Goal: Information Seeking & Learning: Compare options

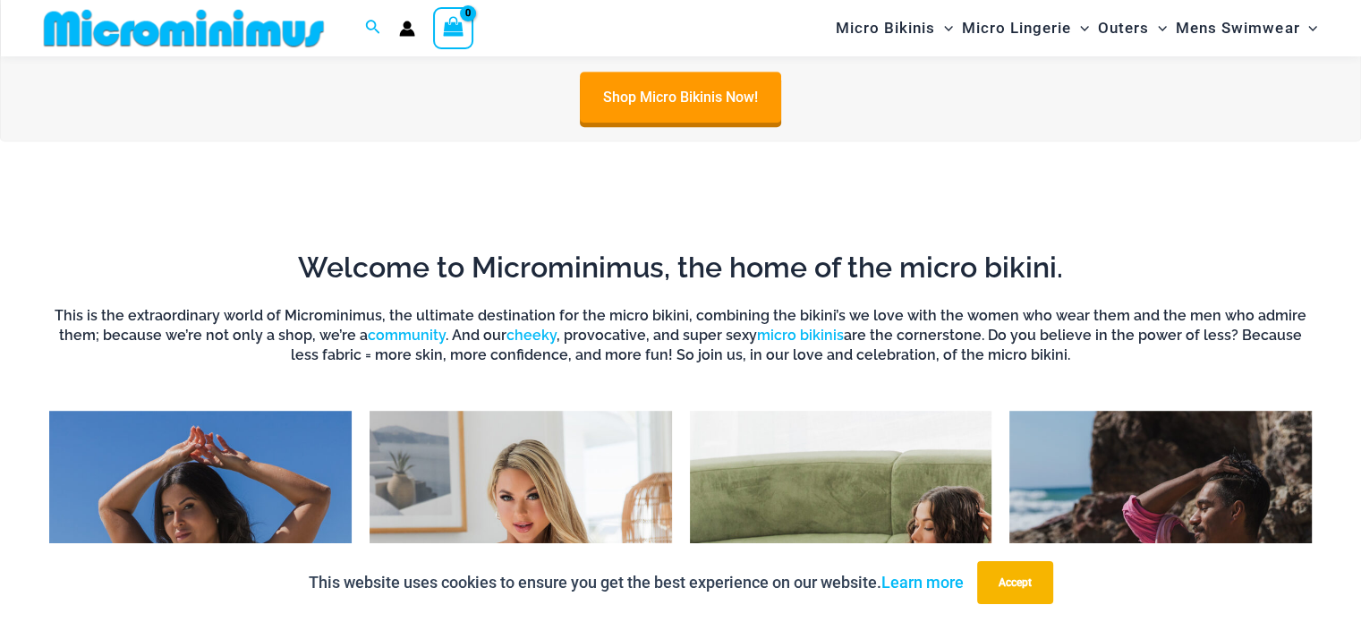
scroll to position [1327, 0]
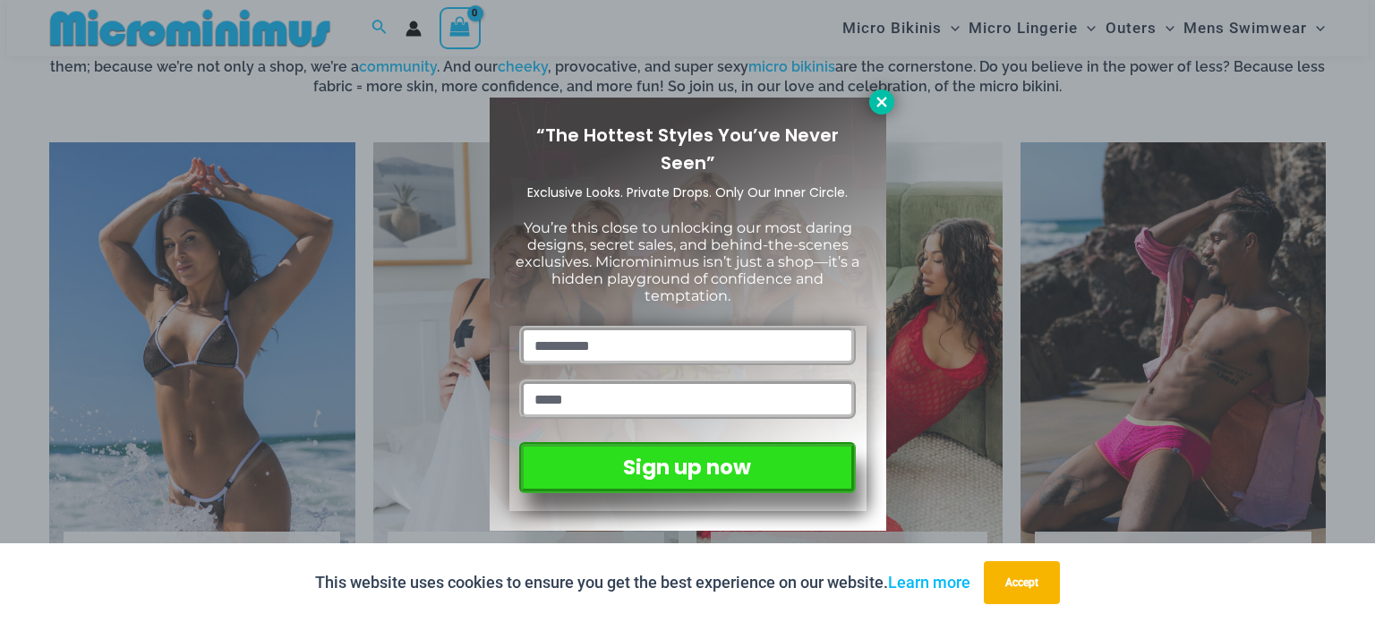
click at [877, 105] on icon at bounding box center [881, 102] width 10 height 10
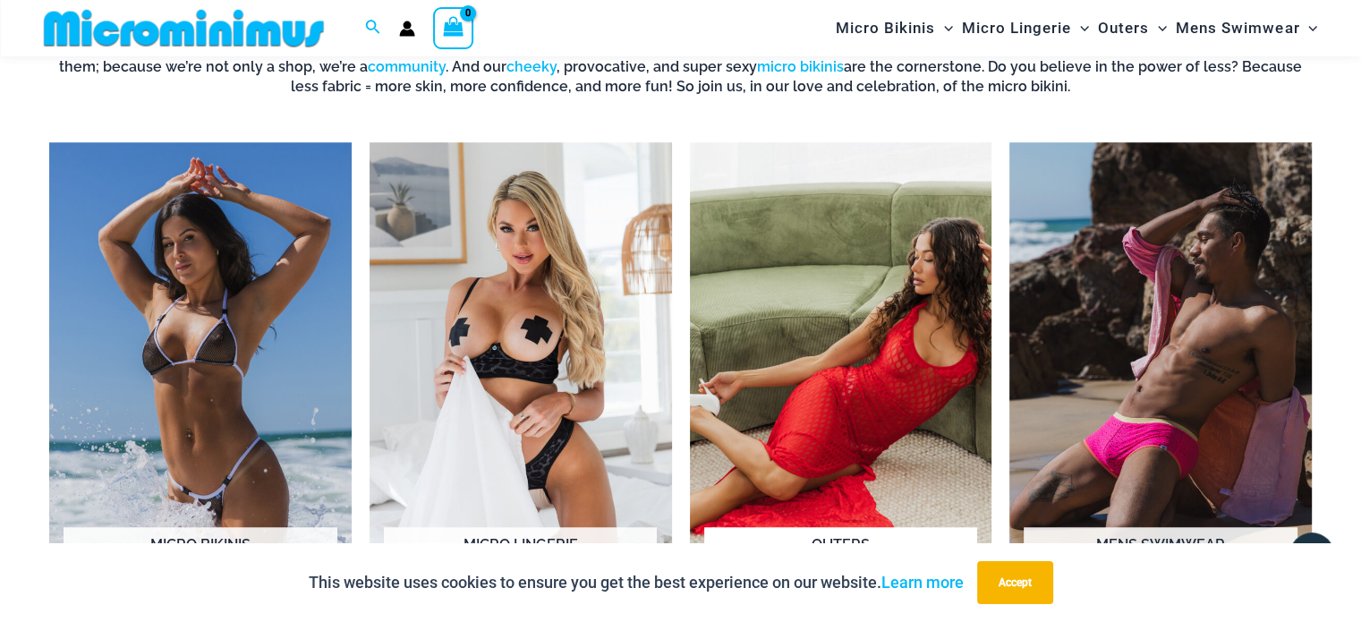
scroll to position [1417, 0]
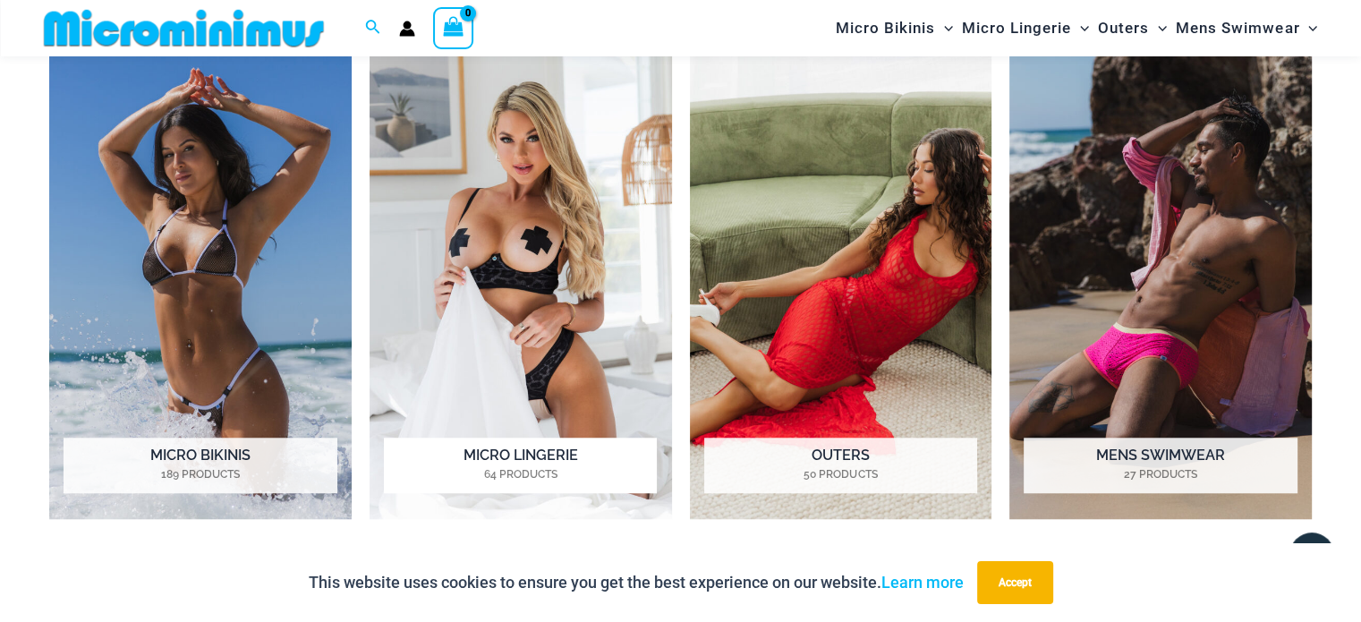
click at [593, 291] on img "Visit product category Micro Lingerie" at bounding box center [521, 286] width 302 height 466
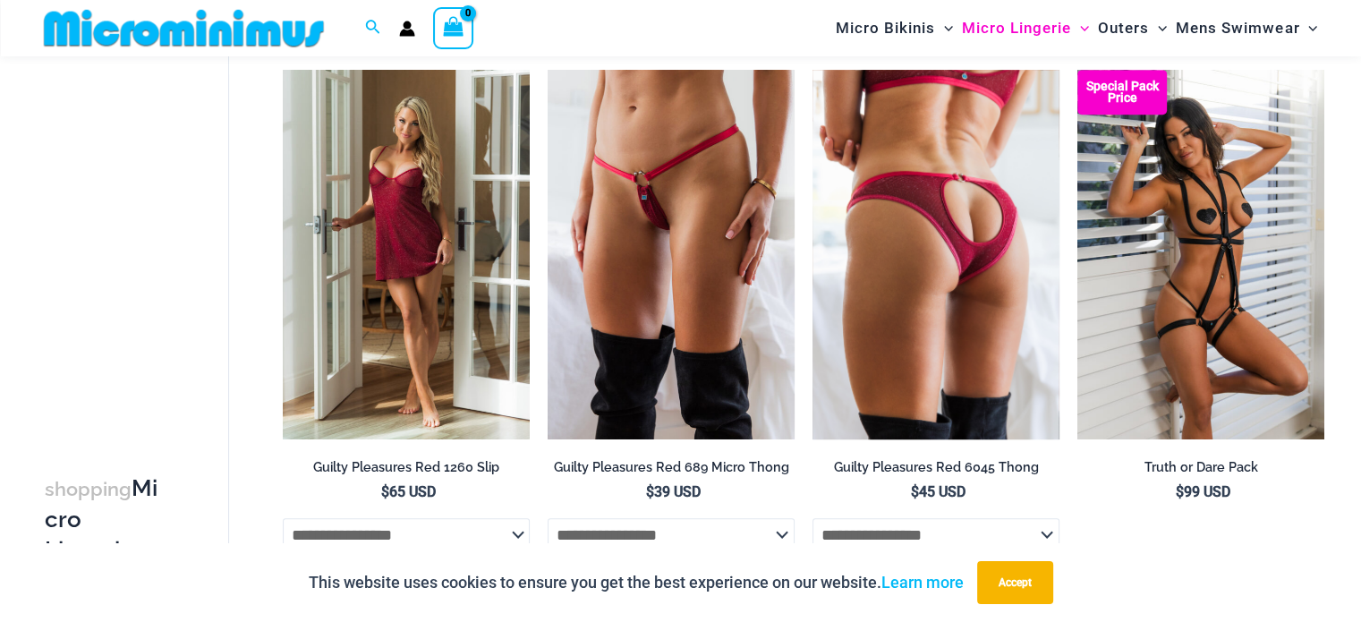
scroll to position [796, 0]
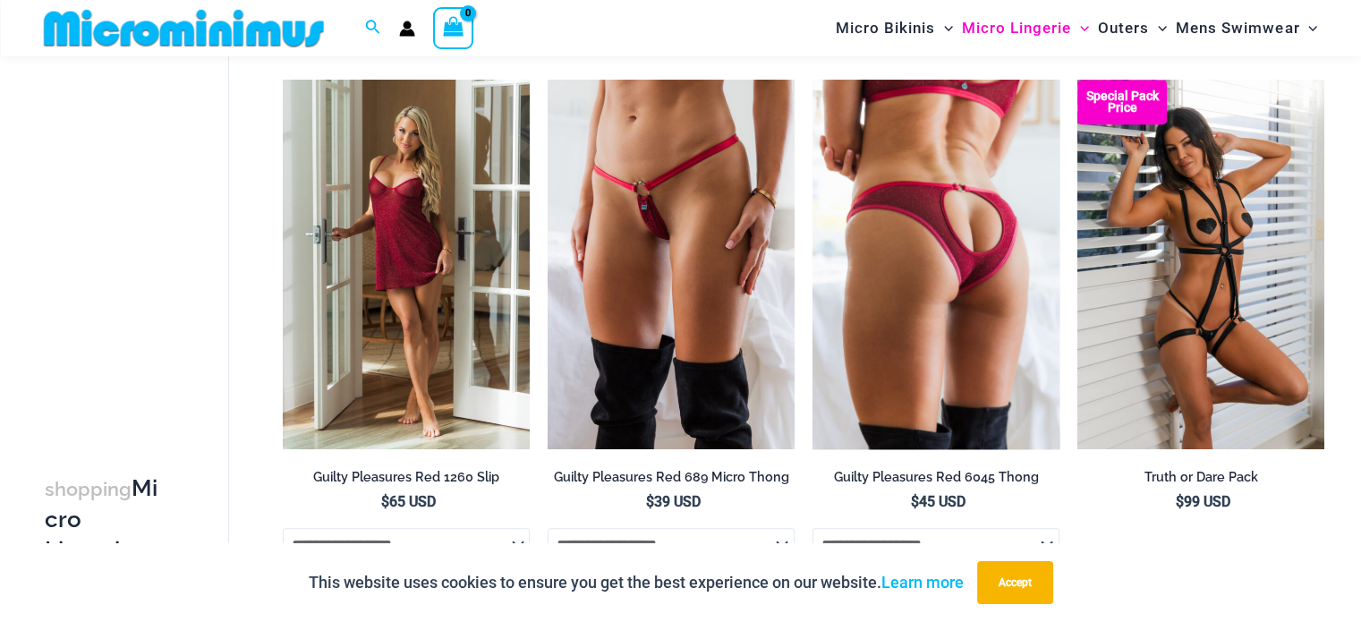
click at [978, 254] on img at bounding box center [936, 265] width 247 height 371
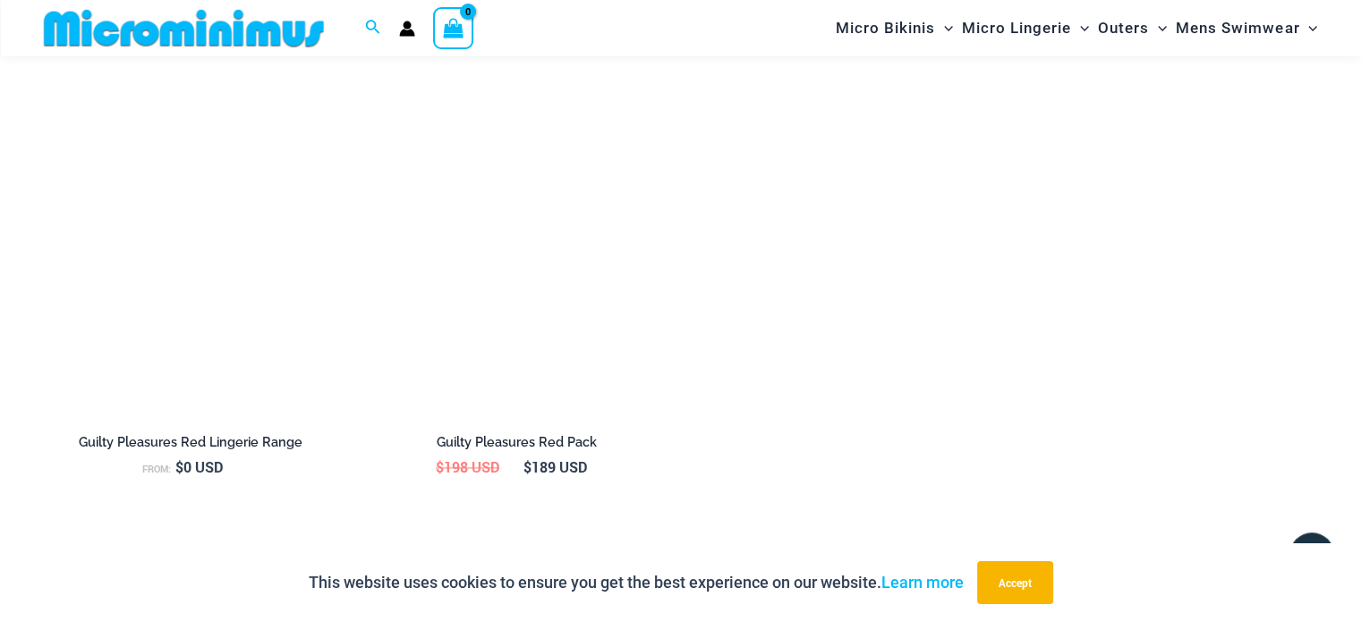
scroll to position [2132, 0]
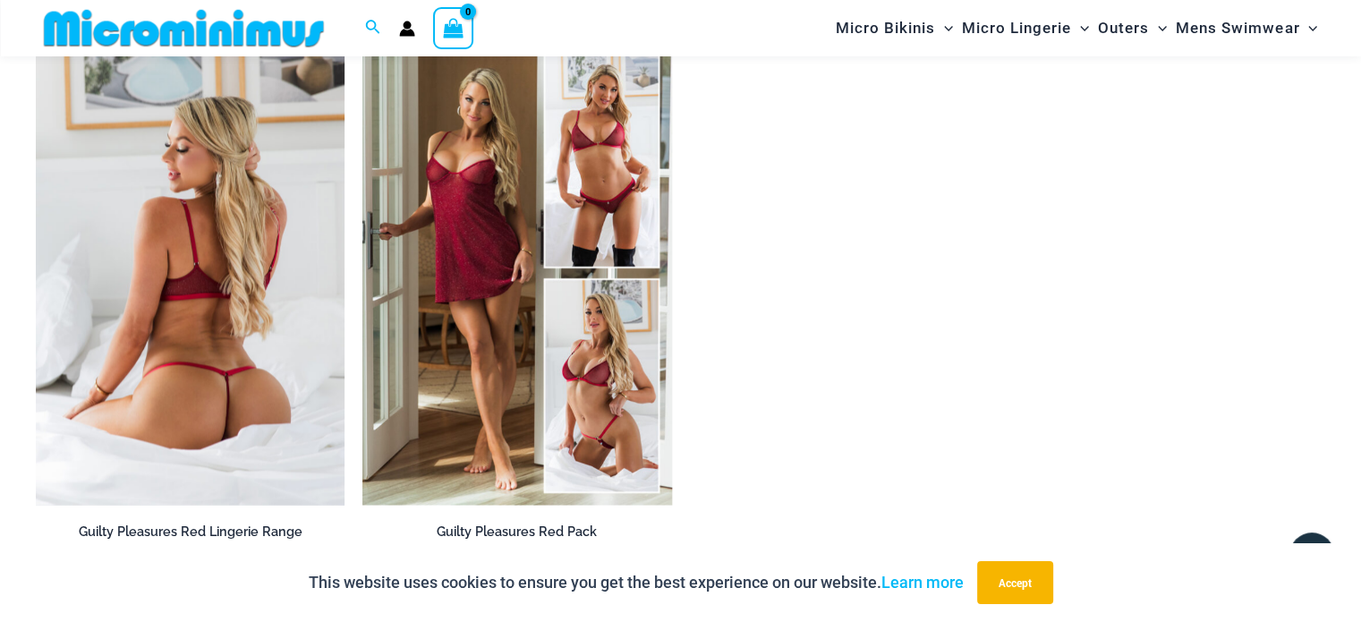
click at [217, 309] on img at bounding box center [190, 273] width 309 height 464
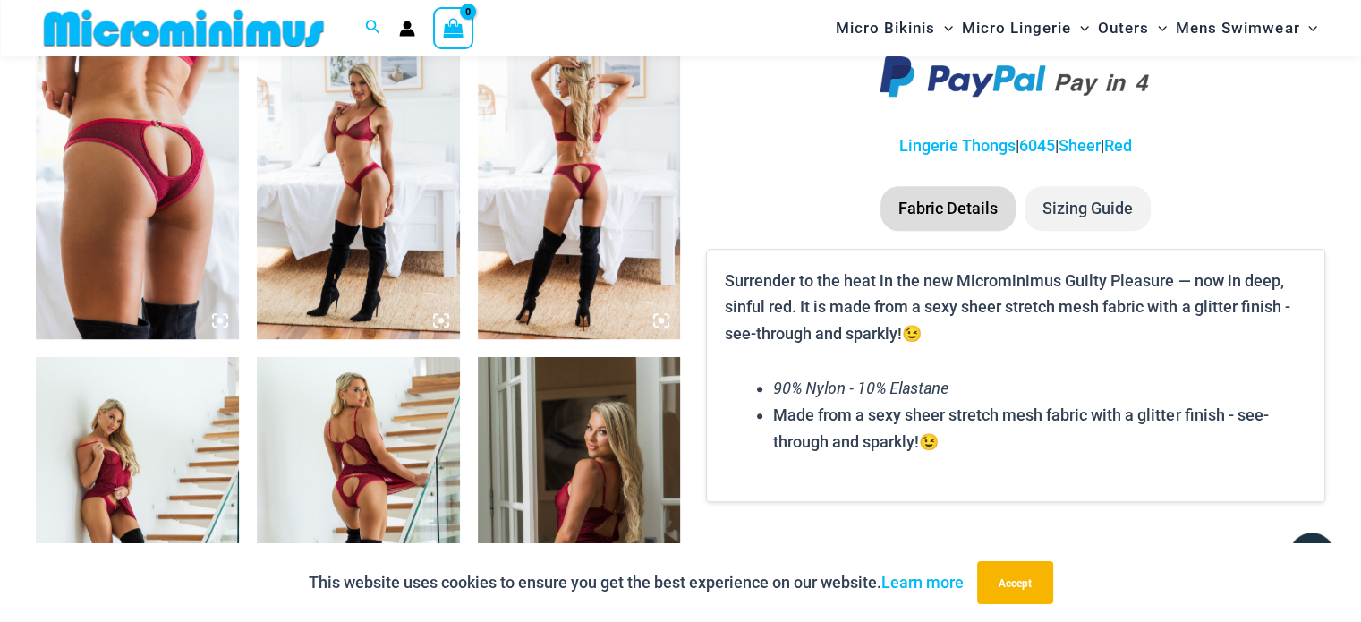
scroll to position [948, 0]
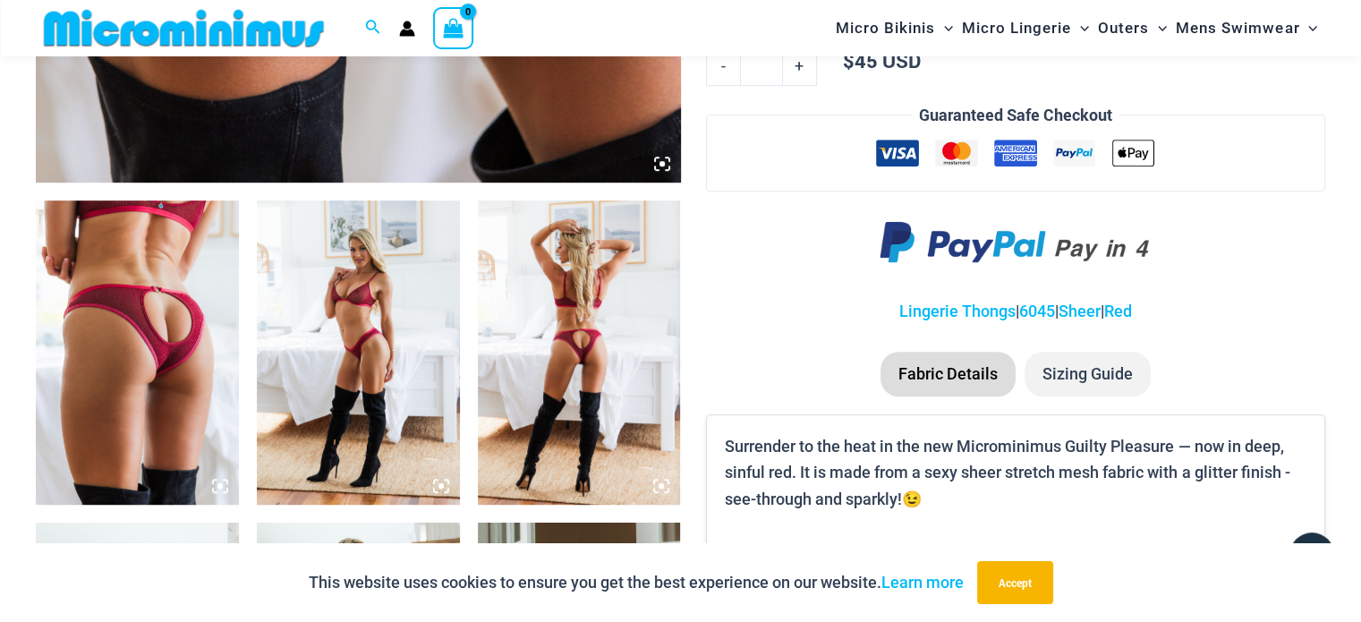
click at [225, 482] on icon at bounding box center [220, 486] width 16 height 16
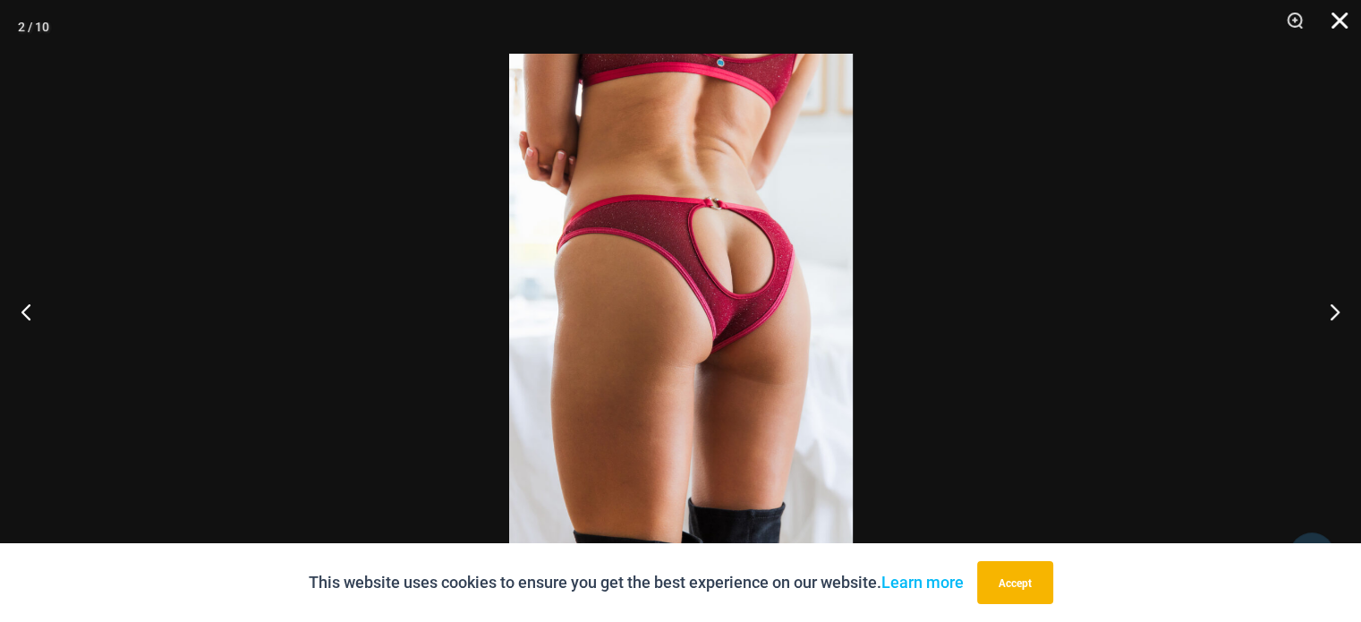
click at [1338, 29] on button "Close" at bounding box center [1333, 27] width 45 height 54
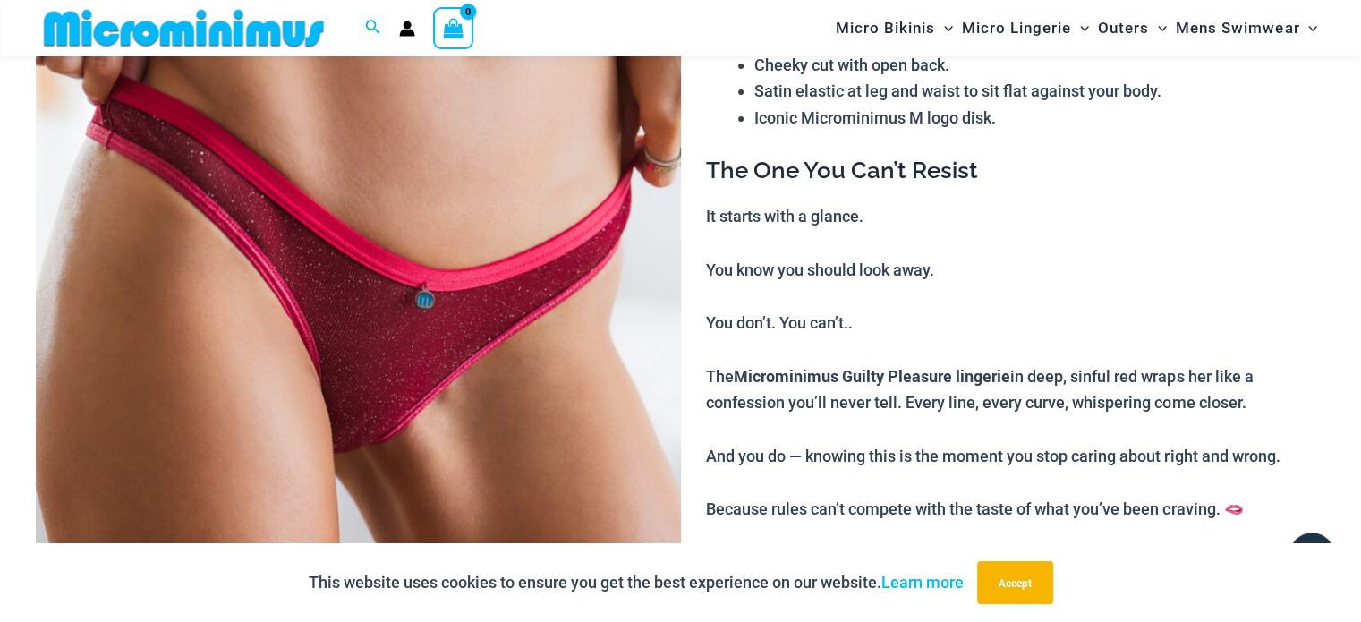
scroll to position [232, 0]
click at [387, 388] on img at bounding box center [358, 414] width 645 height 967
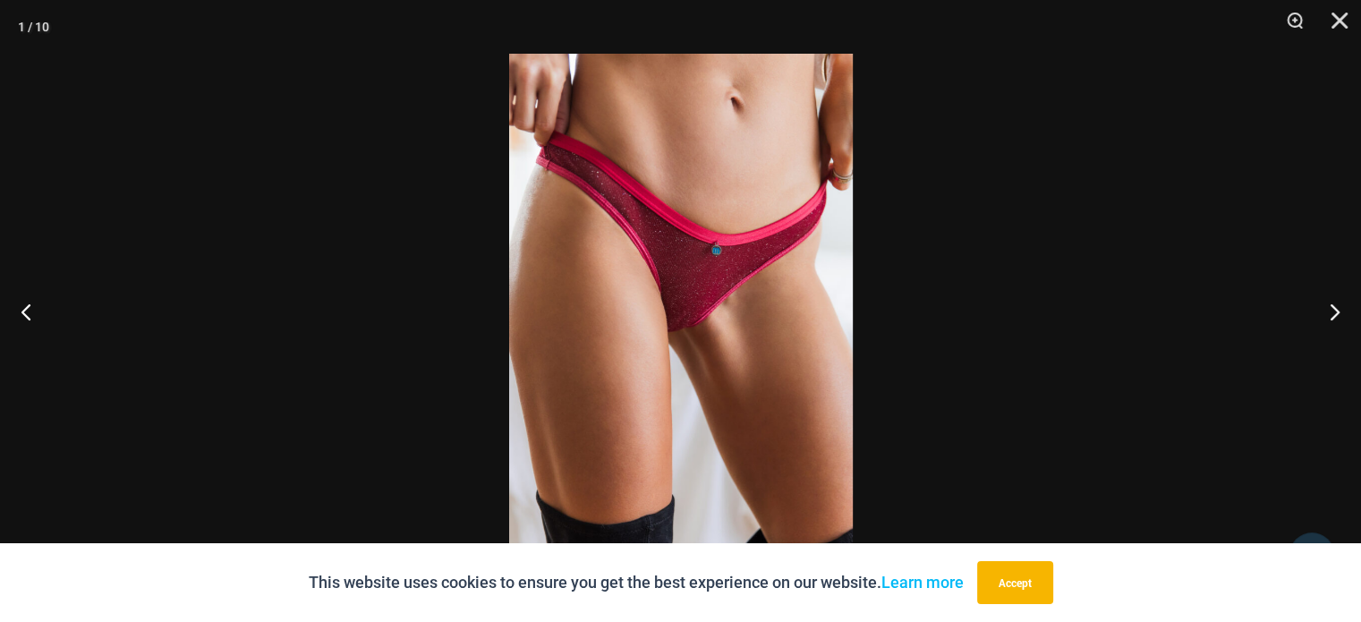
click at [684, 329] on img at bounding box center [681, 311] width 344 height 515
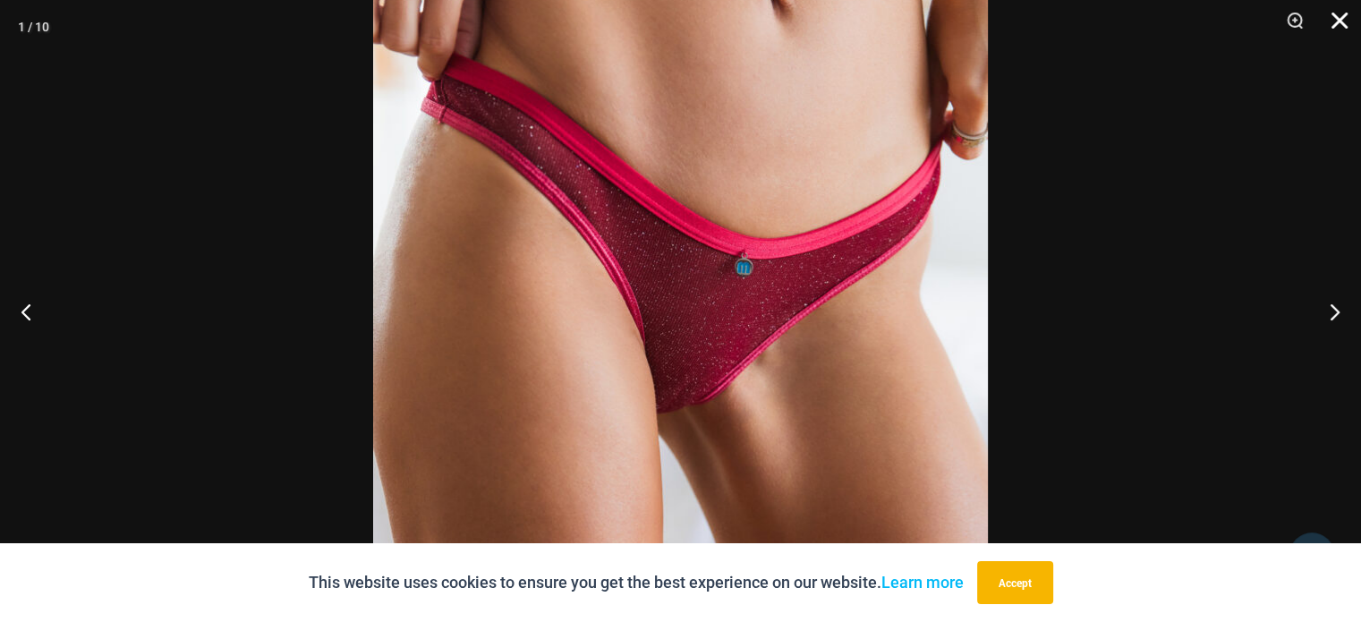
click at [1332, 21] on button "Close" at bounding box center [1333, 27] width 45 height 54
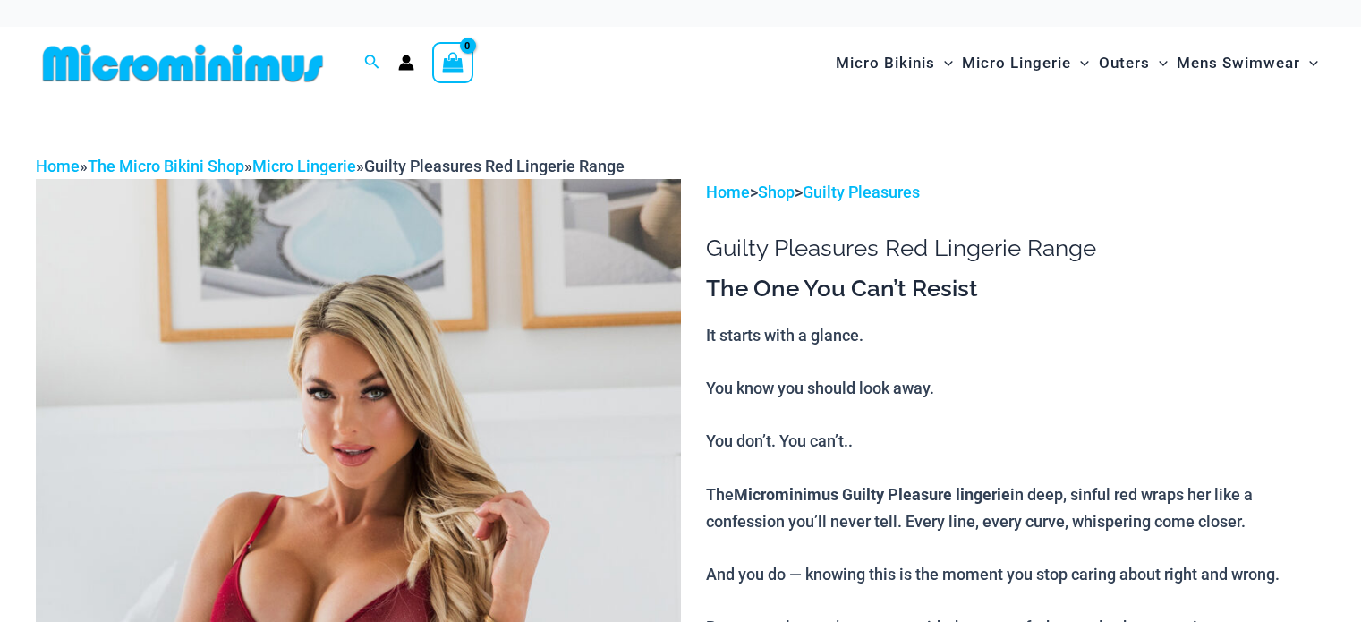
scroll to position [89, 0]
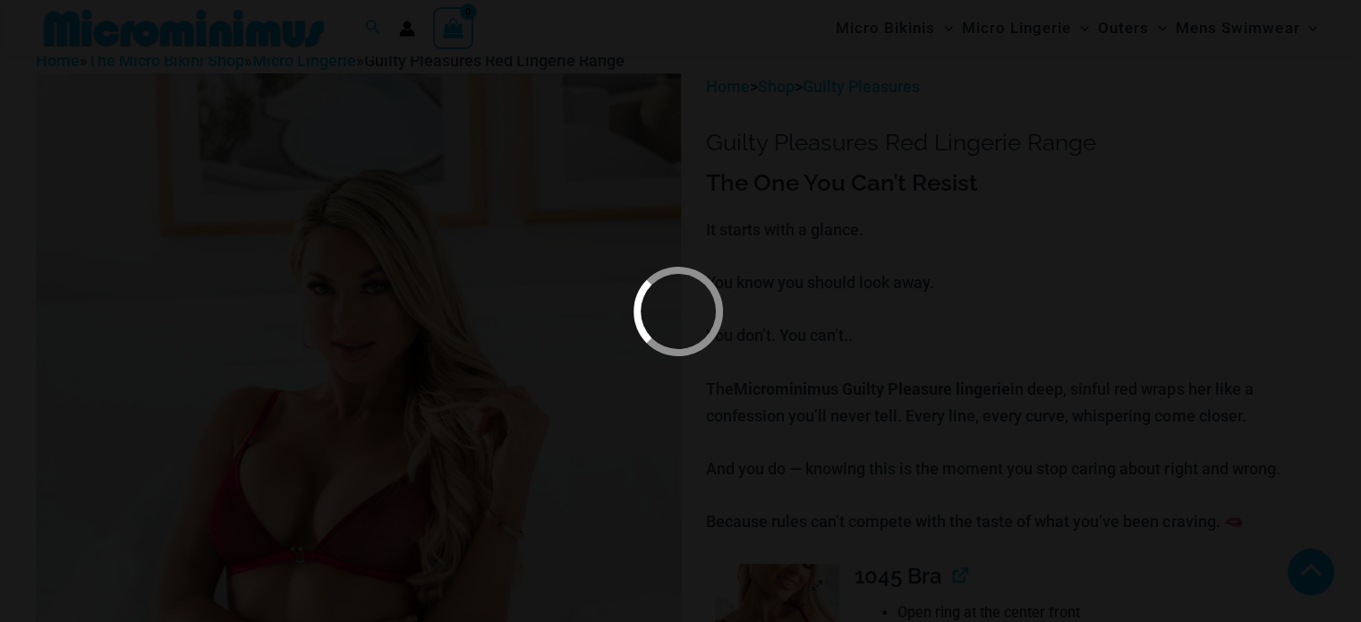
scroll to position [532, 0]
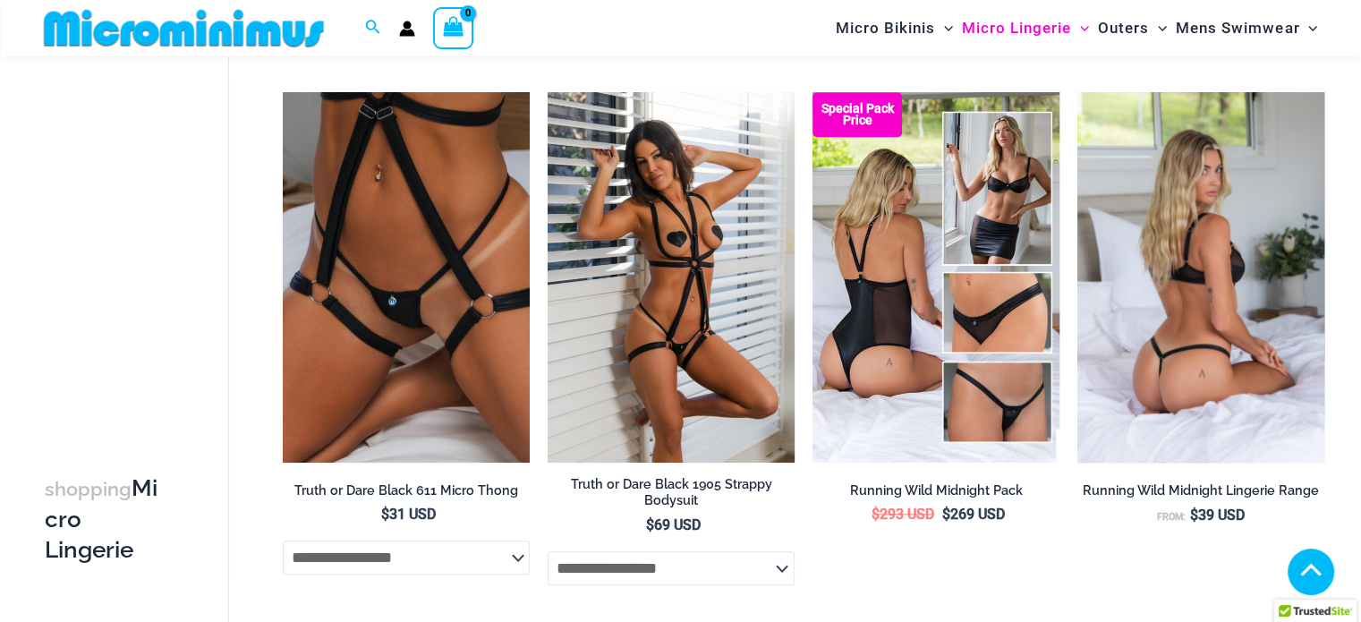
scroll to position [1325, 0]
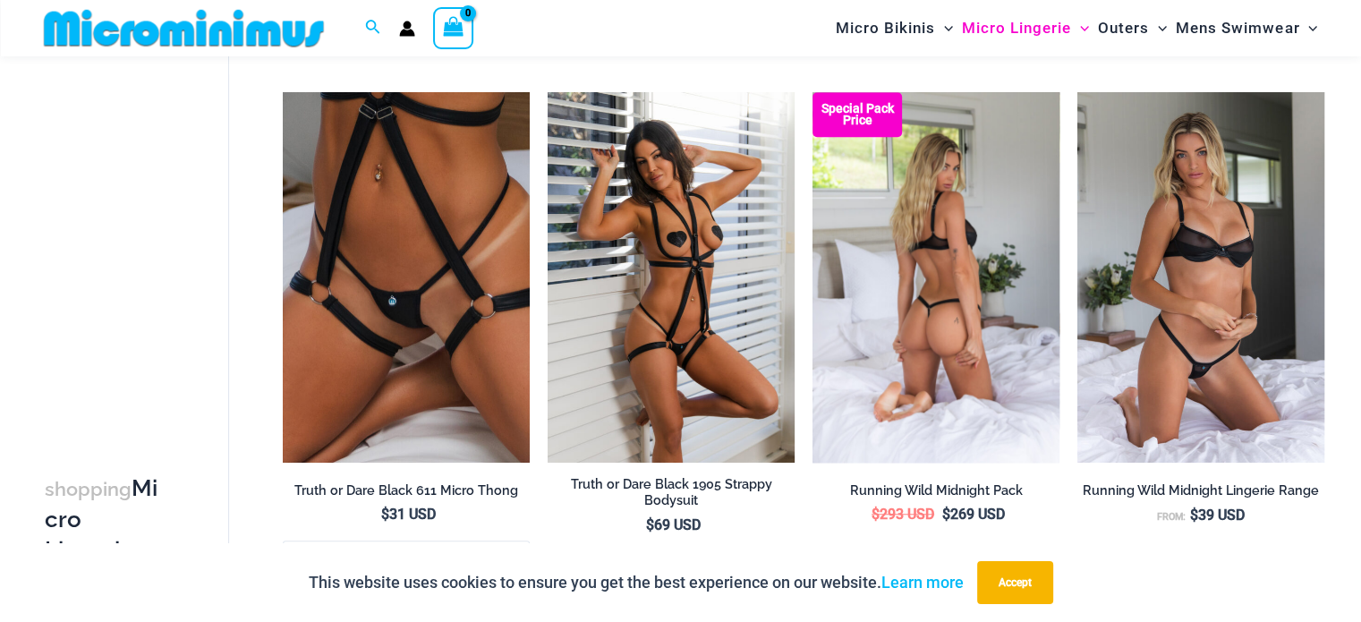
click at [939, 357] on img at bounding box center [936, 277] width 247 height 371
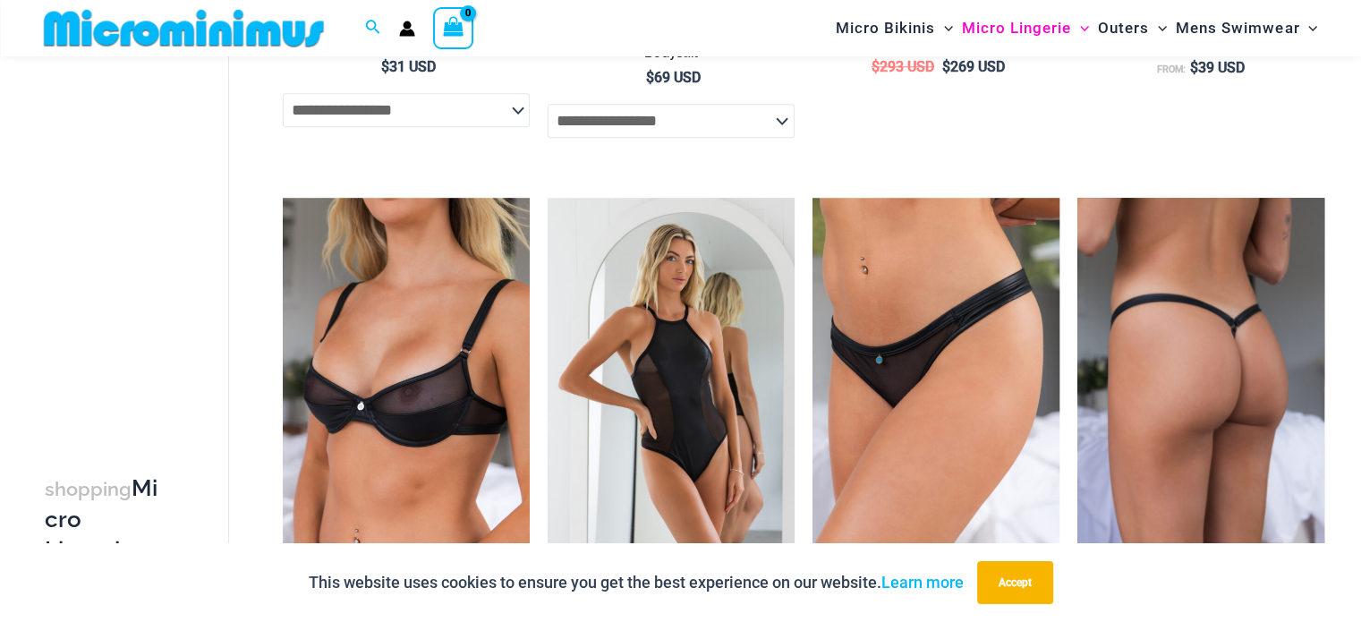
scroll to position [1883, 0]
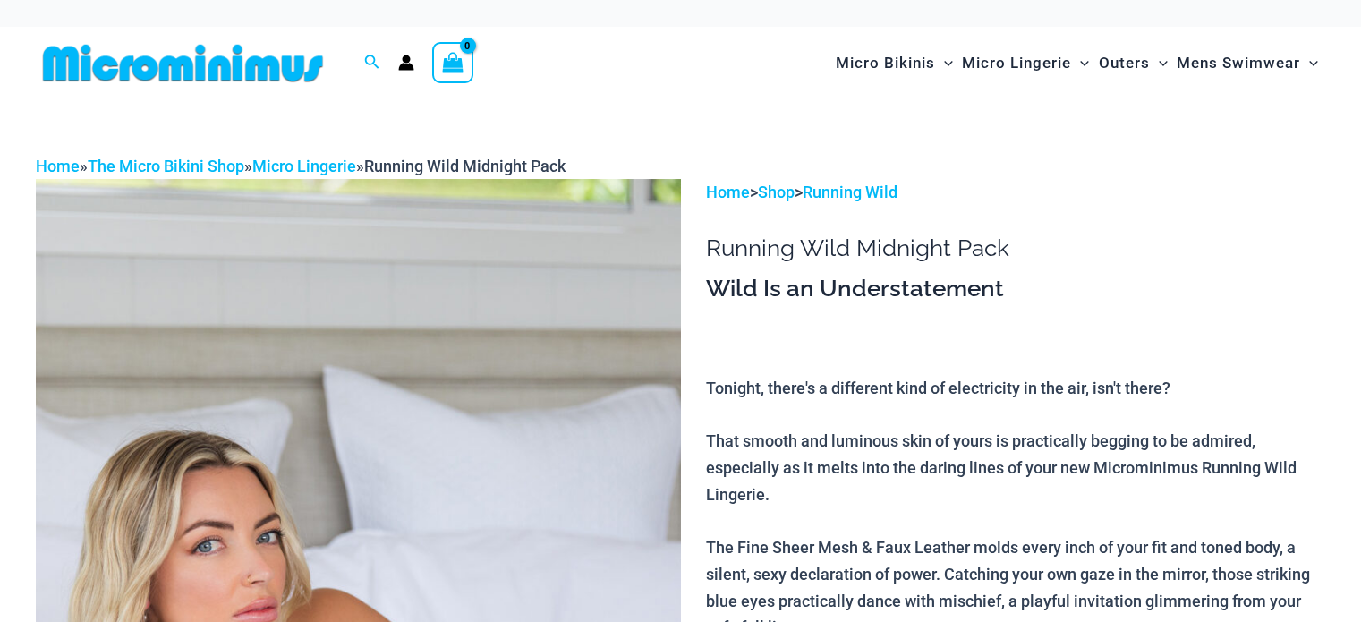
scroll to position [159, 0]
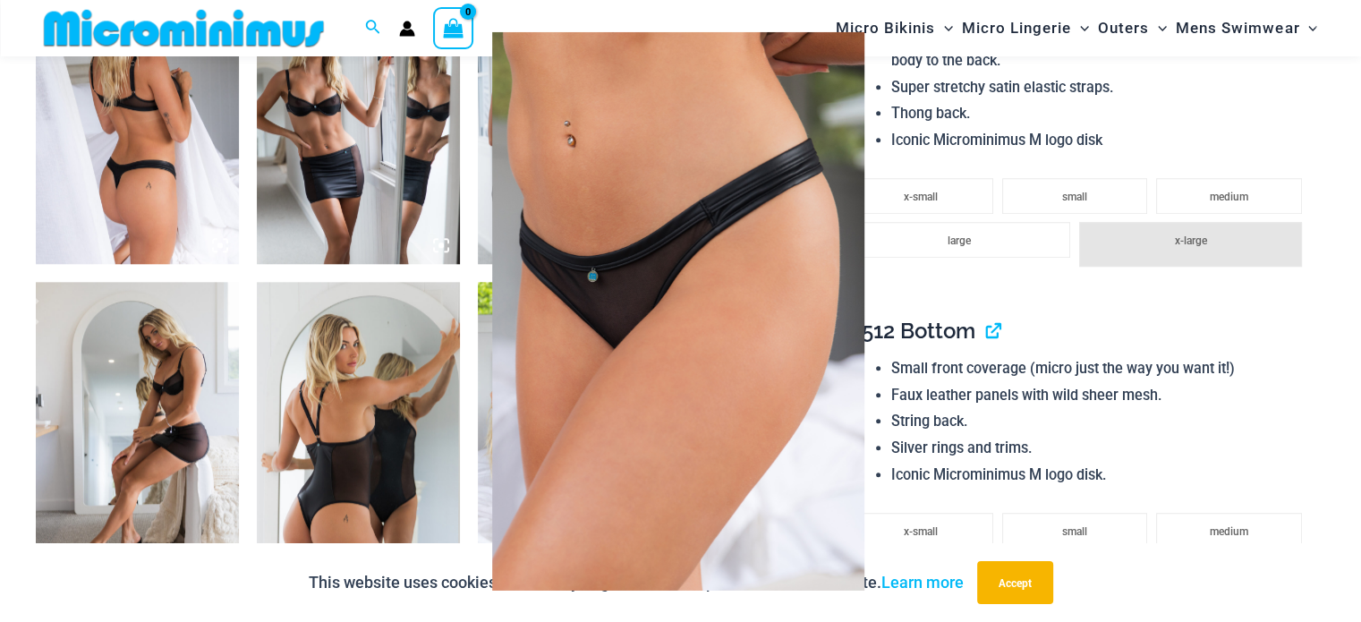
scroll to position [1521, 0]
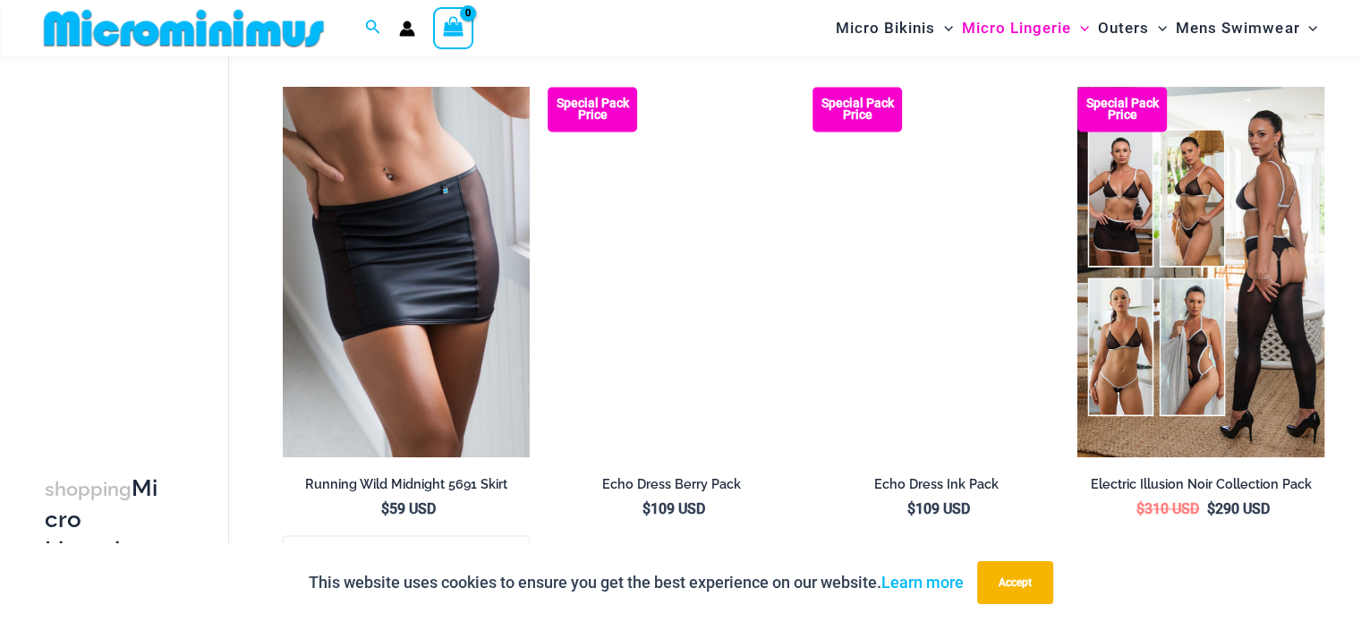
scroll to position [2435, 0]
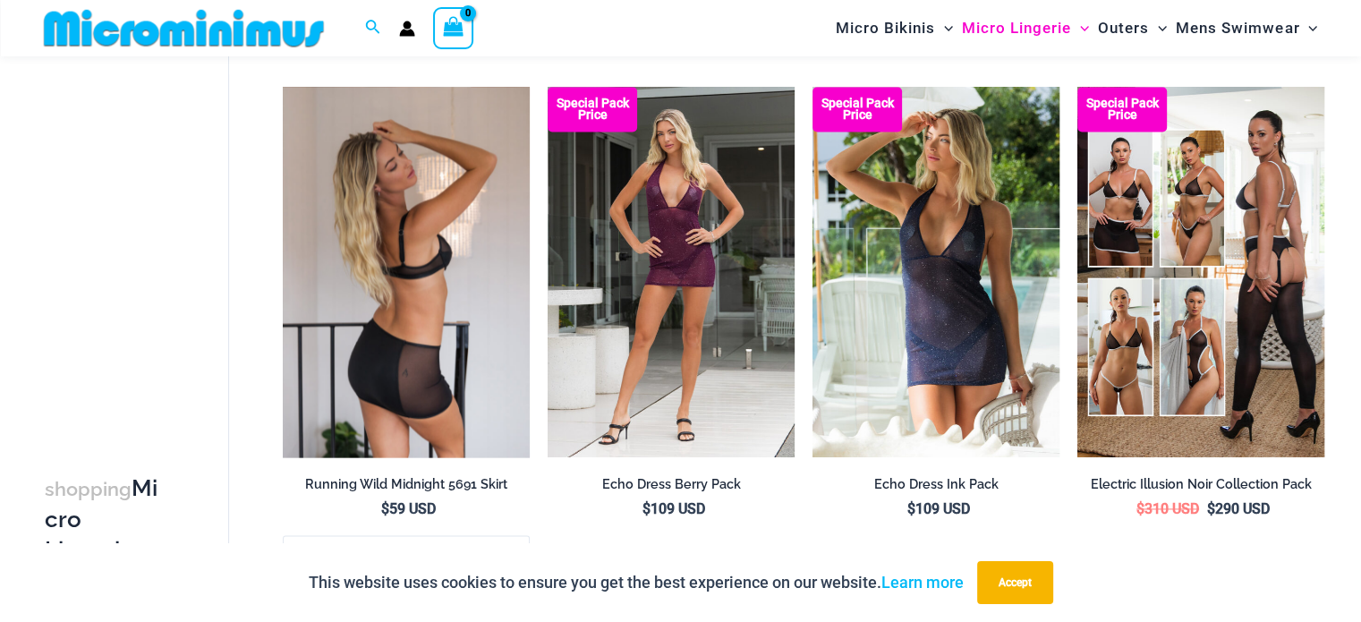
click at [473, 318] on img at bounding box center [406, 272] width 247 height 371
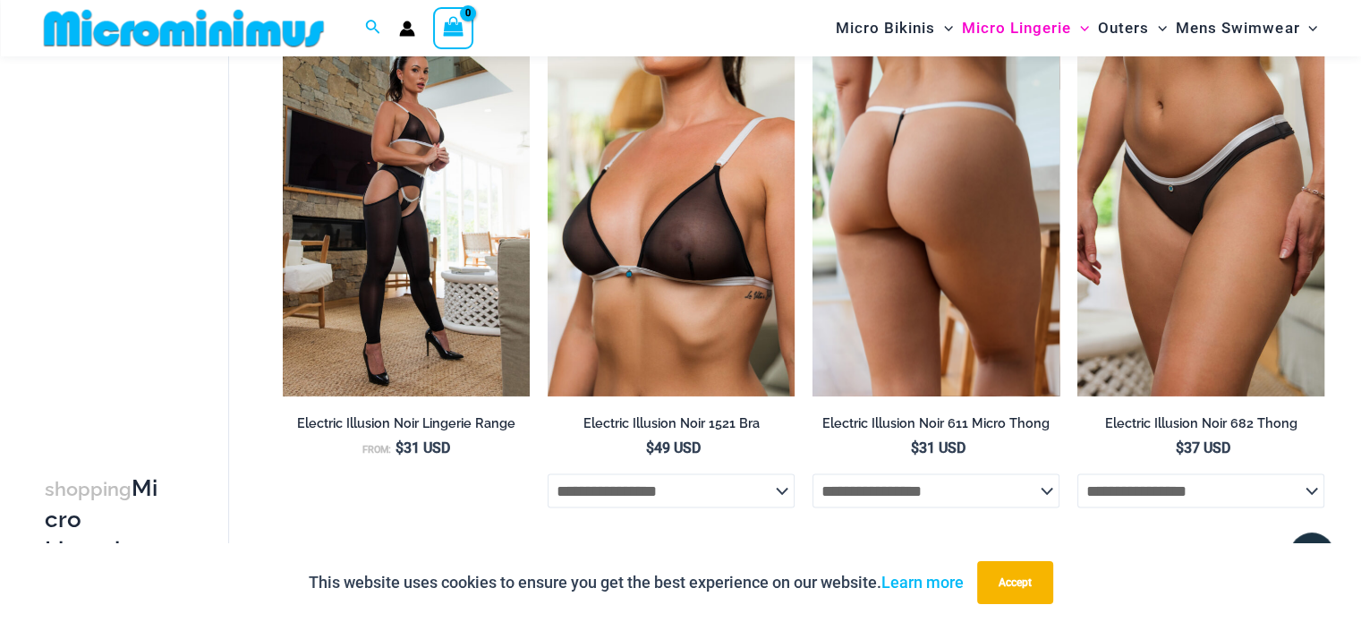
scroll to position [2972, 0]
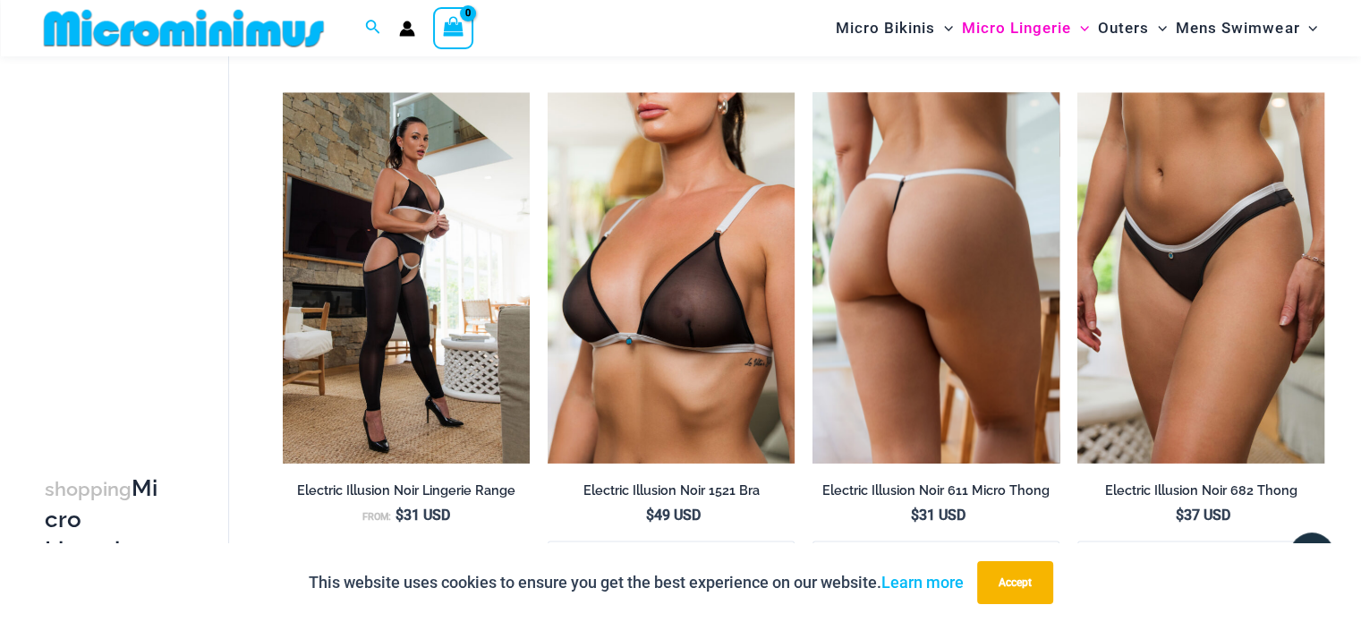
click at [917, 250] on img at bounding box center [936, 277] width 247 height 371
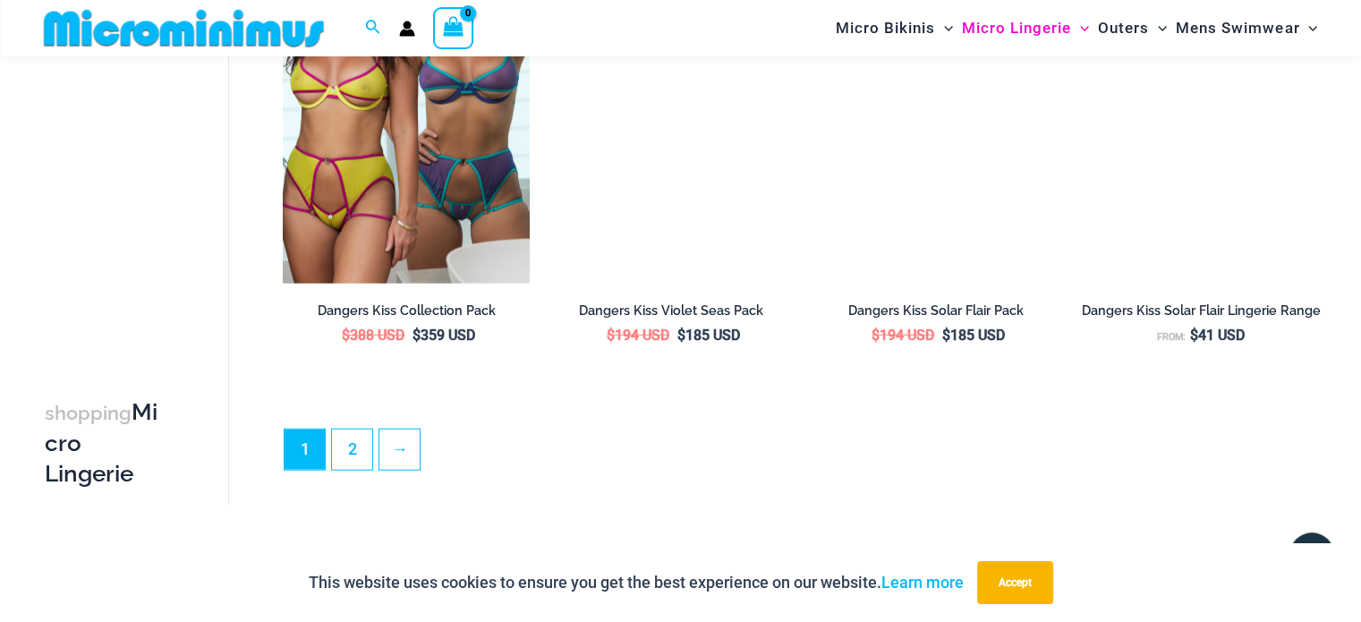
scroll to position [4494, 0]
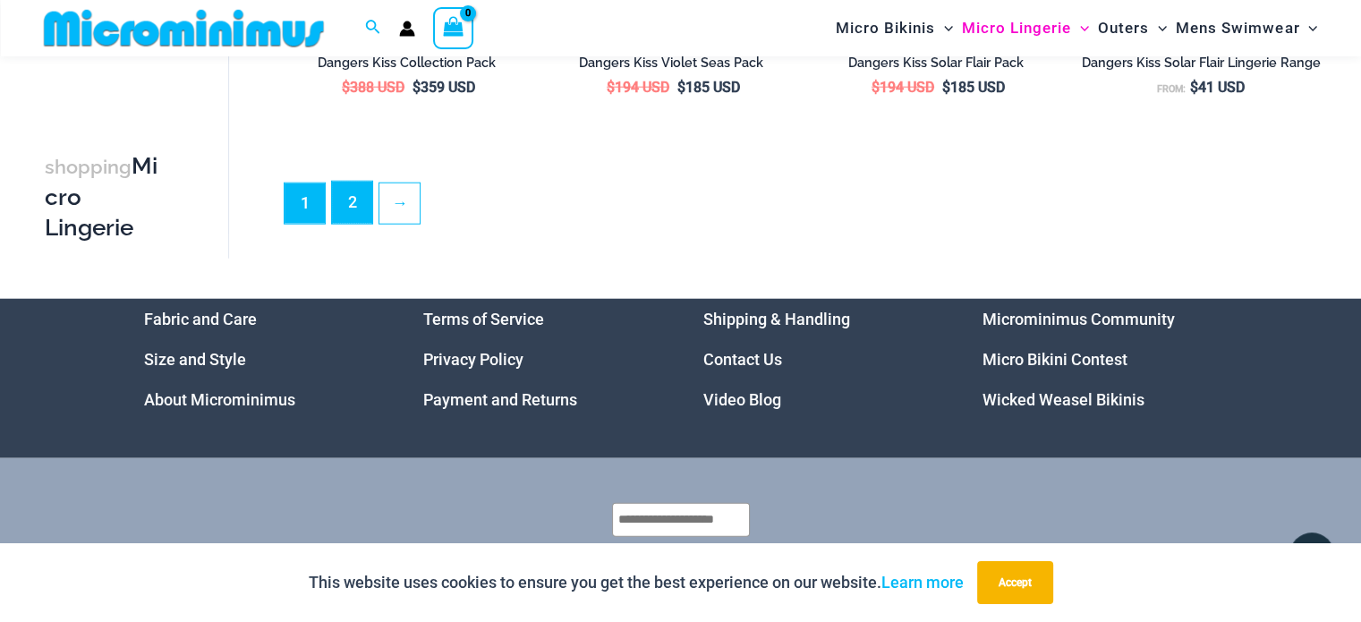
click at [354, 207] on link "2" at bounding box center [352, 203] width 40 height 42
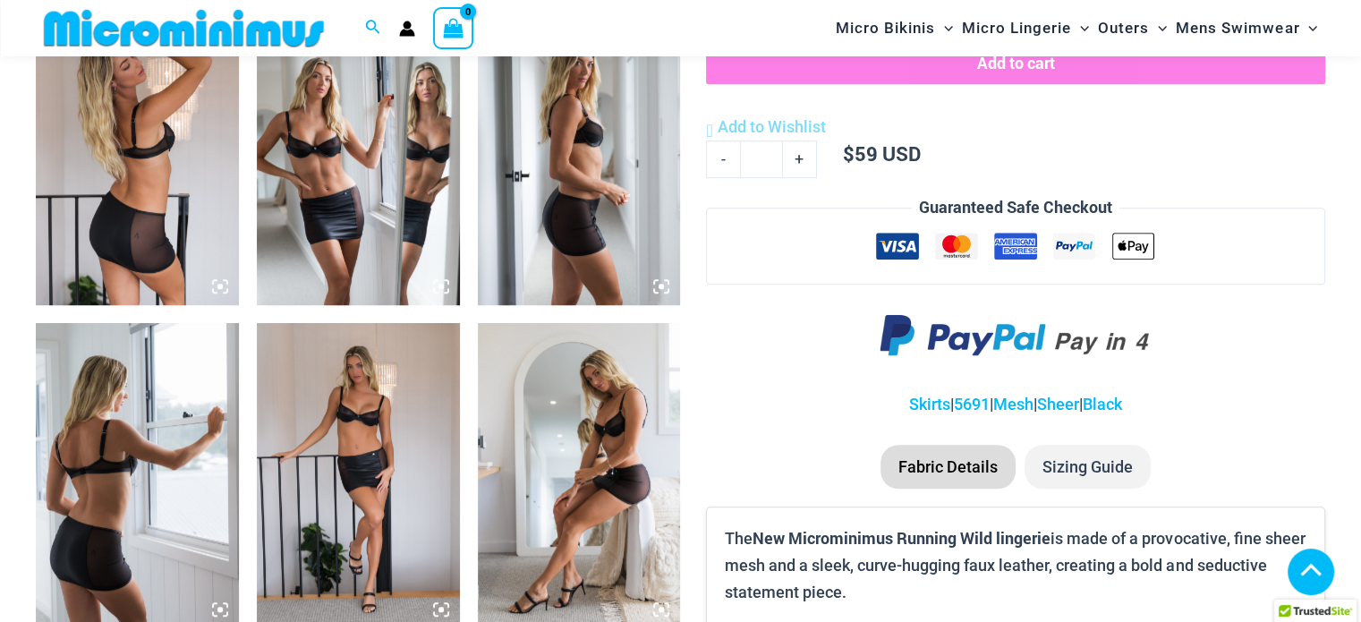
scroll to position [1326, 0]
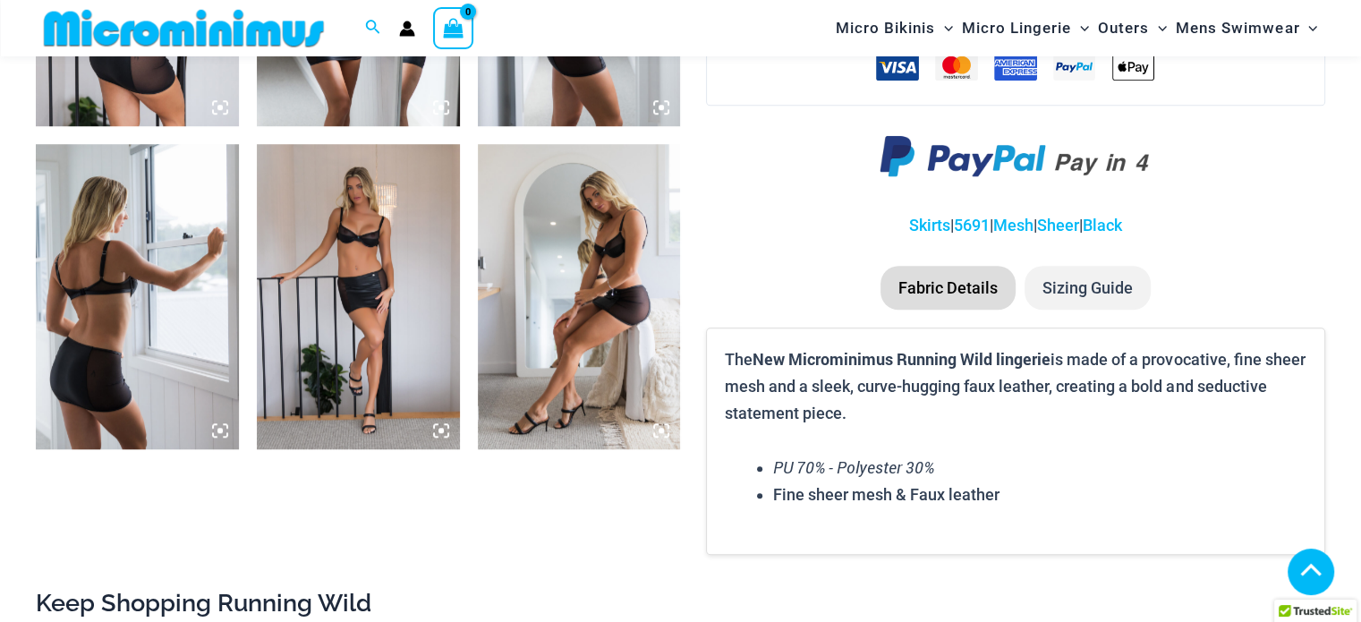
drag, startPoint x: 180, startPoint y: 369, endPoint x: 193, endPoint y: 370, distance: 13.5
click at [180, 369] on img at bounding box center [137, 296] width 203 height 304
click at [617, 328] on img at bounding box center [579, 296] width 203 height 304
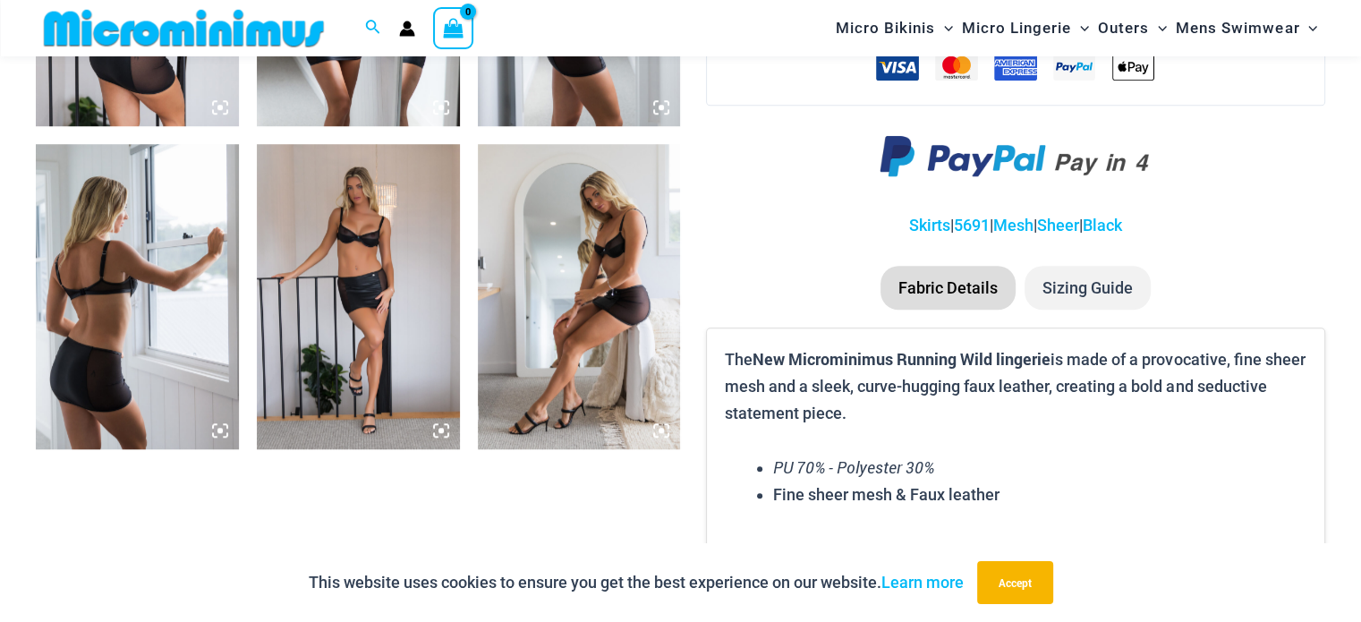
scroll to position [1863, 0]
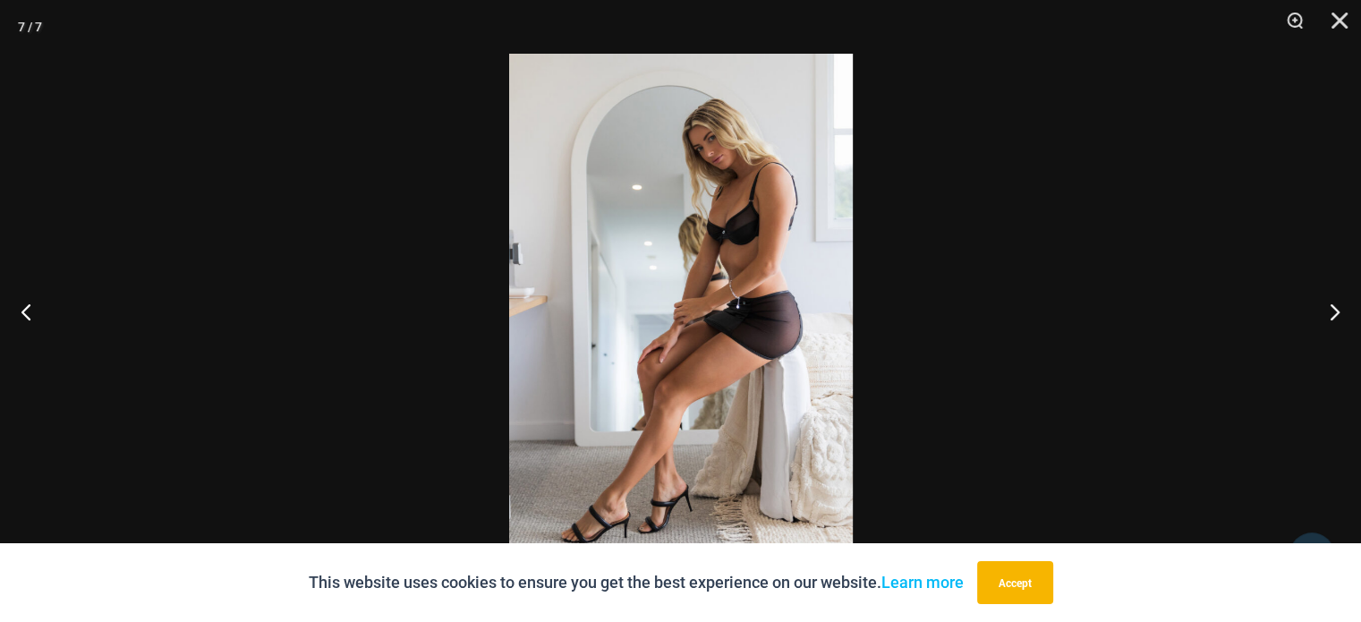
click at [809, 319] on img at bounding box center [681, 311] width 344 height 515
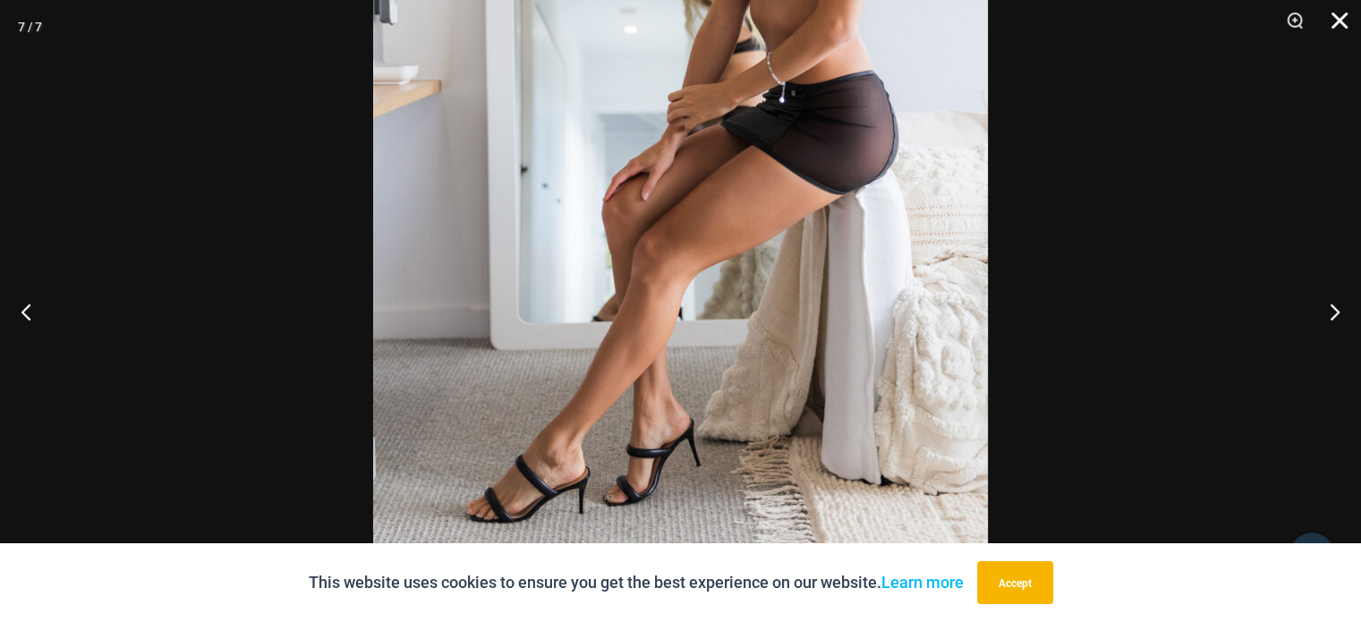
click at [1333, 23] on button "Close" at bounding box center [1333, 27] width 45 height 54
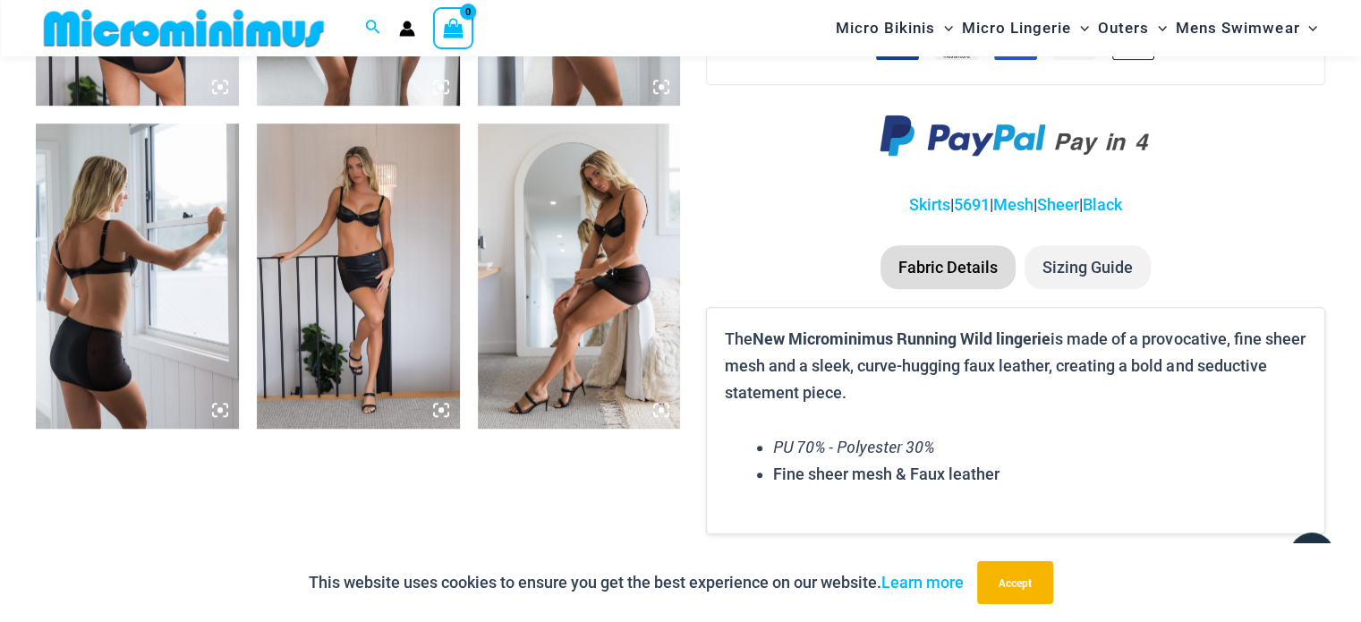
scroll to position [1237, 0]
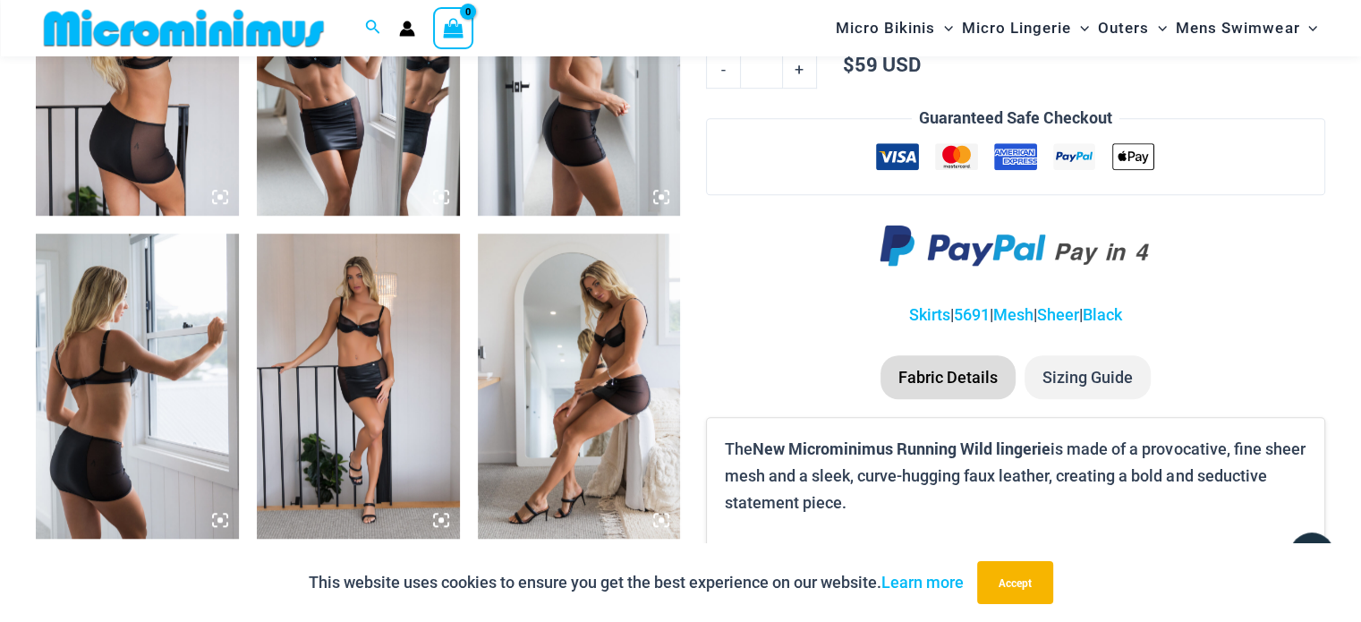
click at [633, 454] on img at bounding box center [579, 386] width 203 height 304
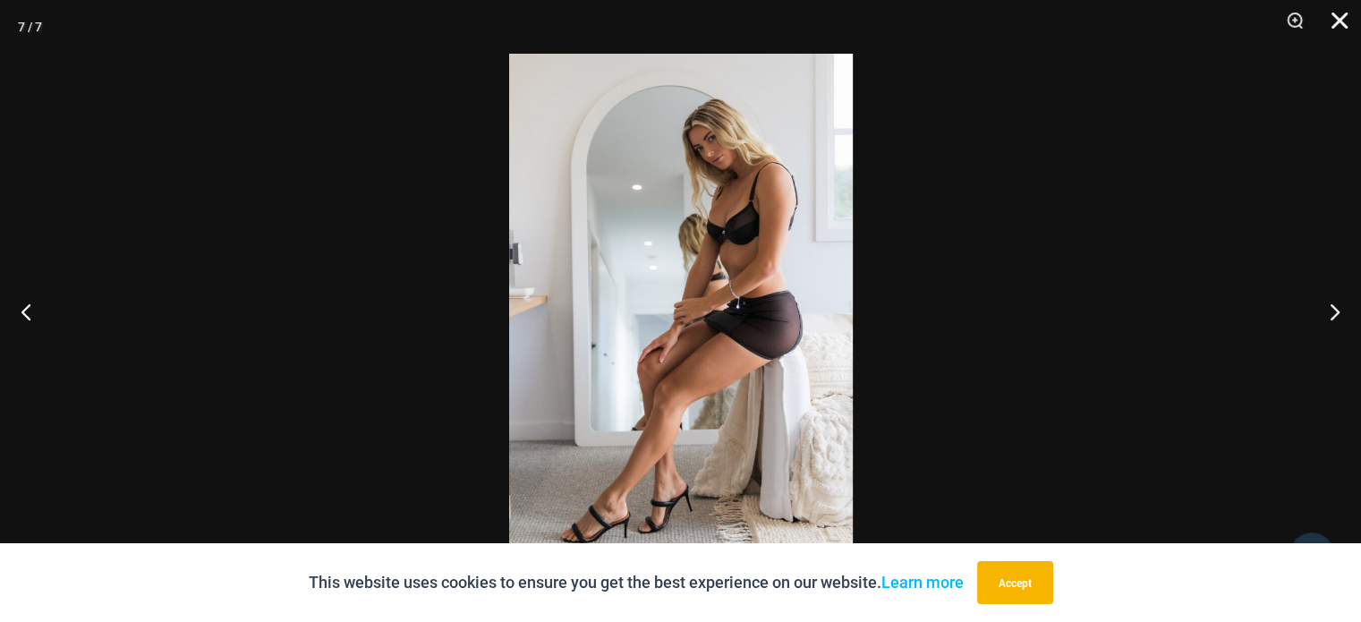
click at [1349, 15] on button "Close" at bounding box center [1333, 27] width 45 height 54
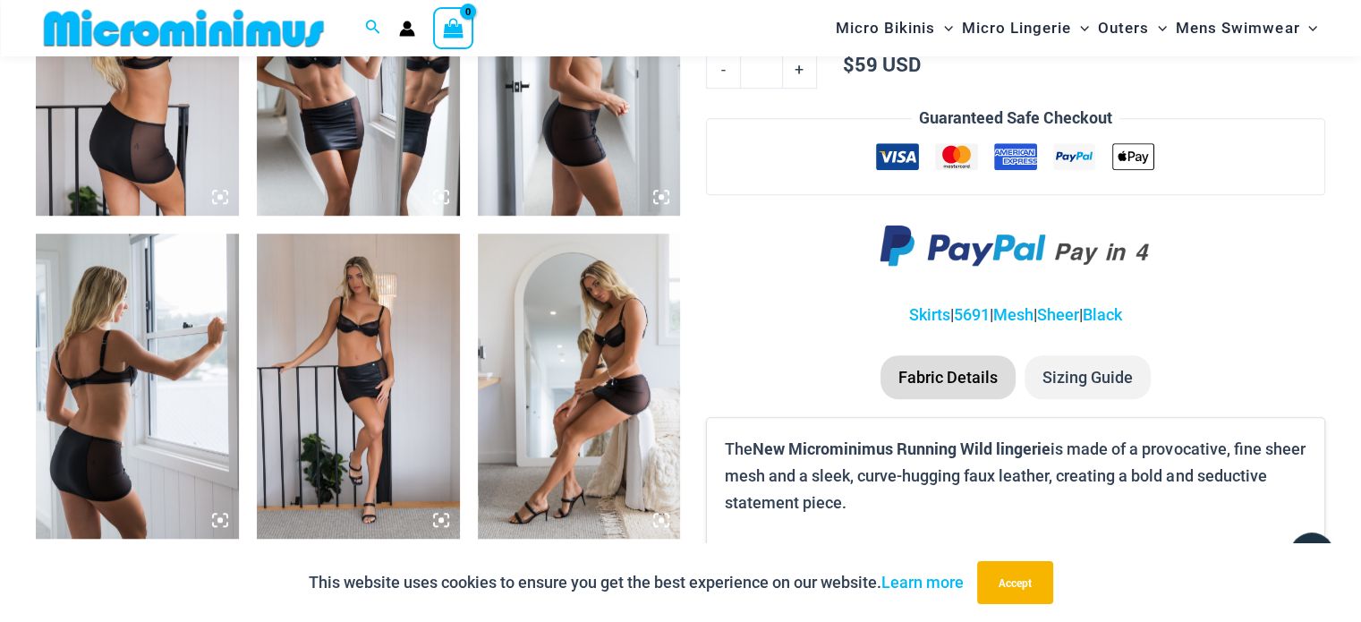
click at [628, 138] on img at bounding box center [579, 63] width 203 height 304
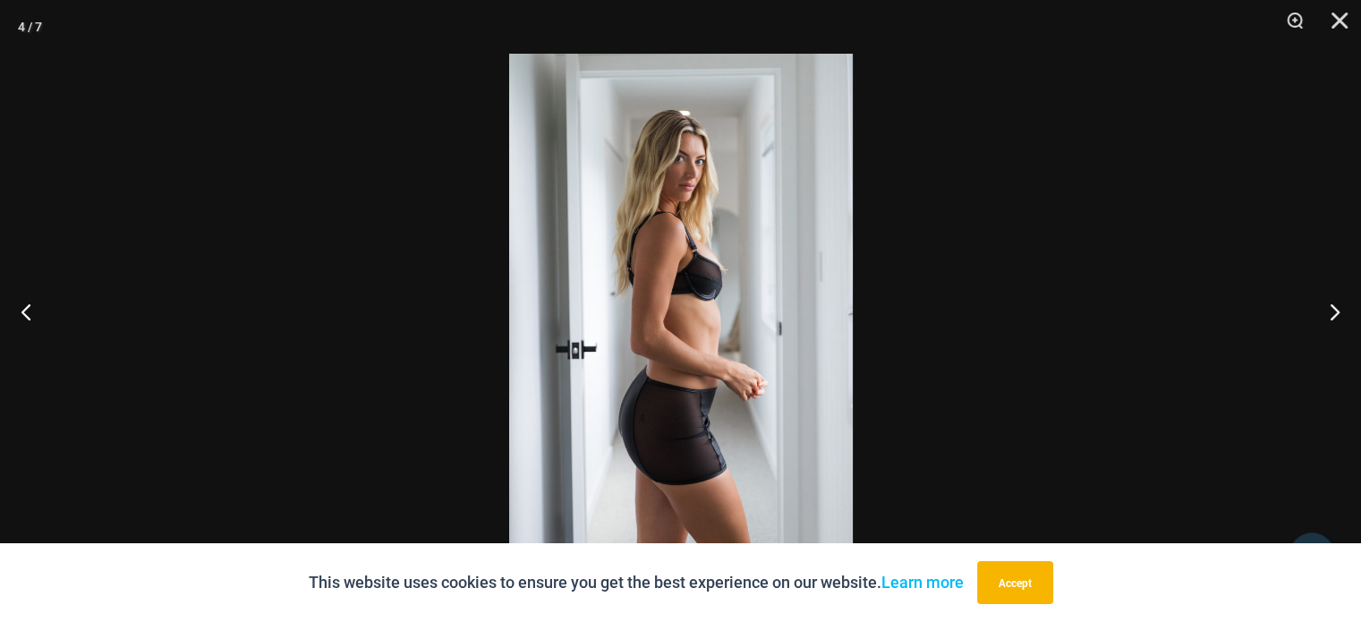
click at [714, 418] on img at bounding box center [681, 311] width 344 height 515
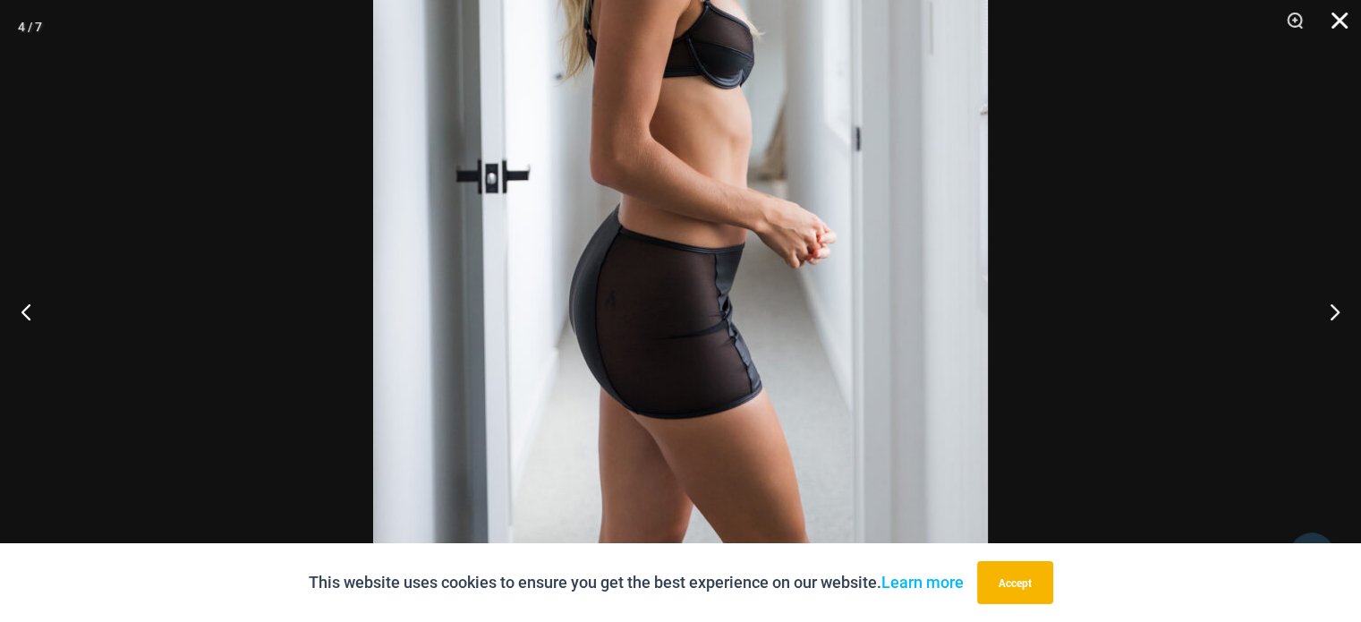
click at [1350, 21] on button "Close" at bounding box center [1333, 27] width 45 height 54
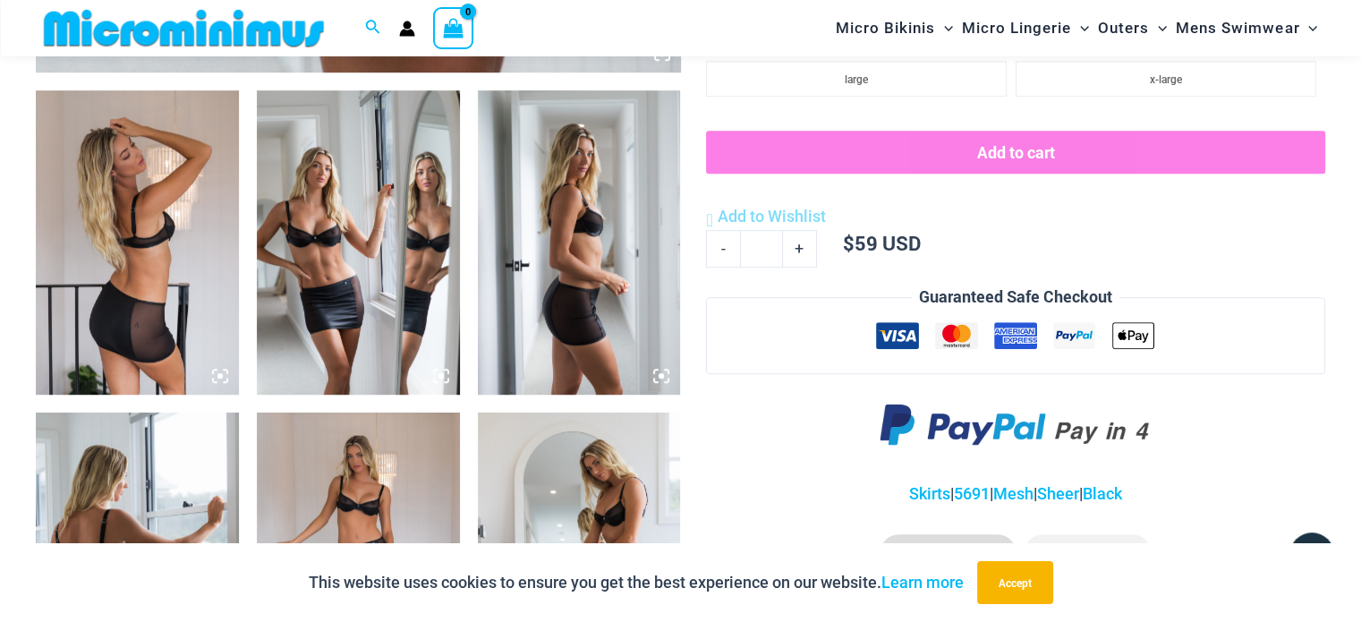
click at [193, 353] on img at bounding box center [137, 242] width 203 height 304
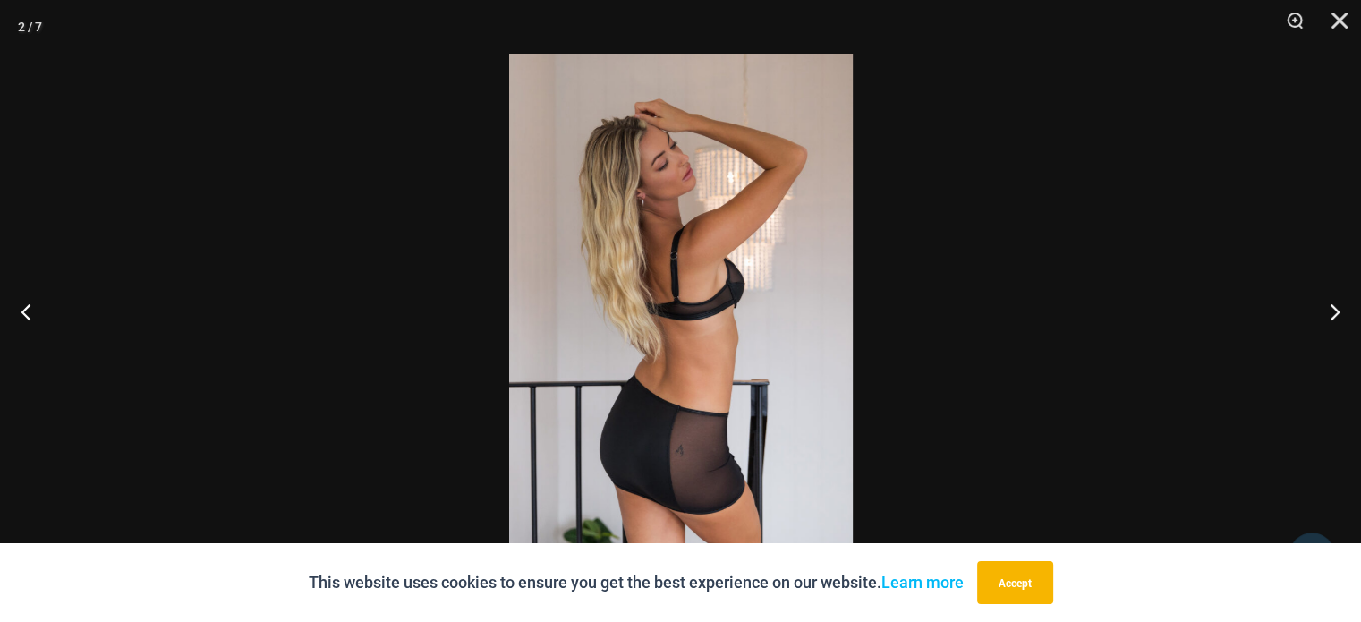
click at [684, 466] on img at bounding box center [681, 311] width 344 height 515
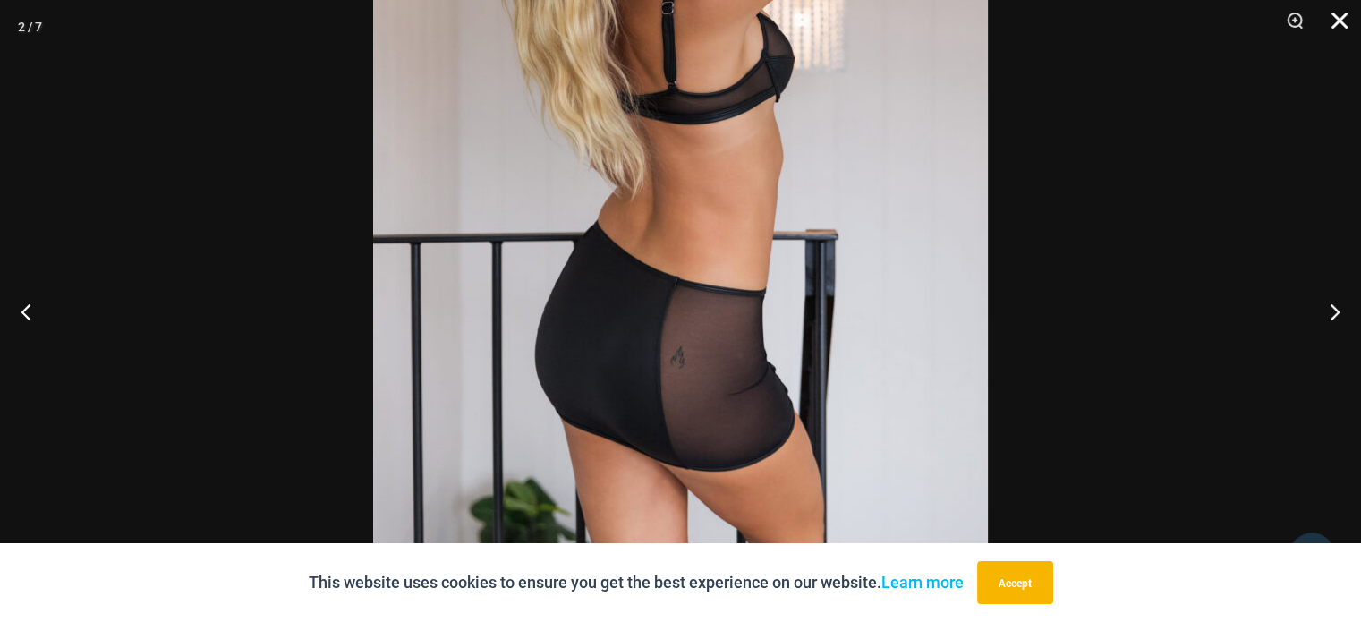
click at [1336, 25] on button "Close" at bounding box center [1333, 27] width 45 height 54
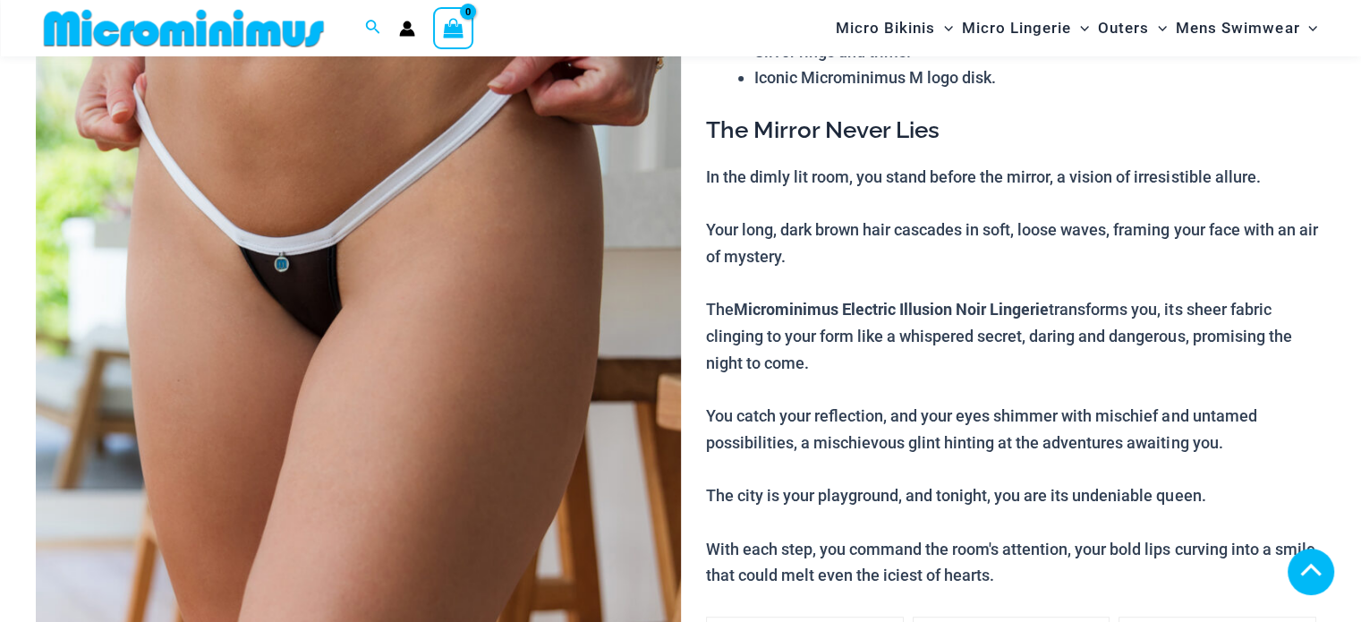
scroll to position [1153, 0]
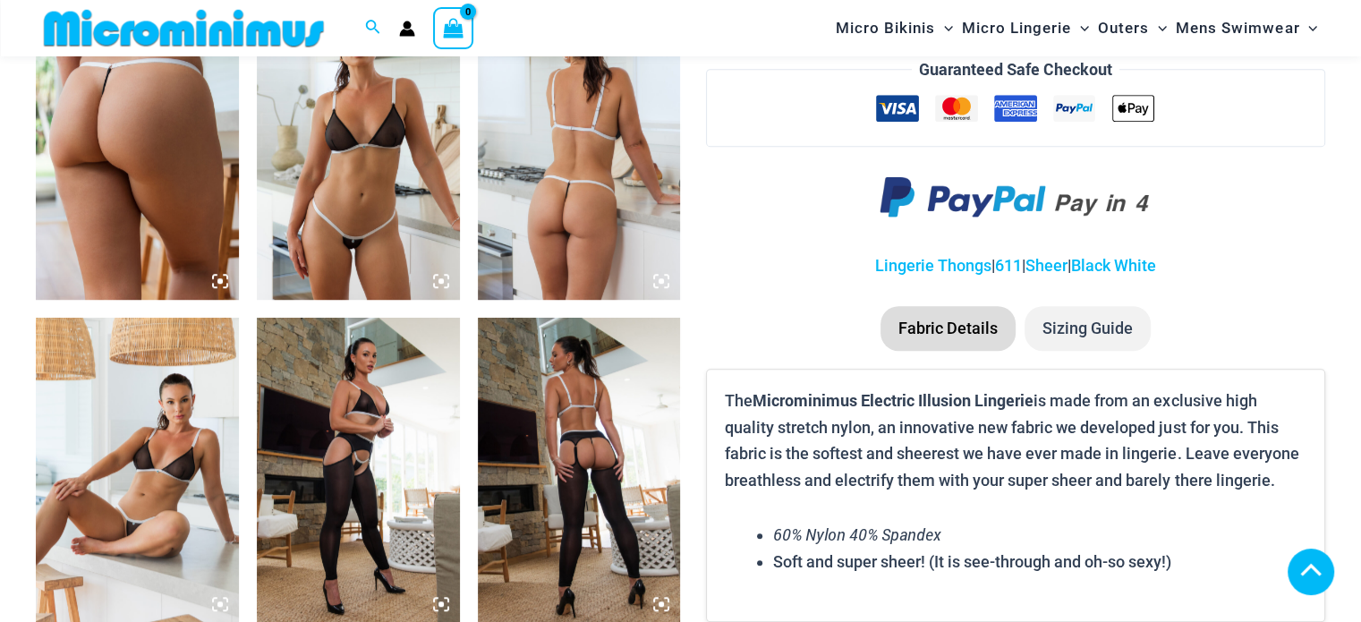
click at [610, 259] on img at bounding box center [579, 148] width 203 height 304
click at [663, 285] on icon at bounding box center [661, 281] width 16 height 16
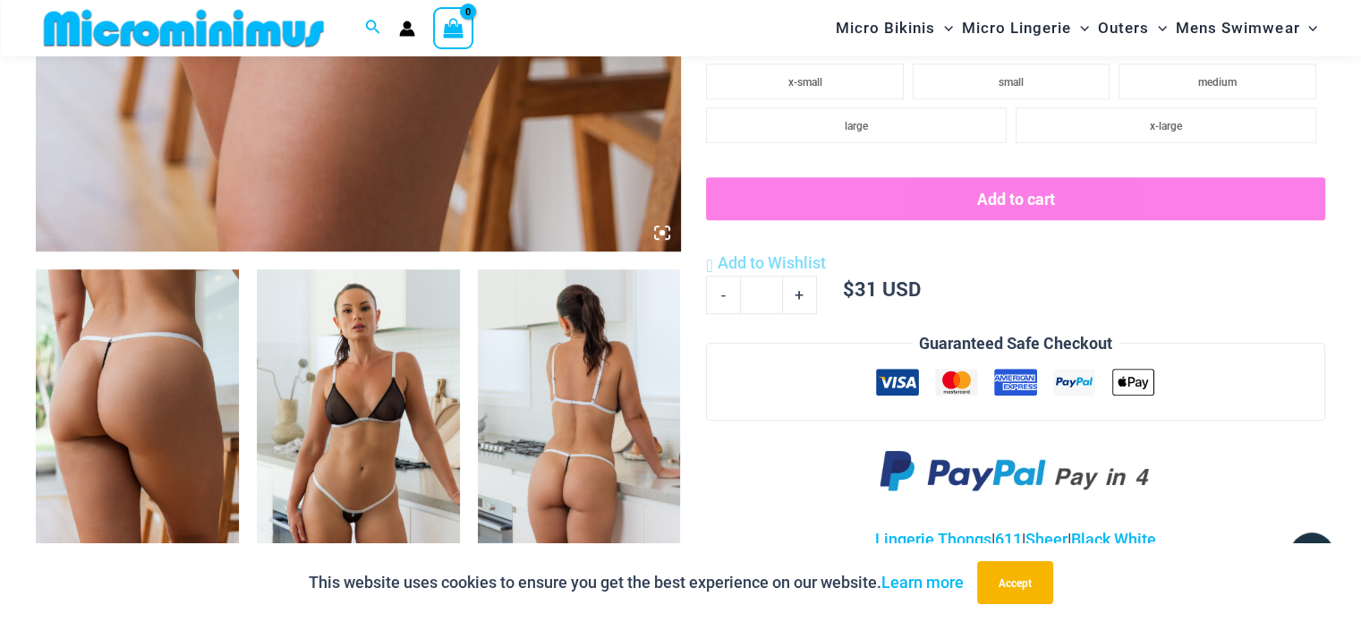
scroll to position [1052, 0]
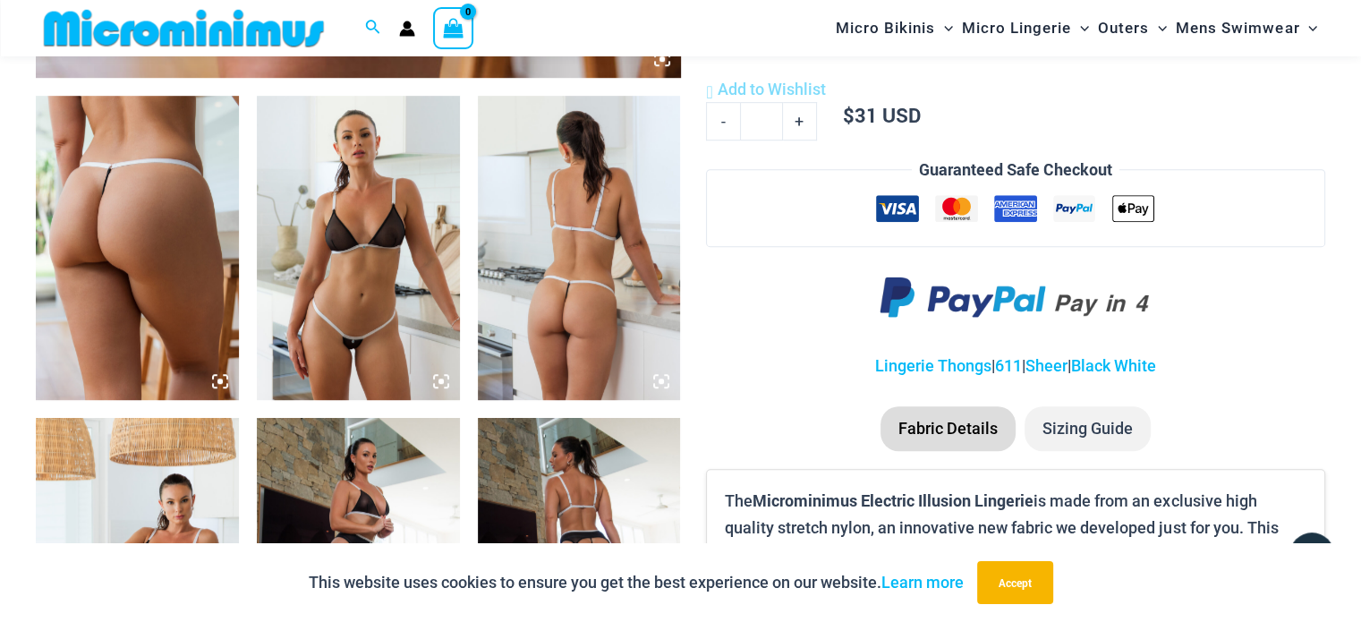
click at [627, 339] on img at bounding box center [579, 248] width 203 height 304
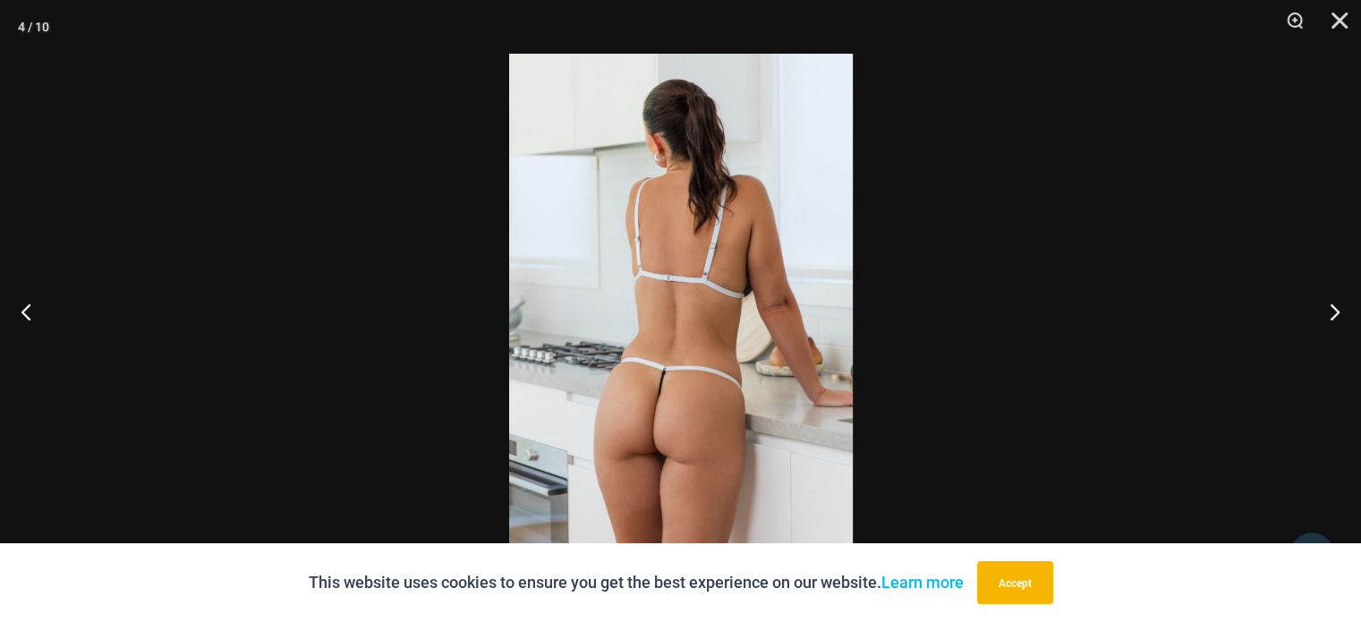
click at [703, 461] on img at bounding box center [681, 311] width 344 height 515
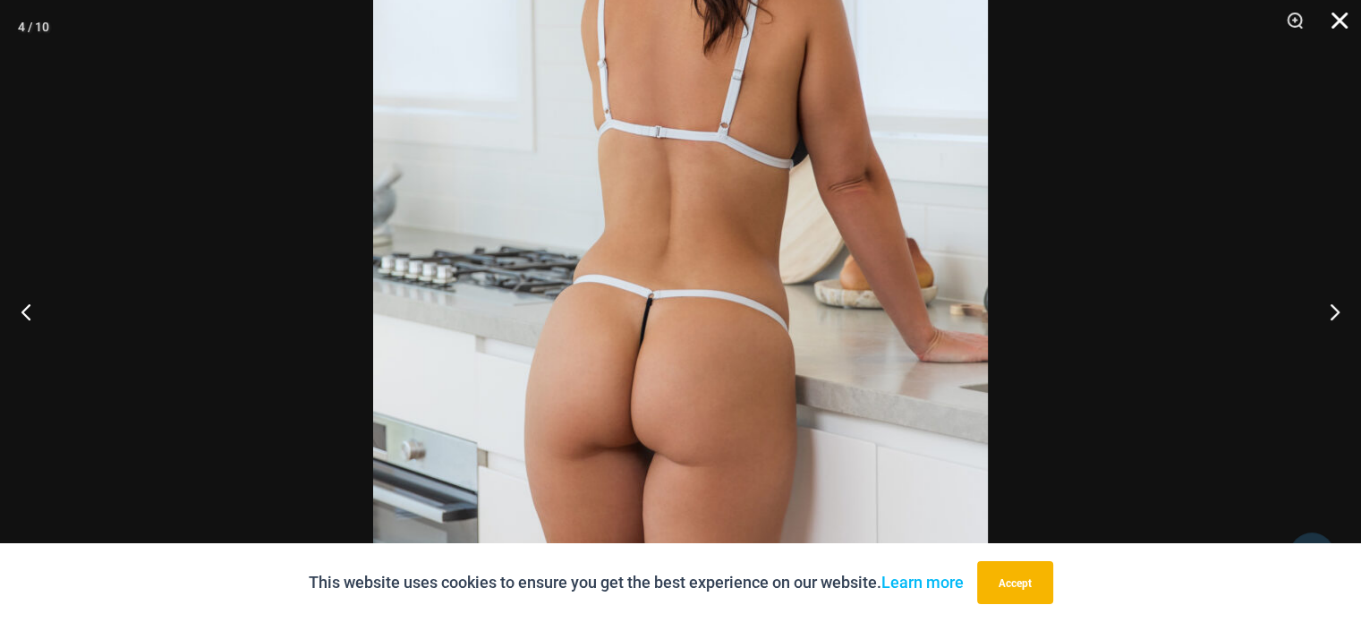
click at [1349, 26] on button "Close" at bounding box center [1333, 27] width 45 height 54
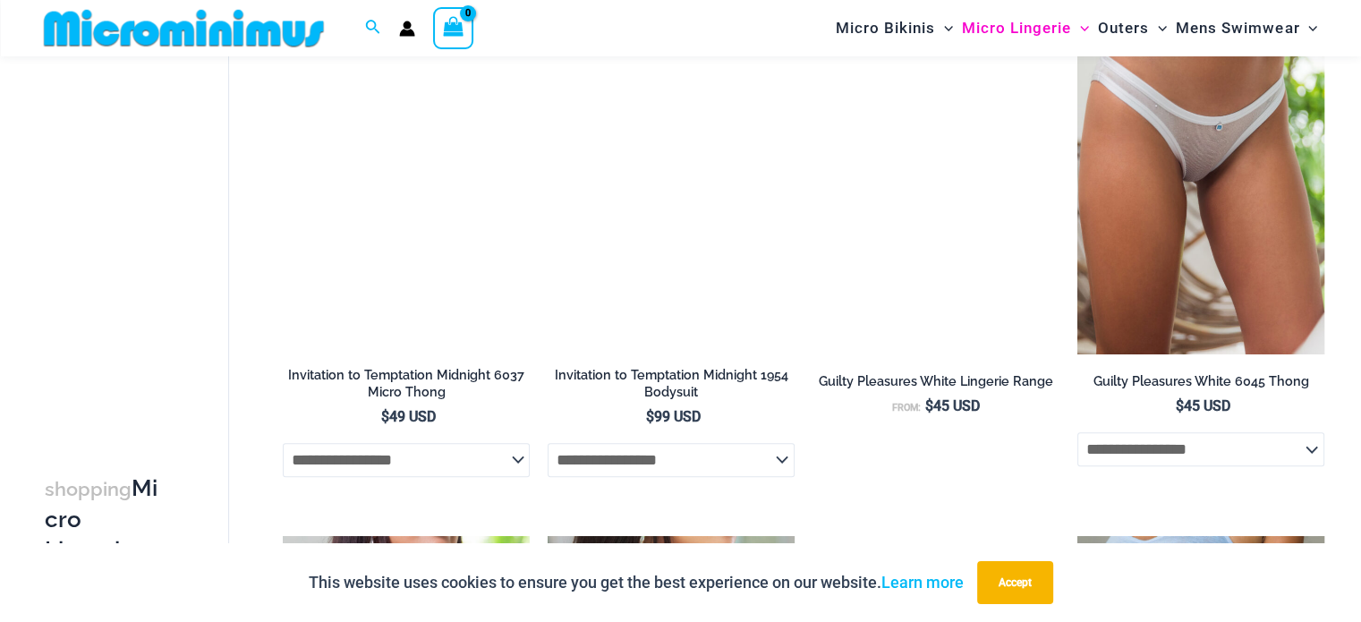
scroll to position [1872, 0]
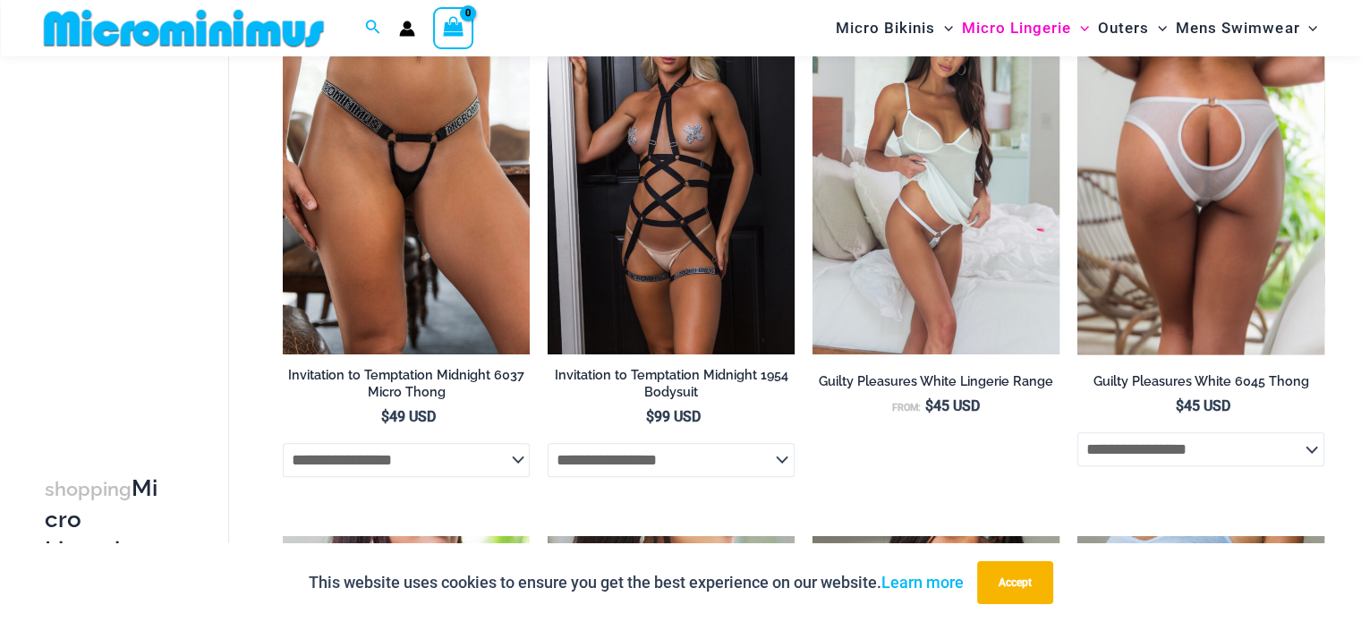
click at [1213, 232] on img at bounding box center [1201, 169] width 247 height 371
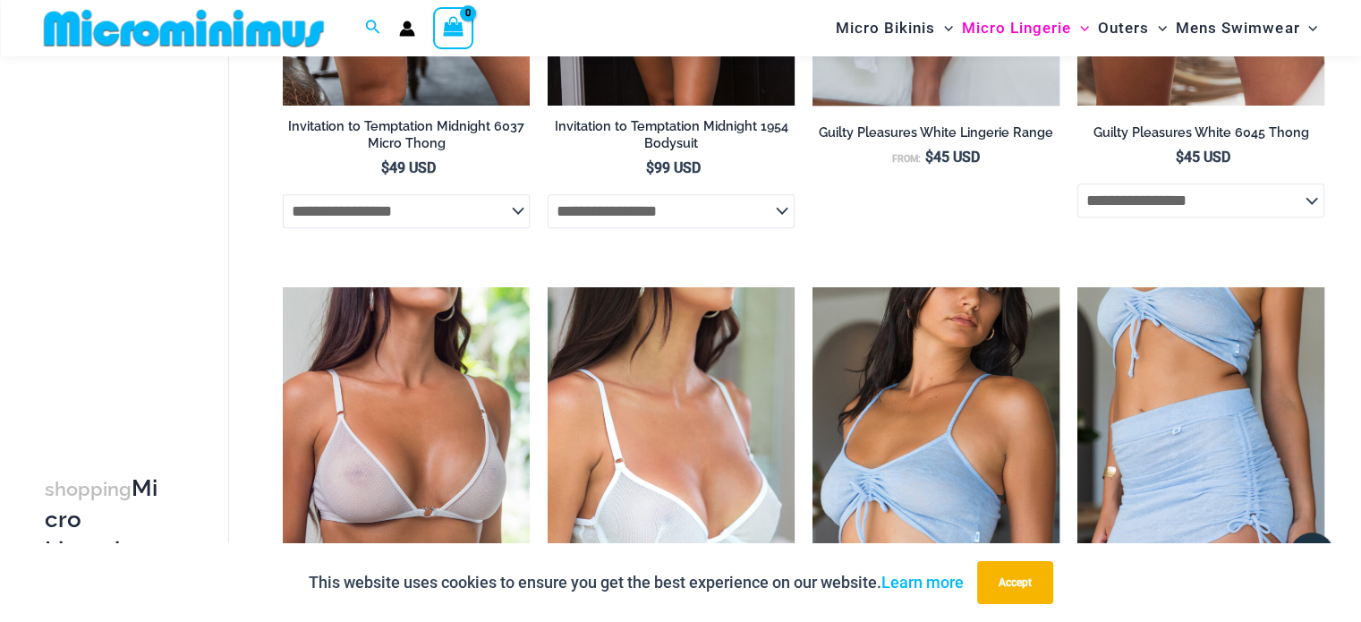
scroll to position [2303, 0]
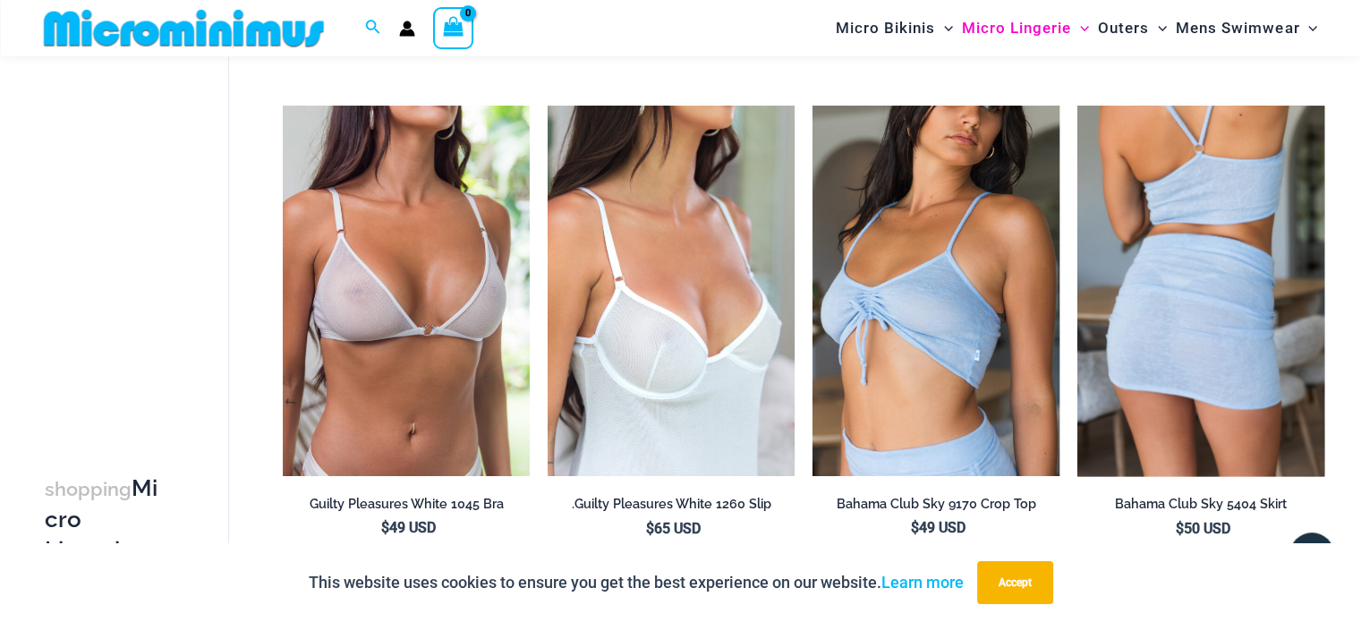
click at [1178, 364] on img at bounding box center [1201, 291] width 247 height 371
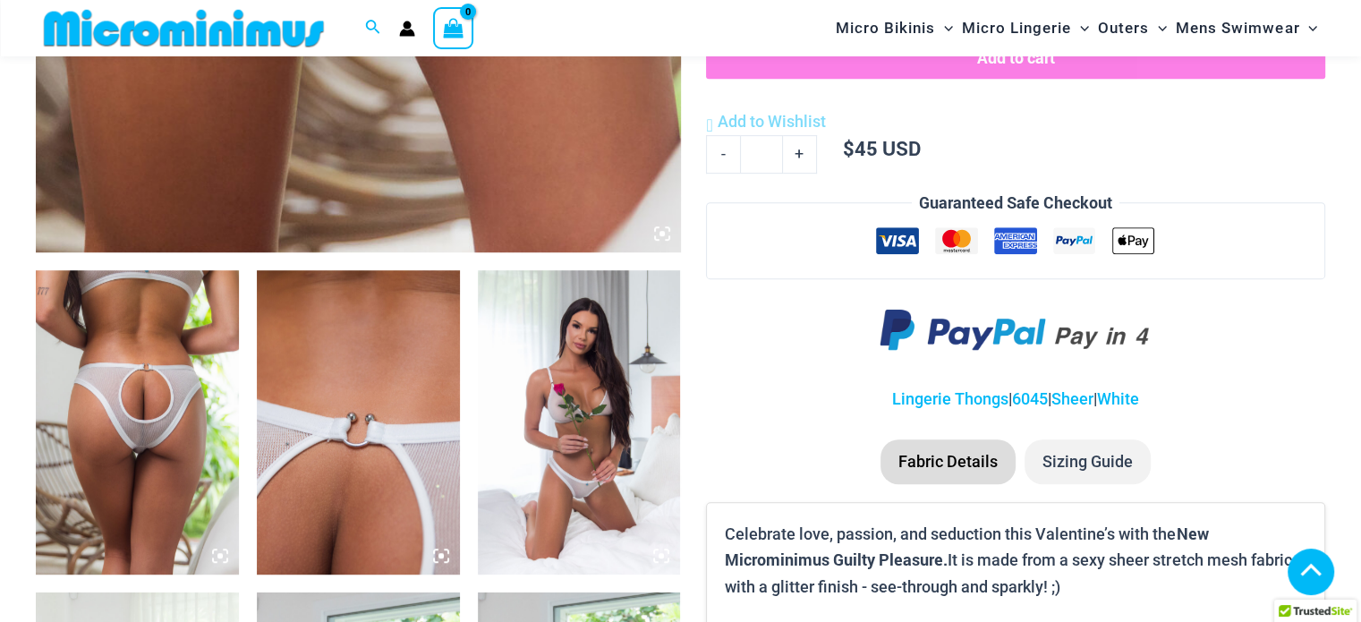
scroll to position [1146, 0]
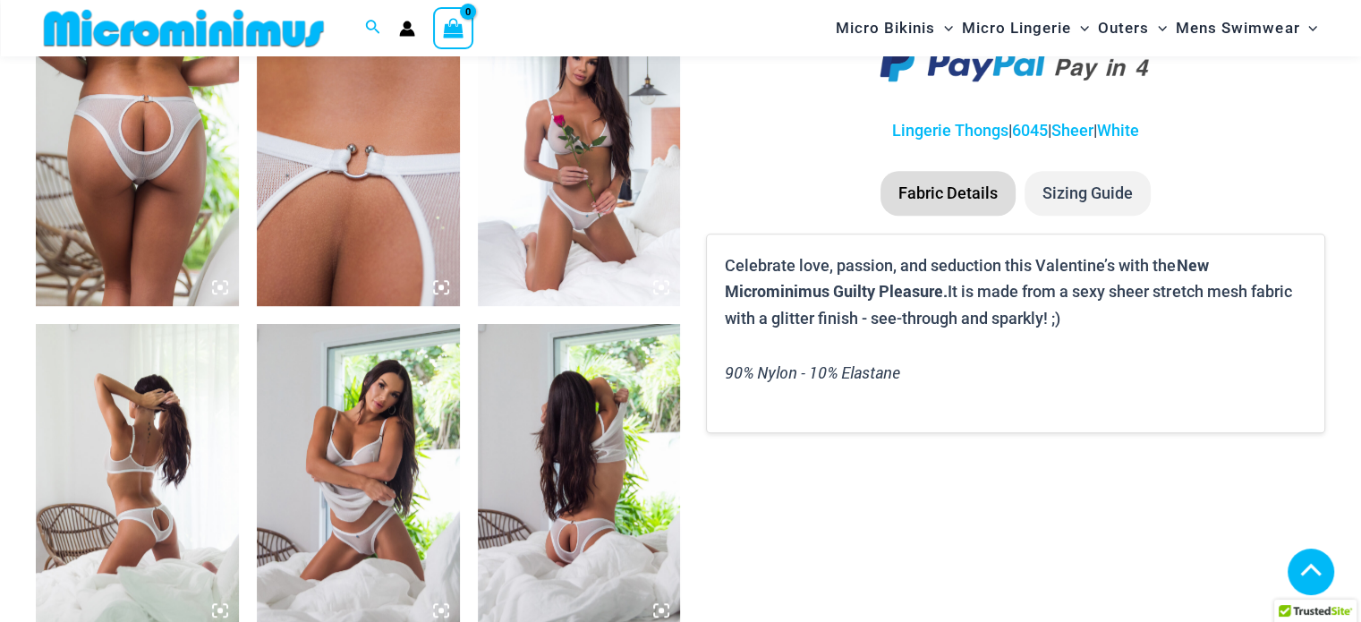
click at [200, 225] on img at bounding box center [137, 154] width 203 height 304
click at [226, 289] on icon at bounding box center [220, 287] width 16 height 16
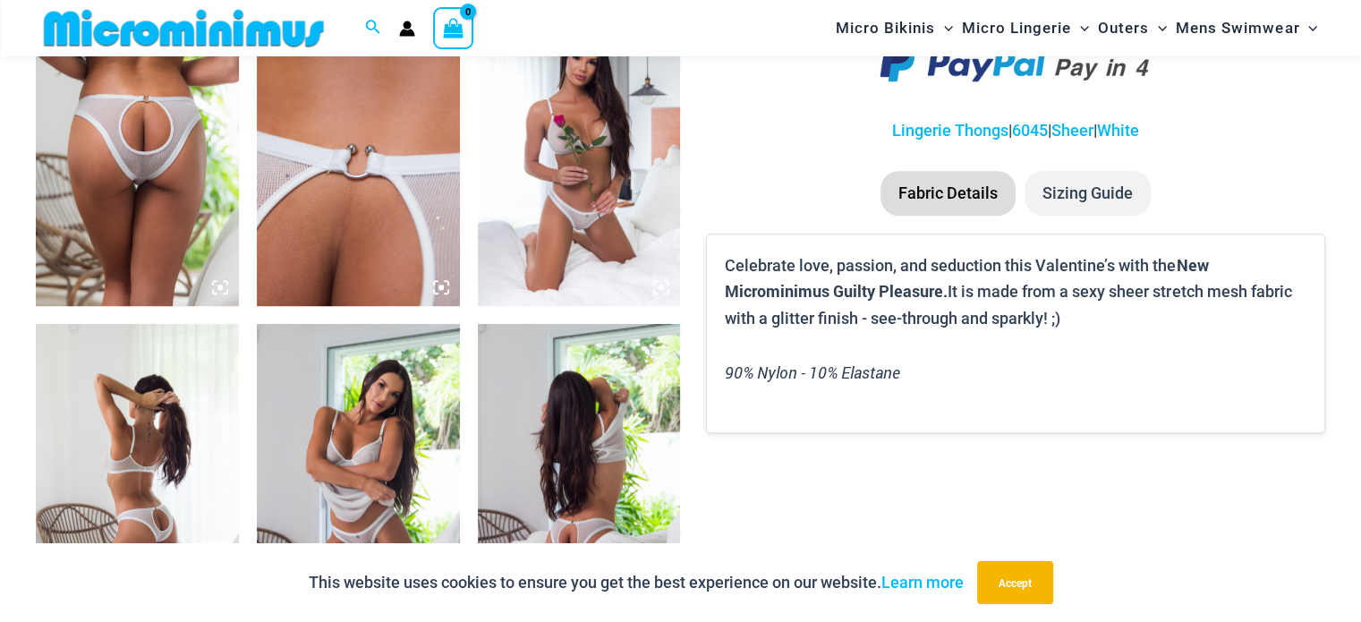
scroll to position [1137, 0]
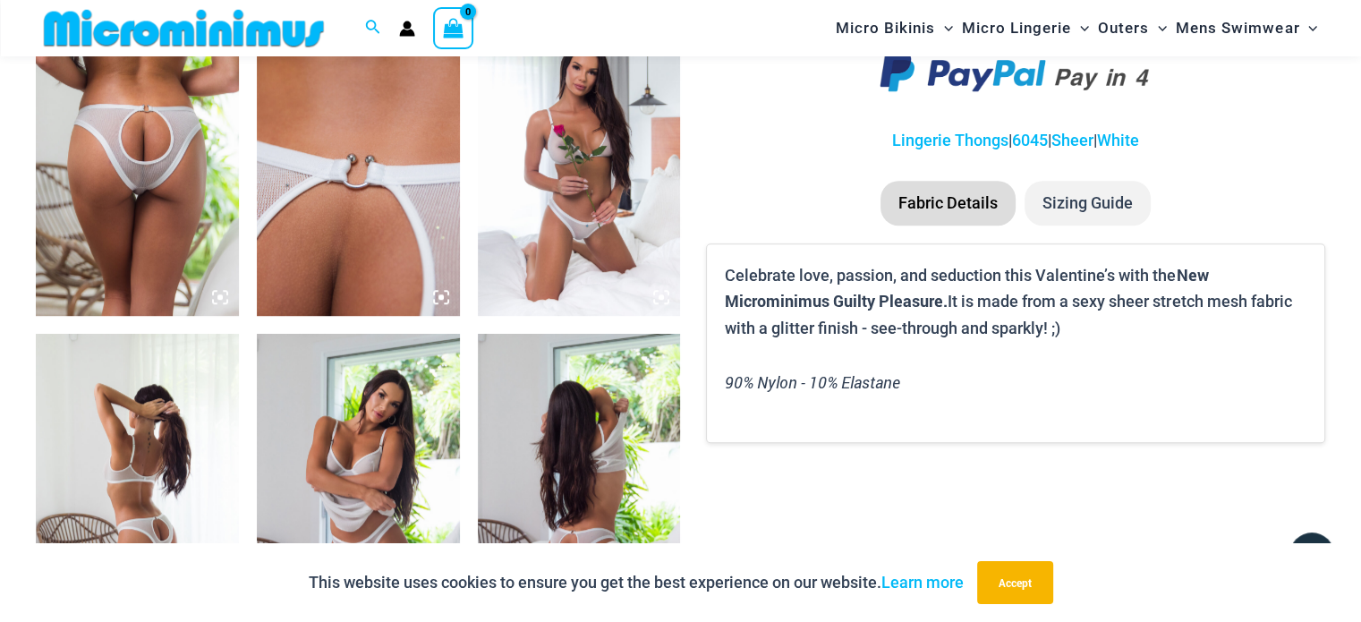
click at [187, 200] on img at bounding box center [137, 164] width 203 height 304
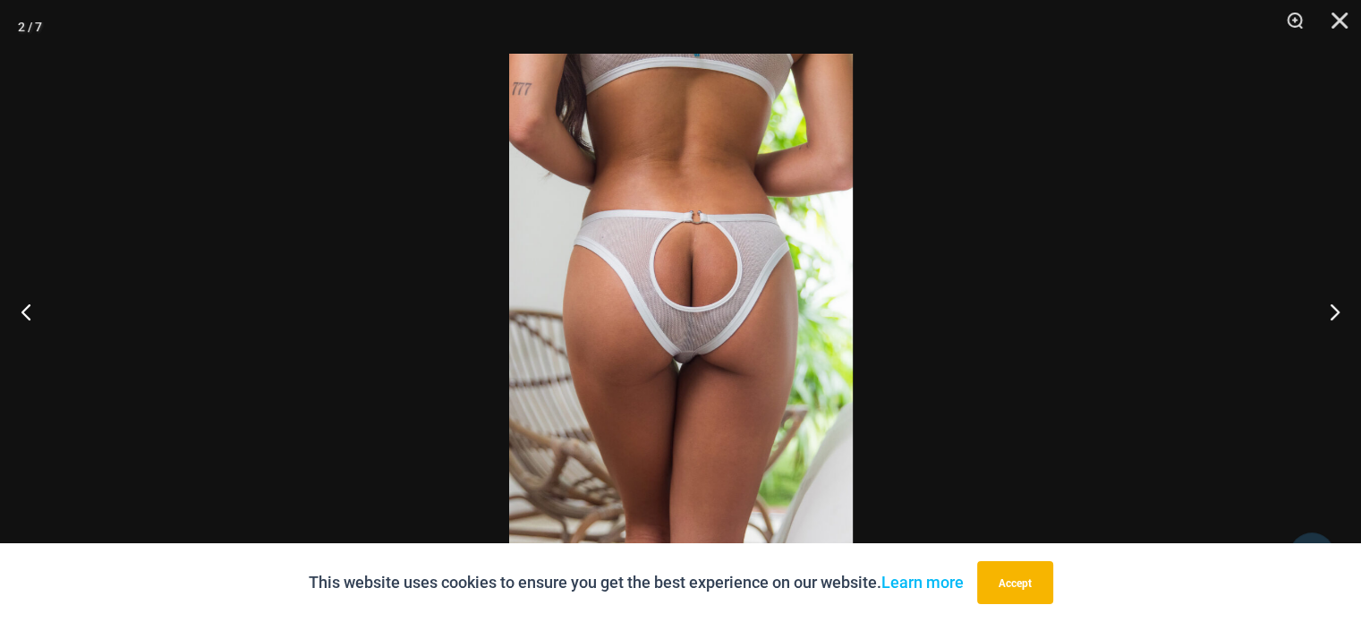
click at [687, 347] on img at bounding box center [681, 311] width 344 height 515
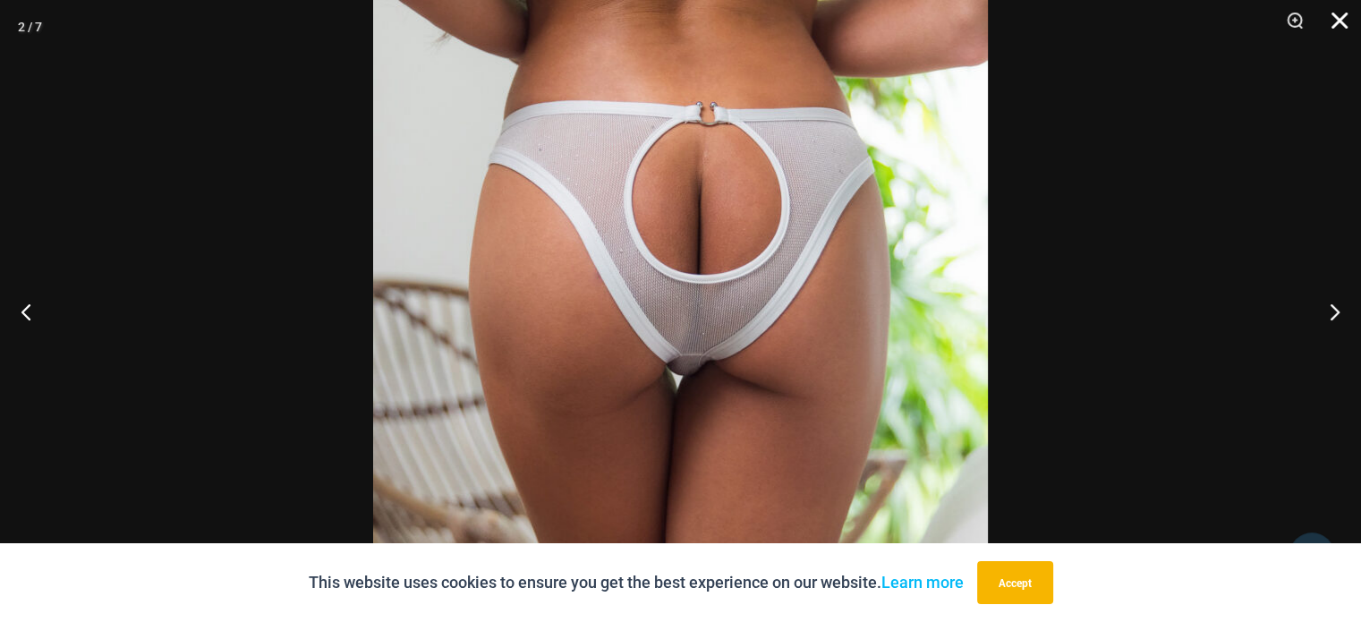
click at [1339, 22] on button "Close" at bounding box center [1333, 27] width 45 height 54
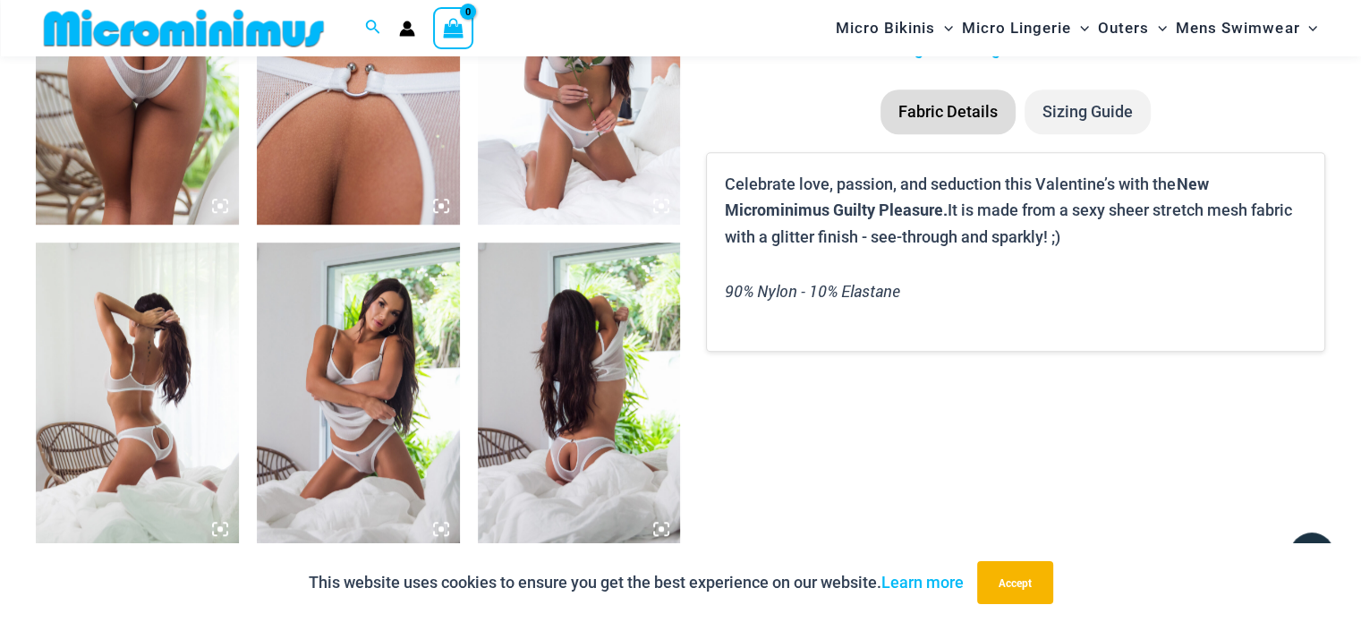
scroll to position [1226, 0]
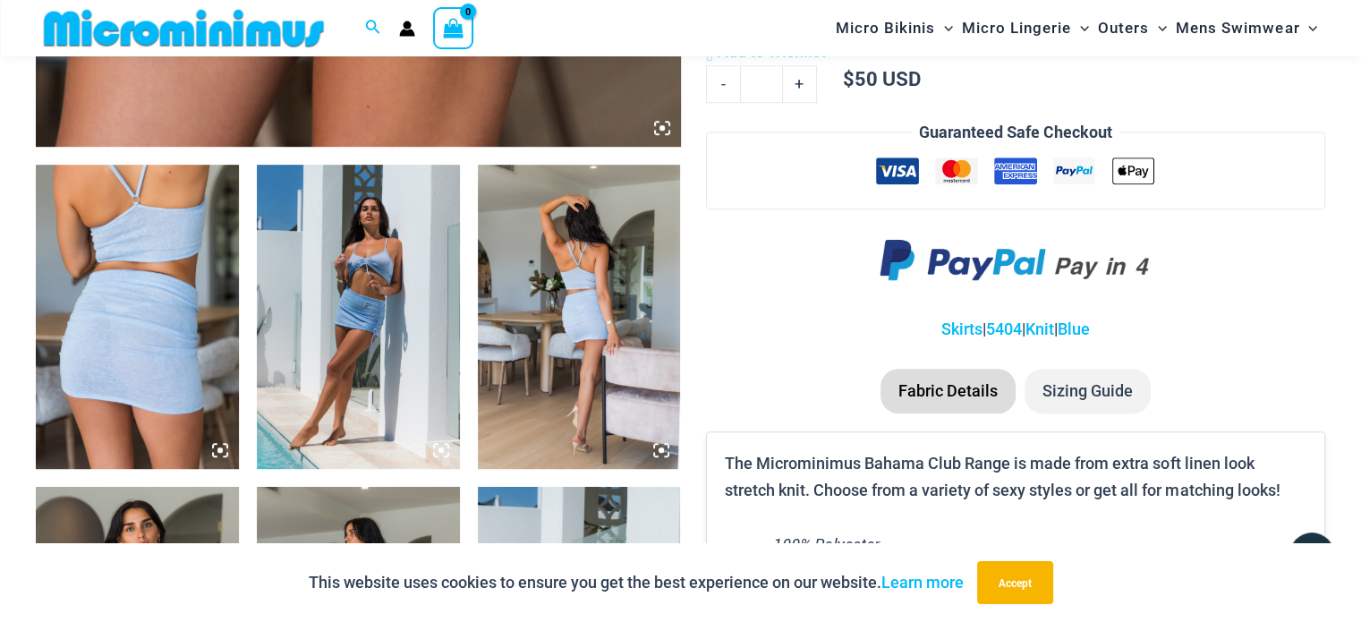
scroll to position [1137, 0]
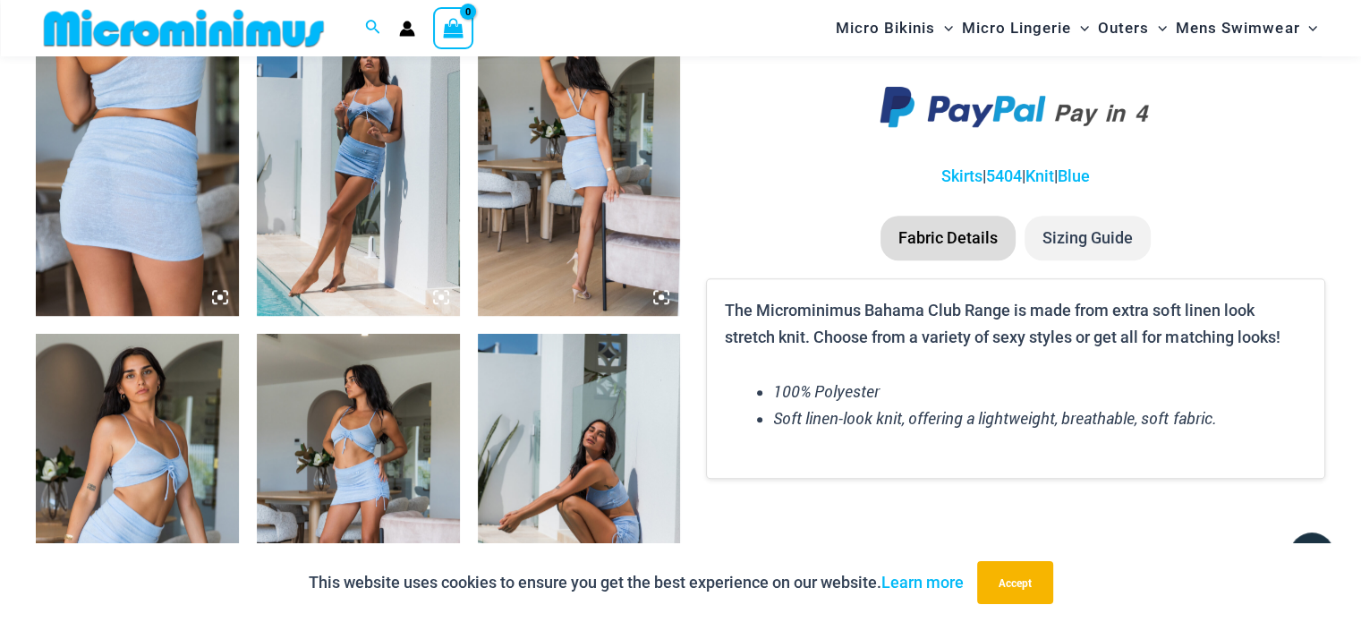
click at [218, 300] on icon at bounding box center [220, 297] width 16 height 16
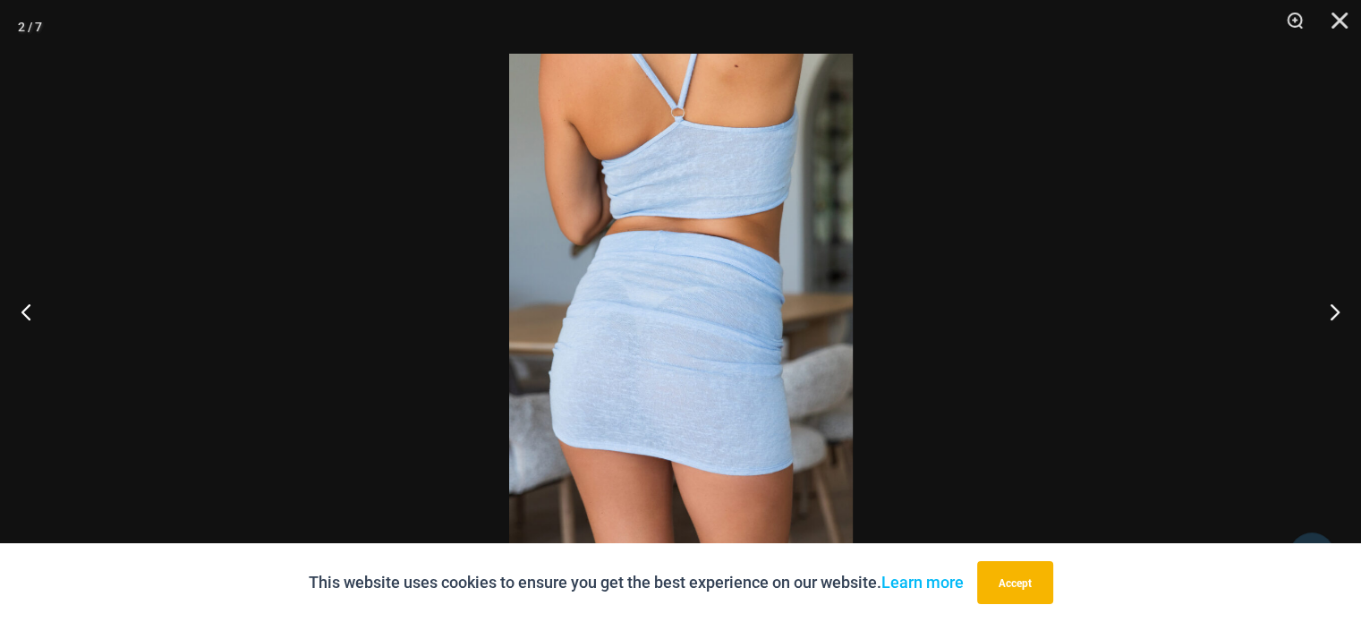
click at [691, 362] on img at bounding box center [681, 311] width 344 height 515
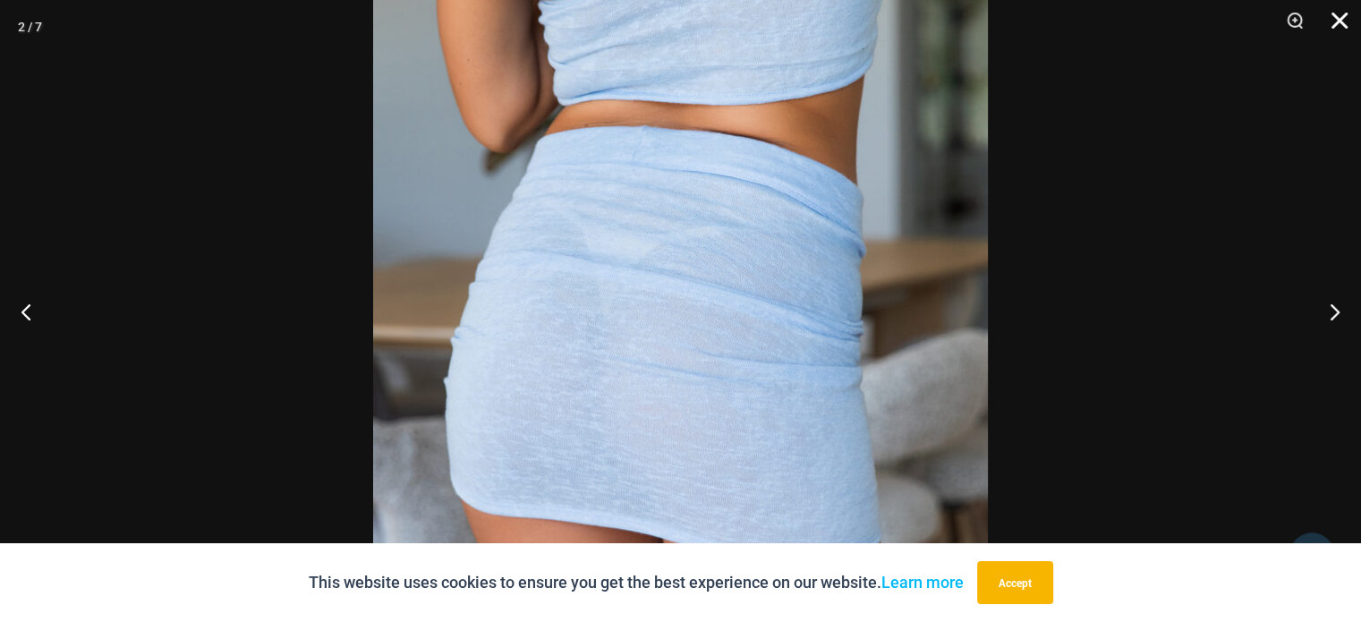
click at [1346, 25] on button "Close" at bounding box center [1333, 27] width 45 height 54
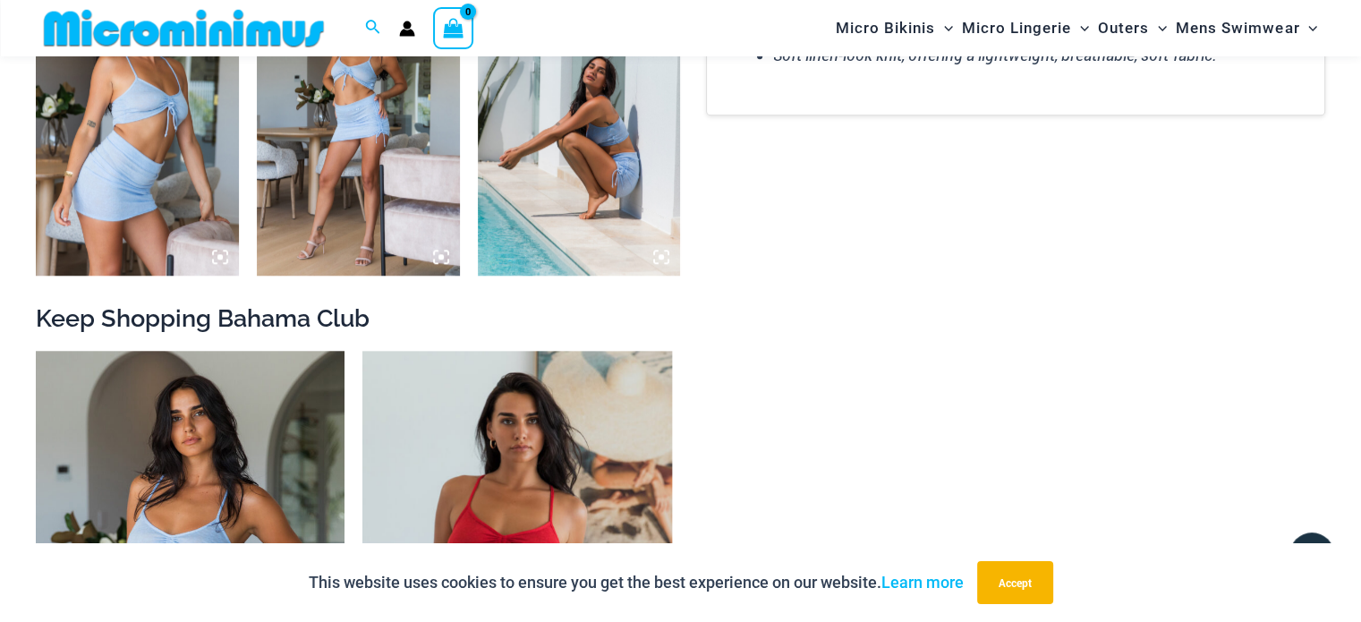
scroll to position [1405, 0]
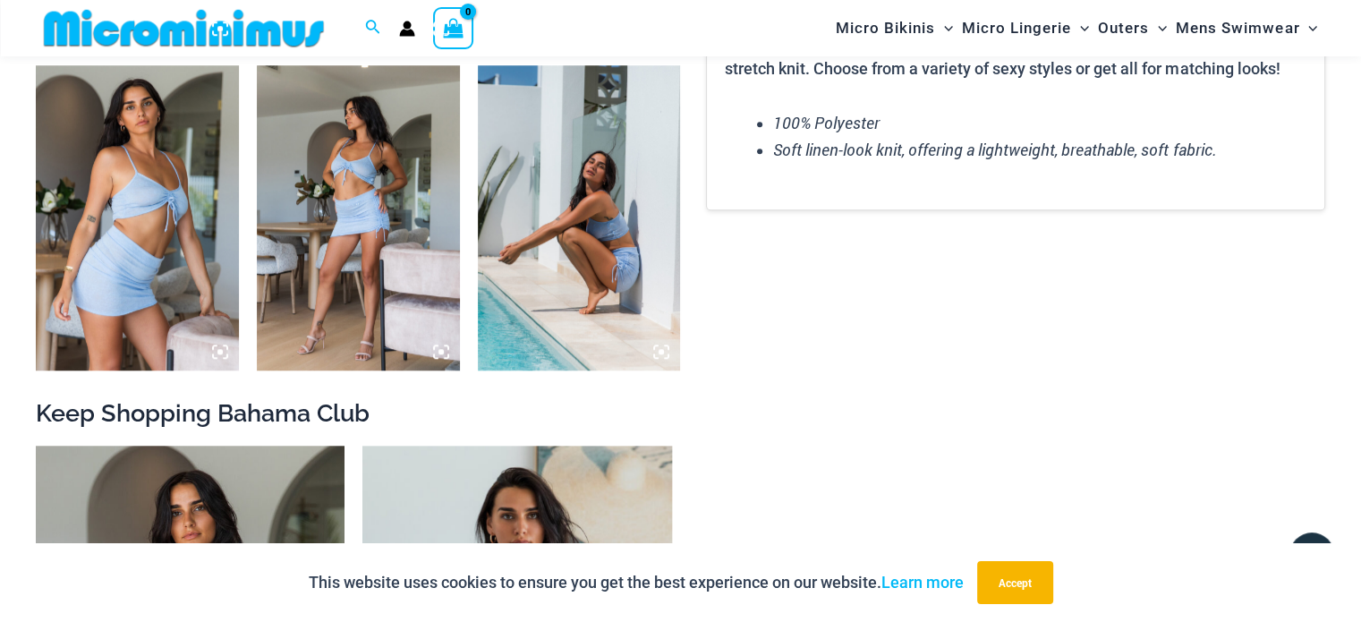
click at [440, 350] on icon at bounding box center [441, 351] width 5 height 5
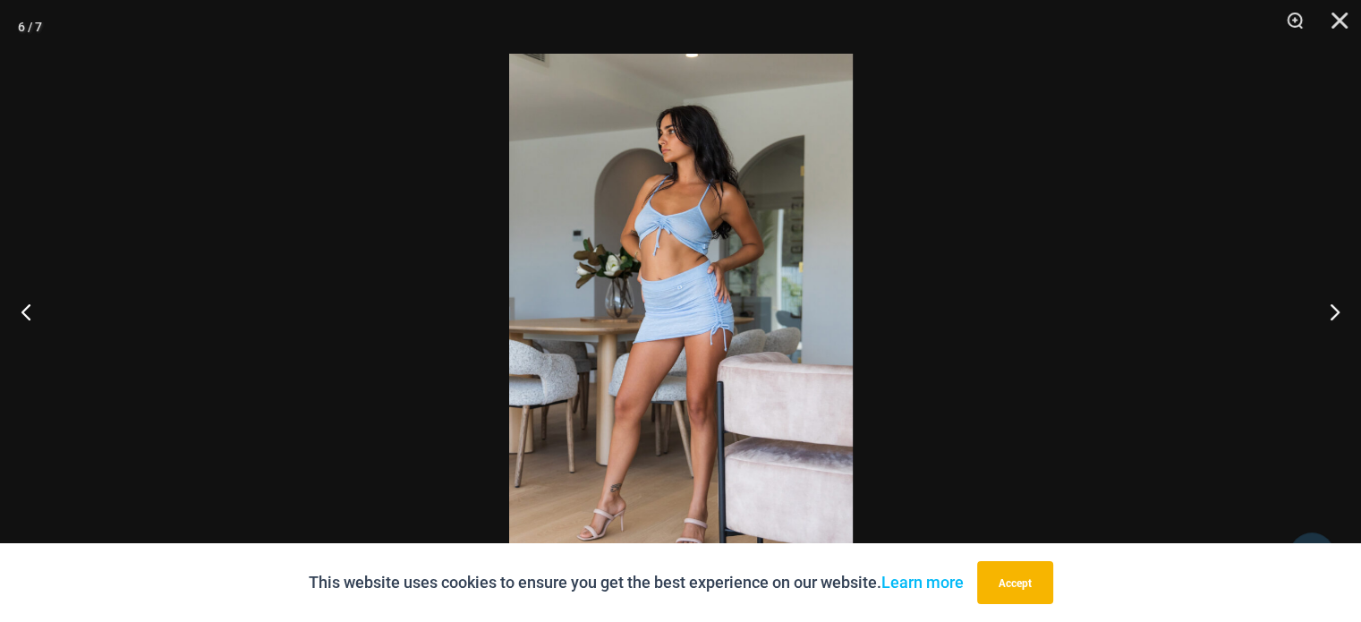
click at [786, 297] on img at bounding box center [681, 311] width 344 height 515
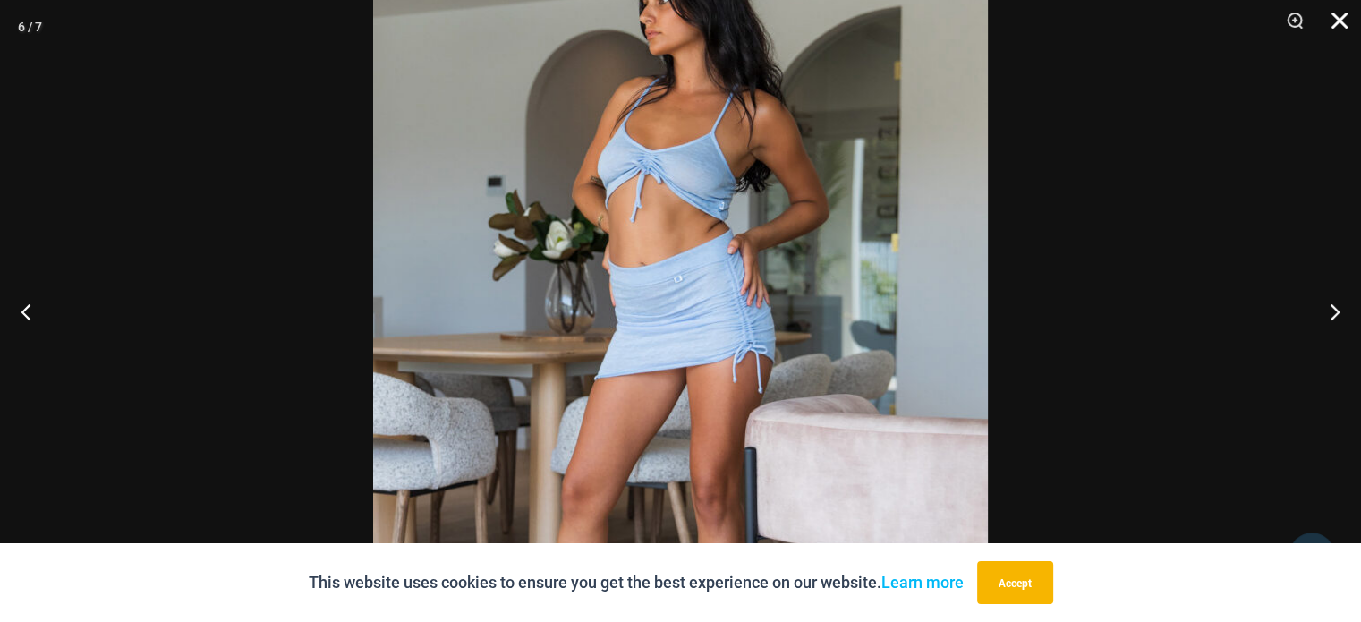
click at [1332, 21] on button "Close" at bounding box center [1333, 27] width 45 height 54
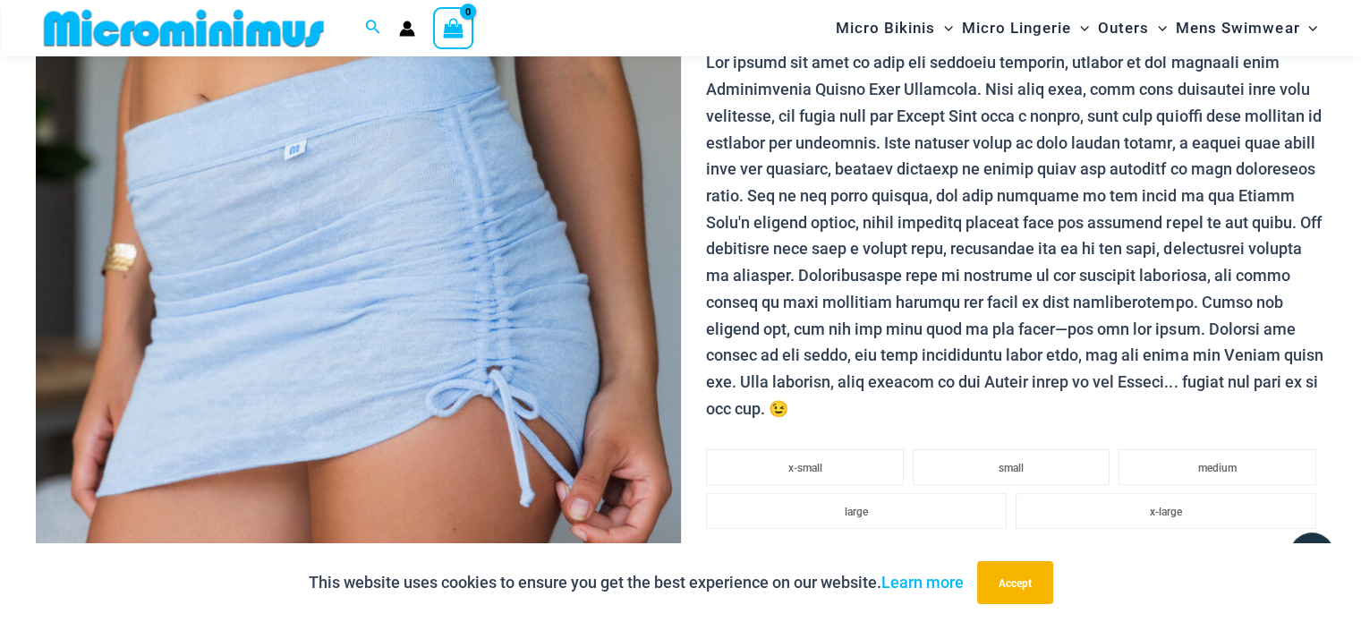
scroll to position [600, 0]
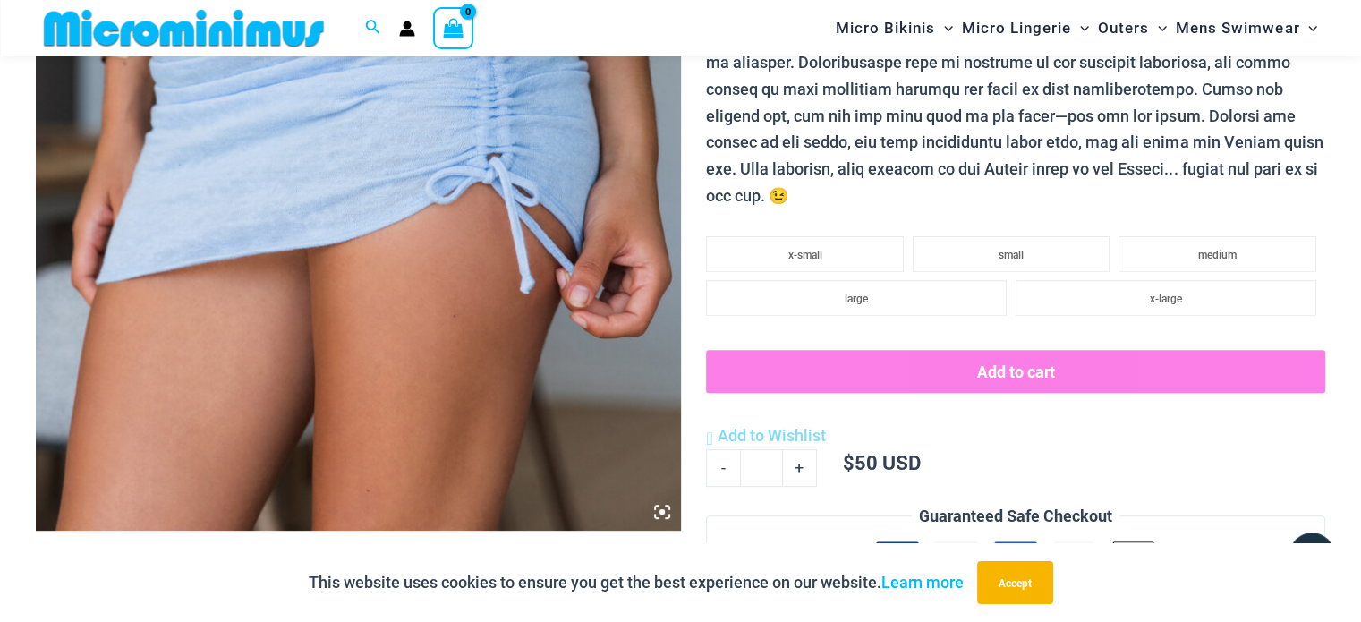
click at [666, 507] on icon at bounding box center [662, 512] width 16 height 16
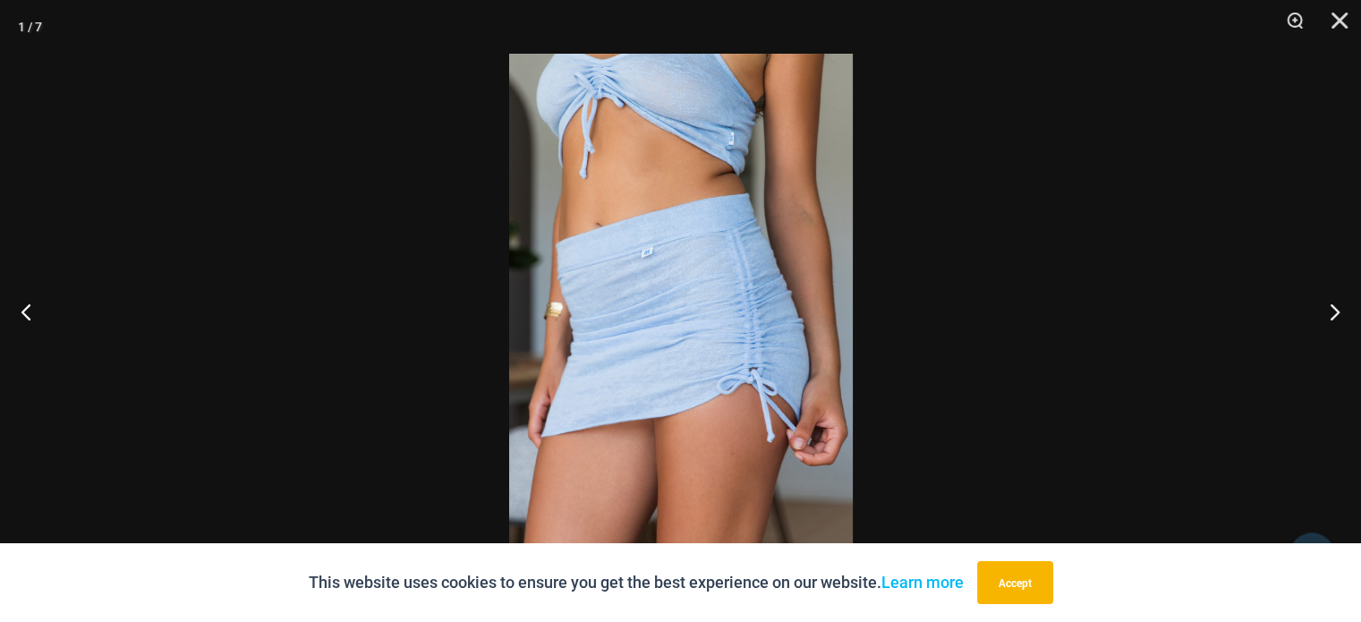
click at [686, 320] on img at bounding box center [681, 311] width 344 height 515
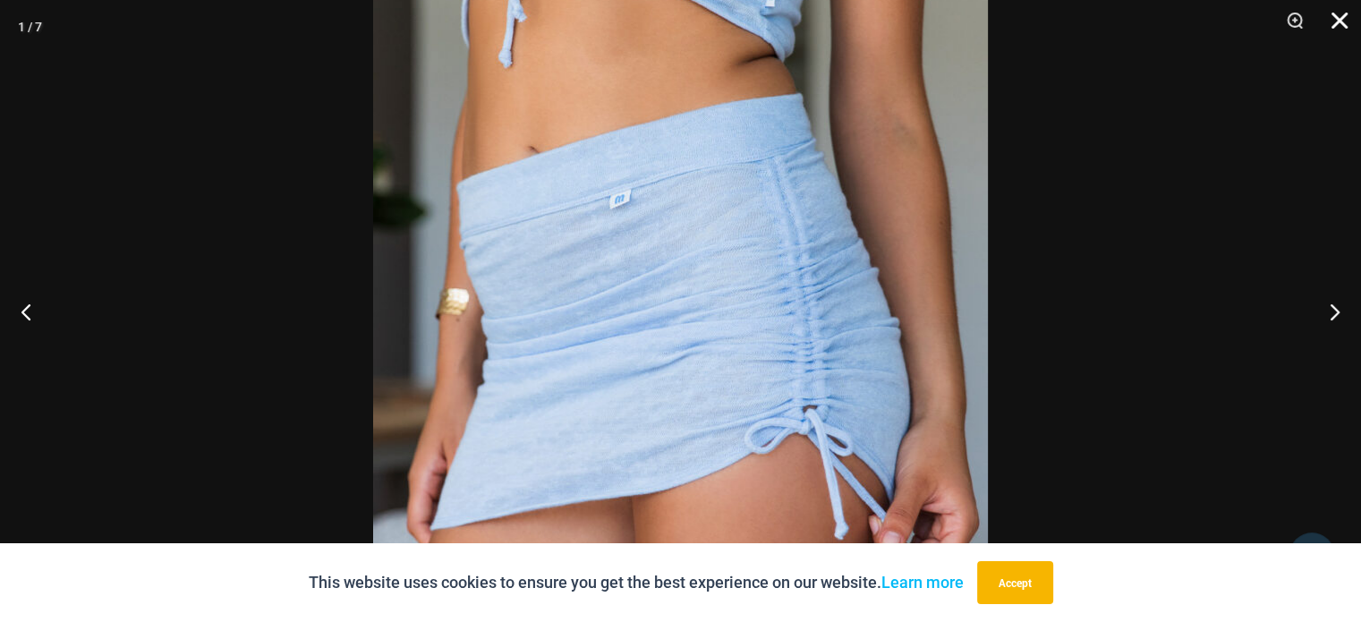
click at [1336, 10] on button "Close" at bounding box center [1333, 27] width 45 height 54
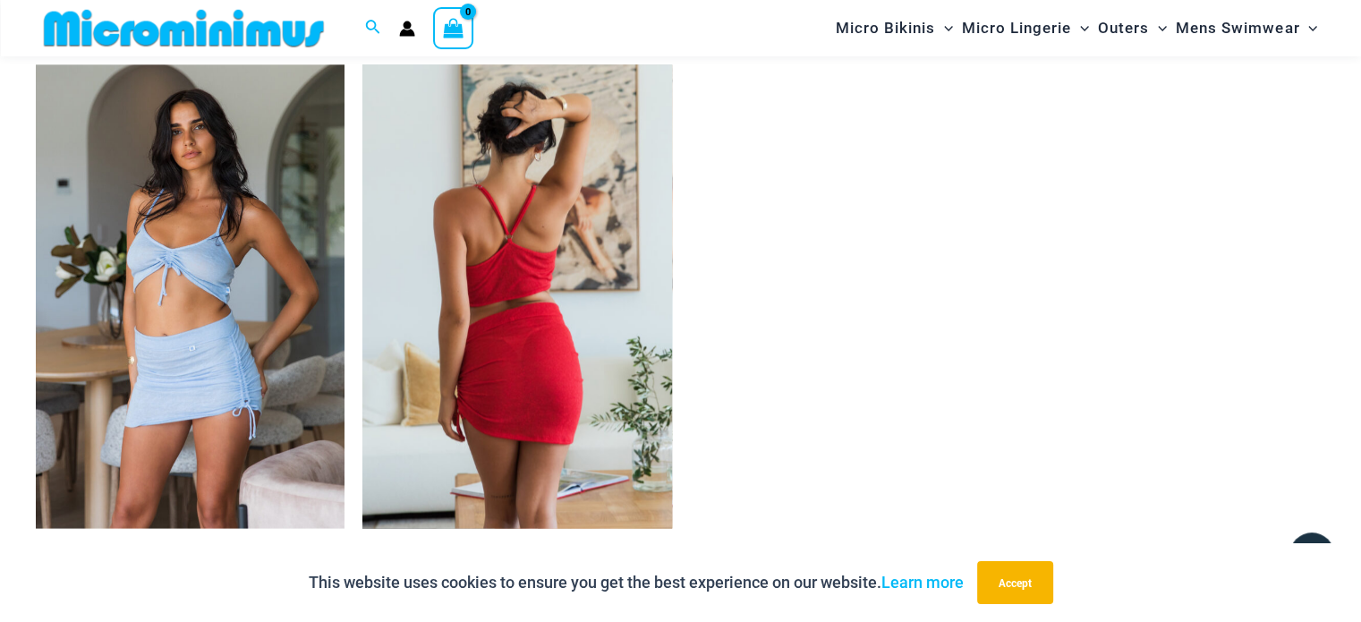
scroll to position [1853, 0]
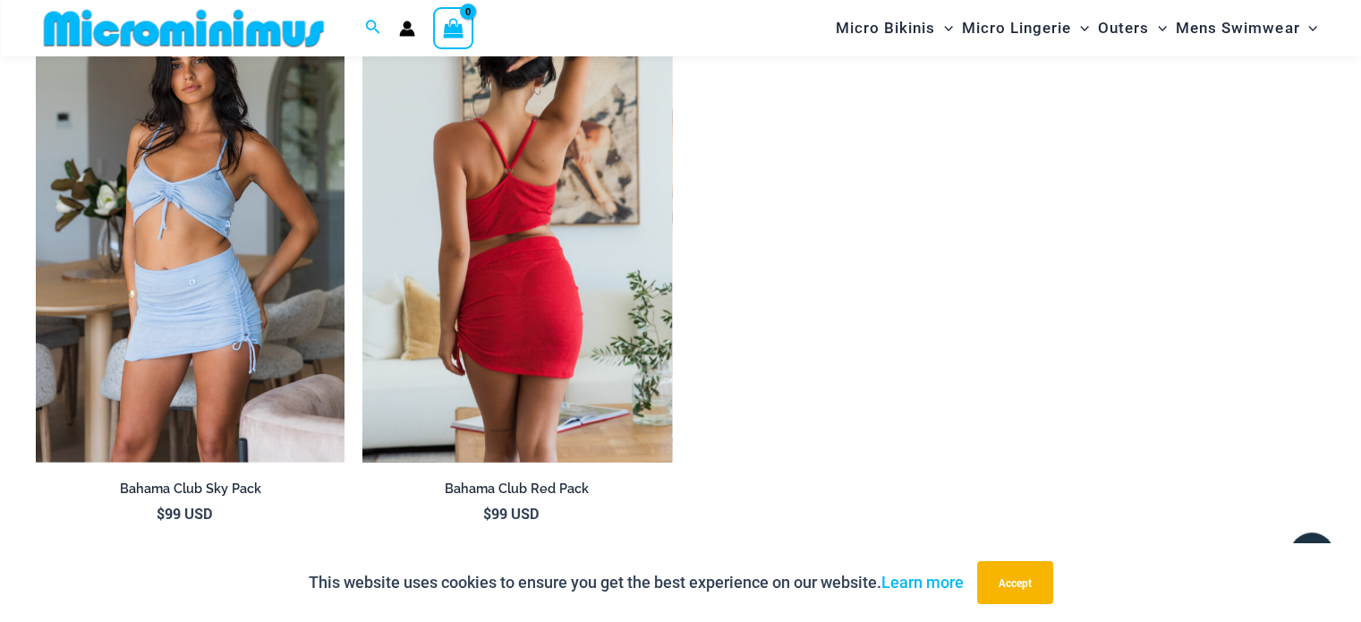
click at [569, 324] on img at bounding box center [516, 230] width 309 height 464
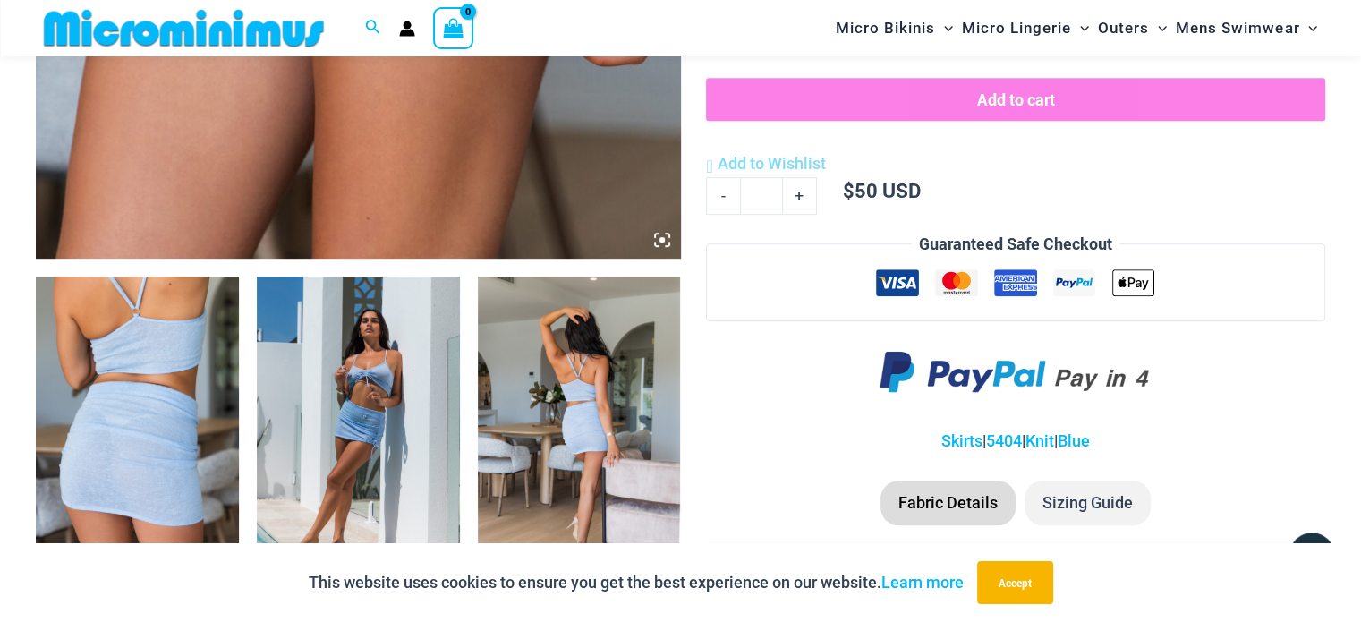
scroll to position [762, 0]
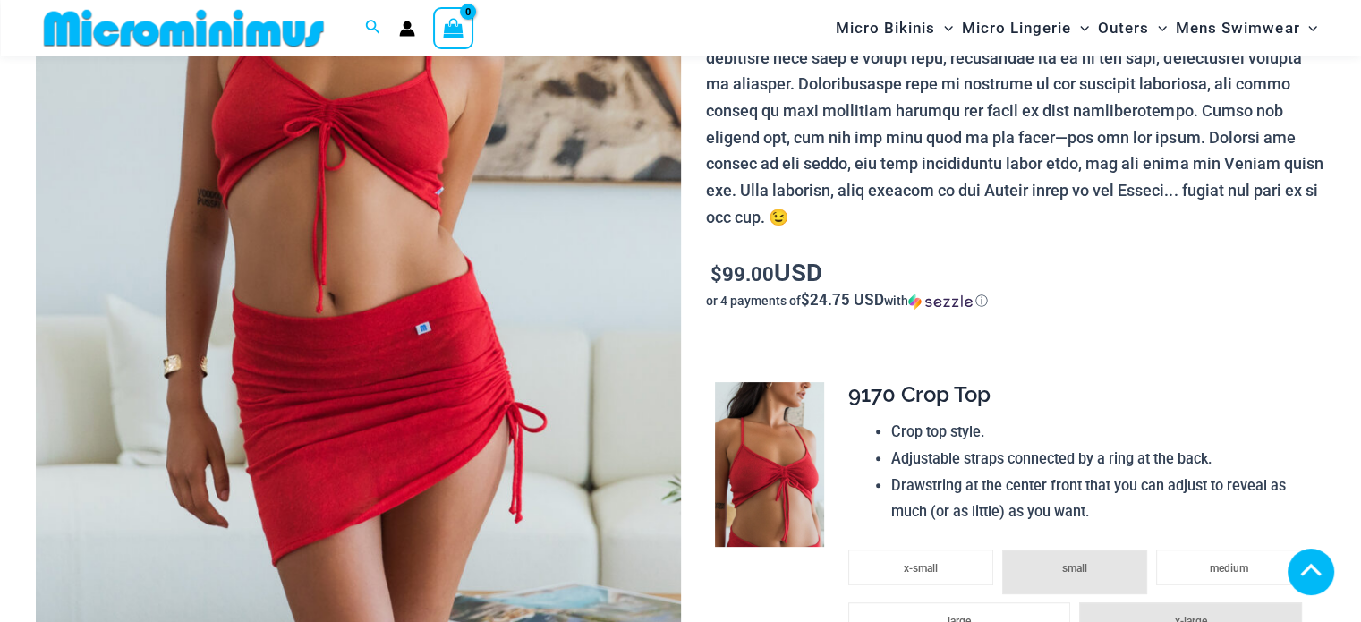
scroll to position [1146, 0]
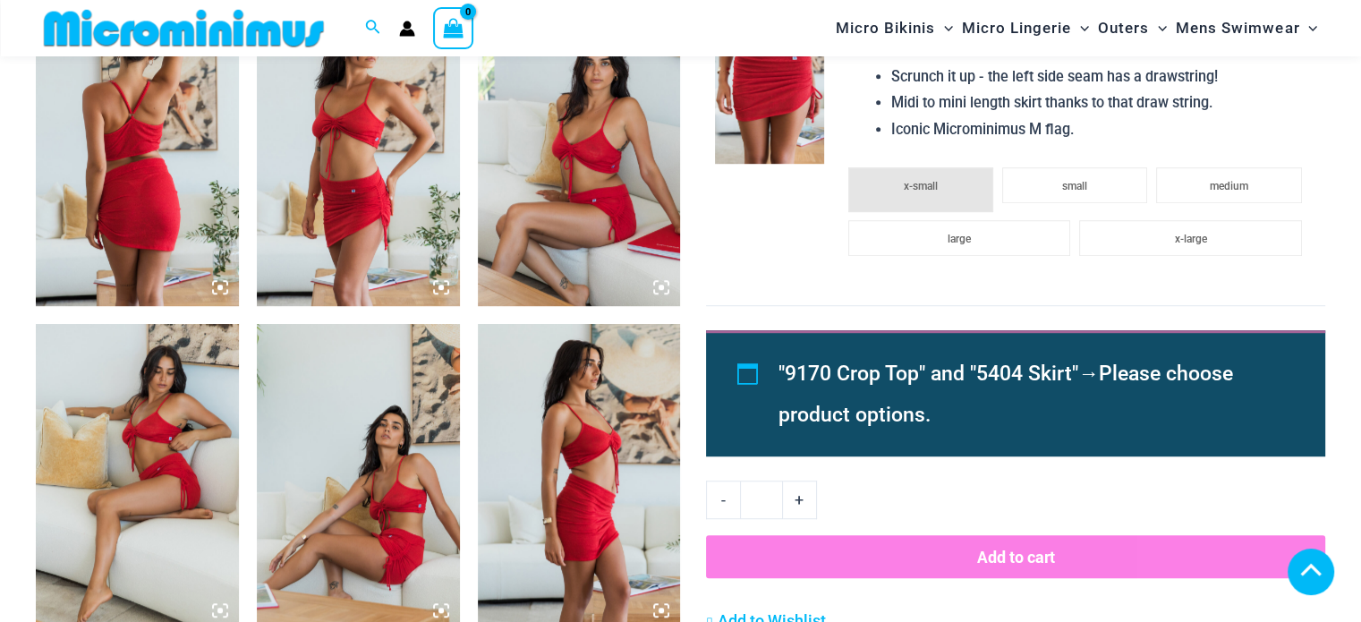
click at [150, 230] on img at bounding box center [137, 154] width 203 height 304
click at [215, 285] on icon at bounding box center [220, 287] width 16 height 16
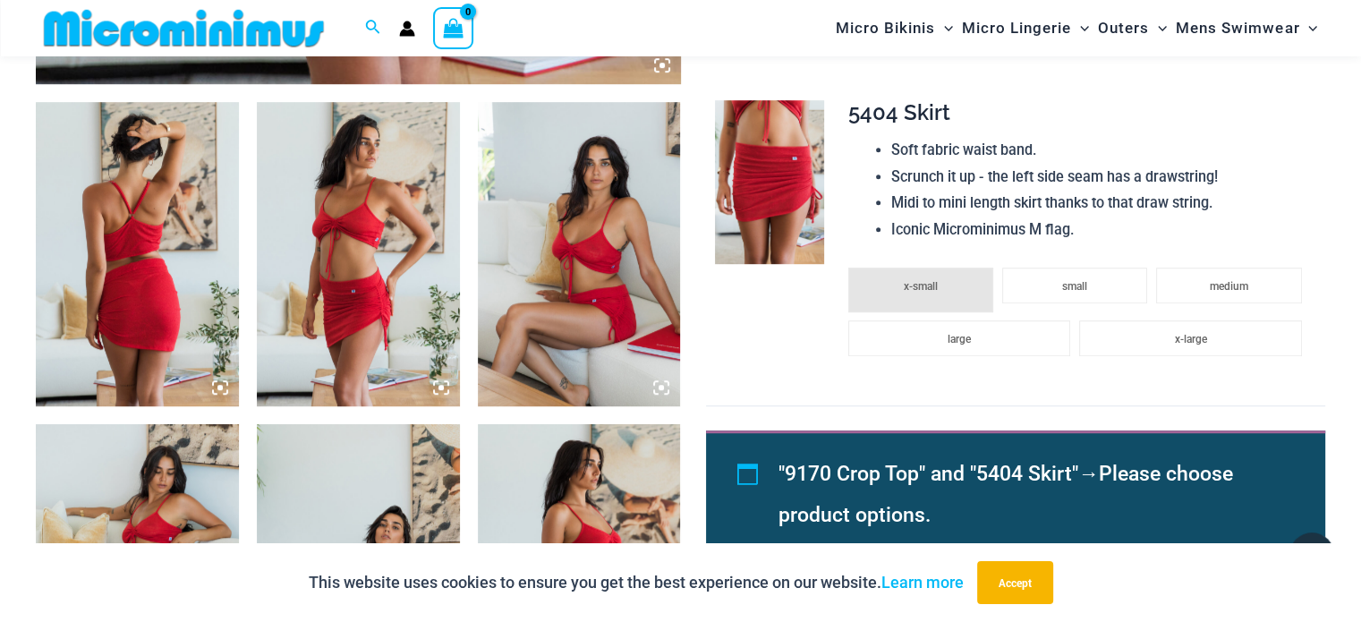
scroll to position [1047, 0]
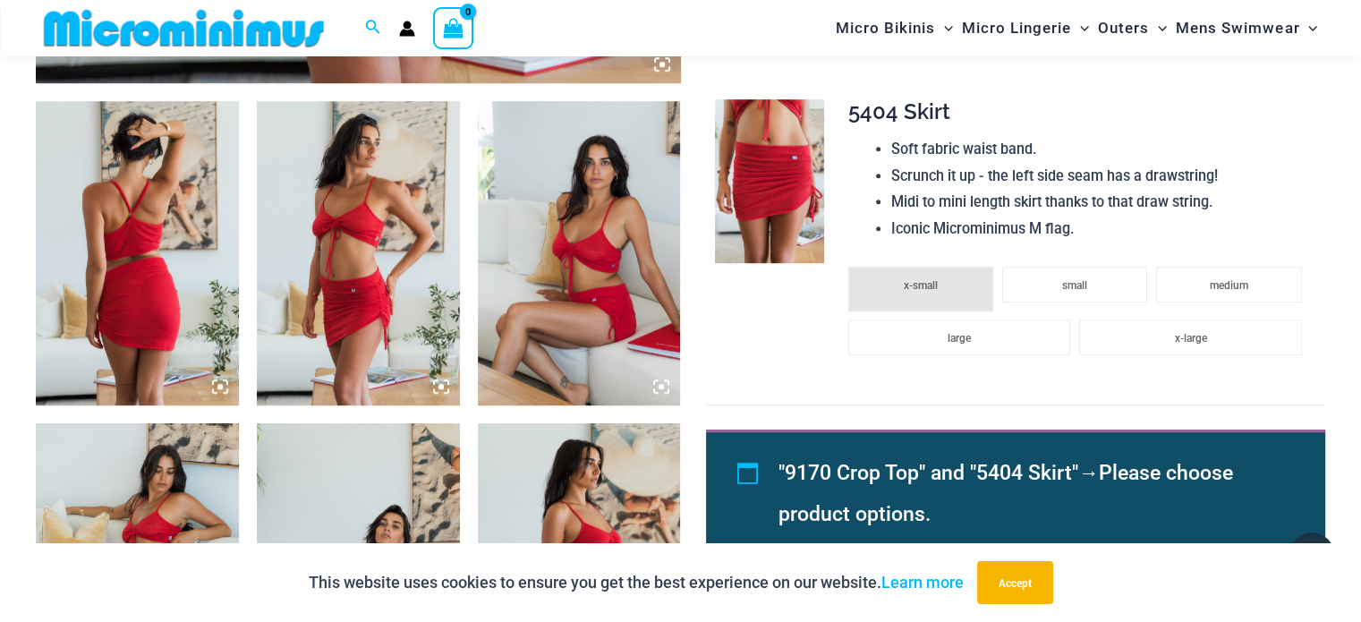
click at [216, 385] on icon at bounding box center [220, 387] width 16 height 16
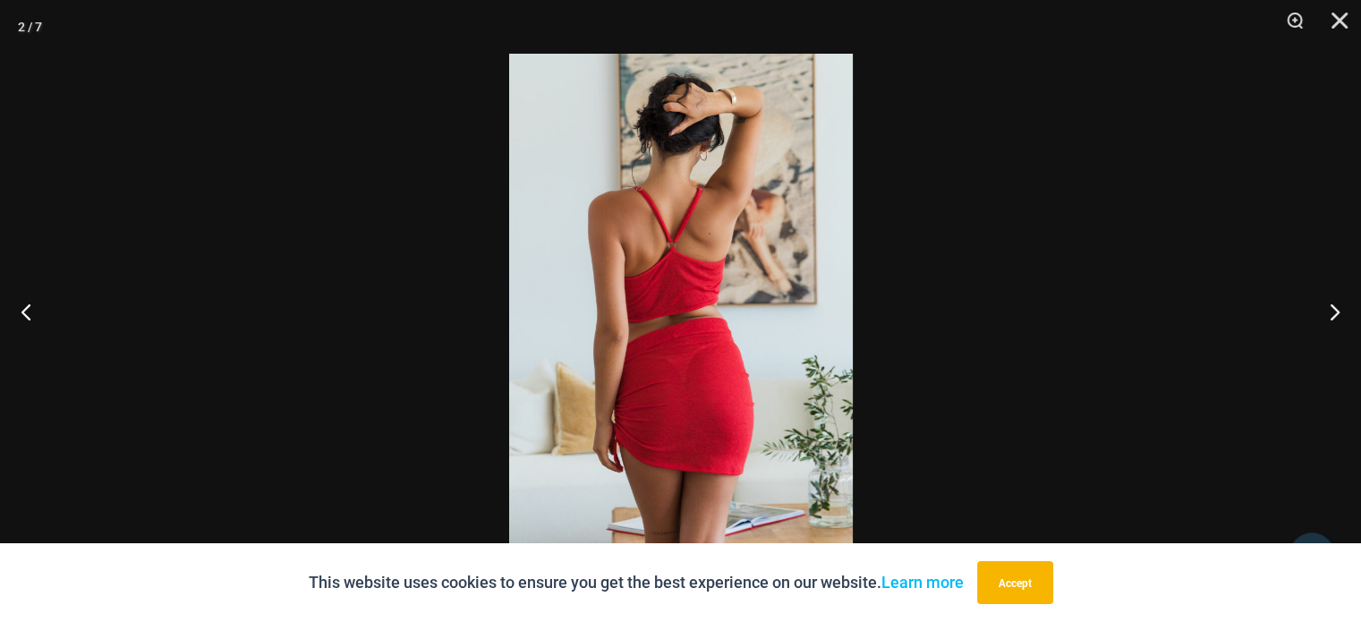
click at [682, 392] on img at bounding box center [681, 311] width 344 height 515
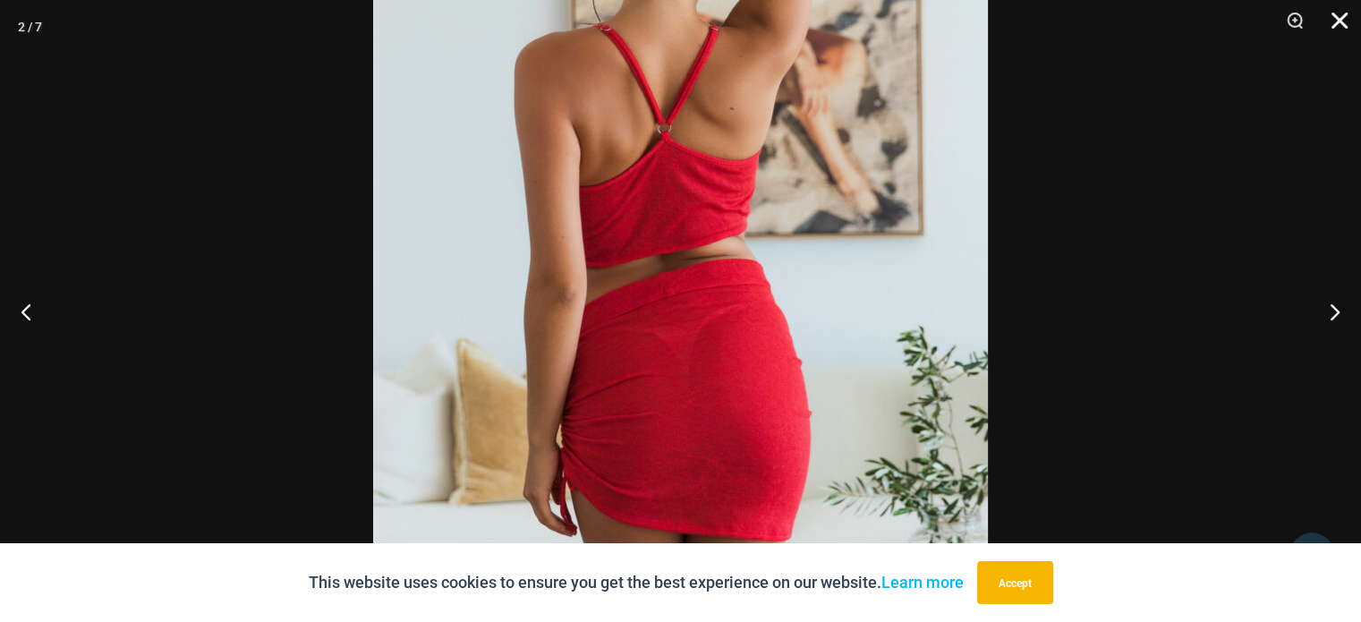
click at [1339, 28] on button "Close" at bounding box center [1333, 27] width 45 height 54
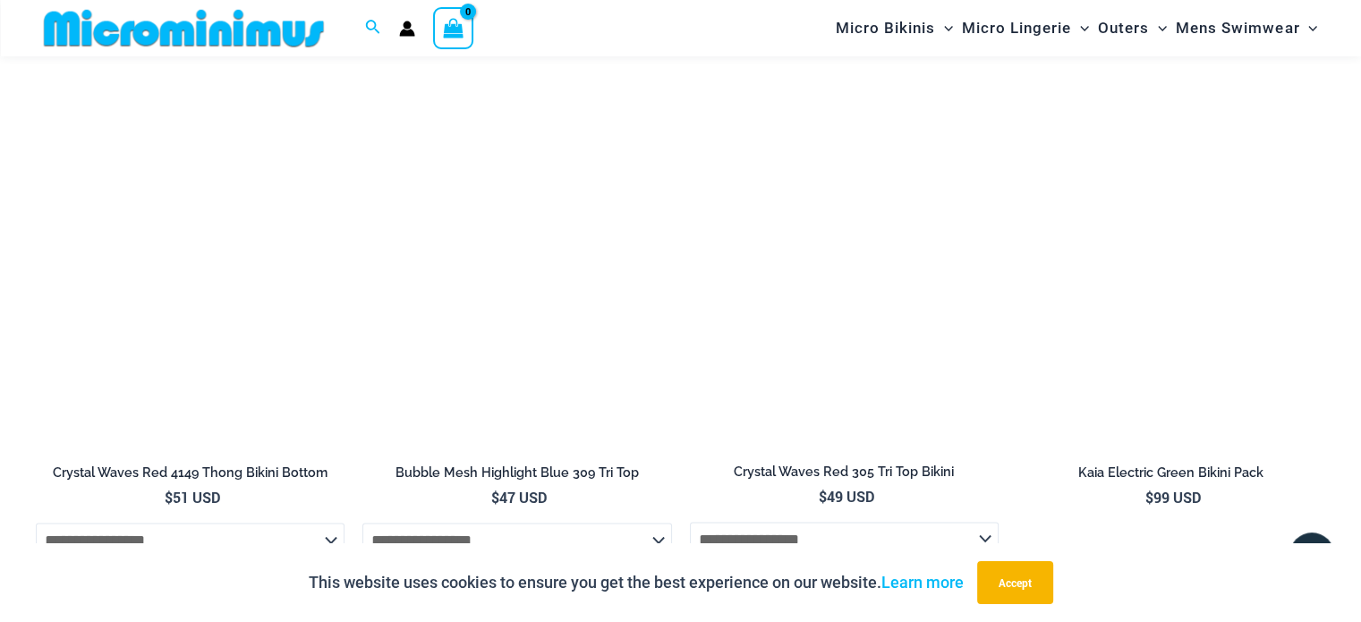
scroll to position [3106, 0]
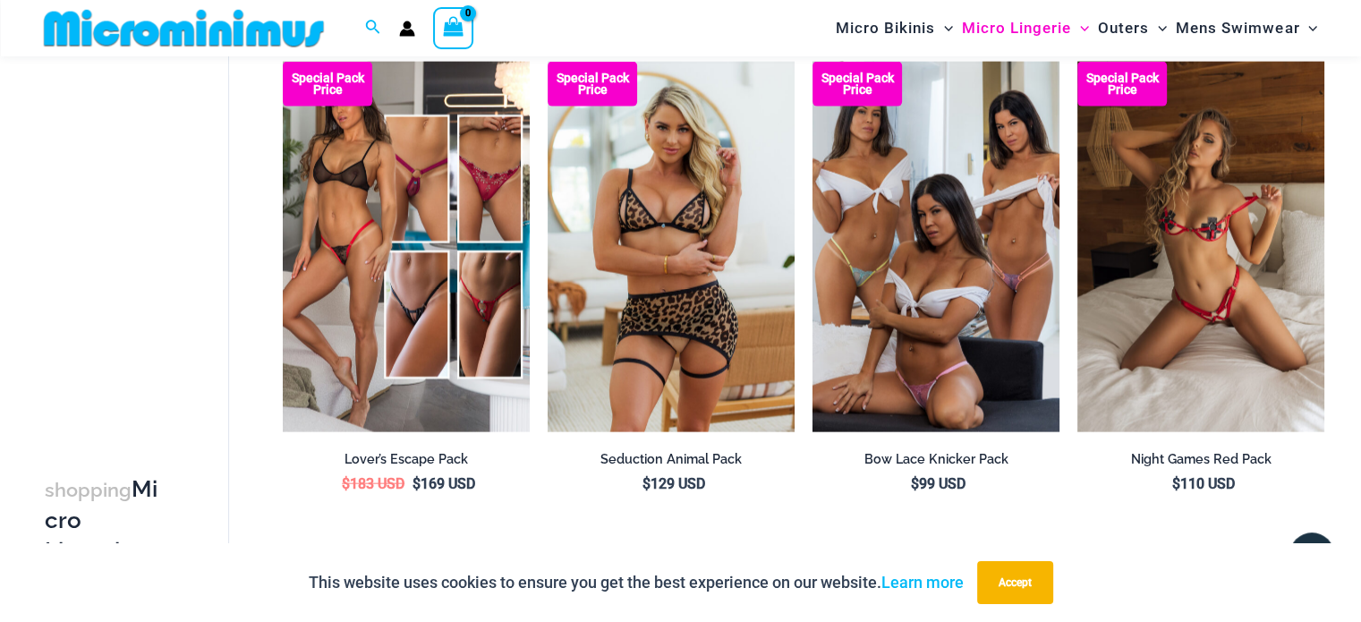
scroll to position [3457, 0]
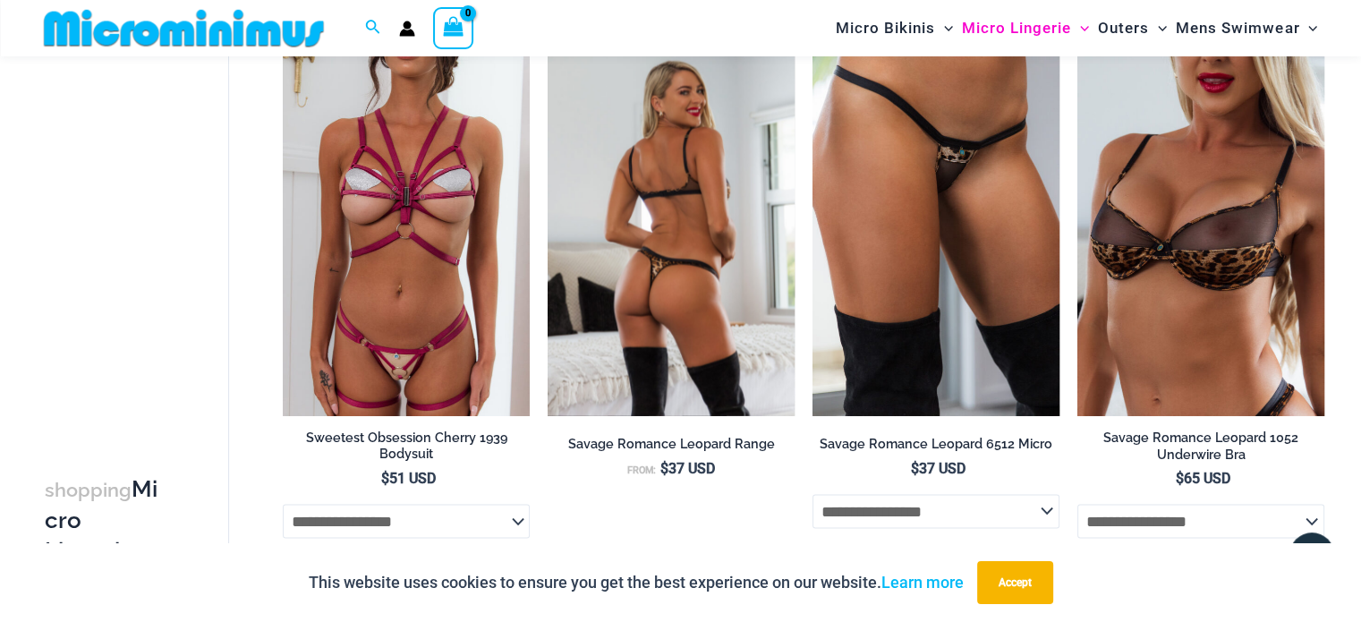
click at [728, 340] on img at bounding box center [671, 231] width 247 height 371
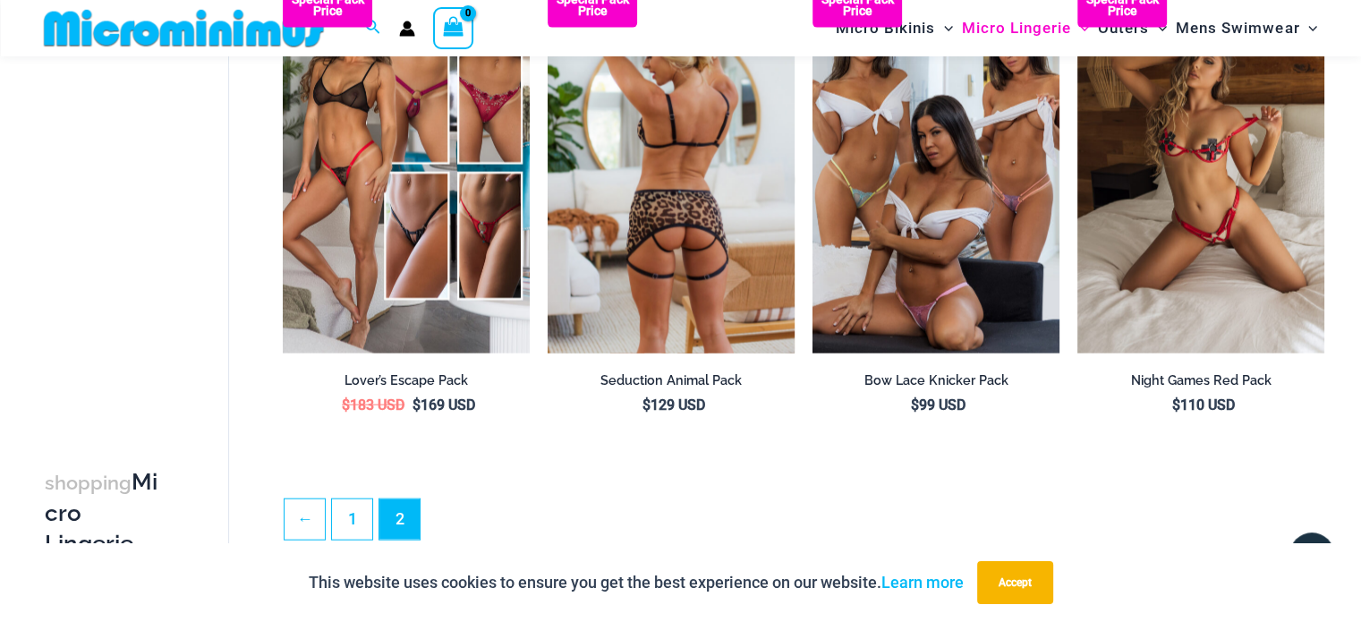
scroll to position [4084, 0]
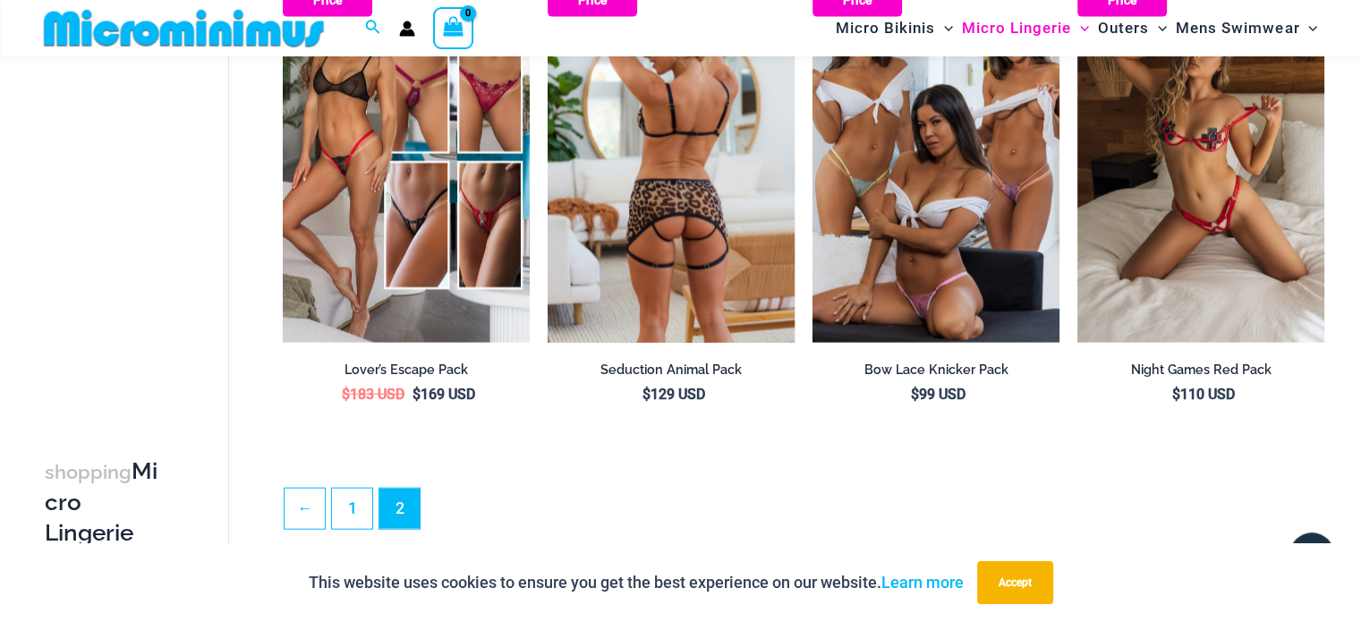
click at [709, 258] on img at bounding box center [671, 157] width 247 height 371
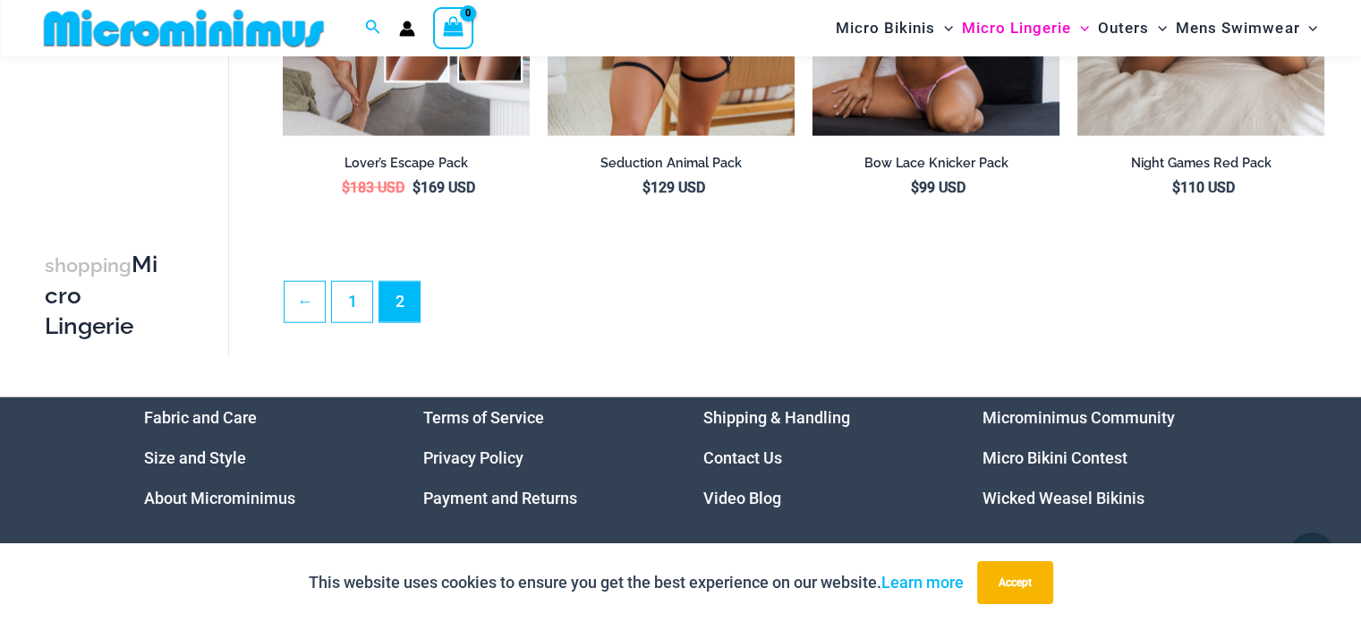
scroll to position [4464, 0]
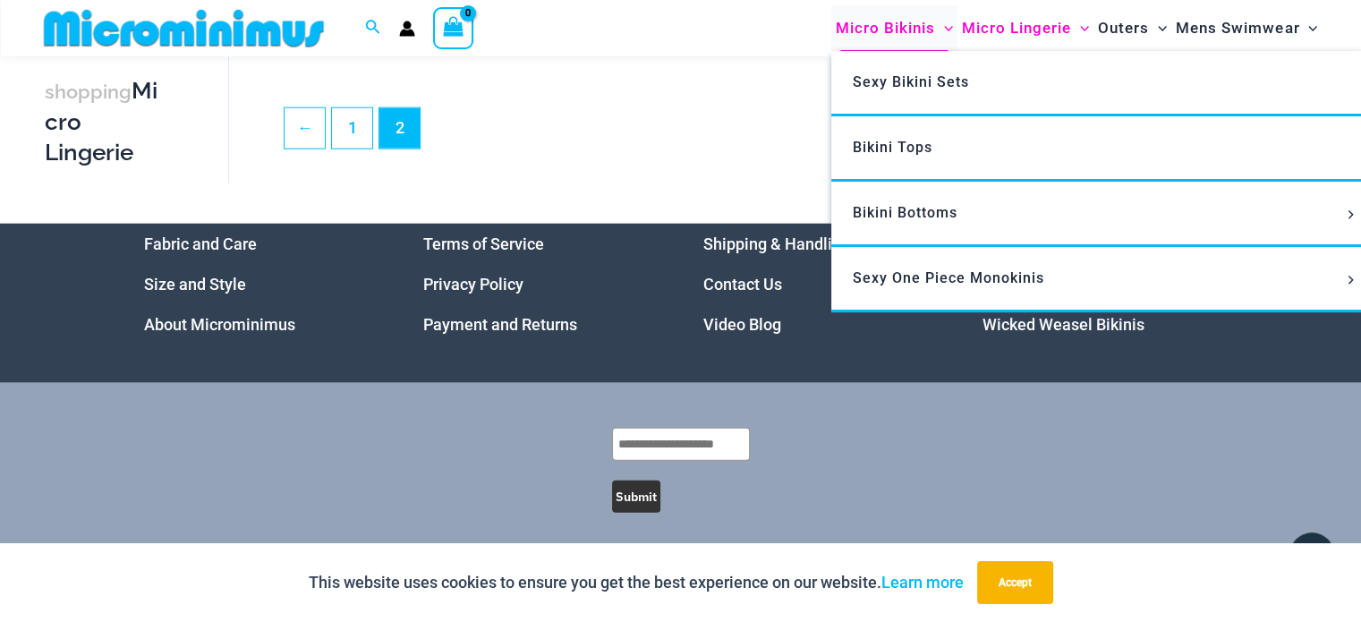
click at [914, 28] on span "Micro Bikinis" at bounding box center [885, 28] width 99 height 46
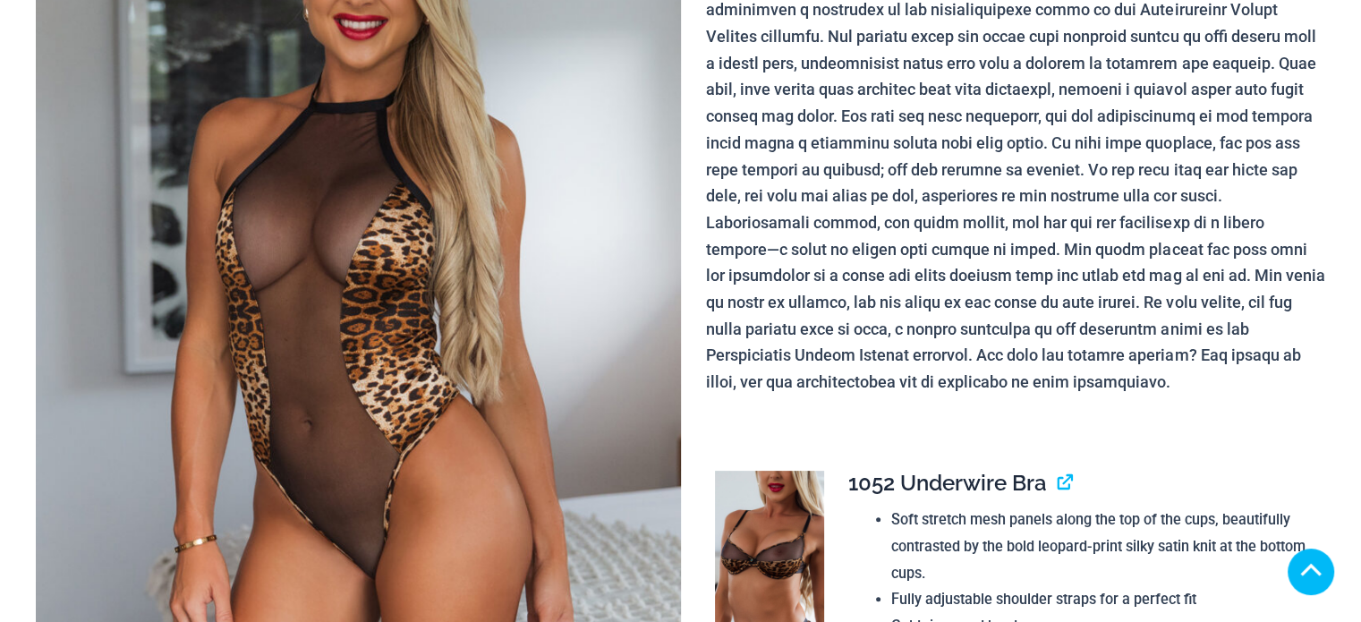
scroll to position [358, 0]
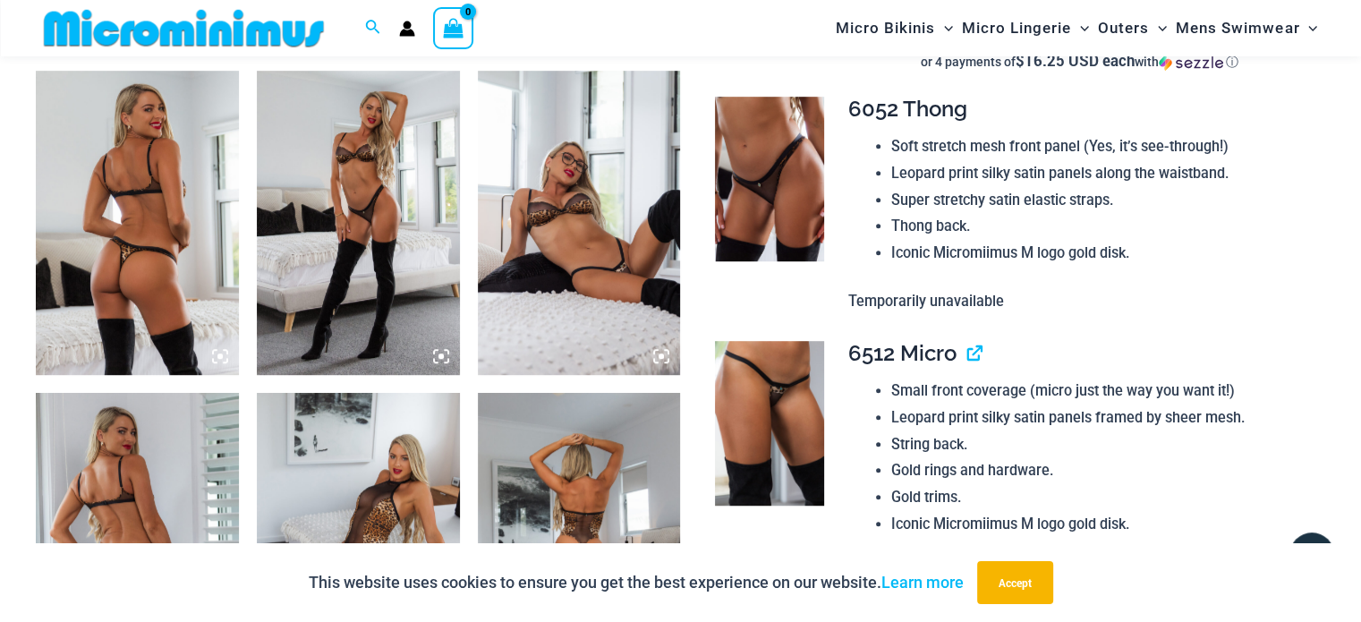
scroll to position [1251, 0]
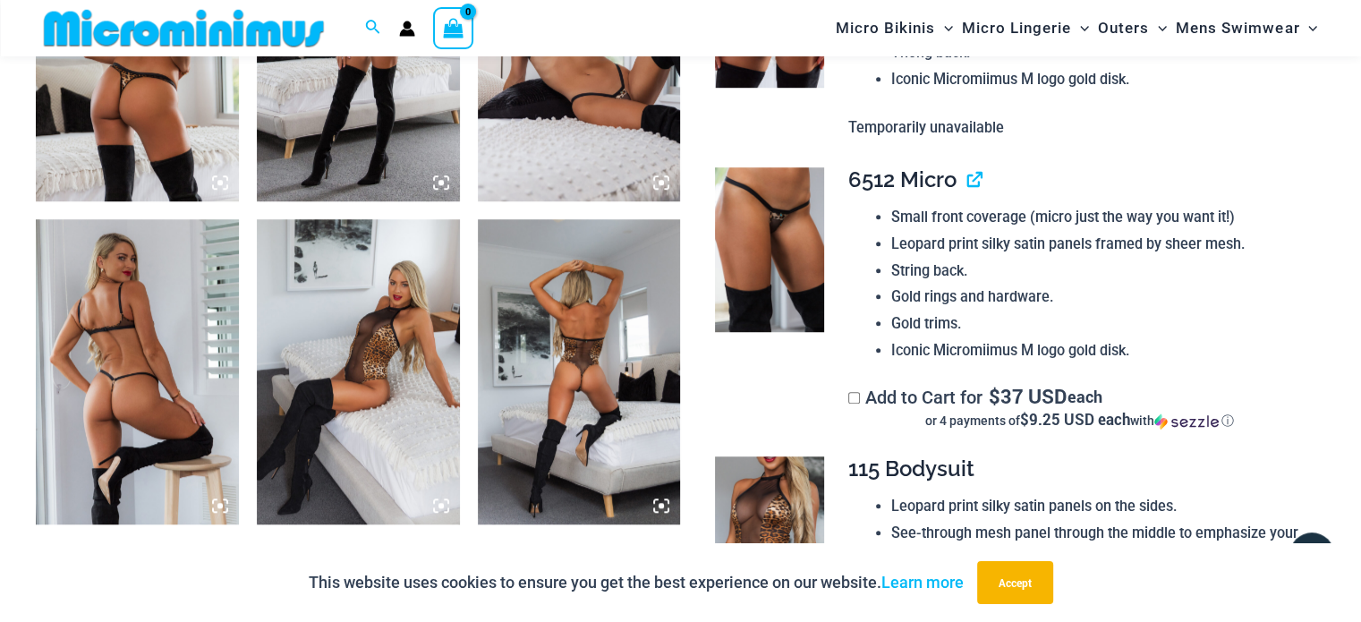
click at [196, 152] on img at bounding box center [137, 49] width 203 height 304
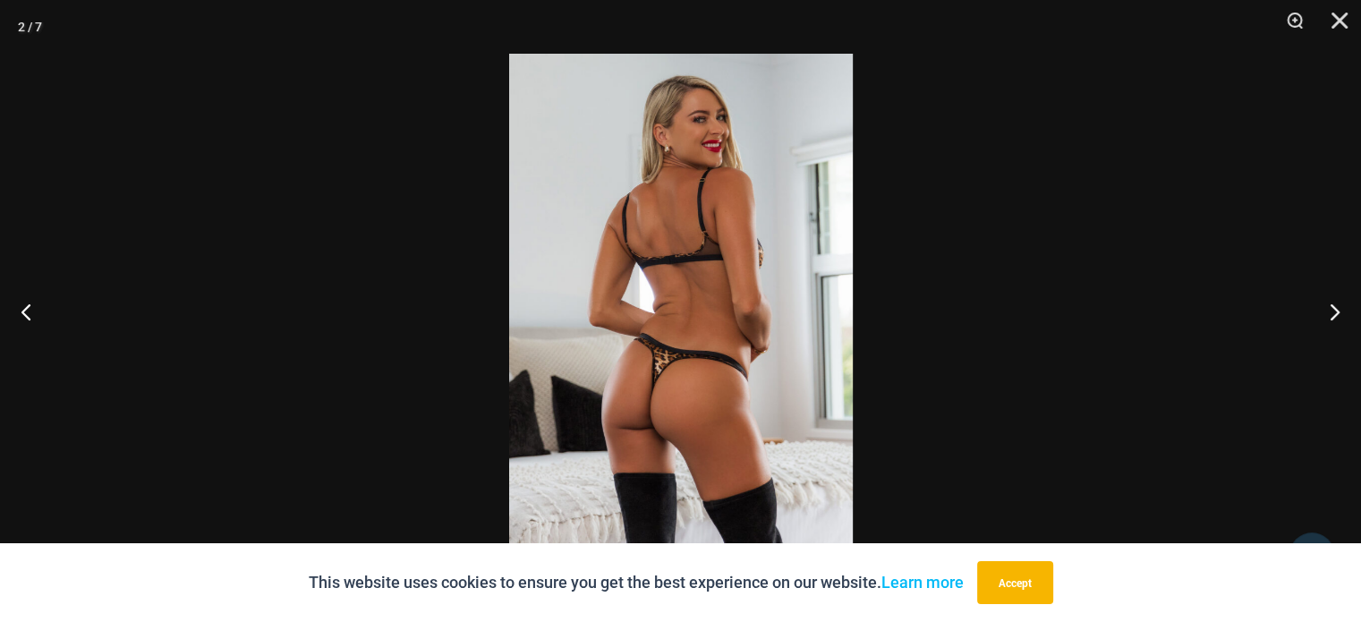
click at [683, 378] on img at bounding box center [681, 311] width 344 height 515
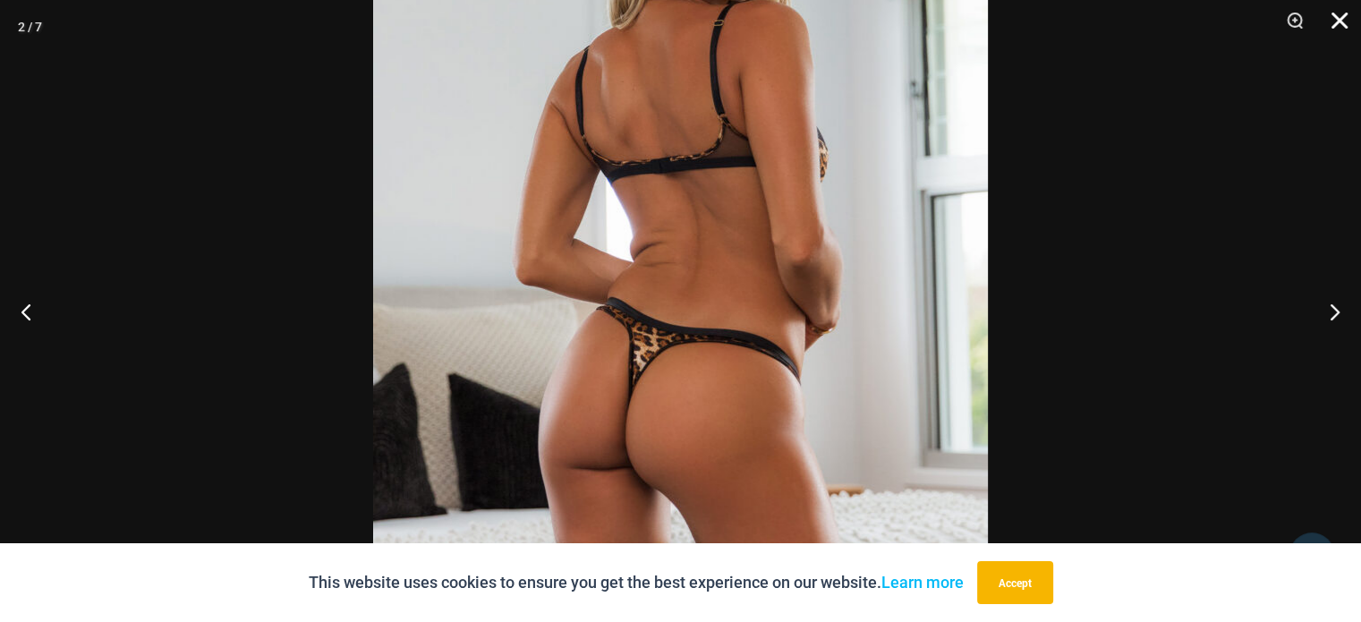
click at [1346, 26] on button "Close" at bounding box center [1333, 27] width 45 height 54
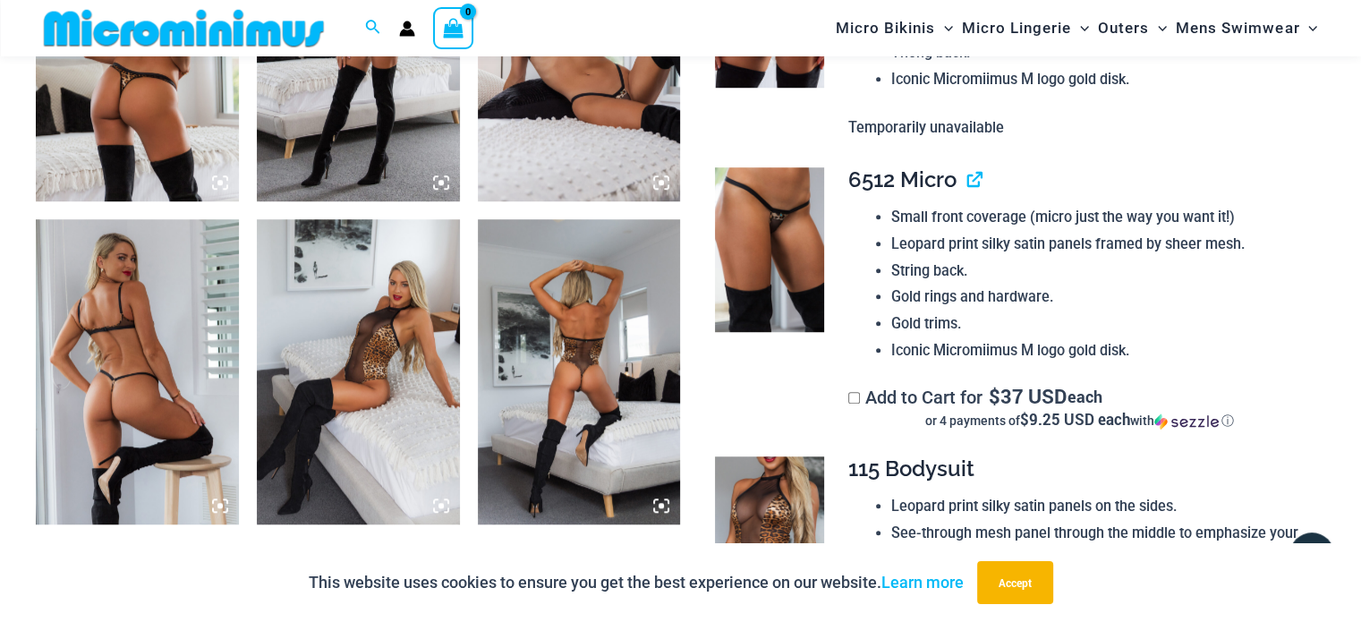
click at [139, 448] on img at bounding box center [137, 371] width 203 height 304
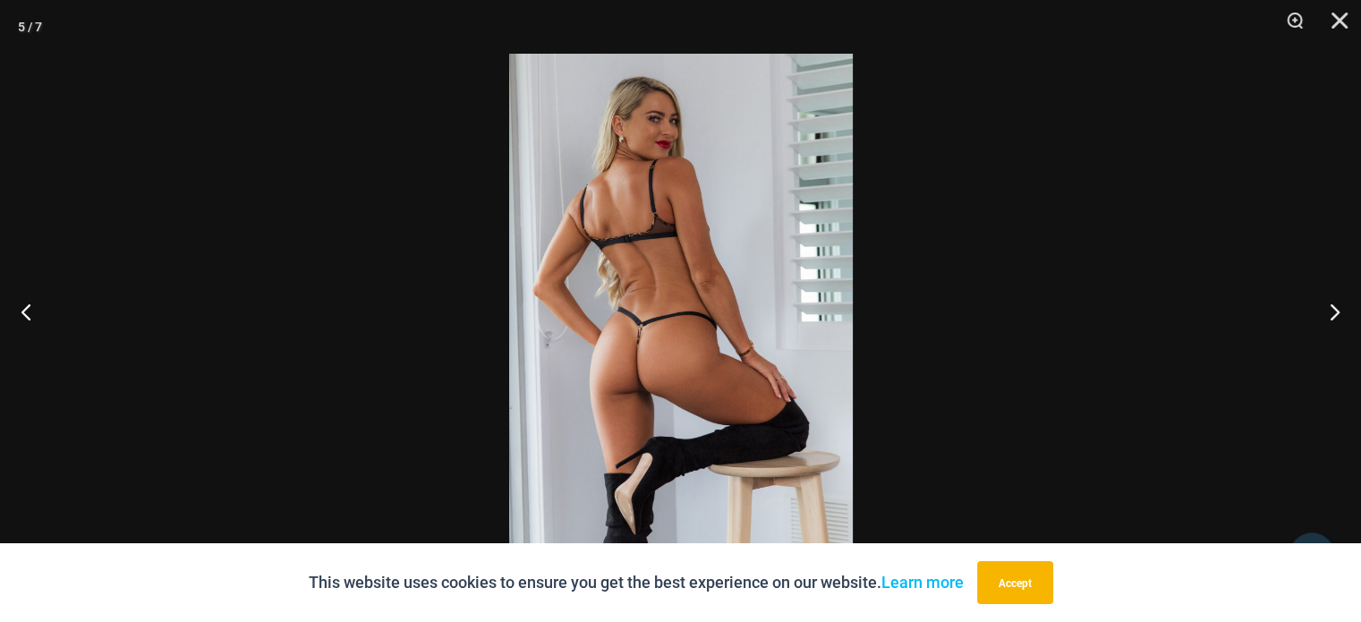
click at [659, 344] on img at bounding box center [681, 311] width 344 height 515
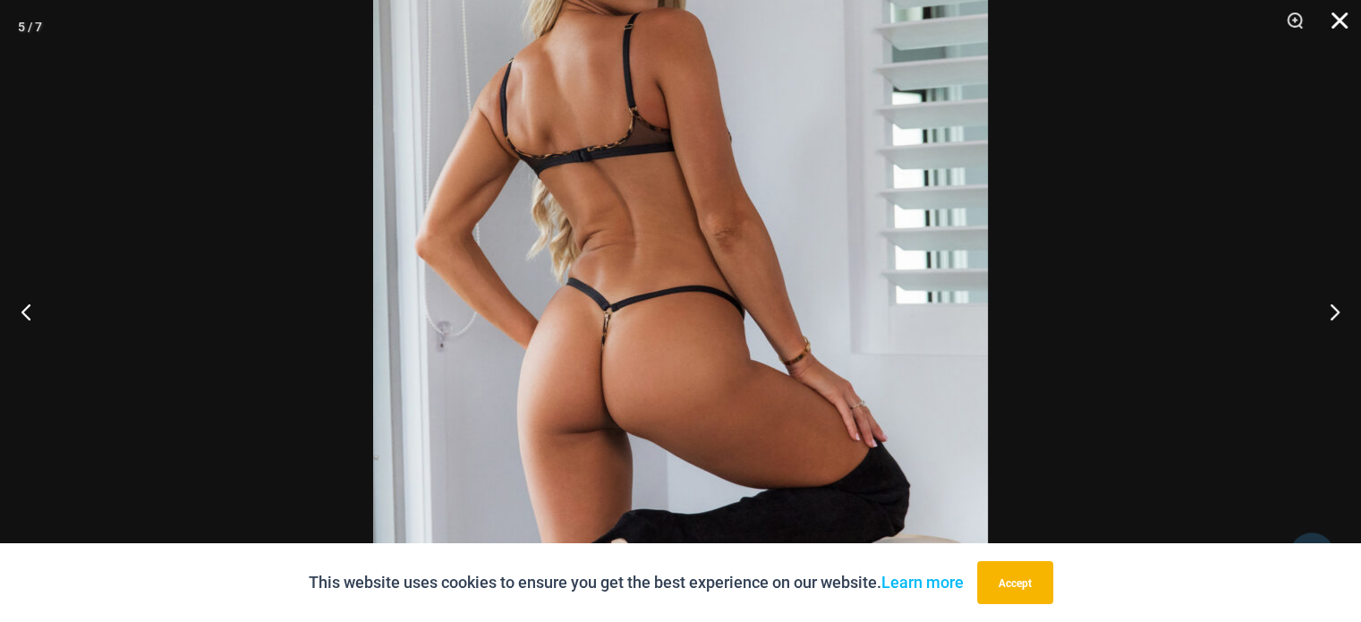
click at [1326, 24] on button "Close" at bounding box center [1333, 27] width 45 height 54
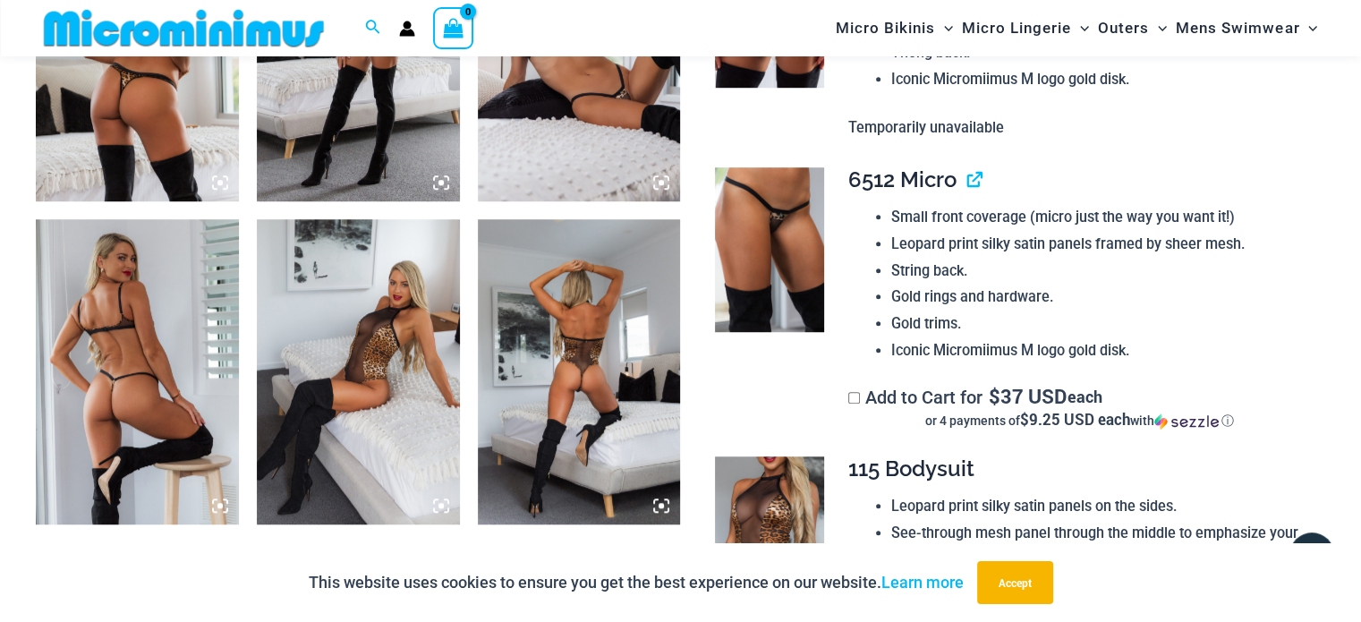
click at [590, 389] on img at bounding box center [579, 371] width 203 height 304
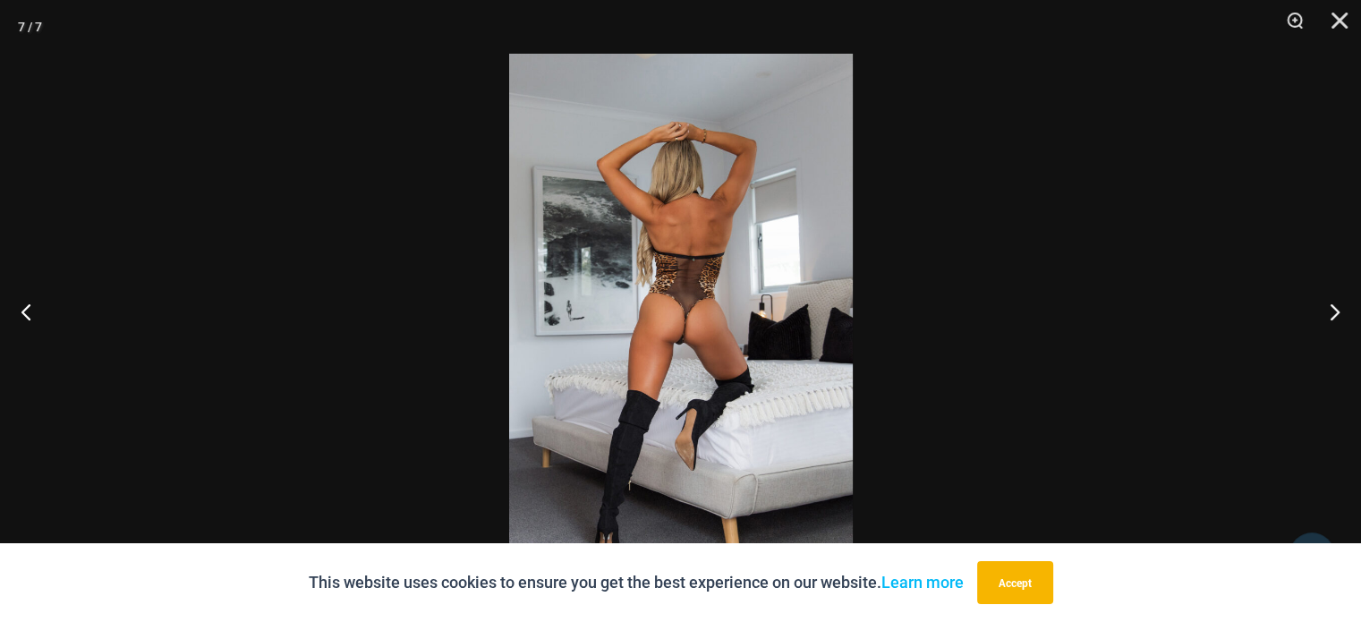
click at [687, 314] on img at bounding box center [681, 311] width 344 height 515
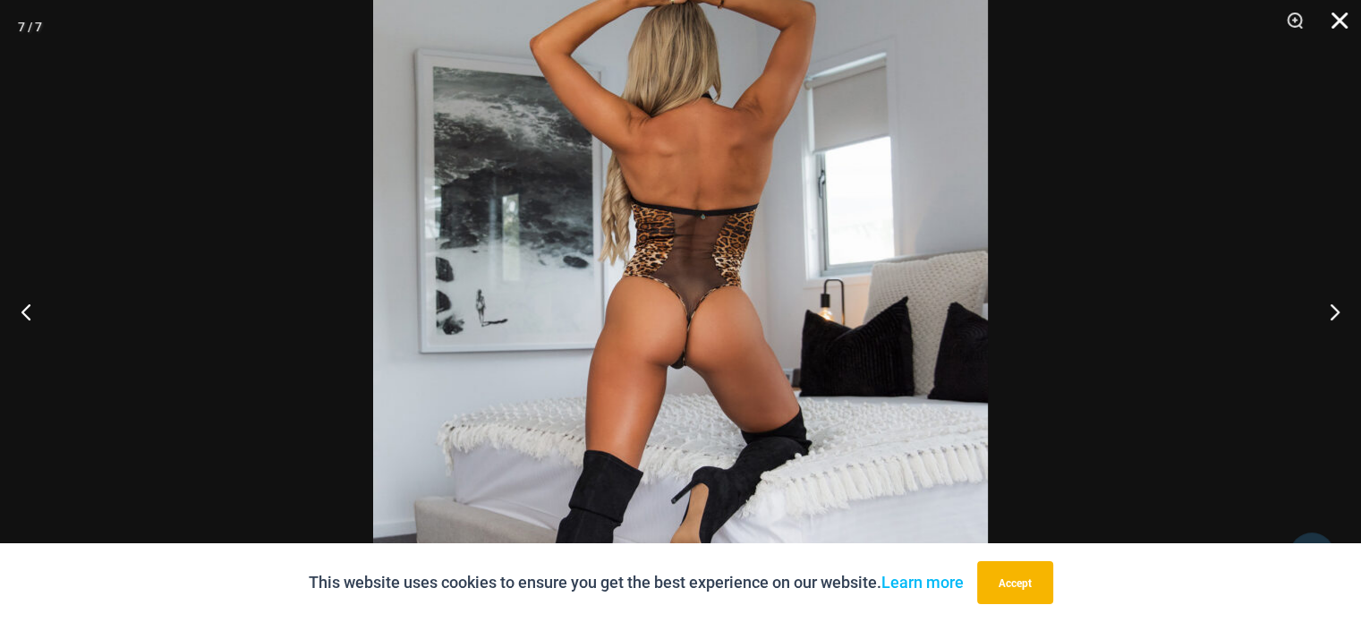
click at [1342, 21] on button "Close" at bounding box center [1333, 27] width 45 height 54
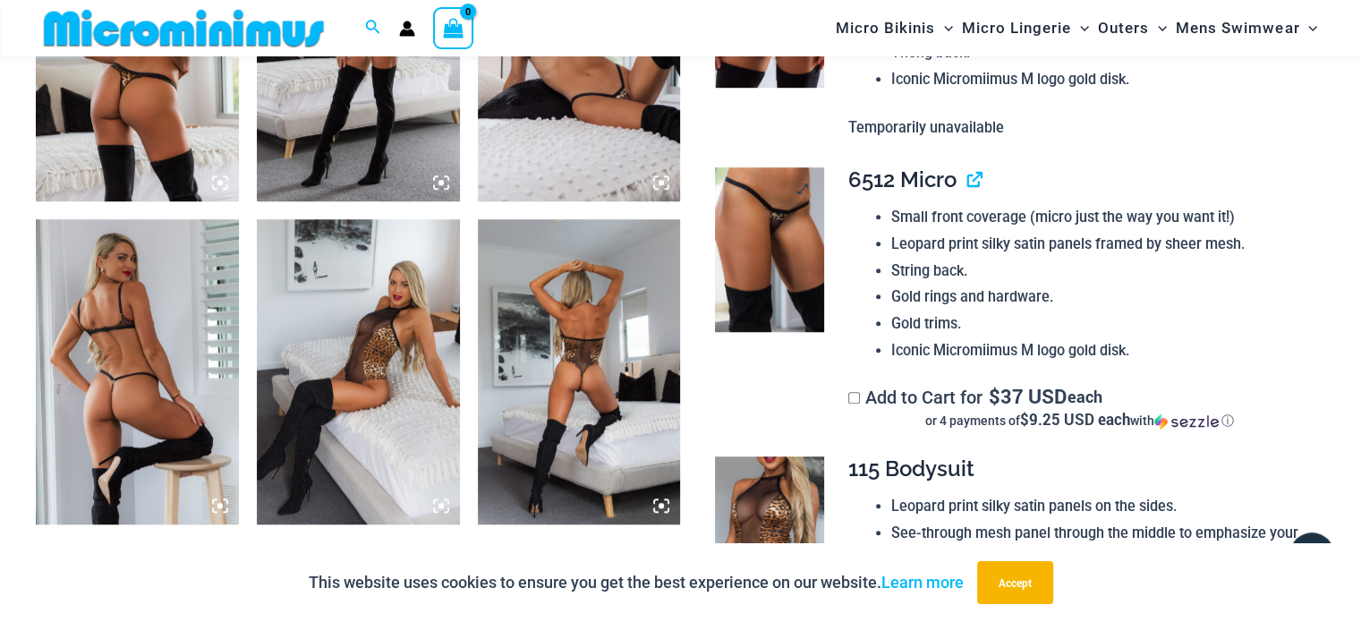
click at [756, 295] on img at bounding box center [769, 249] width 109 height 164
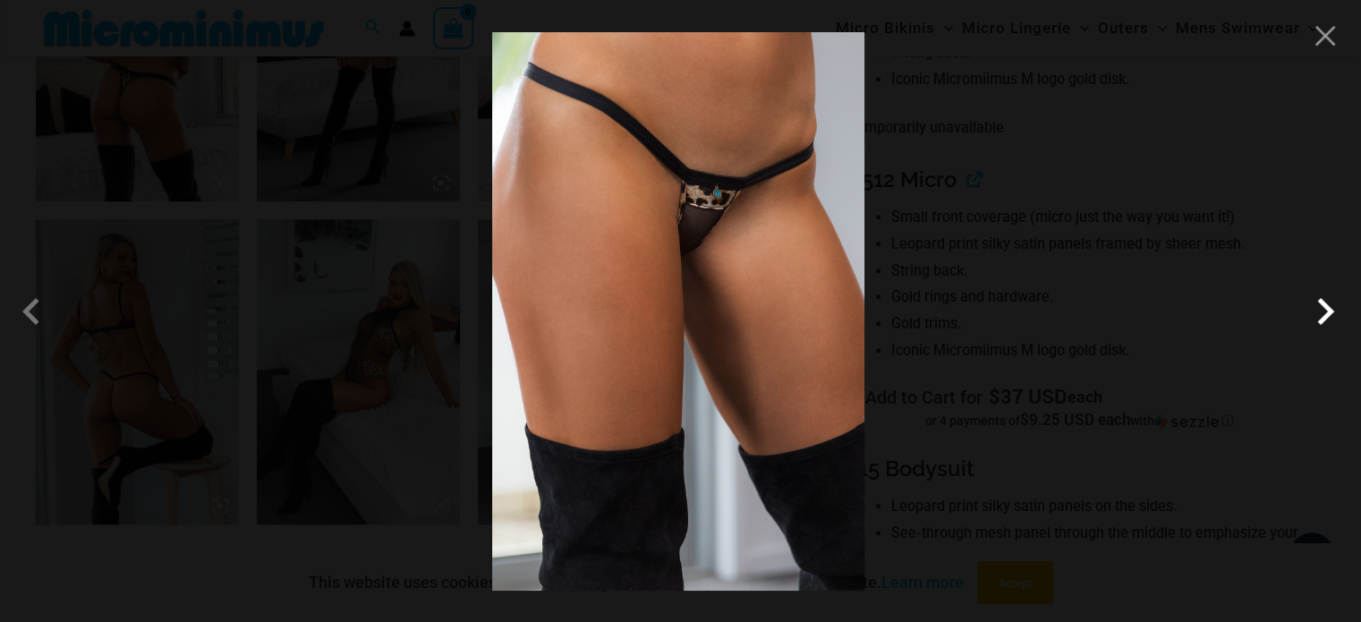
click at [1323, 314] on span at bounding box center [1326, 312] width 54 height 54
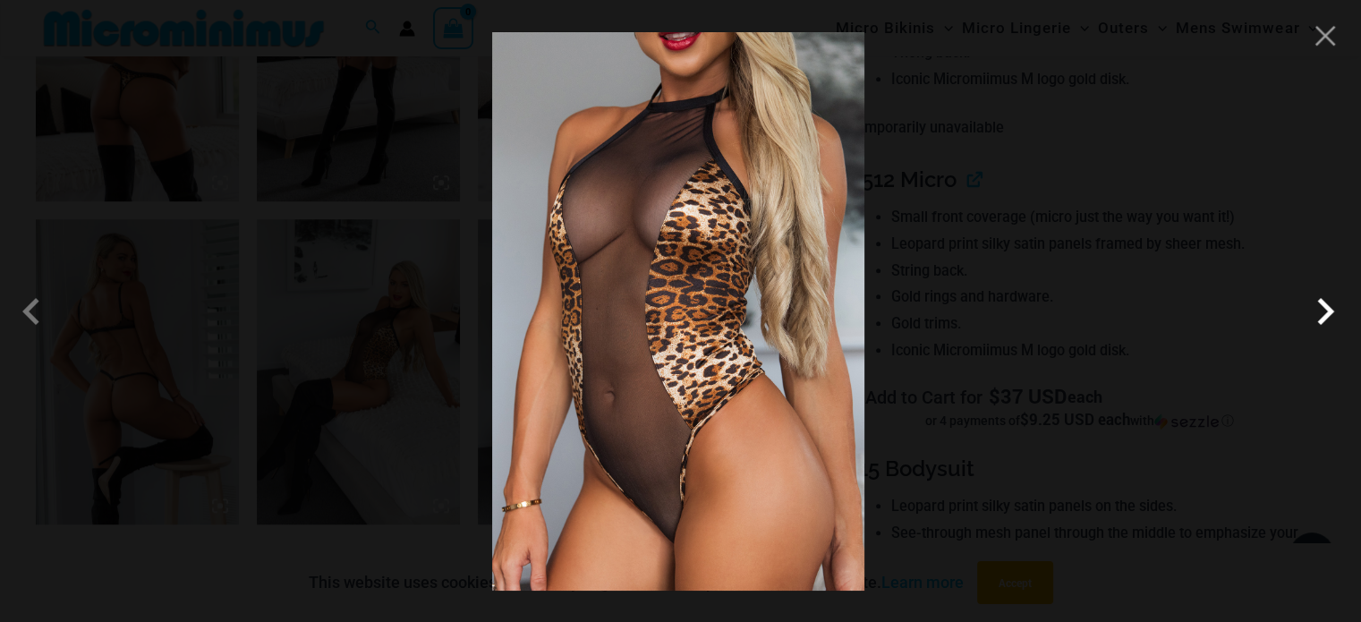
click at [1323, 314] on span at bounding box center [1326, 312] width 54 height 54
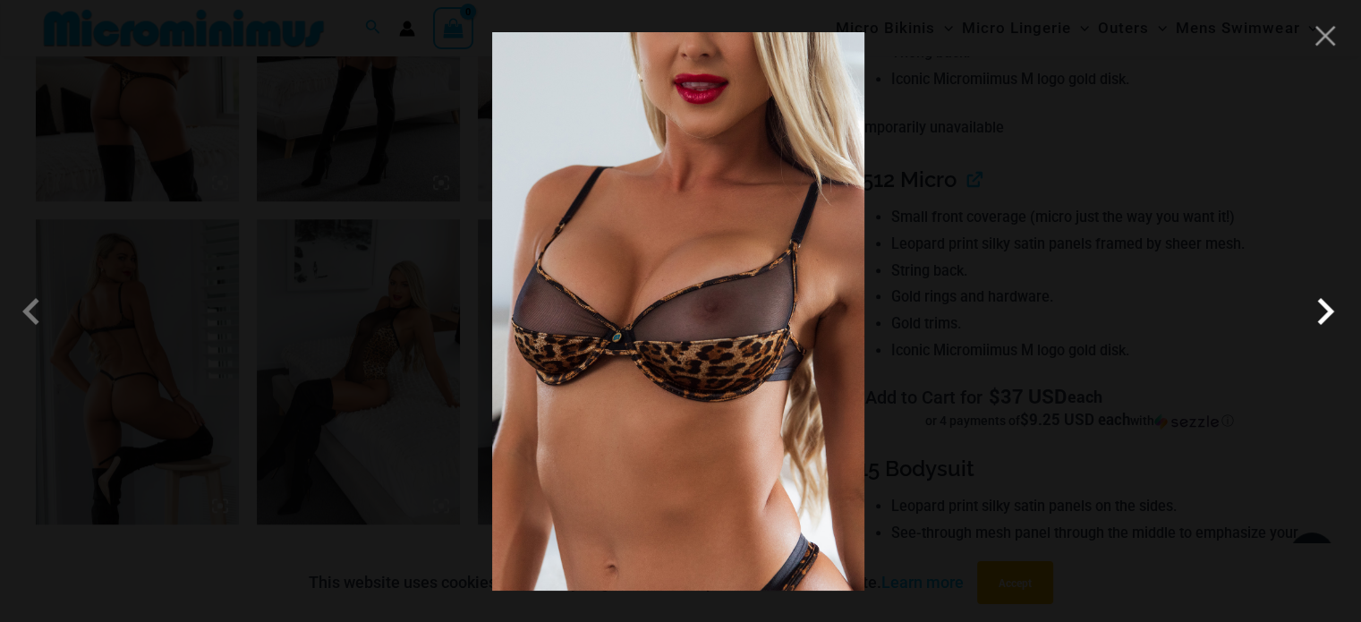
click at [1322, 314] on span at bounding box center [1326, 312] width 54 height 54
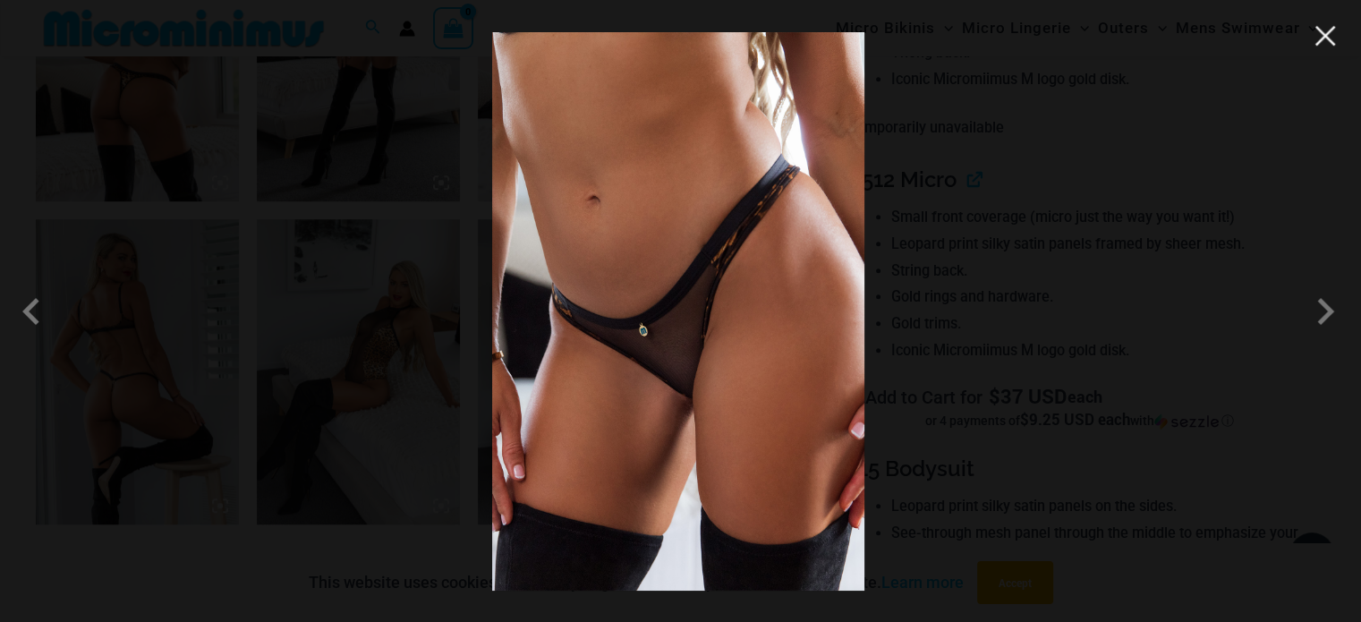
click at [1322, 41] on button "Close" at bounding box center [1325, 35] width 27 height 27
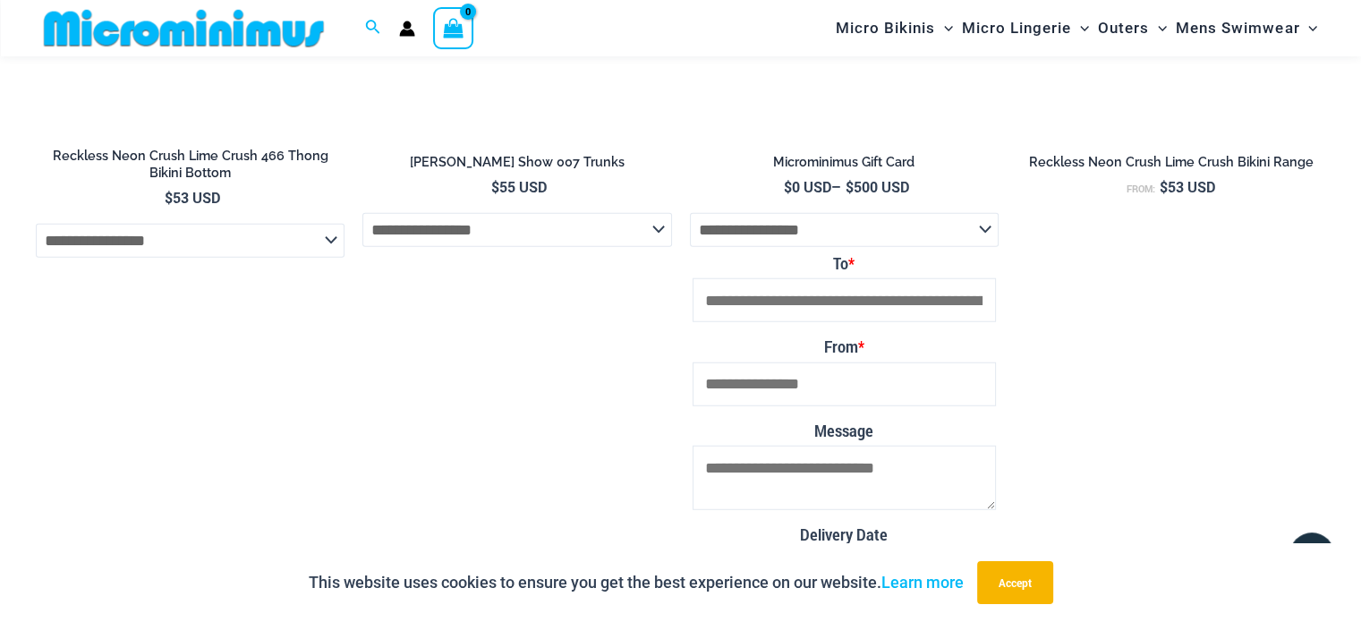
scroll to position [4742, 0]
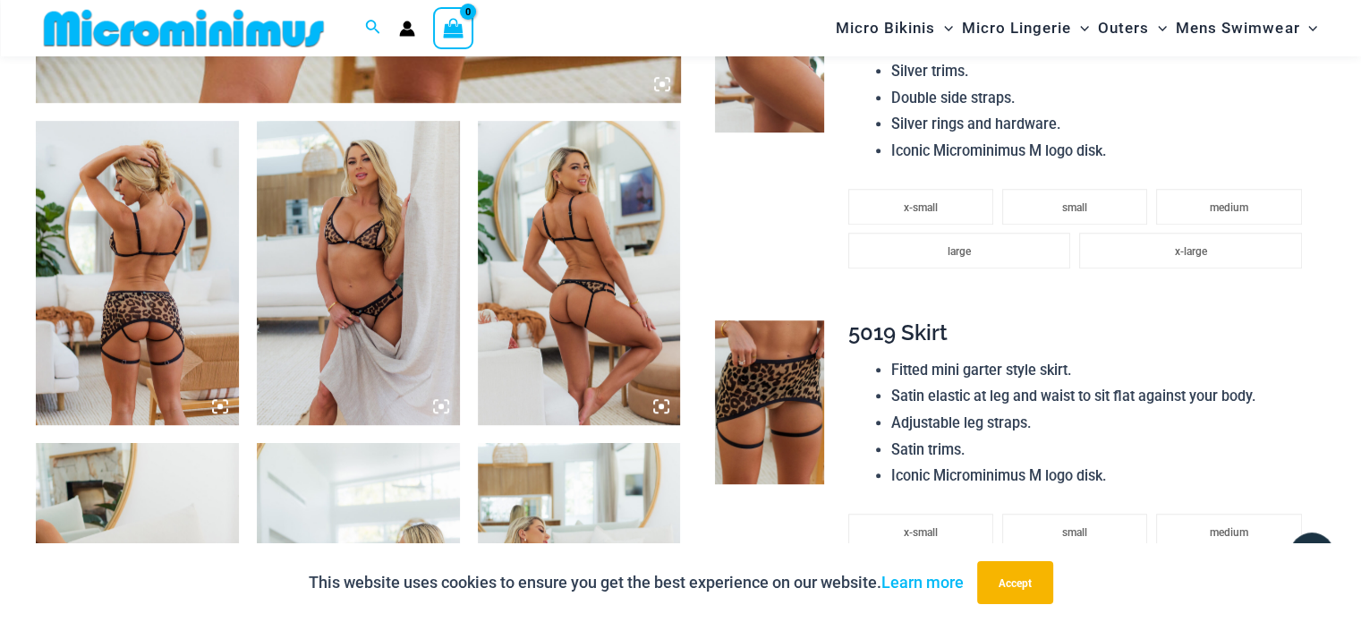
scroll to position [984, 0]
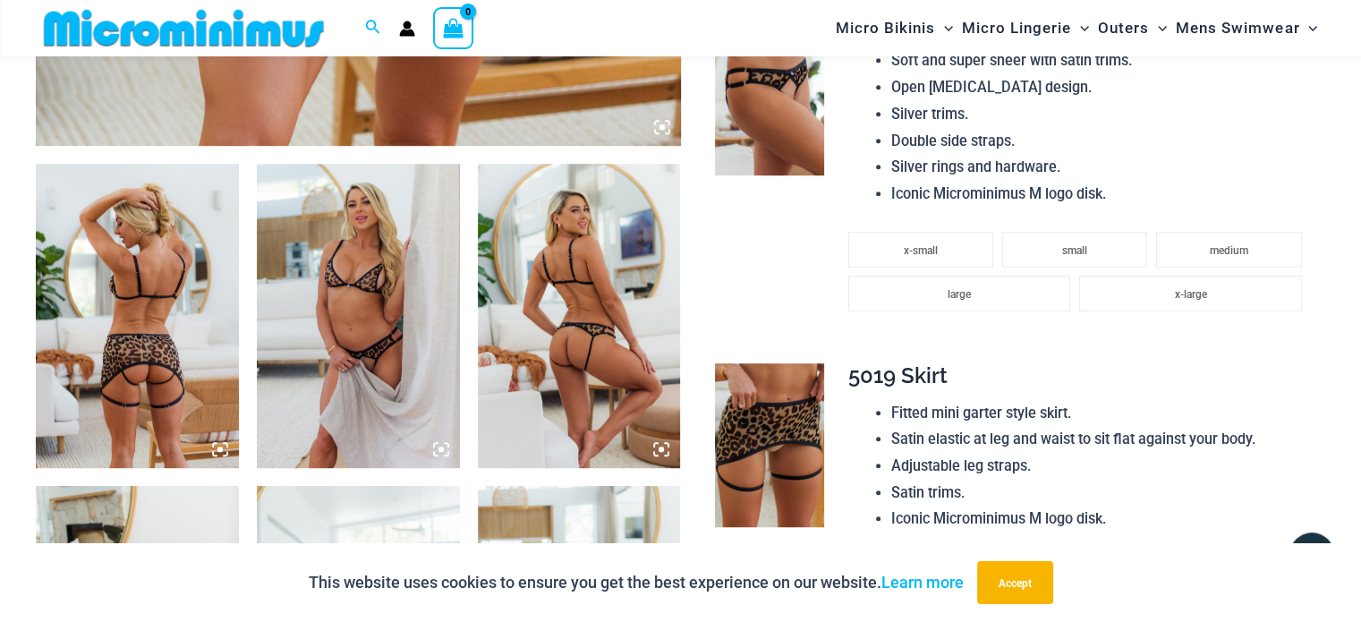
click at [192, 404] on img at bounding box center [137, 316] width 203 height 304
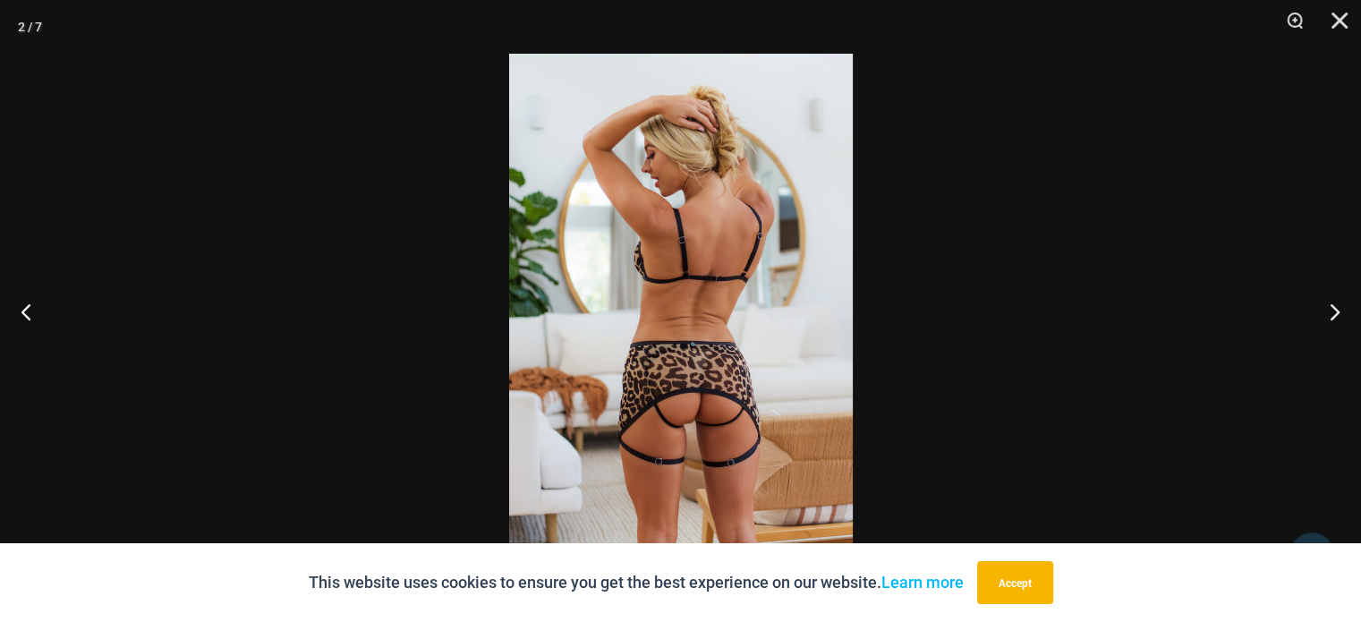
click at [711, 400] on img at bounding box center [681, 311] width 344 height 515
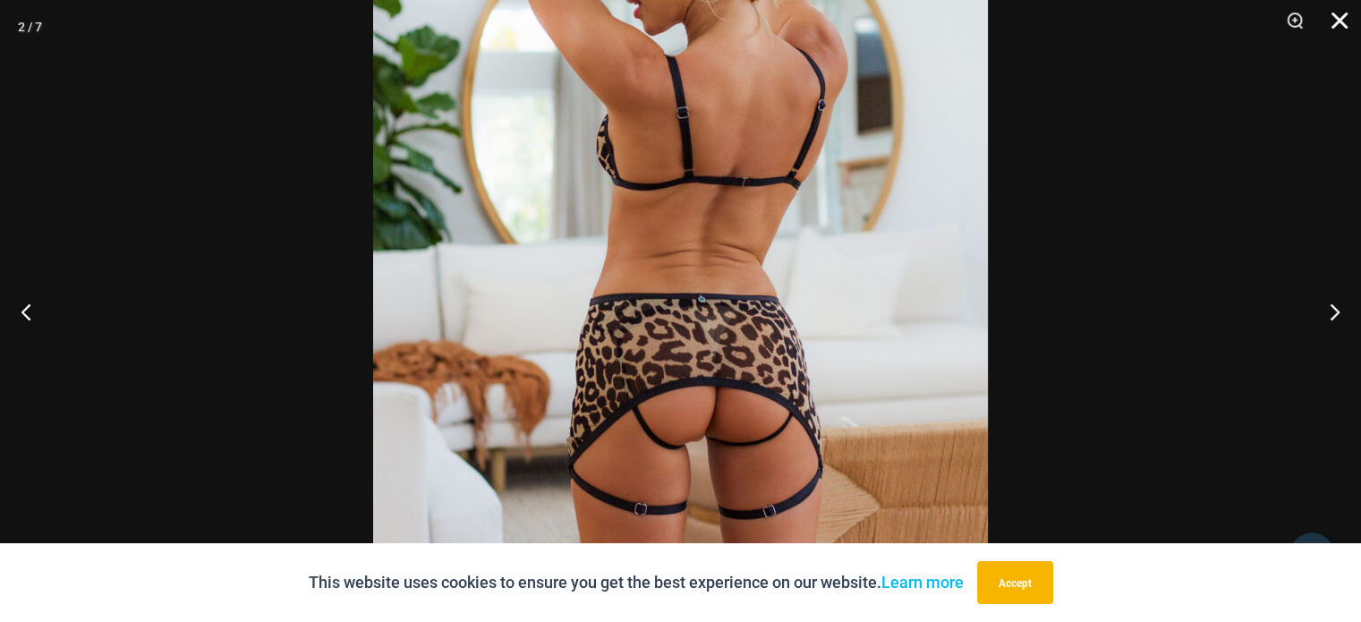
click at [1348, 19] on button "Close" at bounding box center [1333, 27] width 45 height 54
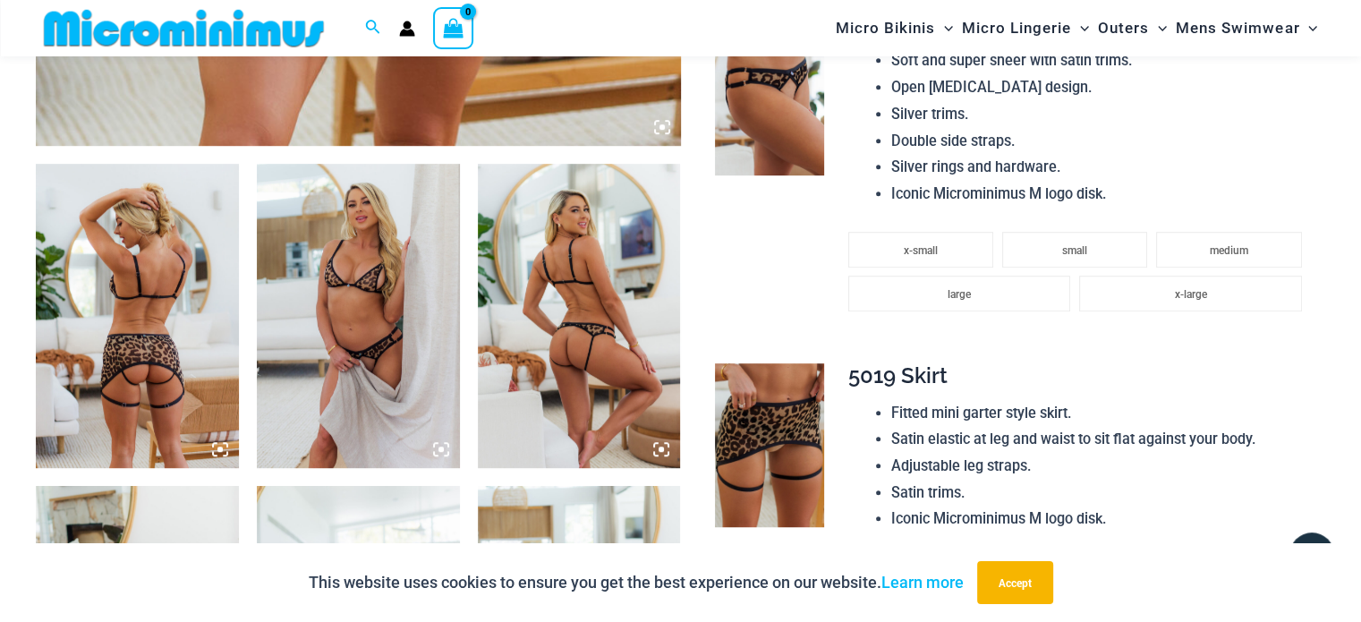
click at [616, 377] on img at bounding box center [579, 316] width 203 height 304
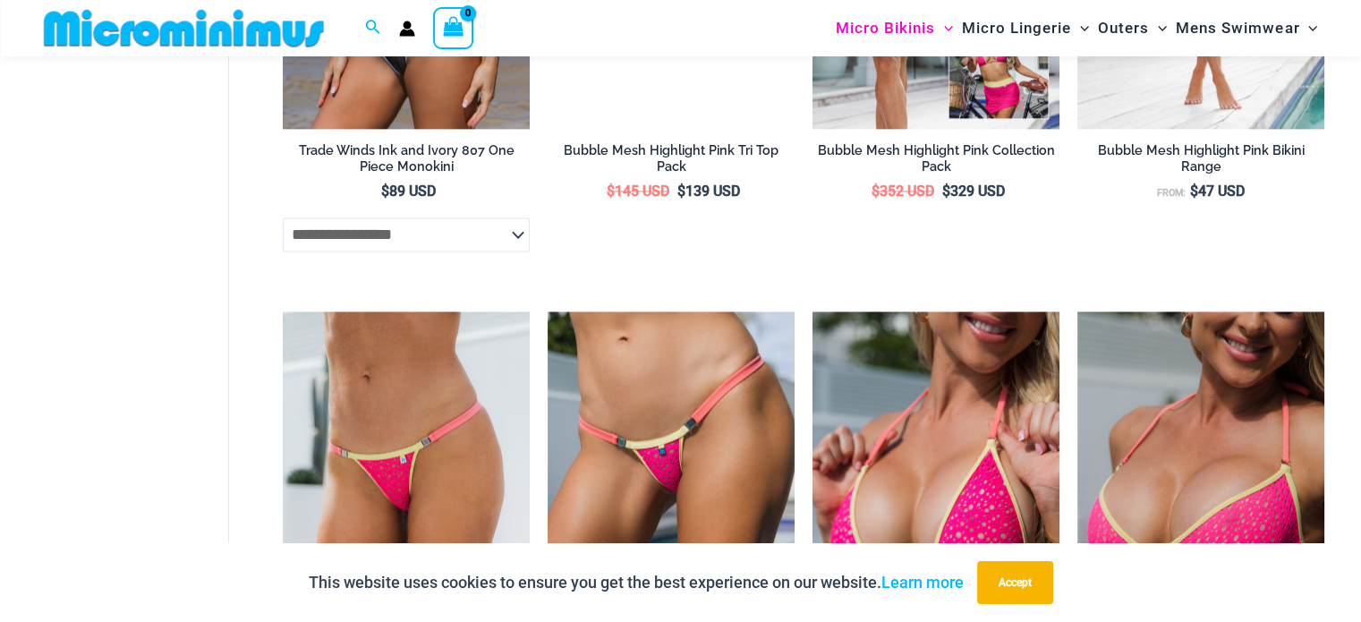
scroll to position [2669, 0]
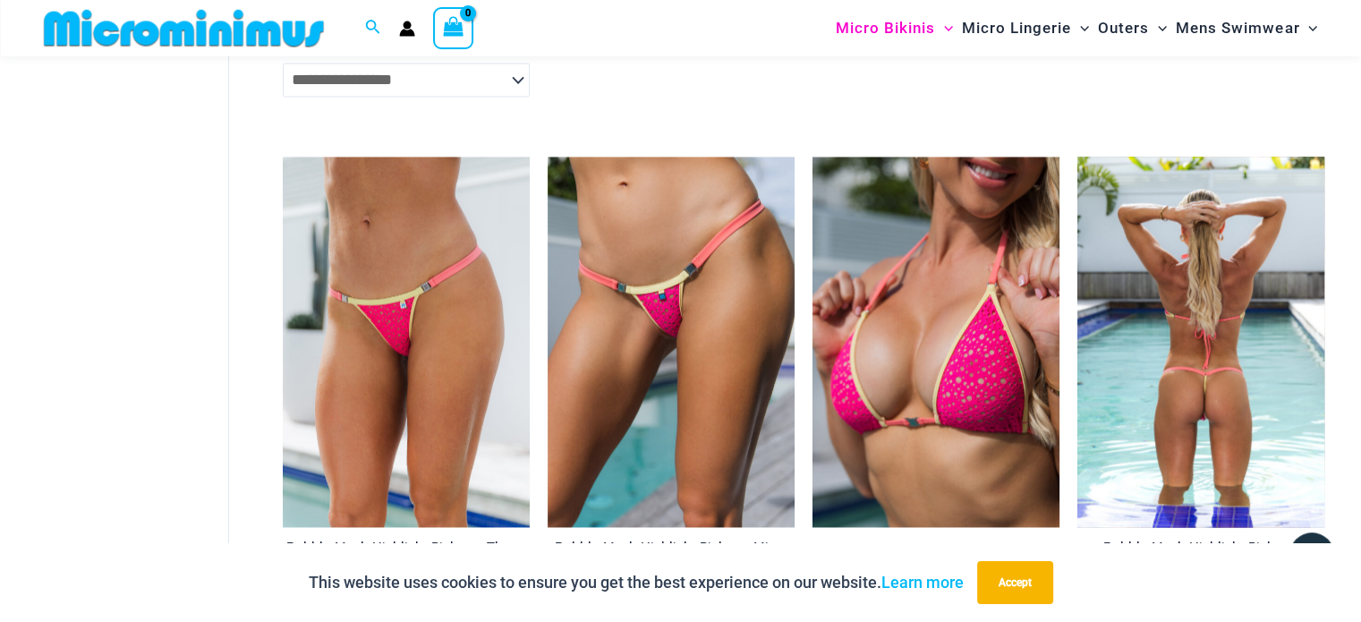
click at [1223, 359] on img at bounding box center [1201, 342] width 247 height 371
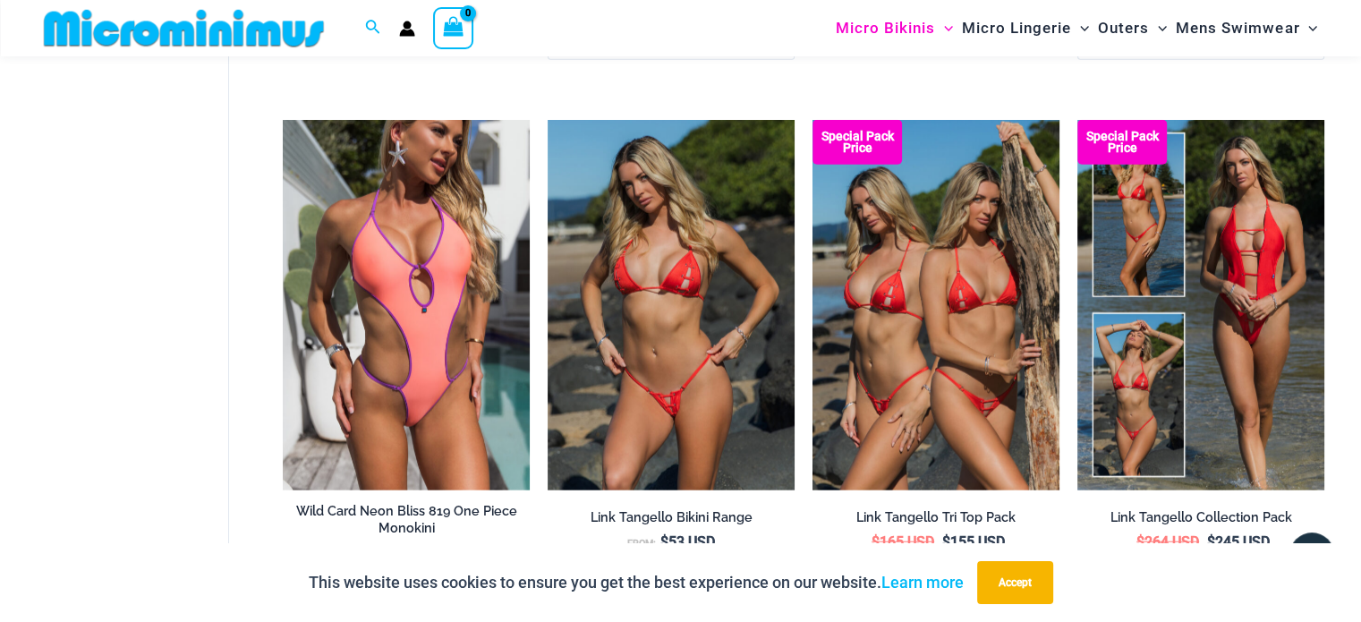
scroll to position [4721, 0]
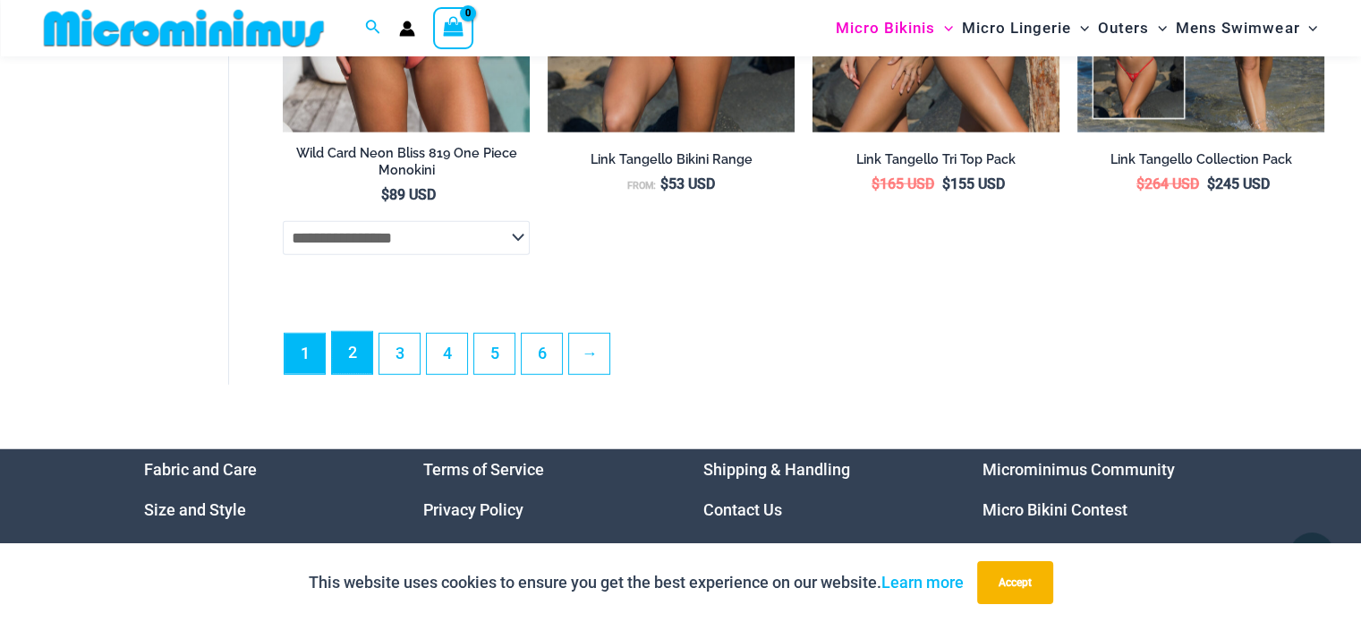
click at [344, 371] on link "2" at bounding box center [352, 353] width 40 height 42
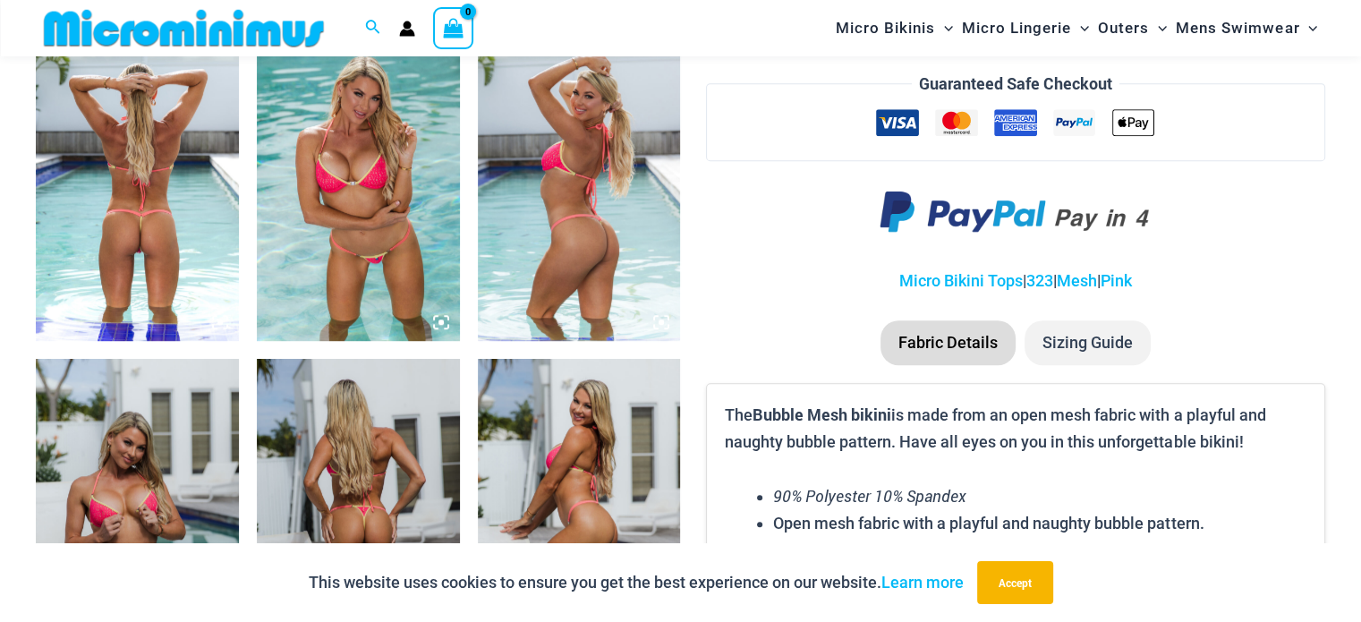
scroll to position [1147, 0]
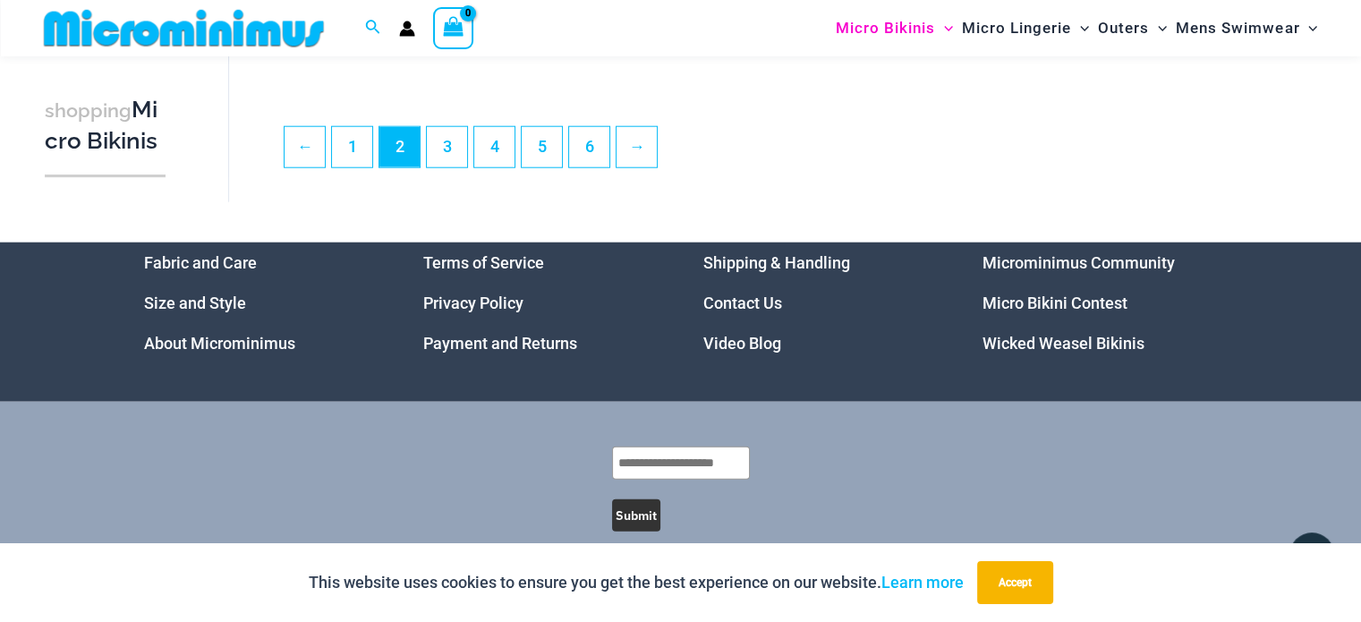
scroll to position [4536, 0]
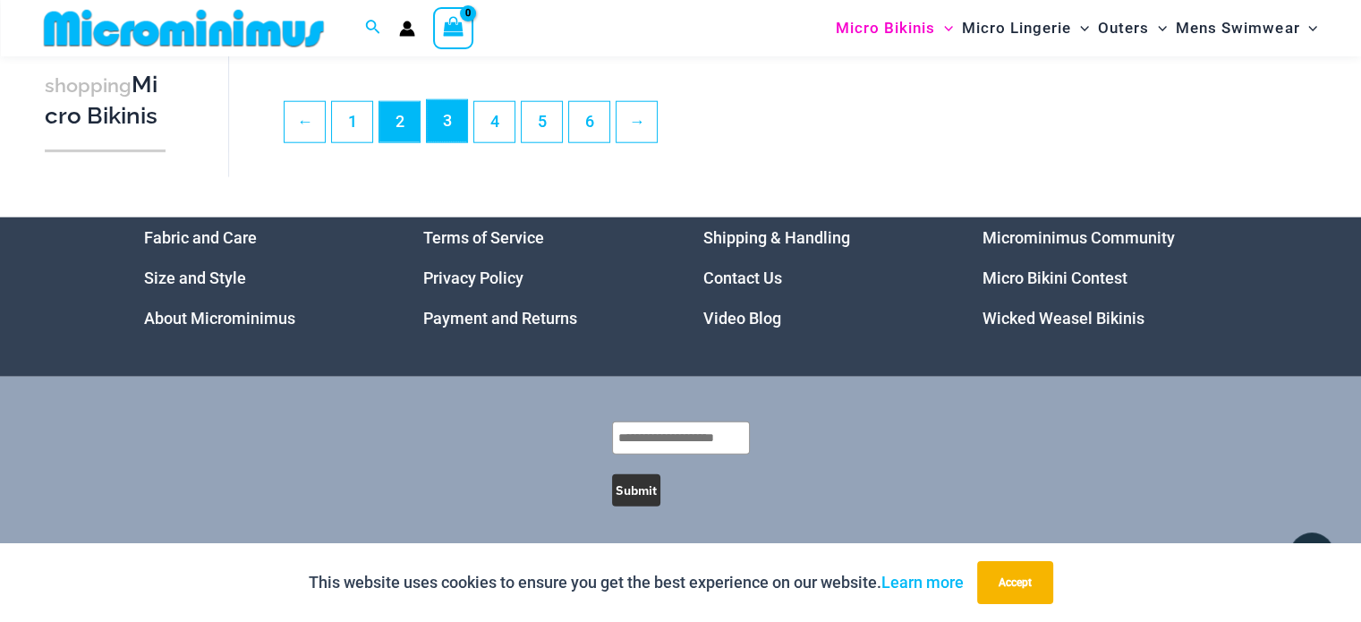
click at [441, 121] on link "3" at bounding box center [447, 121] width 40 height 42
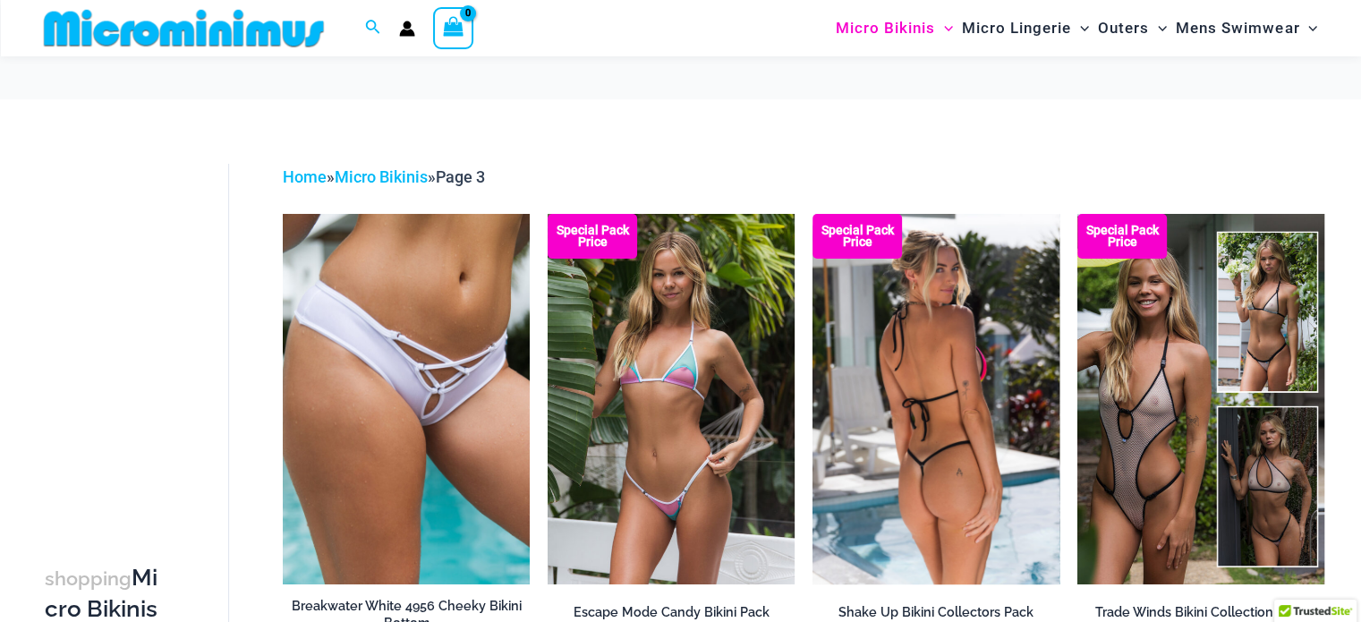
scroll to position [179, 0]
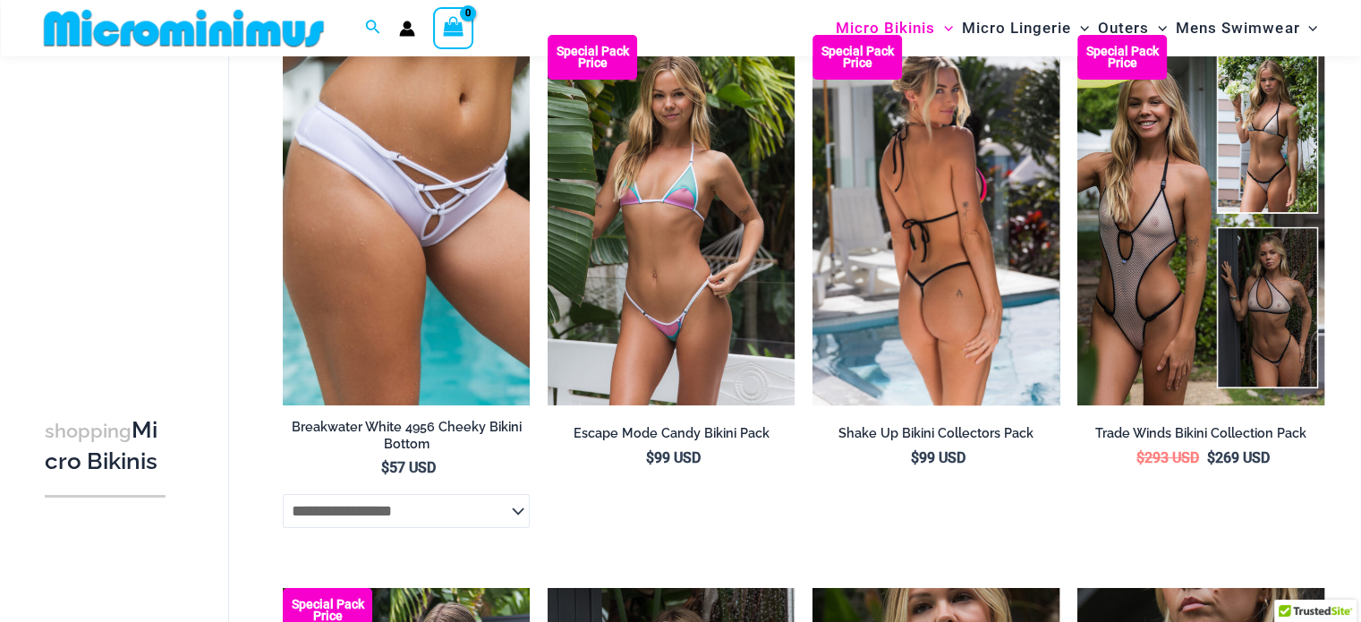
click at [935, 282] on img at bounding box center [936, 220] width 247 height 371
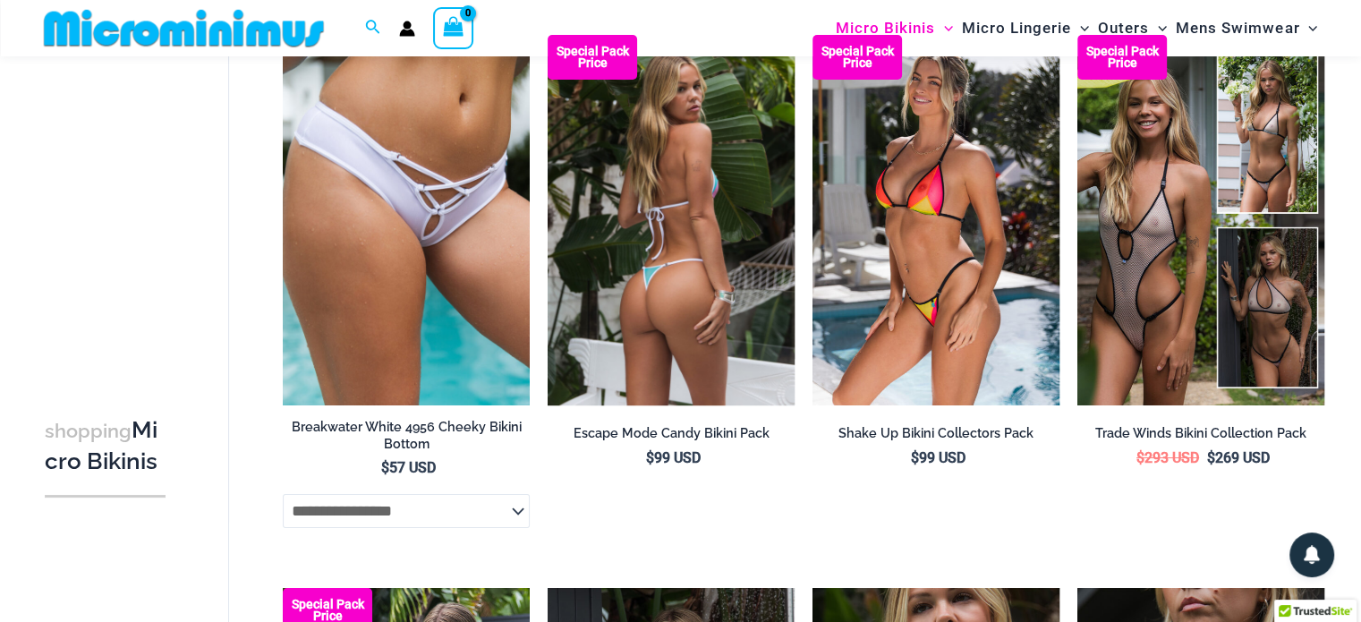
click at [677, 277] on img at bounding box center [671, 220] width 247 height 371
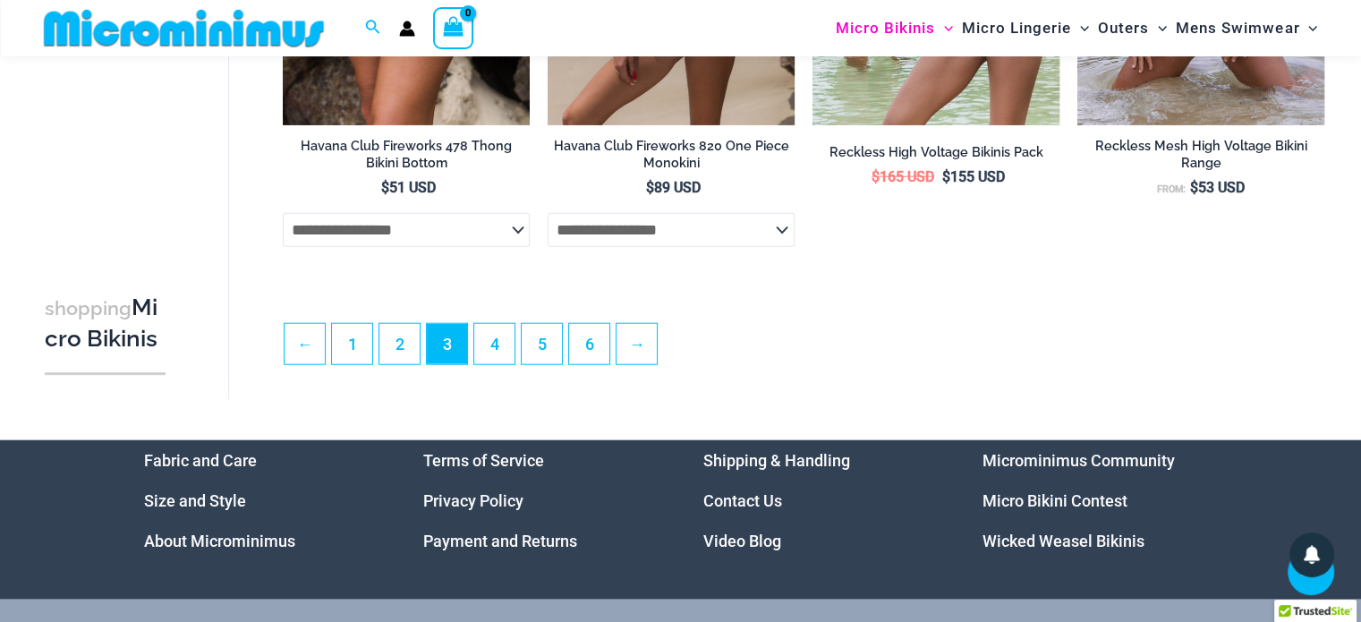
scroll to position [4371, 0]
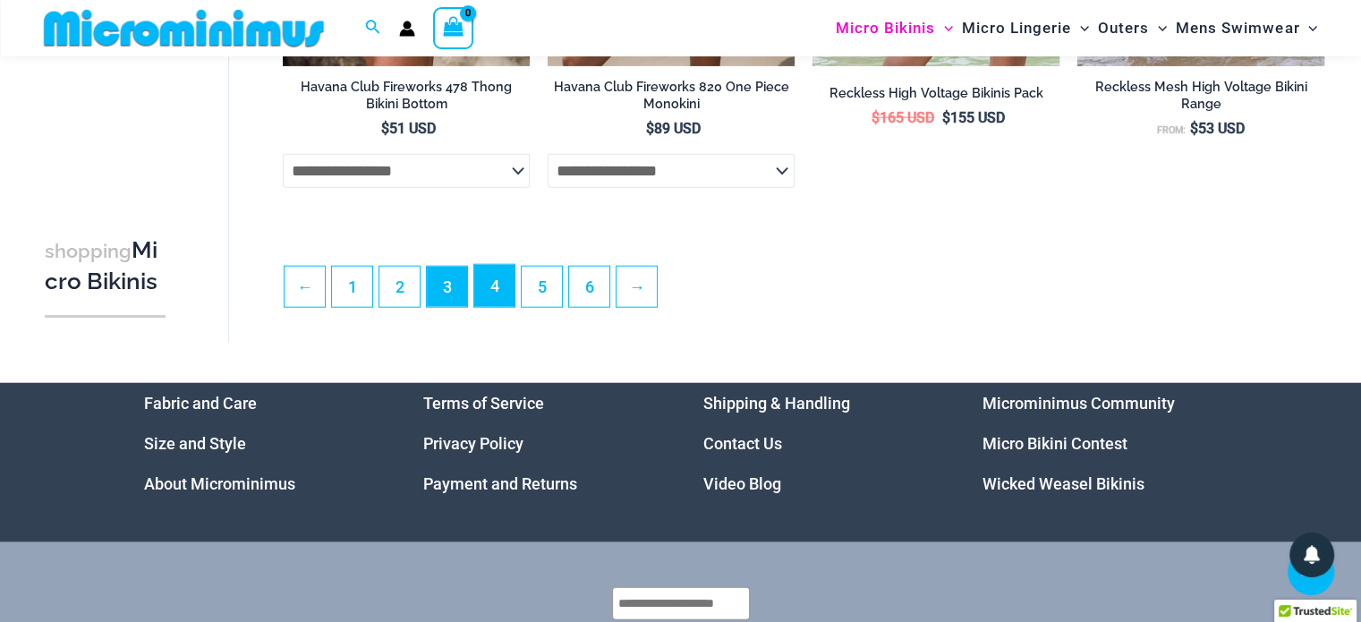
click at [498, 305] on link "4" at bounding box center [494, 286] width 40 height 42
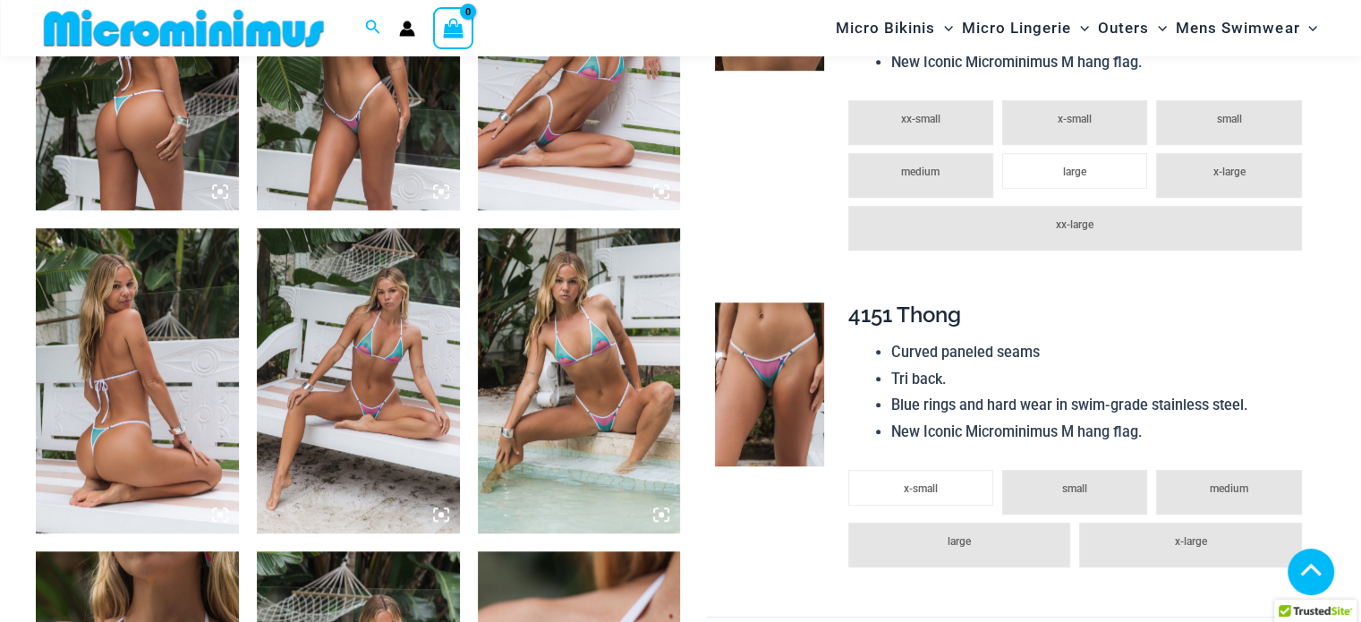
scroll to position [1600, 0]
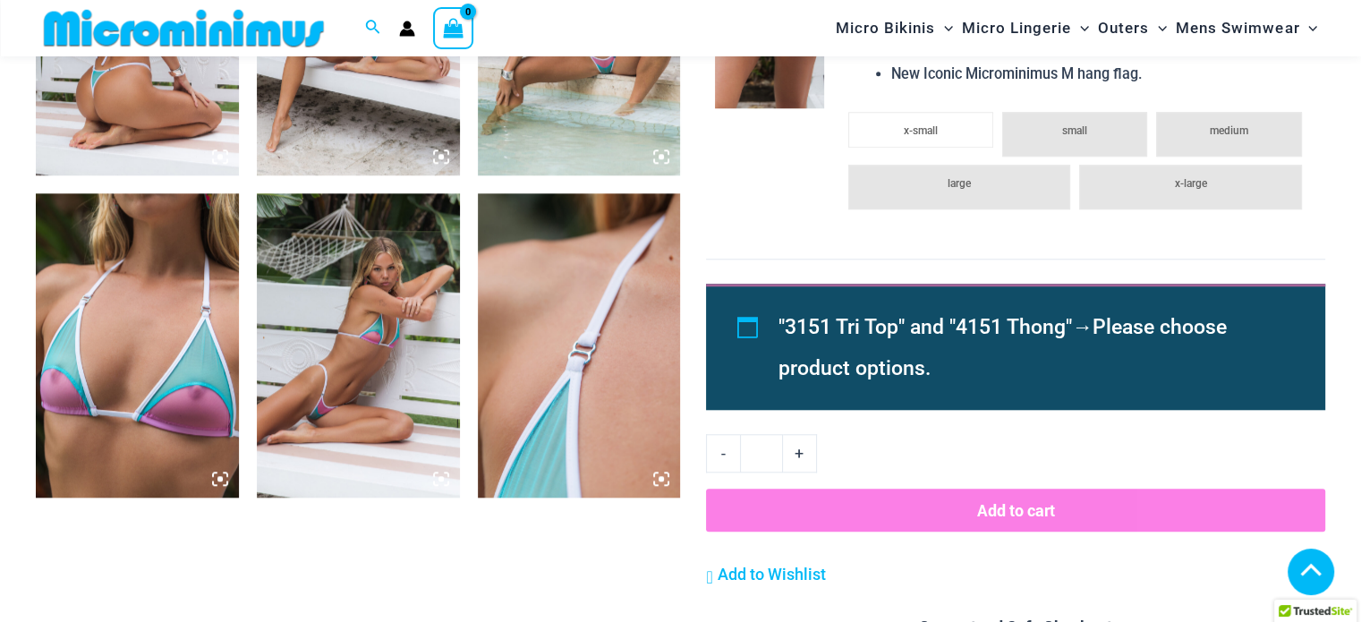
click at [796, 243] on td at bounding box center [768, 94] width 124 height 328
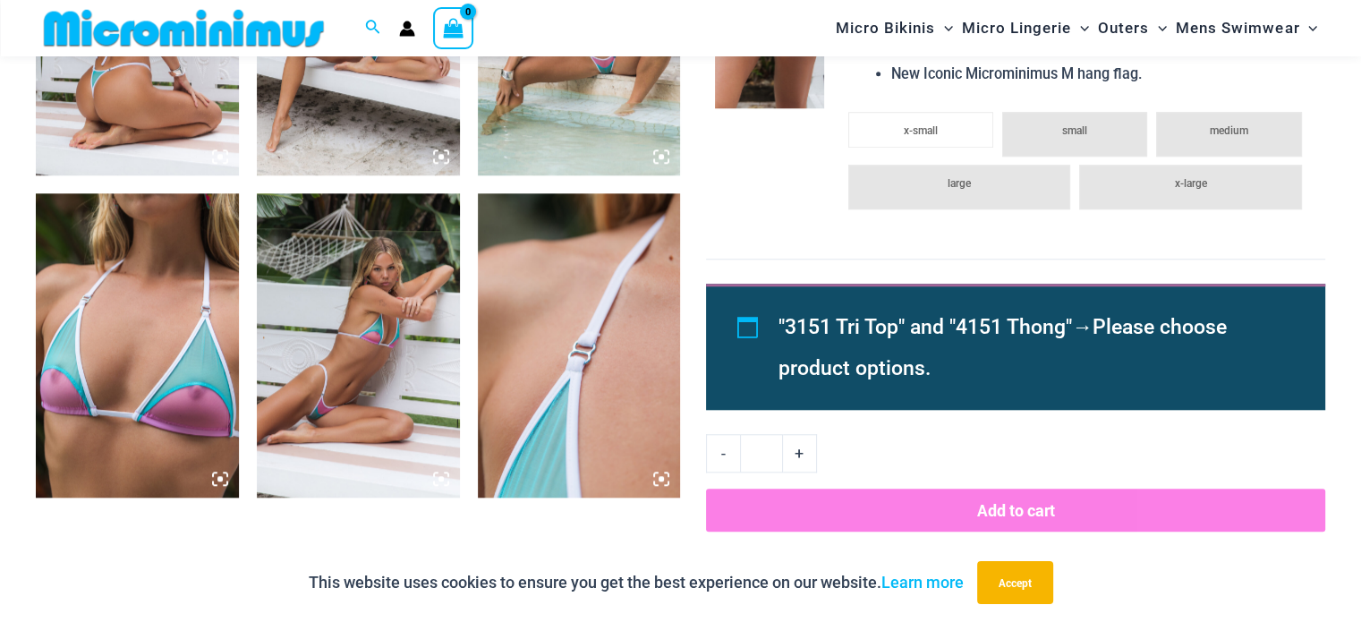
scroll to position [1410, 0]
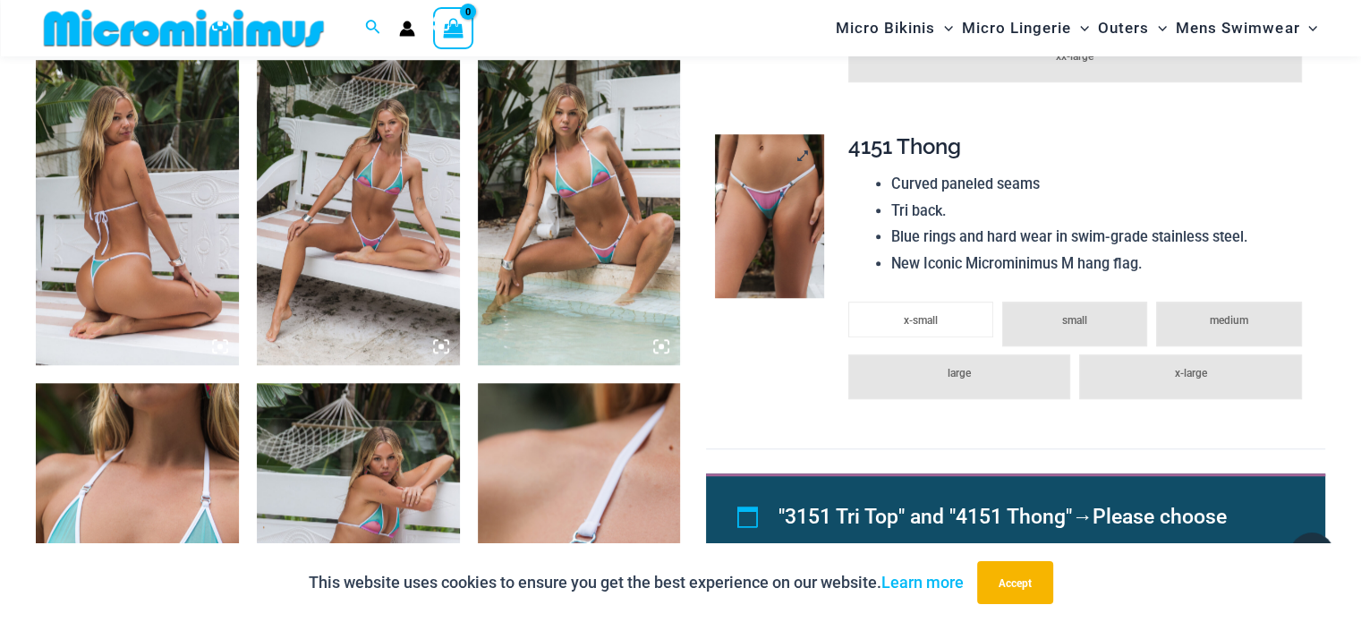
click at [780, 200] on img at bounding box center [769, 216] width 109 height 164
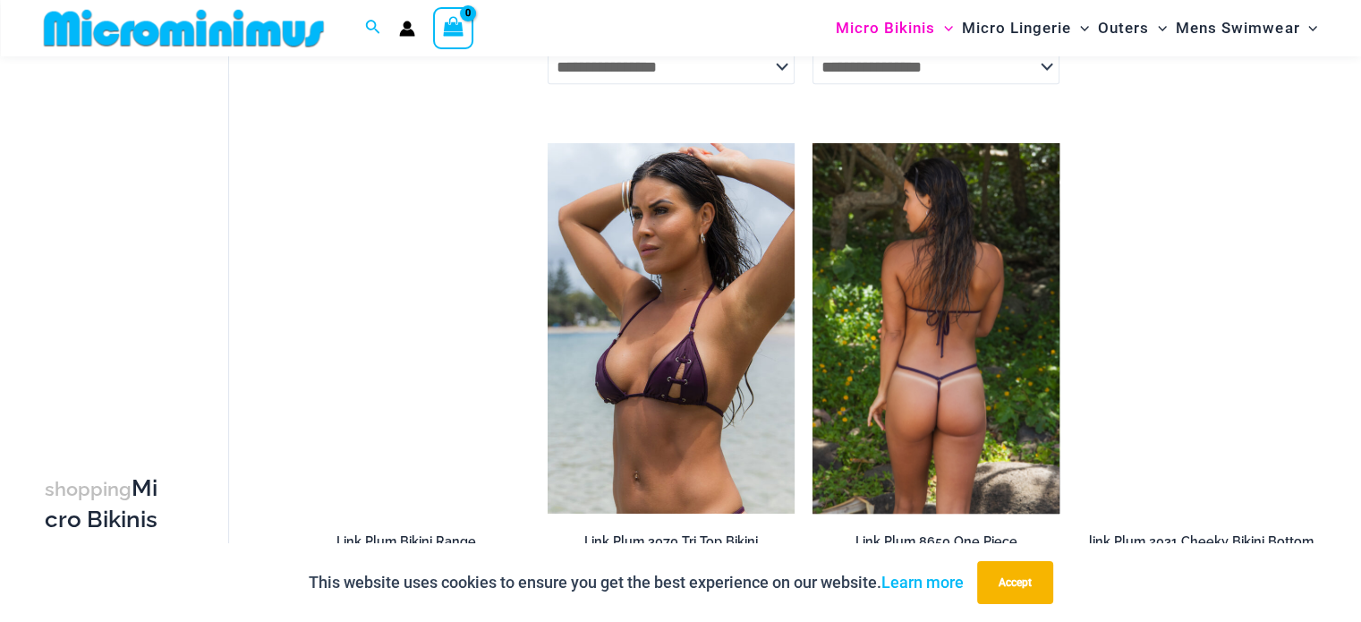
scroll to position [1341, 0]
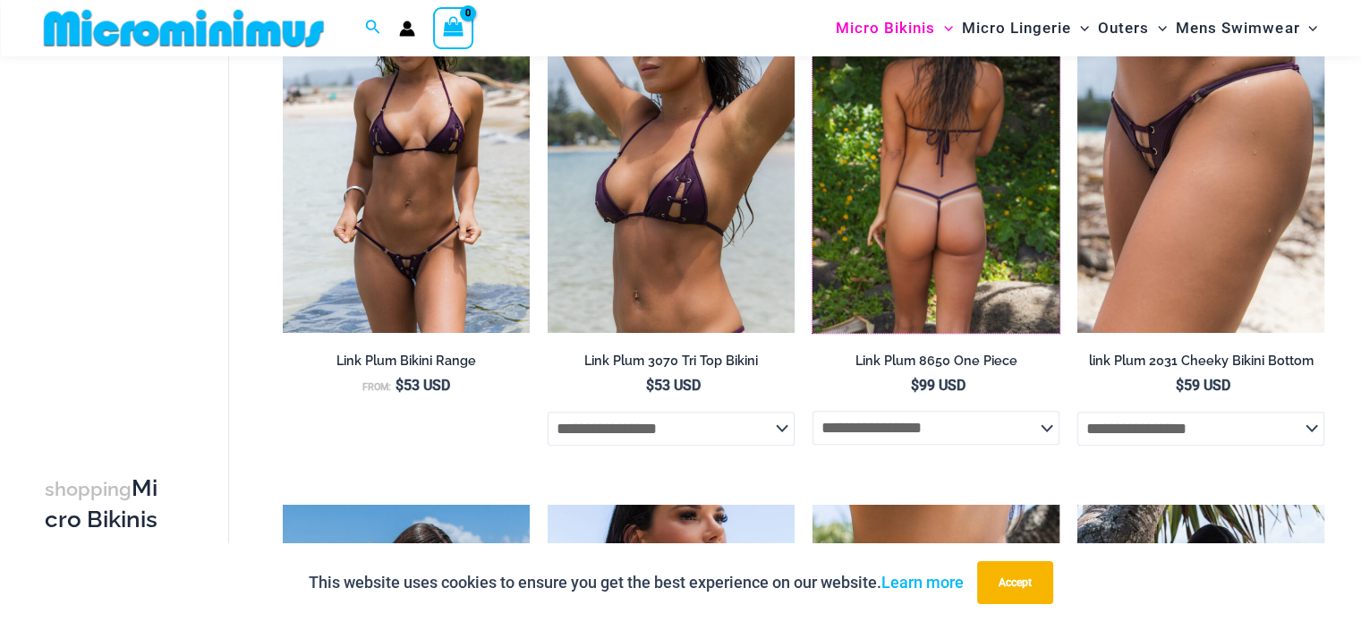
click at [977, 206] on img at bounding box center [936, 147] width 247 height 371
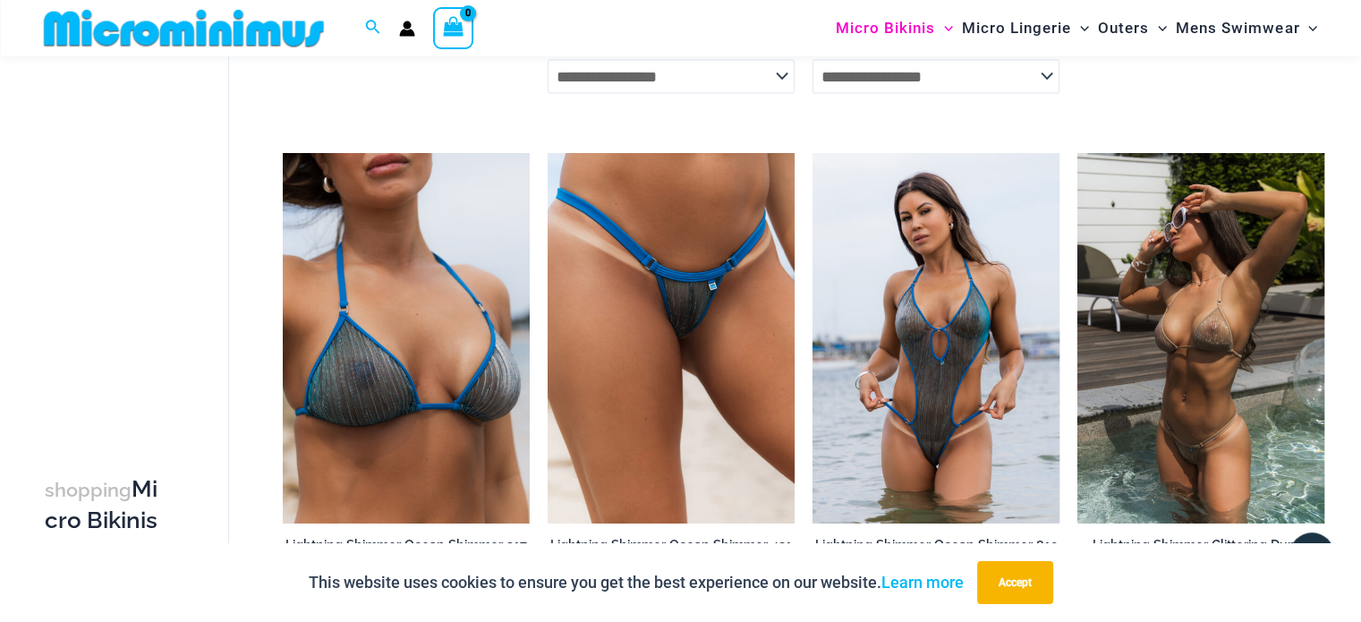
scroll to position [4017, 0]
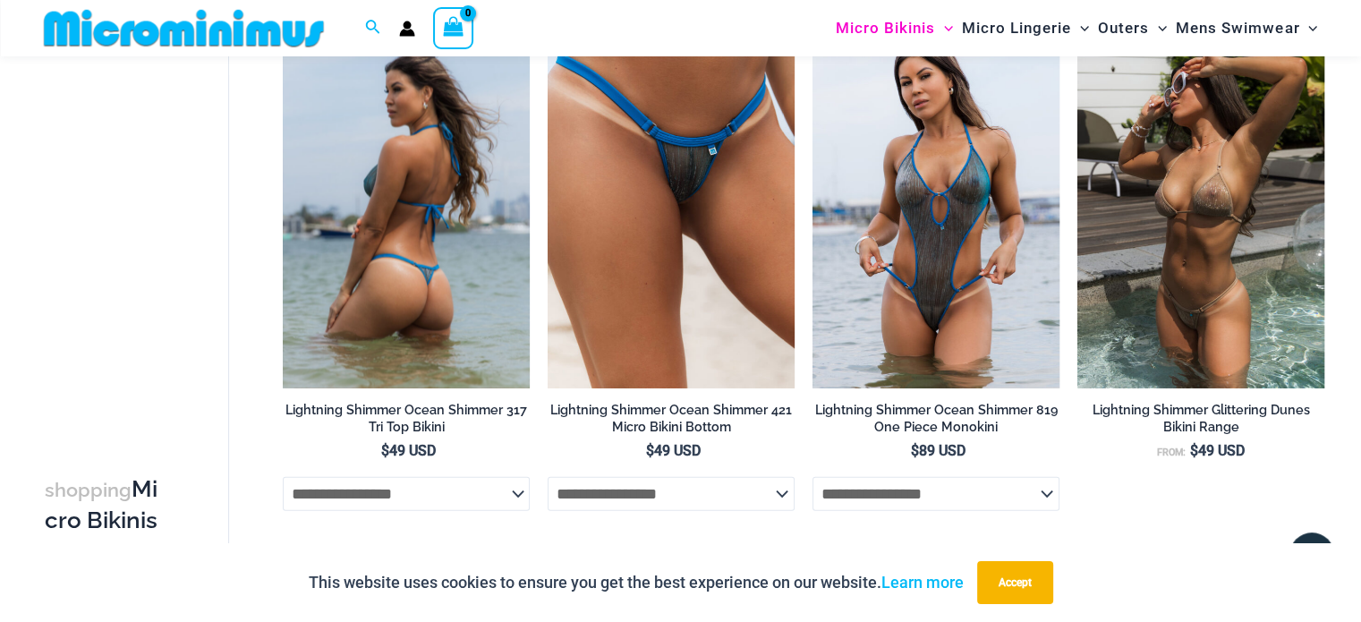
click at [465, 332] on img at bounding box center [406, 203] width 247 height 371
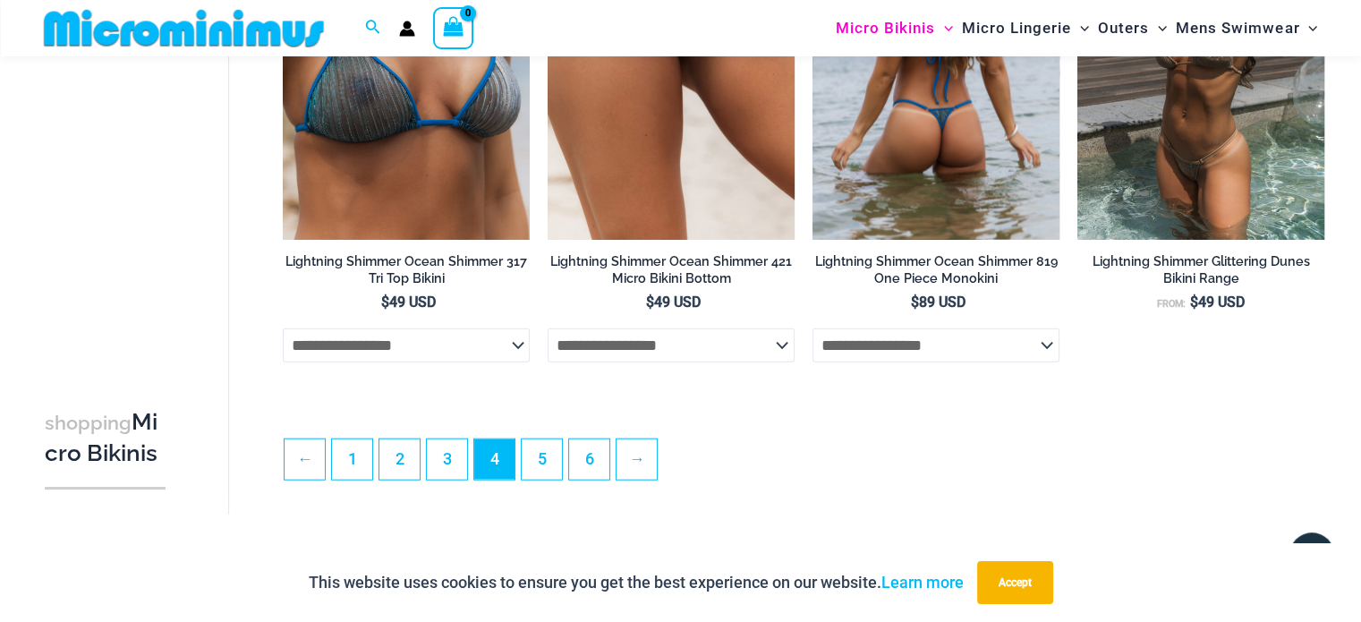
scroll to position [4434, 0]
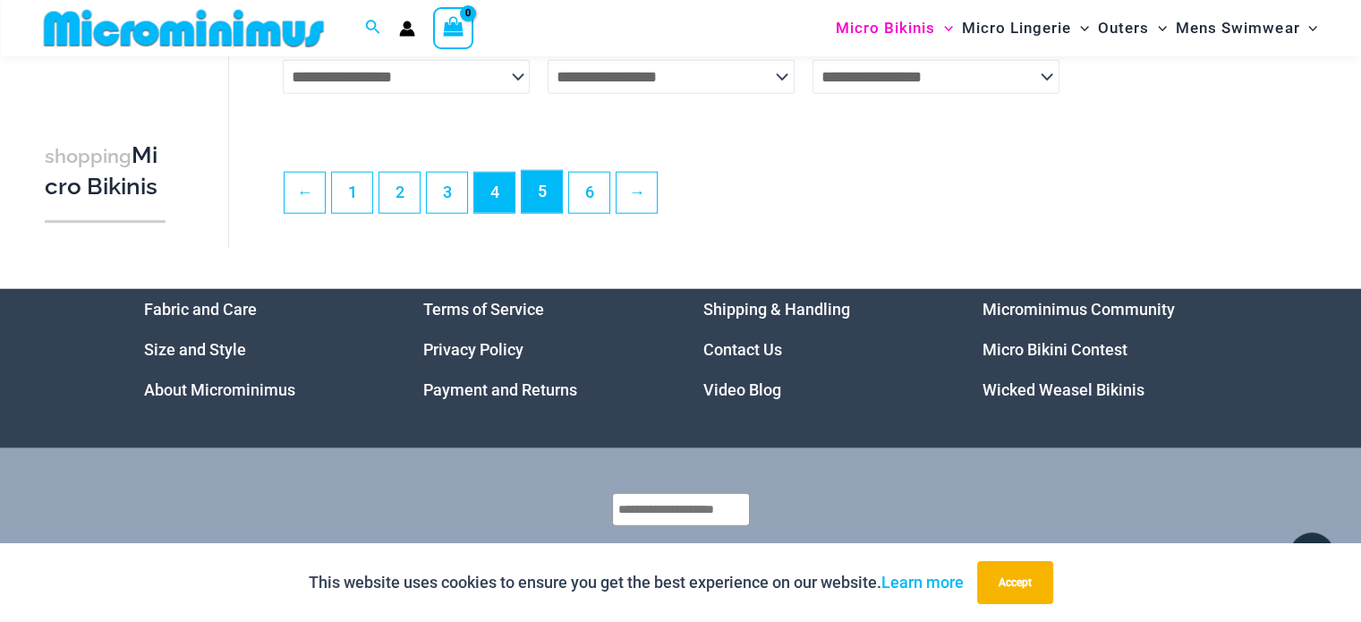
click at [526, 209] on link "5" at bounding box center [542, 192] width 40 height 42
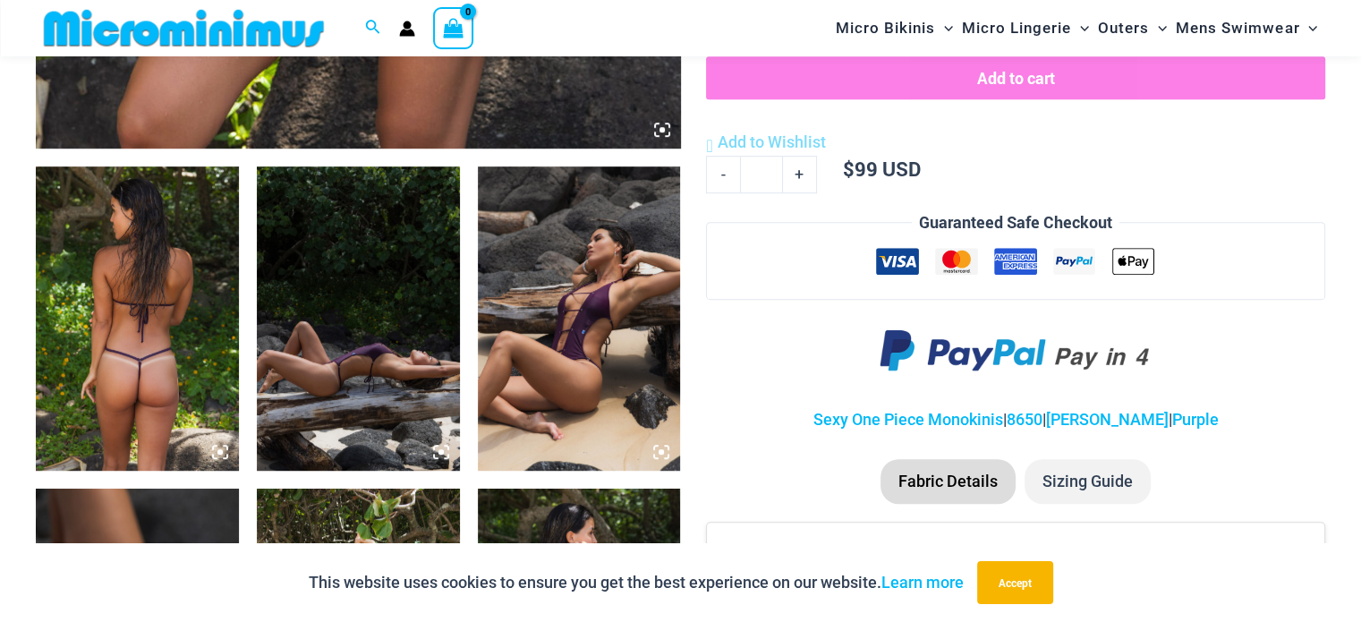
scroll to position [971, 0]
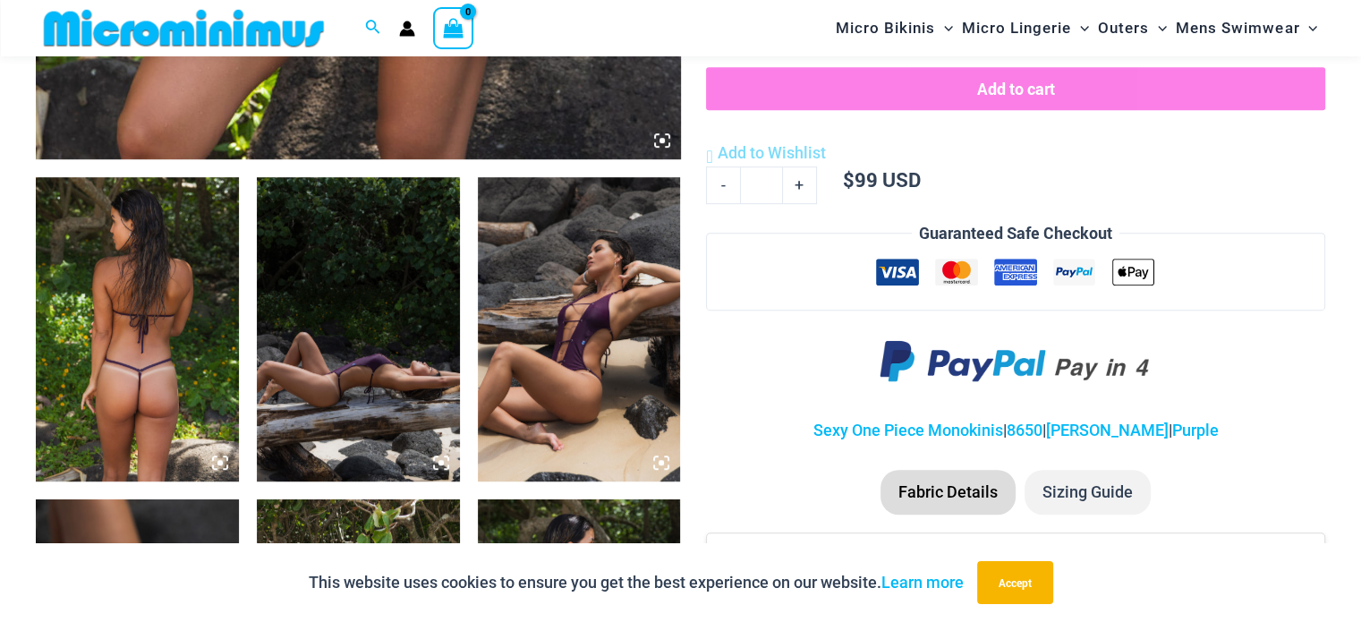
click at [214, 443] on img at bounding box center [137, 329] width 203 height 304
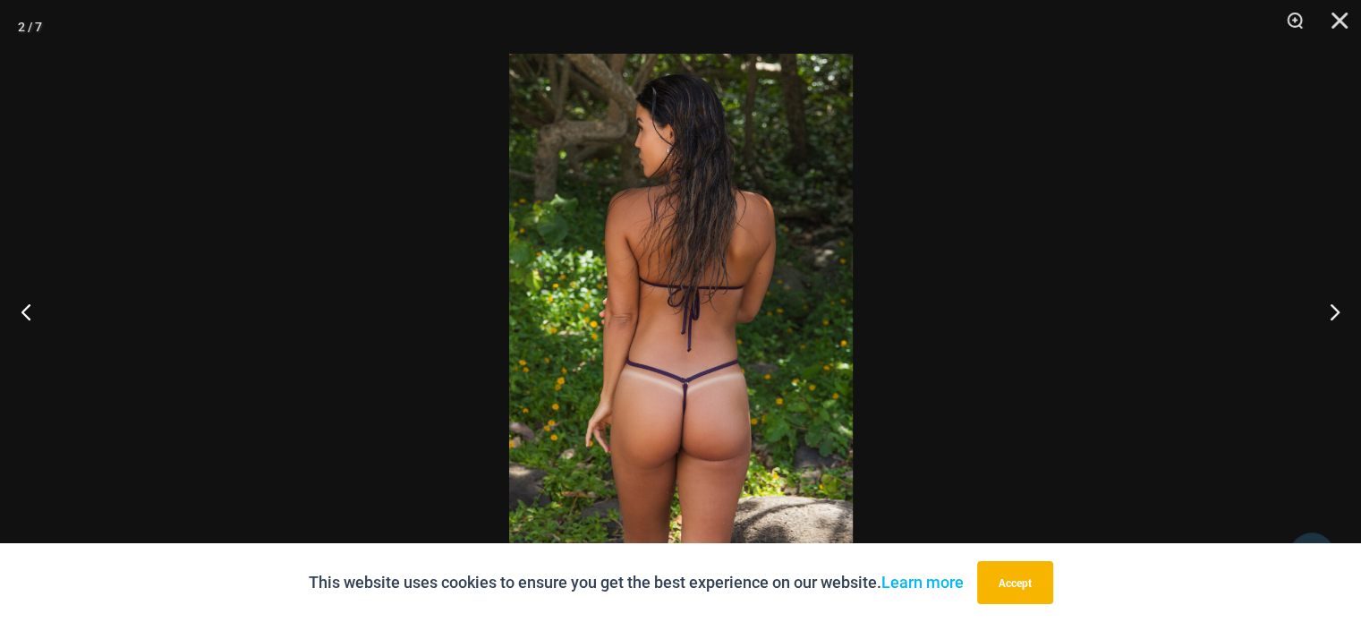
click at [714, 372] on img at bounding box center [681, 311] width 344 height 515
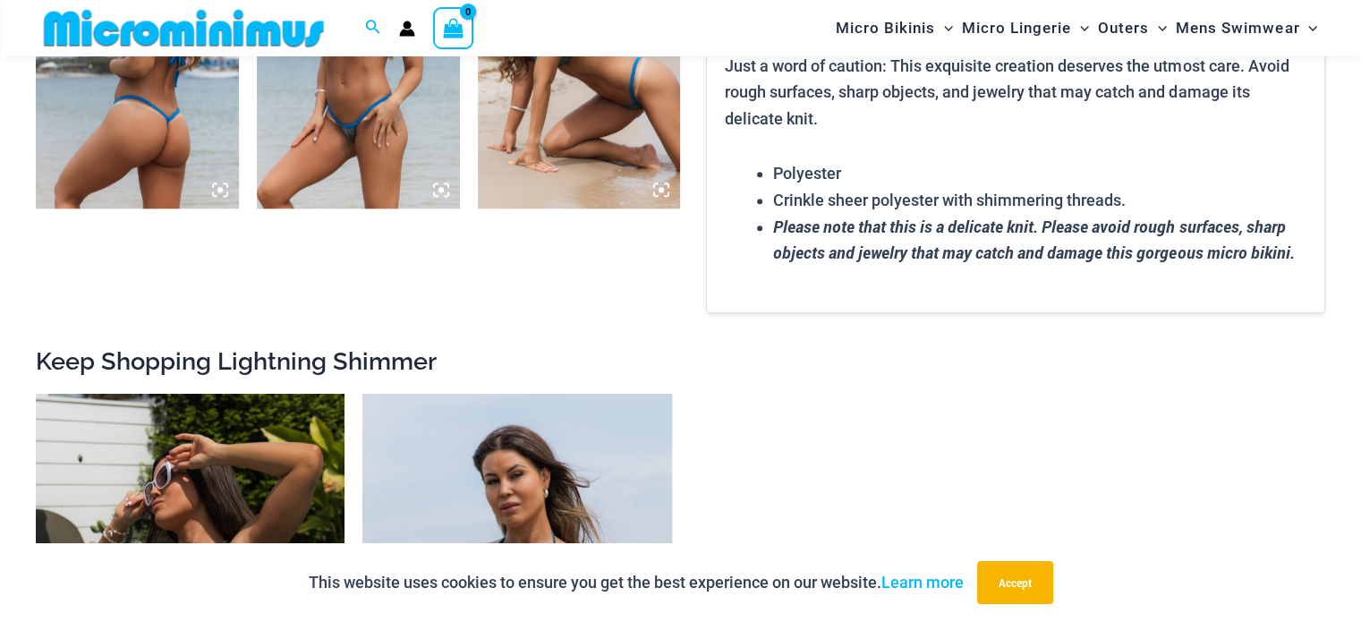
scroll to position [1969, 0]
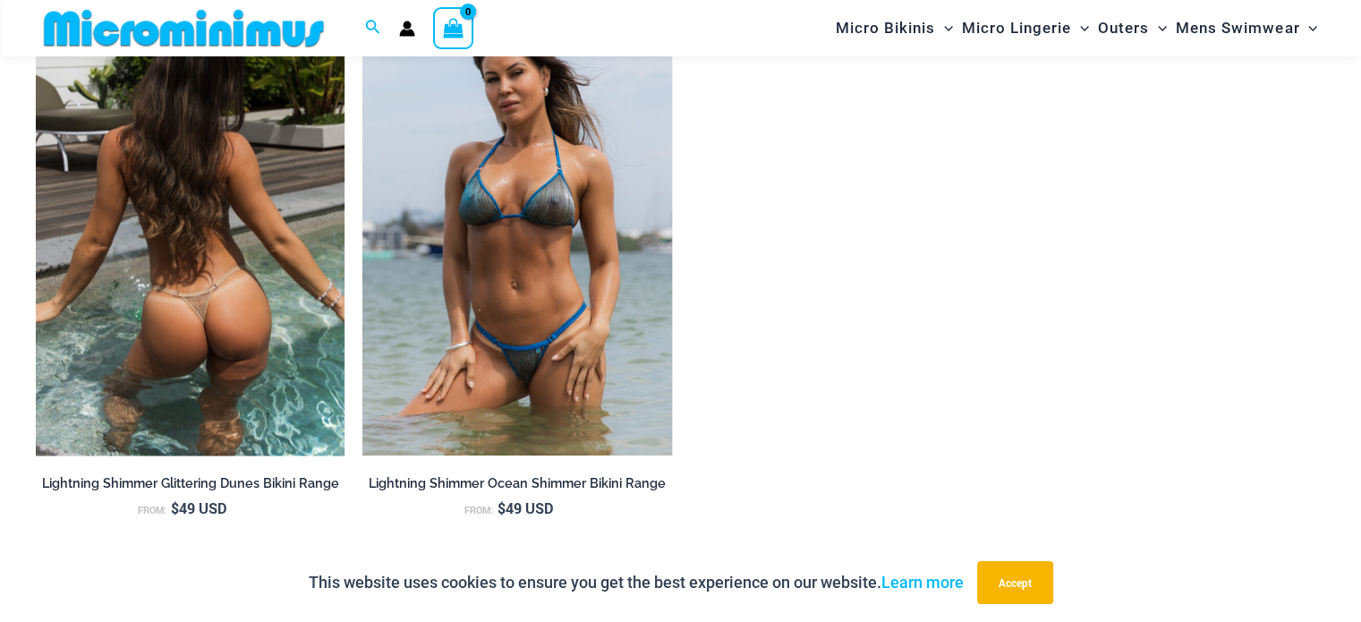
click at [271, 267] on img at bounding box center [190, 224] width 309 height 464
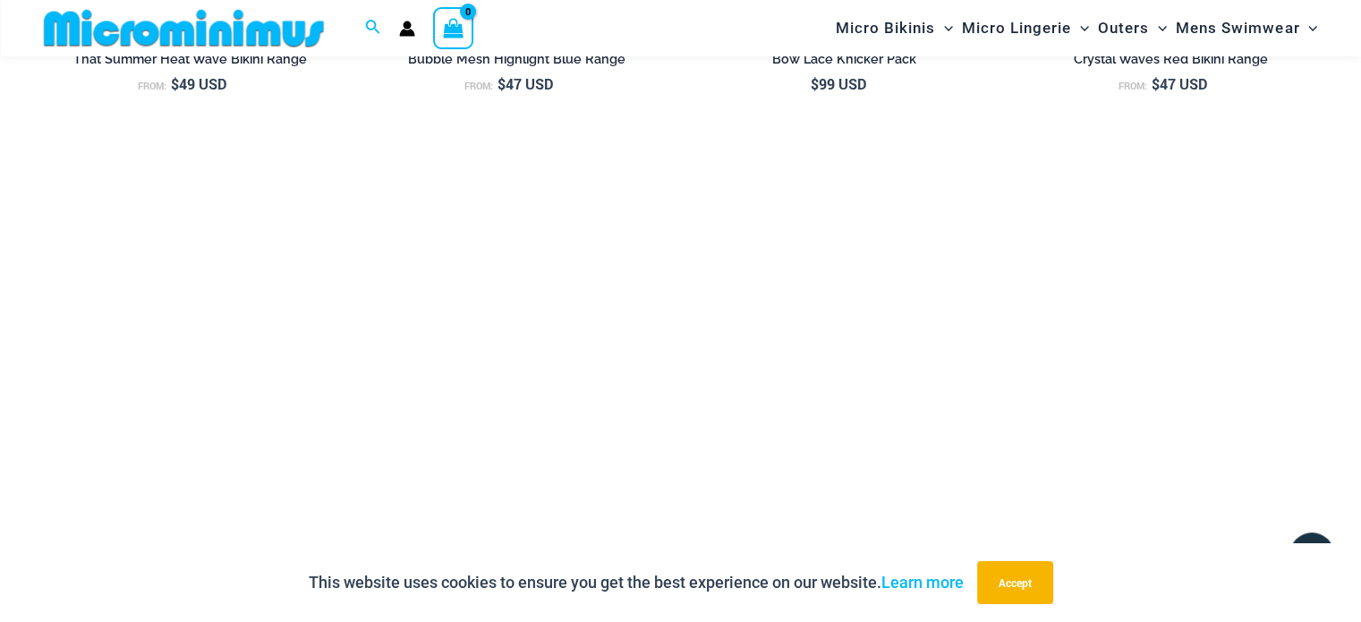
scroll to position [4564, 0]
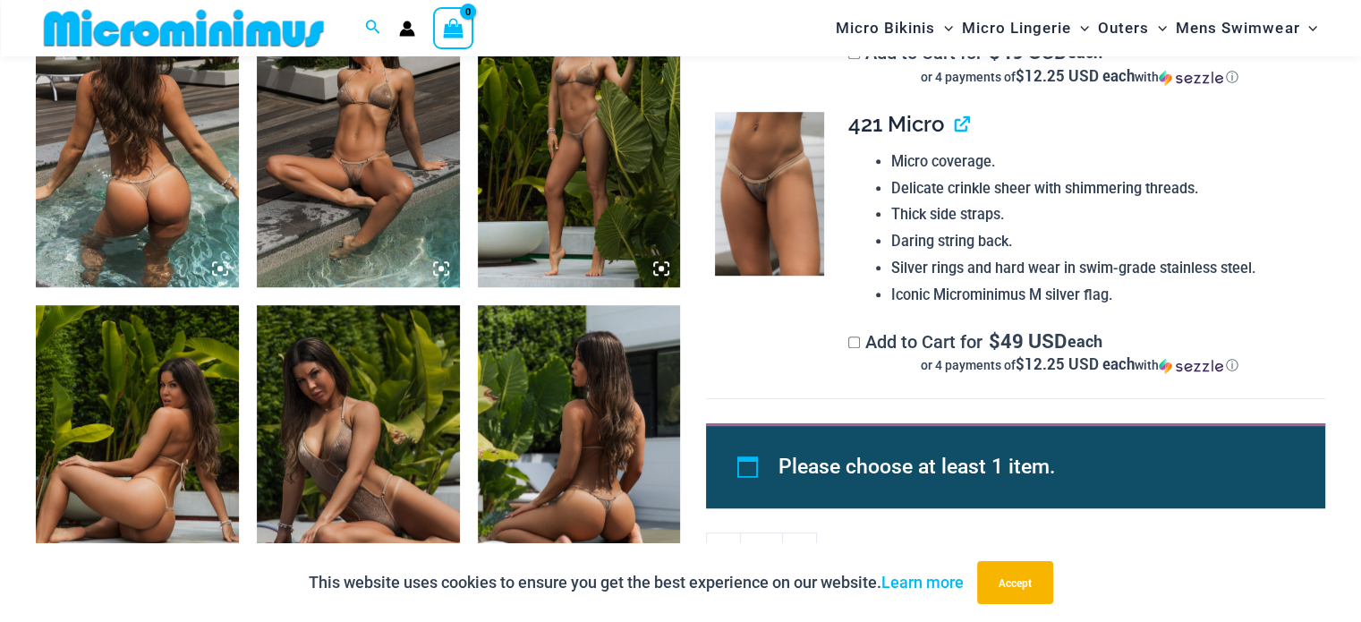
scroll to position [969, 0]
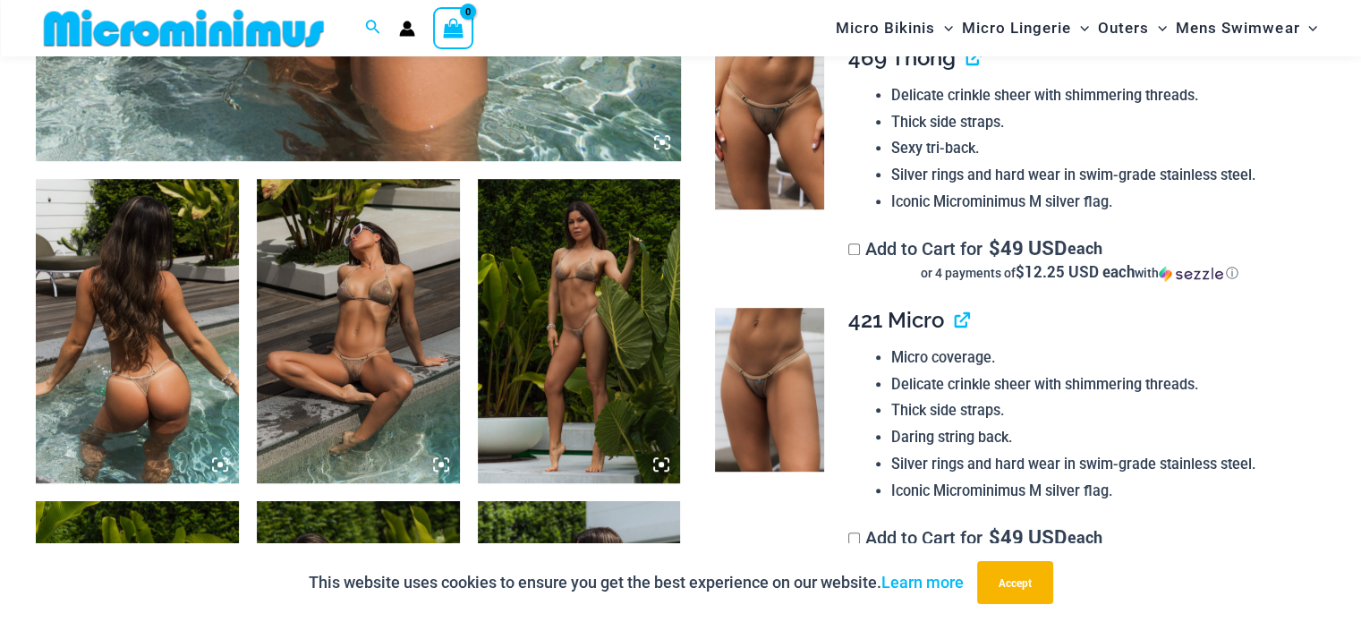
click at [400, 422] on img at bounding box center [358, 331] width 203 height 304
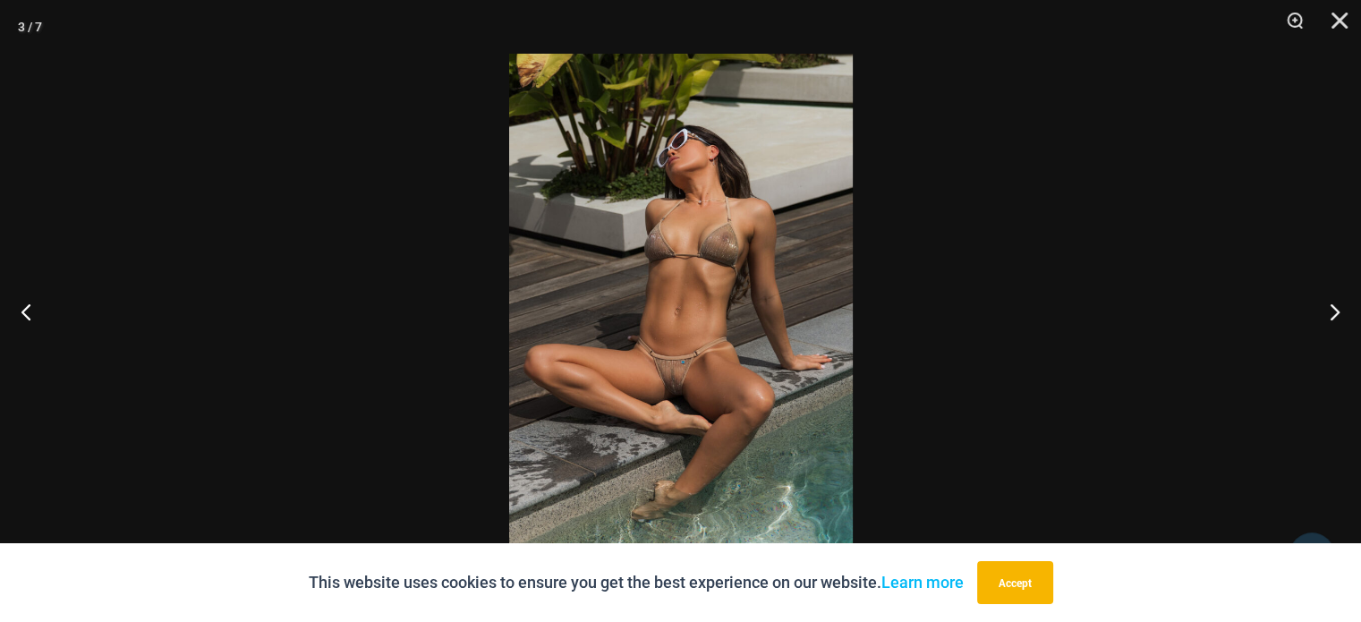
click at [662, 377] on img at bounding box center [681, 311] width 344 height 515
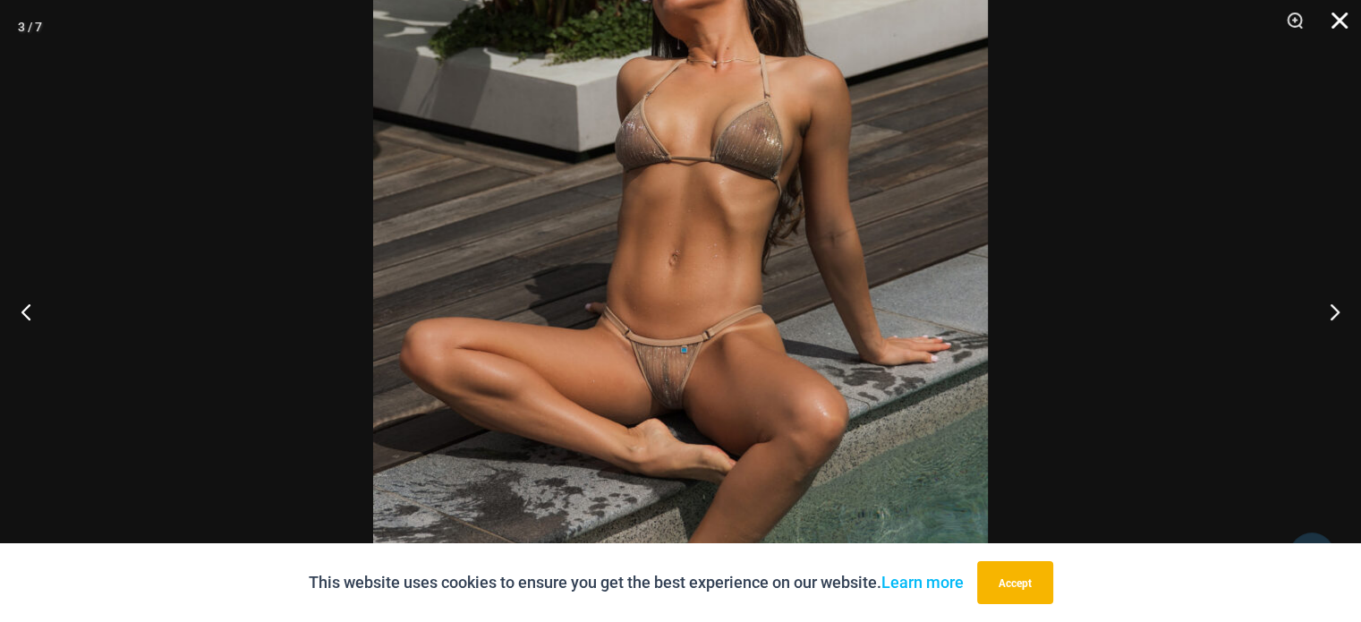
click at [1337, 21] on button "Close" at bounding box center [1333, 27] width 45 height 54
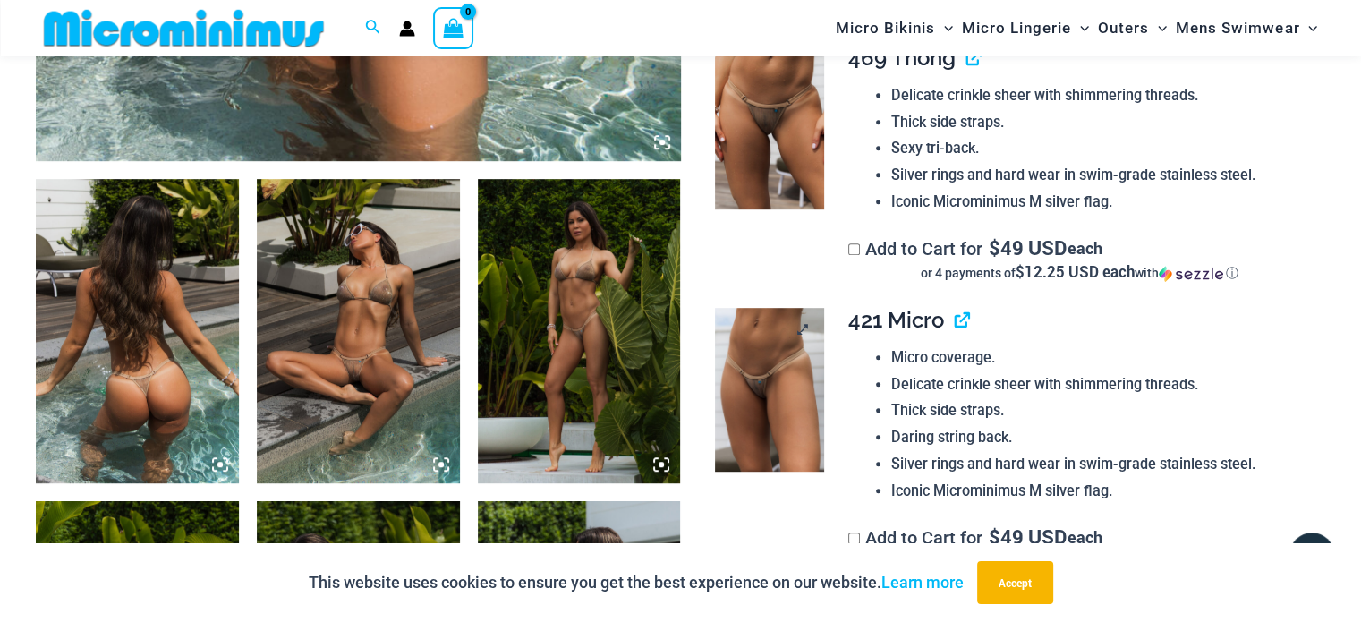
click at [779, 372] on img at bounding box center [769, 390] width 109 height 164
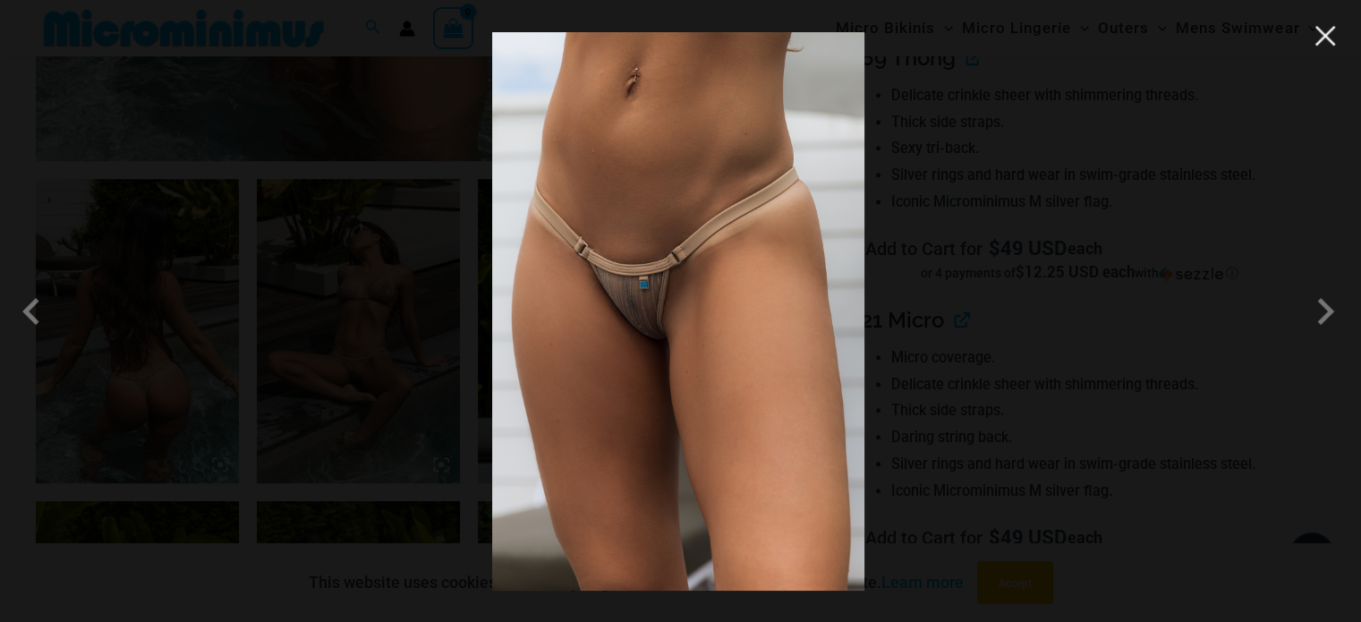
click at [1329, 38] on button "Close" at bounding box center [1325, 35] width 27 height 27
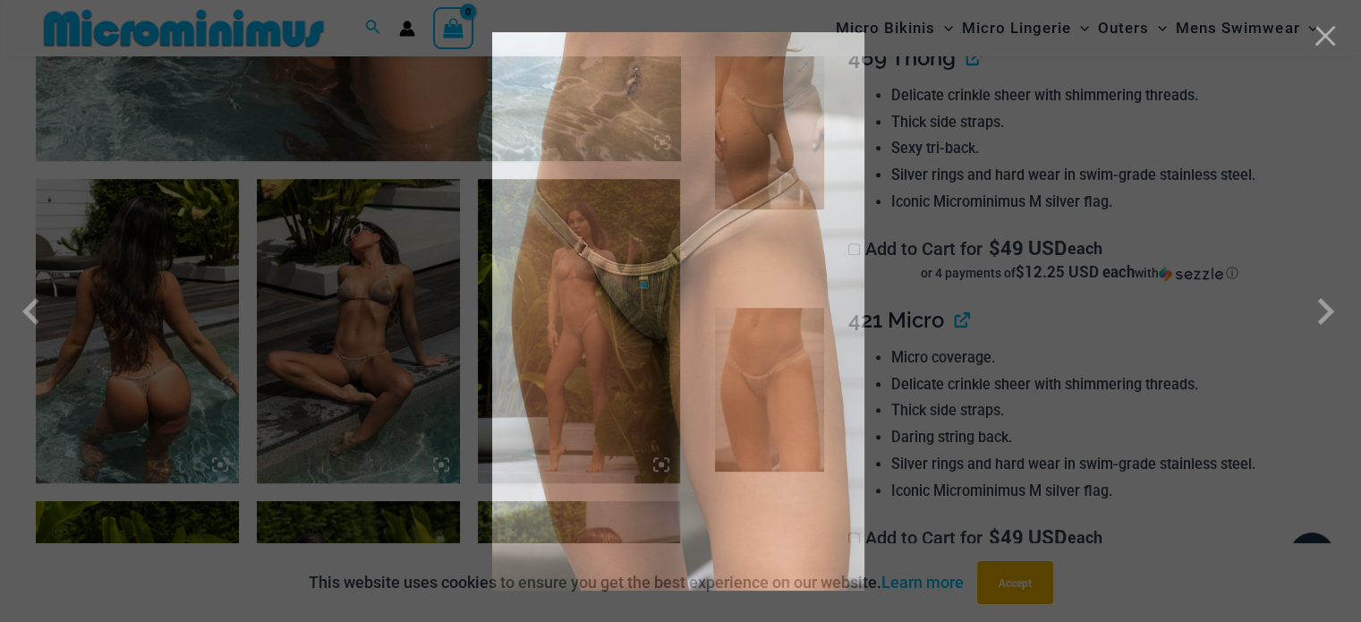
click at [767, 167] on img at bounding box center [769, 128] width 109 height 164
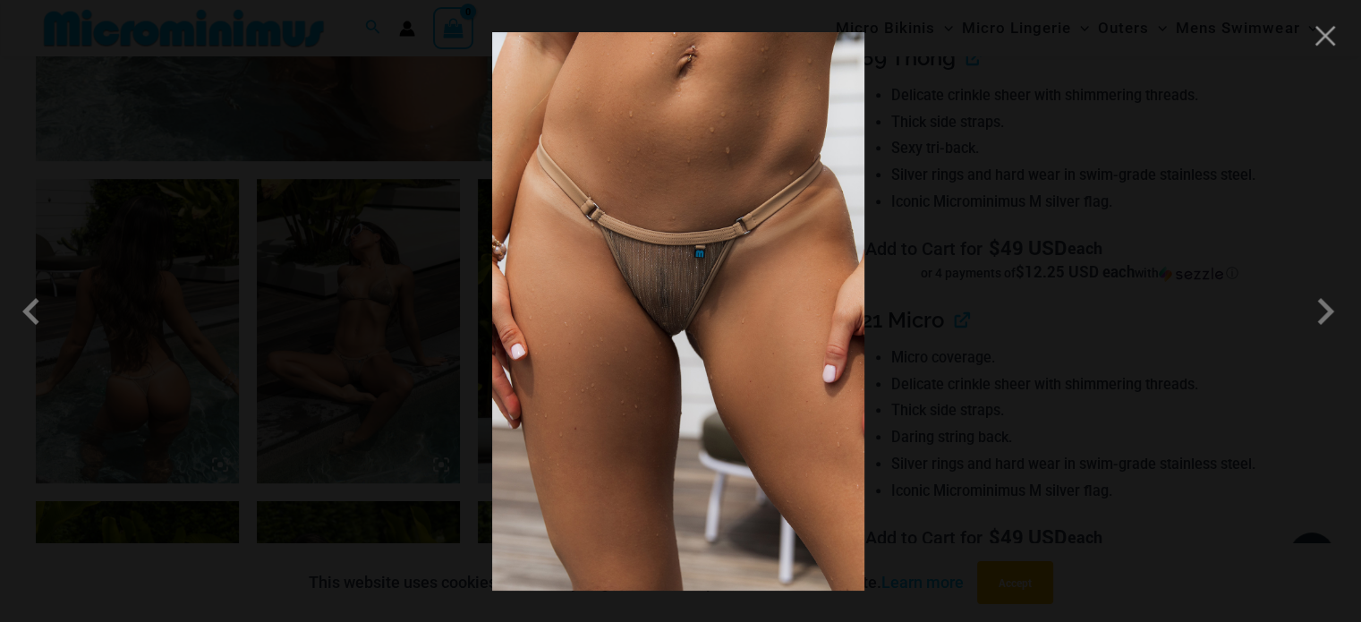
click at [675, 307] on img at bounding box center [678, 311] width 372 height 558
click at [1323, 44] on button "Close" at bounding box center [1325, 35] width 27 height 27
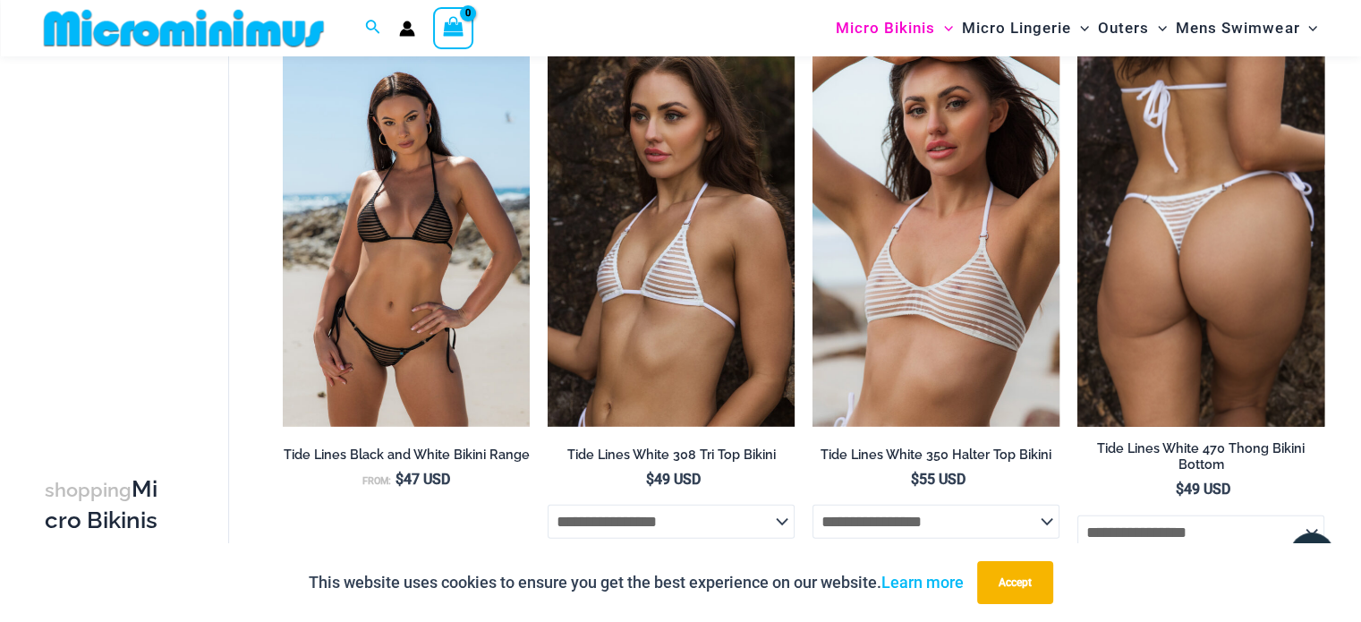
scroll to position [3913, 0]
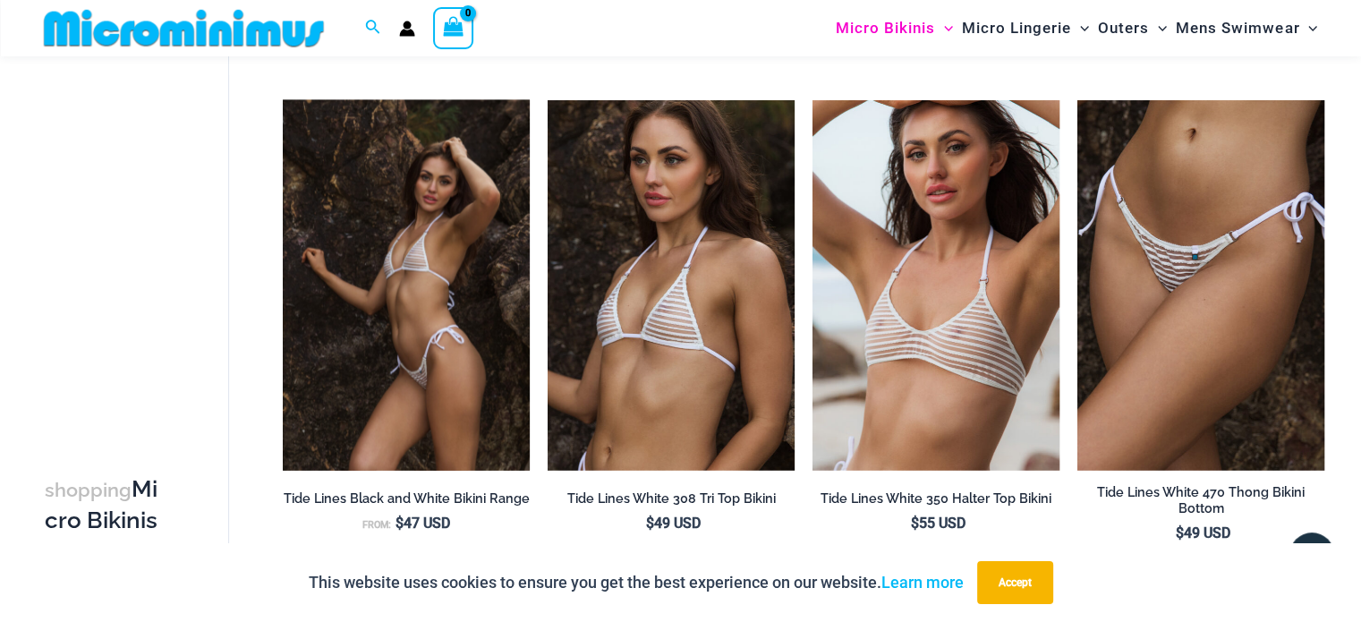
click at [474, 320] on img at bounding box center [406, 285] width 247 height 371
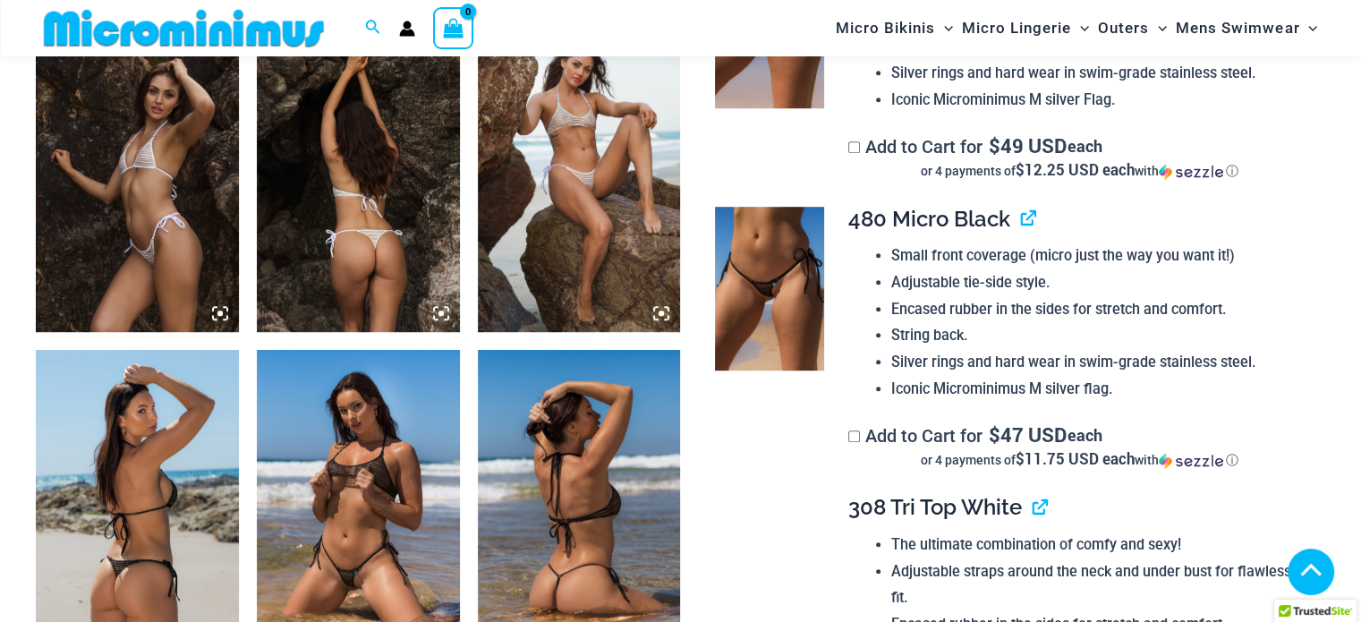
scroll to position [1700, 0]
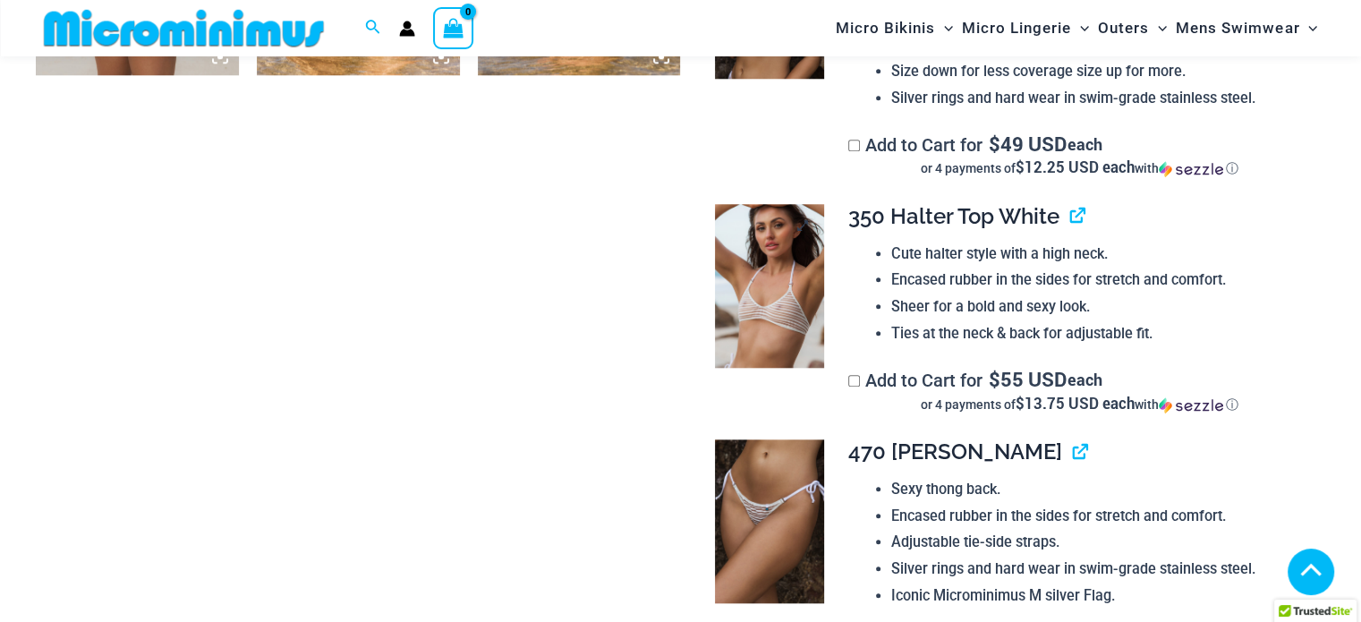
click at [770, 321] on img at bounding box center [769, 286] width 109 height 164
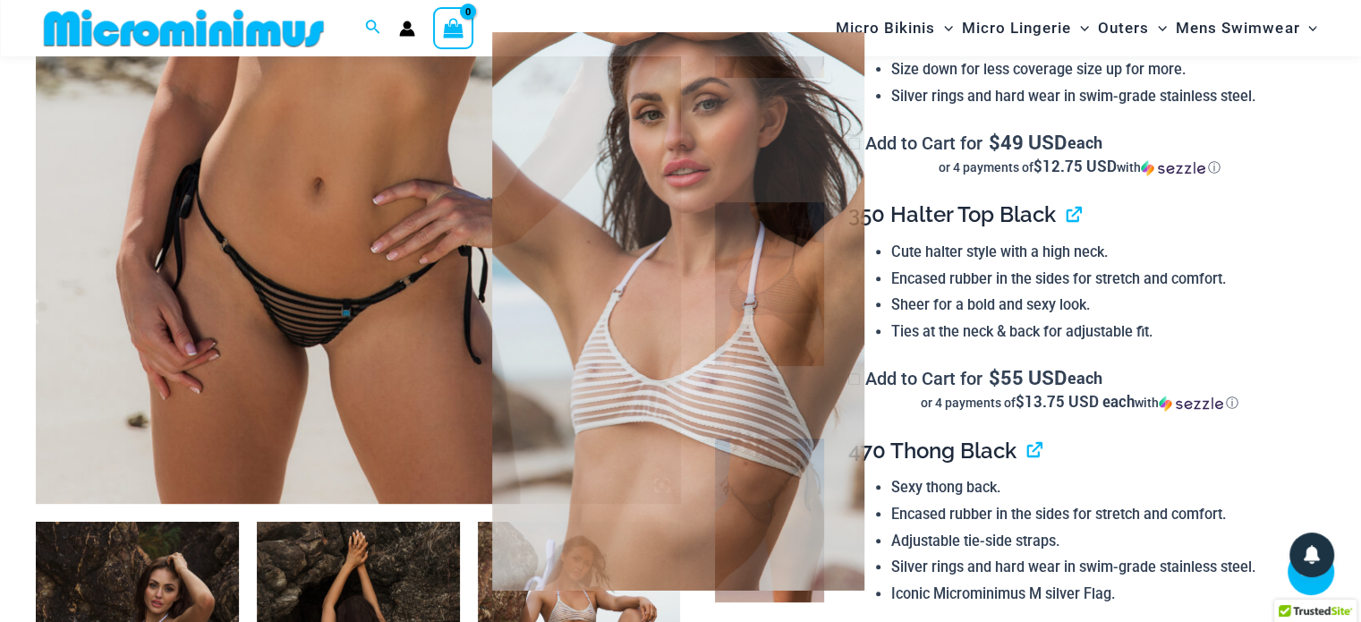
click at [771, 311] on img at bounding box center [769, 284] width 109 height 164
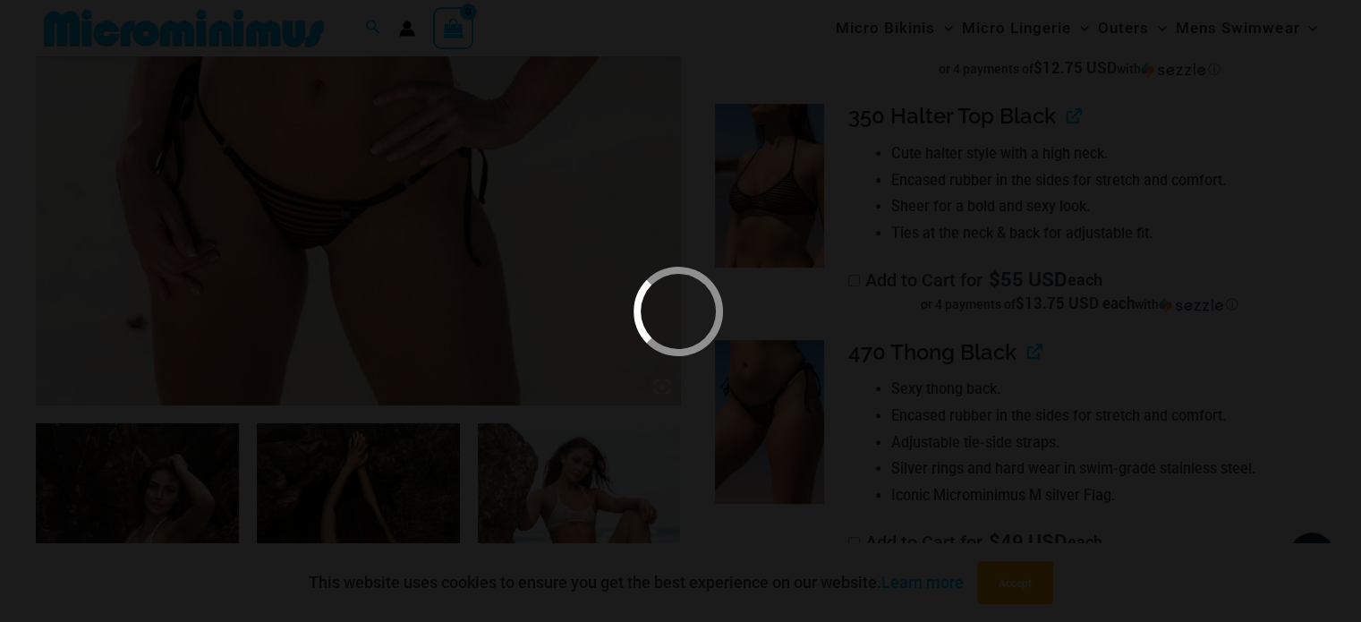
scroll to position [537, 0]
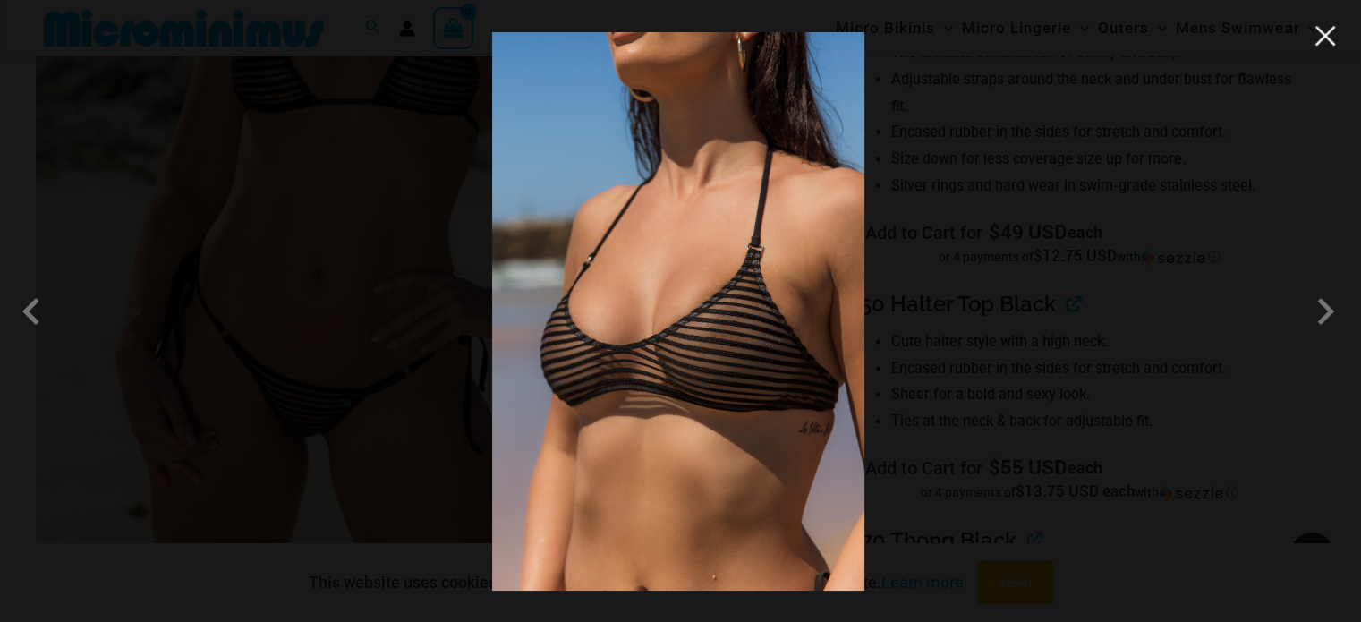
click at [842, 55] on button "Close" at bounding box center [828, 68] width 27 height 27
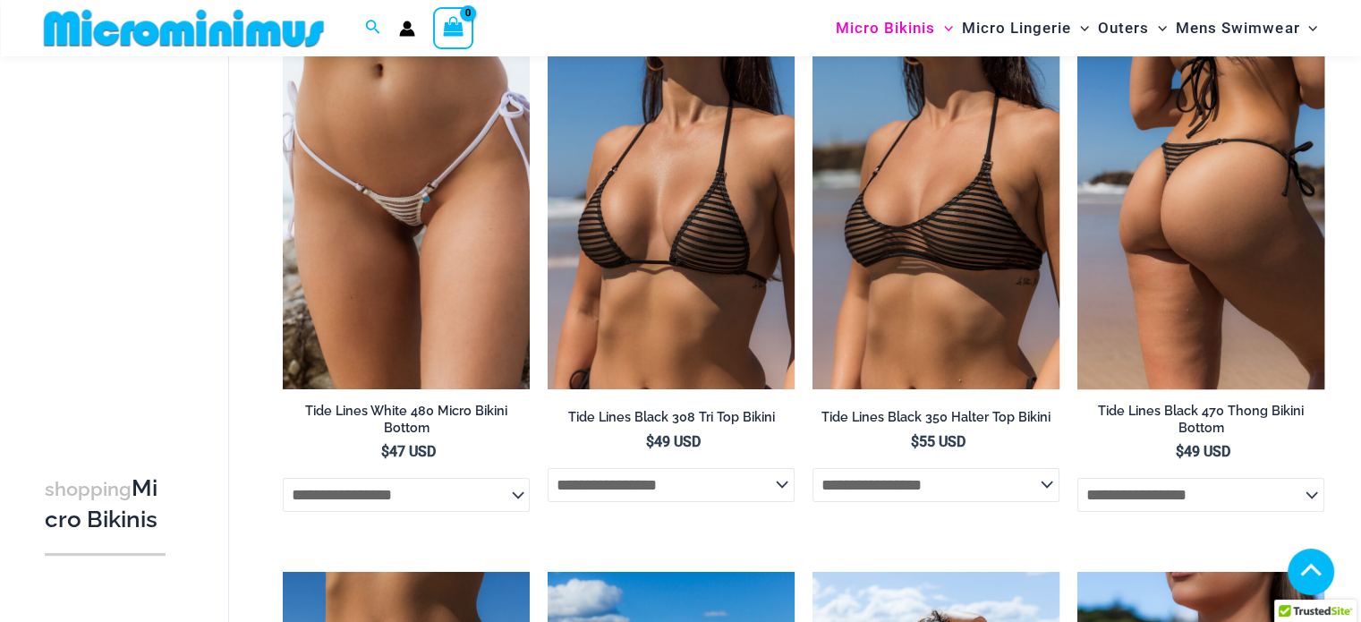
scroll to position [447, 0]
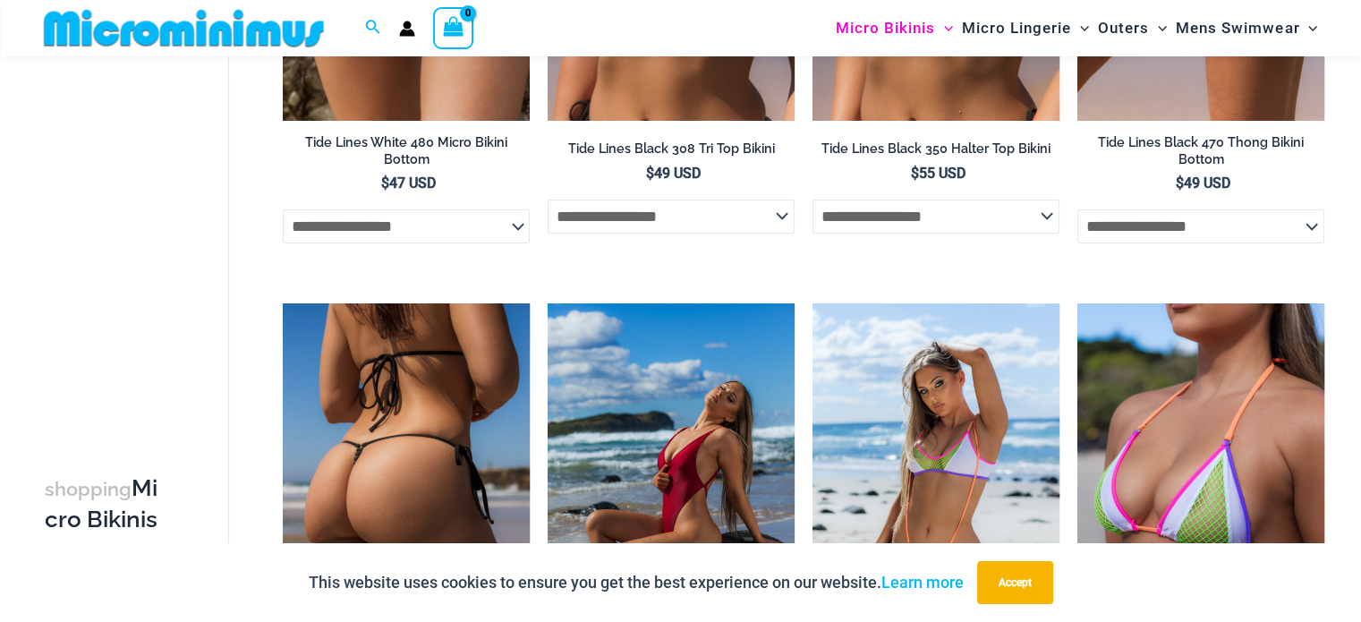
click at [473, 447] on img at bounding box center [406, 488] width 247 height 371
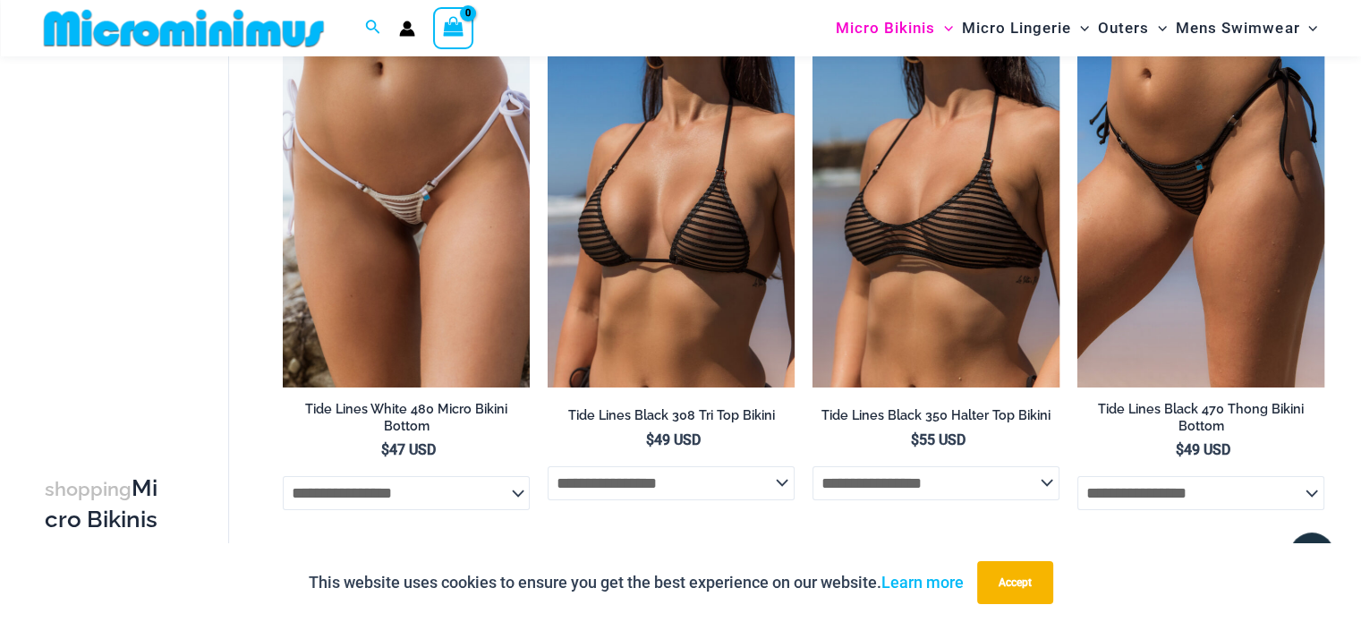
scroll to position [179, 0]
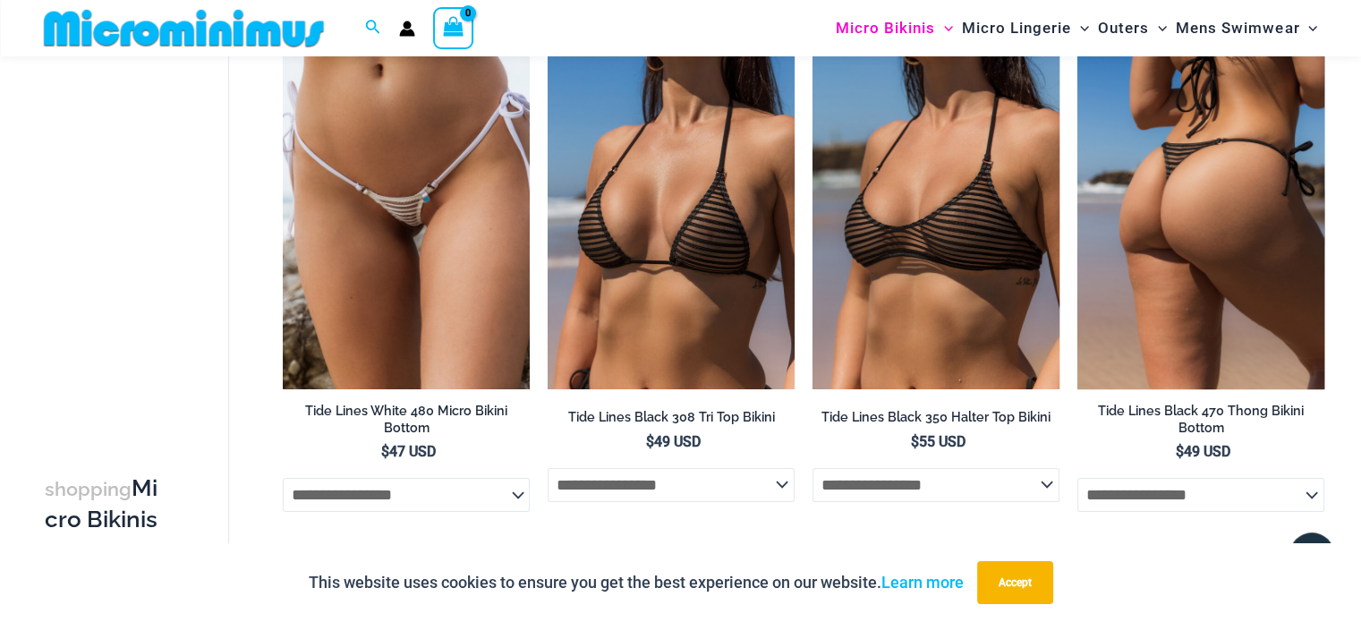
click at [1210, 214] on img at bounding box center [1201, 204] width 247 height 371
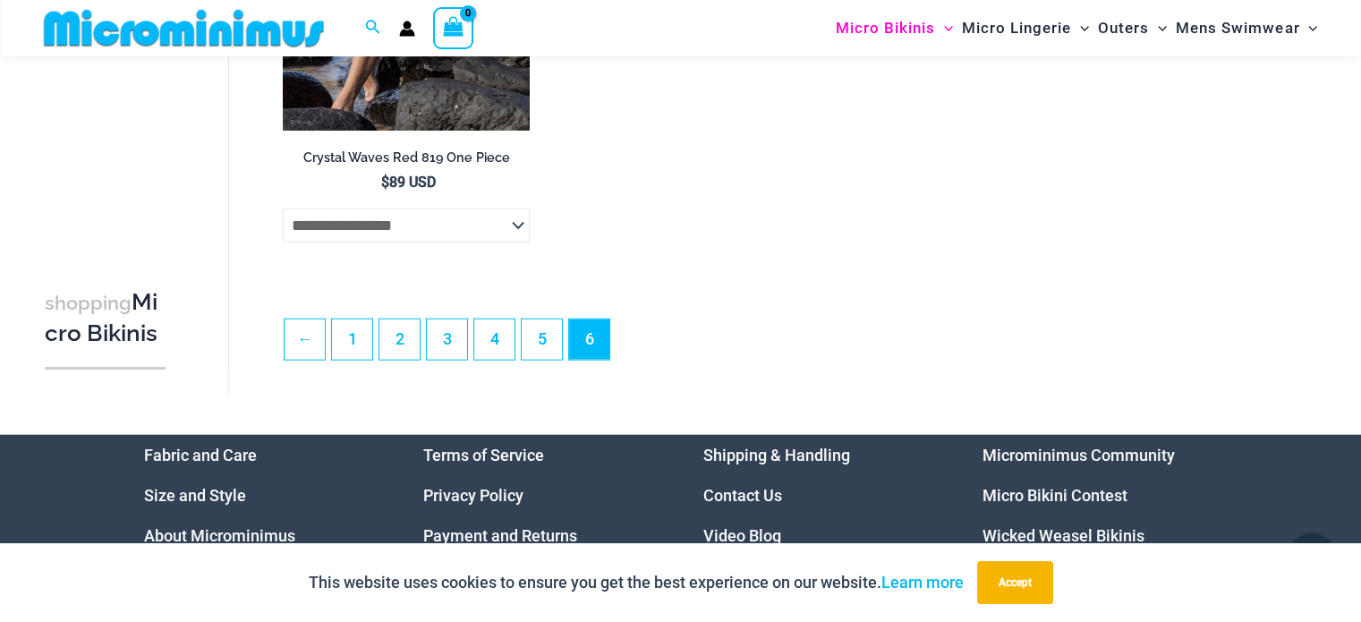
scroll to position [4385, 0]
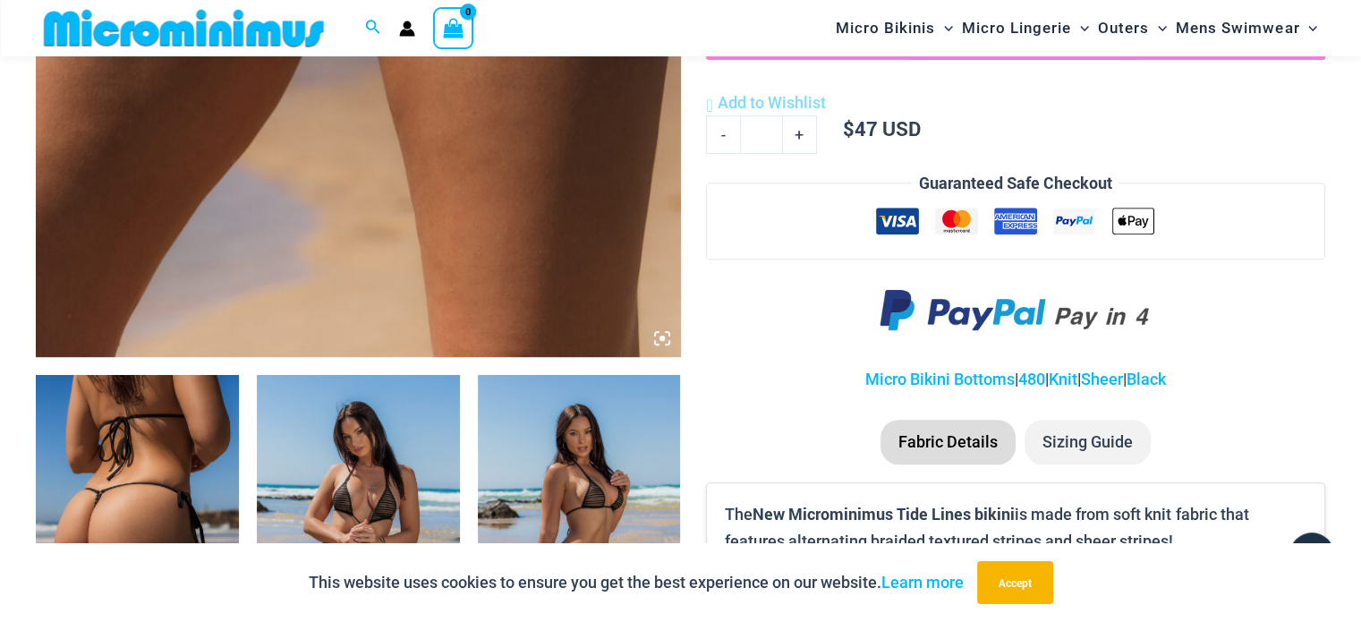
scroll to position [788, 0]
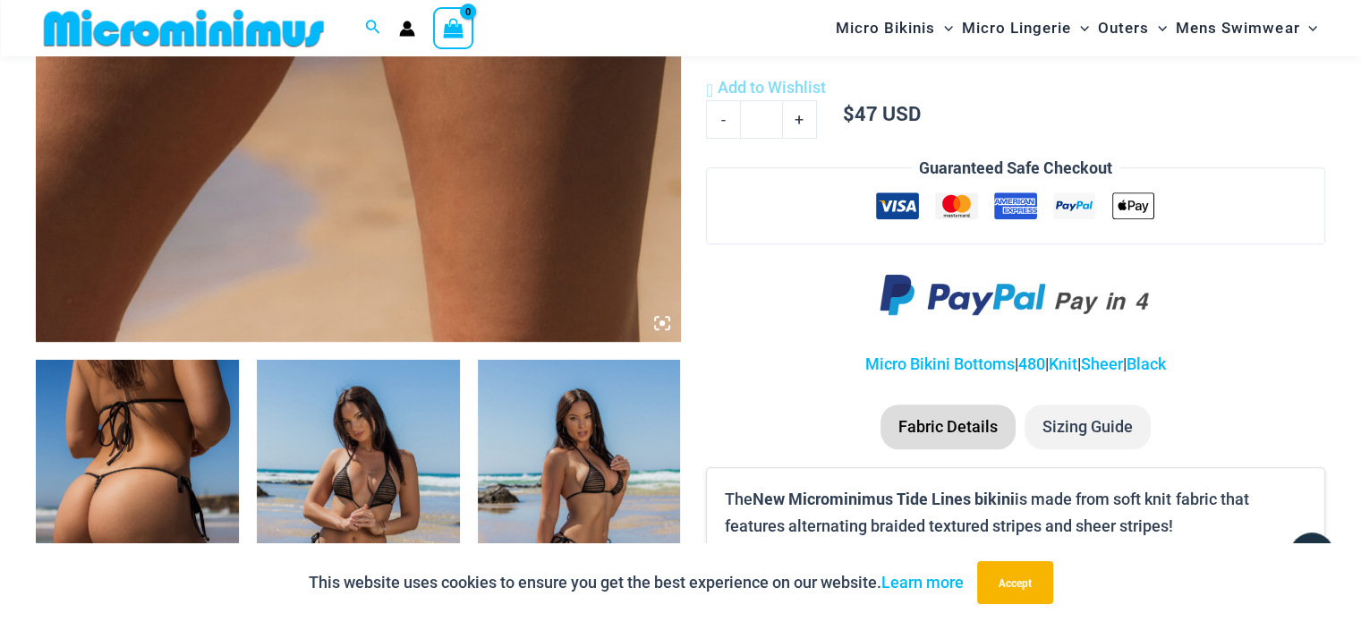
click at [668, 318] on icon at bounding box center [668, 319] width 4 height 4
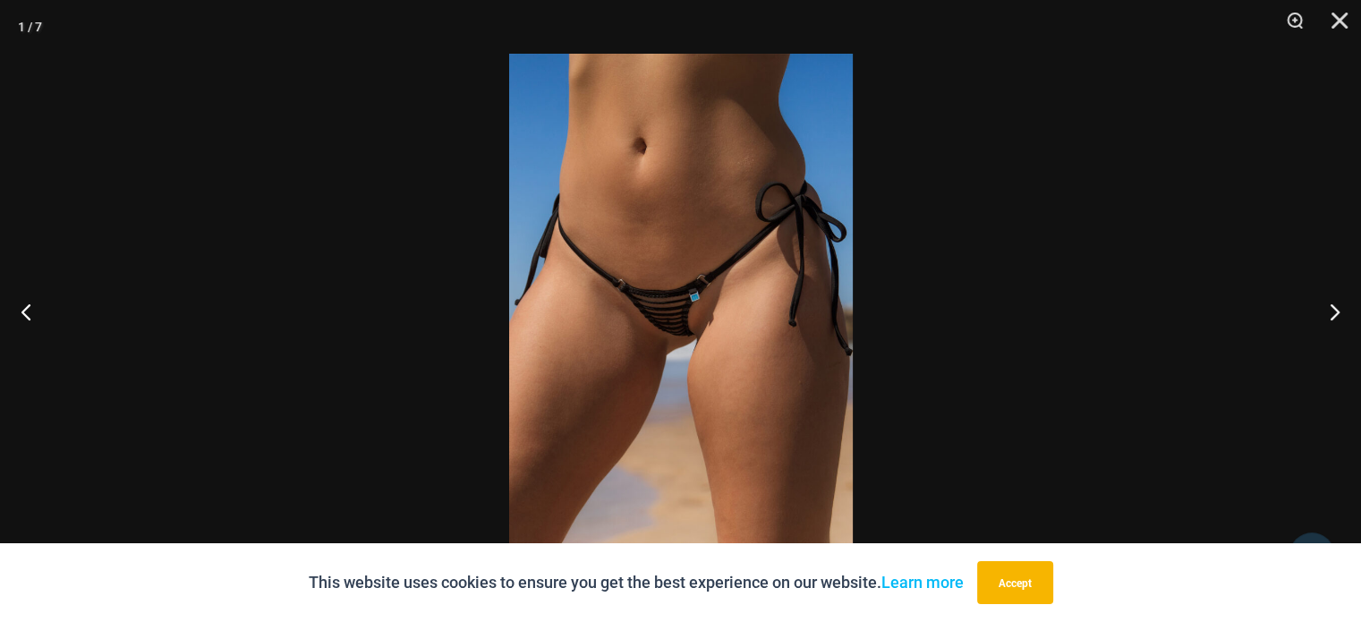
click at [670, 342] on img at bounding box center [681, 311] width 344 height 515
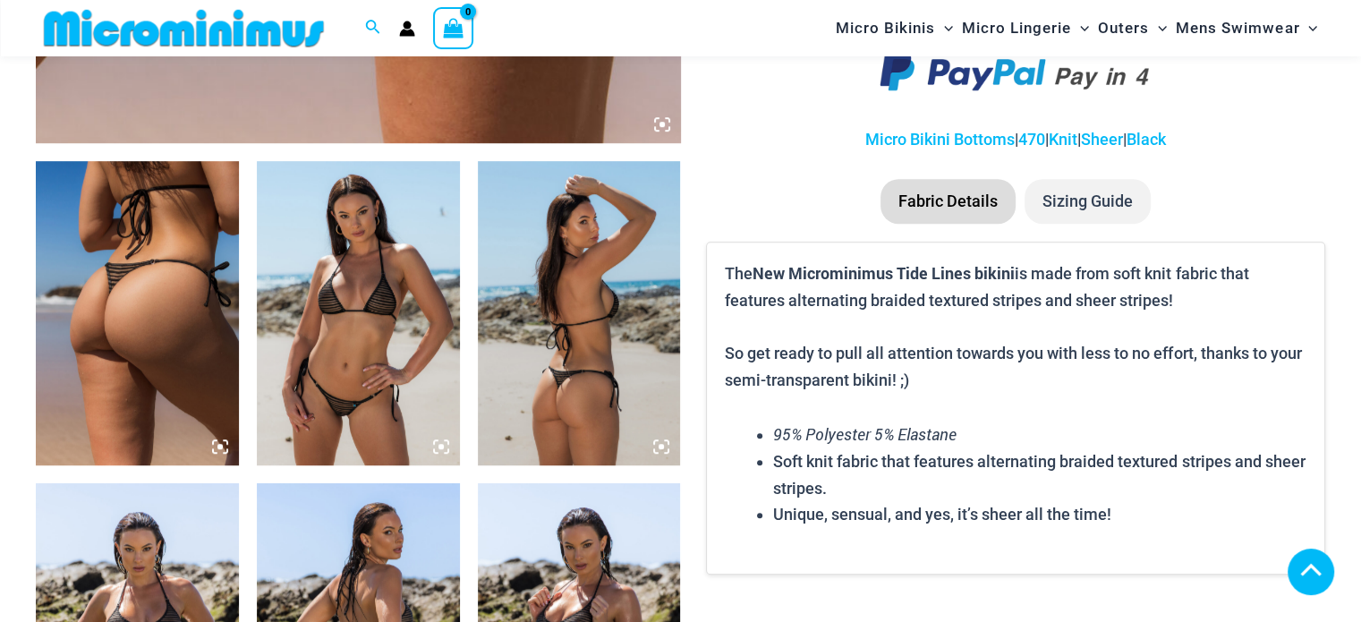
scroll to position [1070, 0]
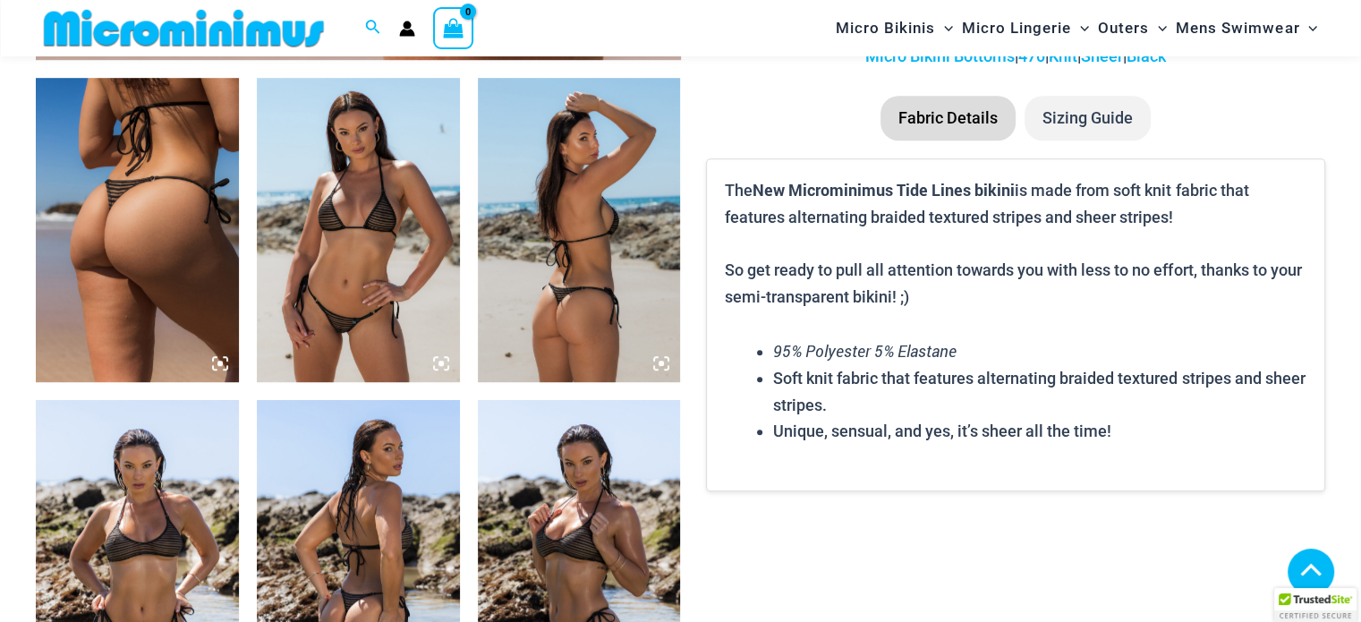
click at [439, 366] on icon at bounding box center [441, 363] width 5 height 5
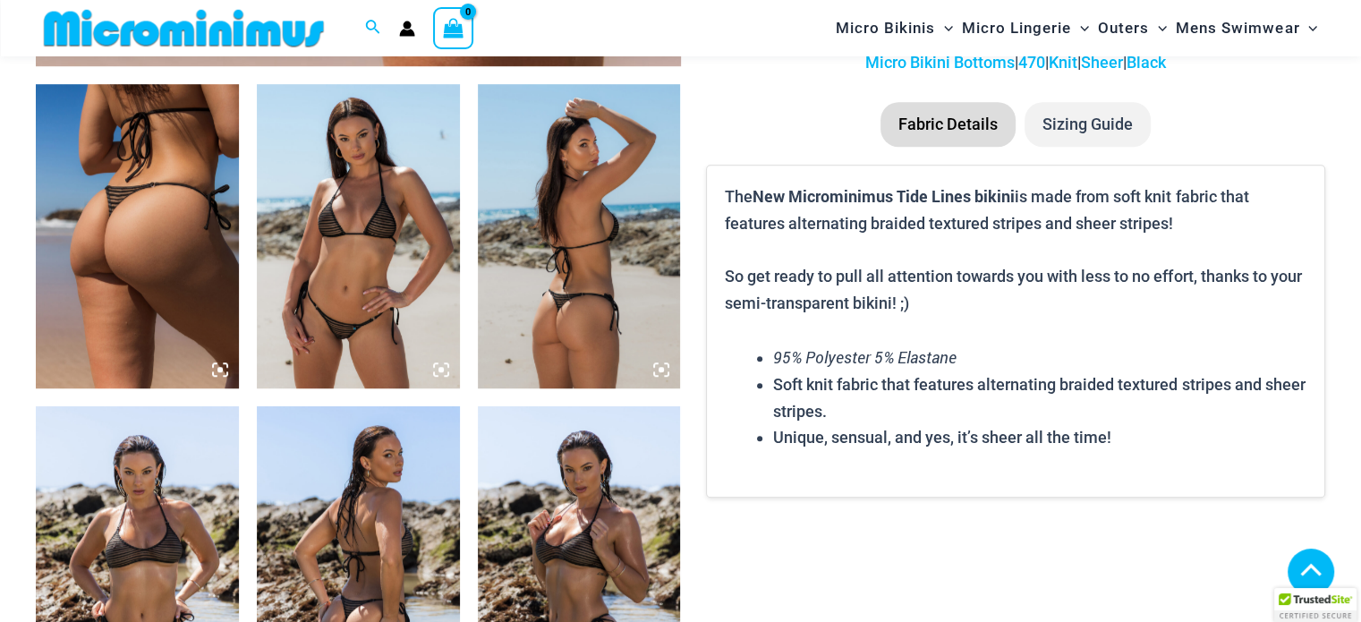
click at [422, 304] on img at bounding box center [358, 236] width 203 height 304
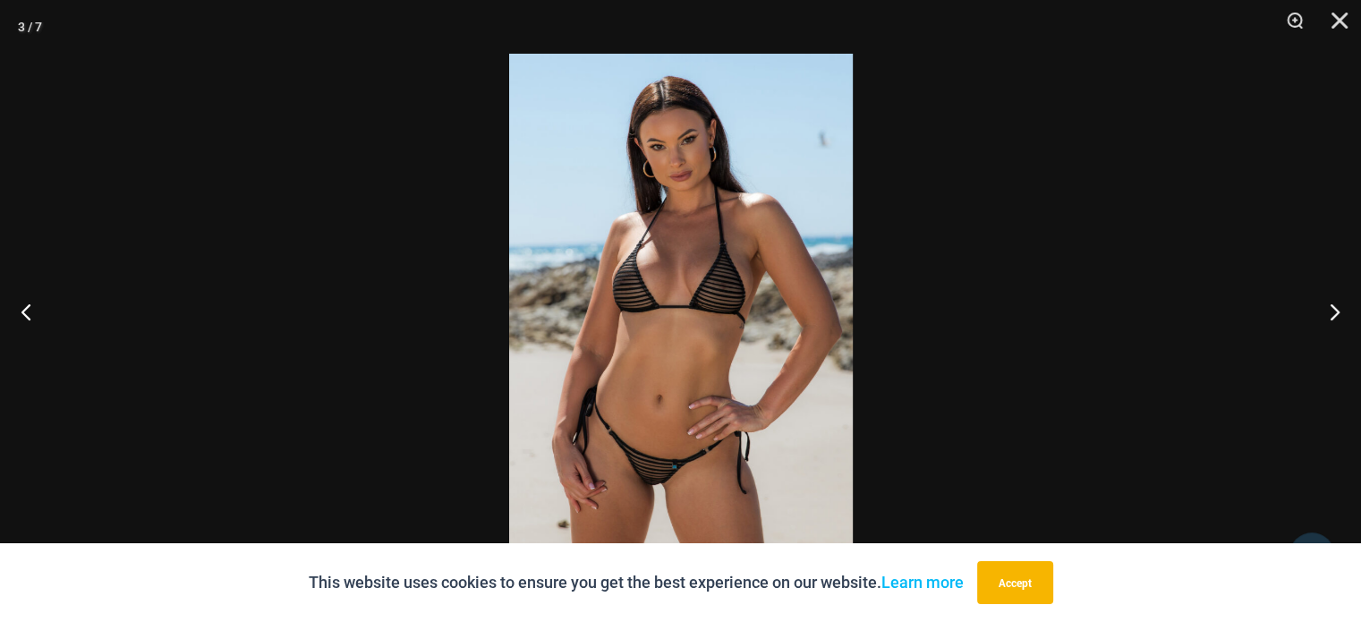
click at [693, 397] on img at bounding box center [681, 311] width 344 height 515
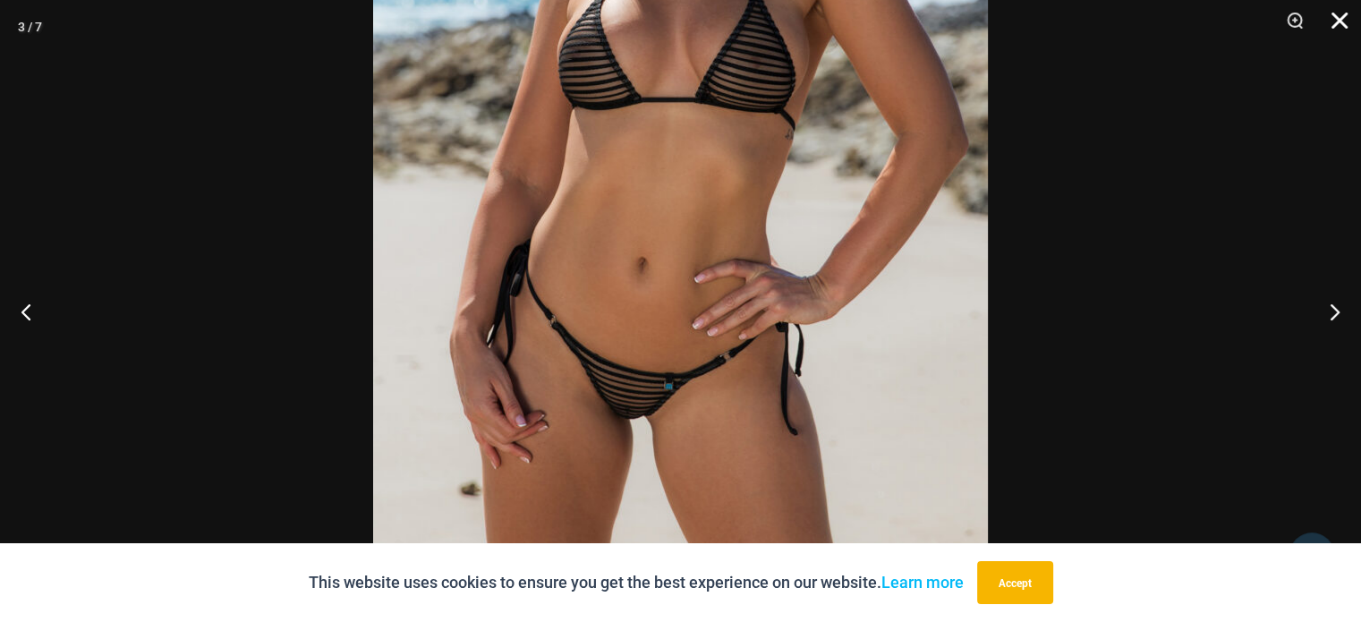
click at [1339, 16] on button "Close" at bounding box center [1333, 27] width 45 height 54
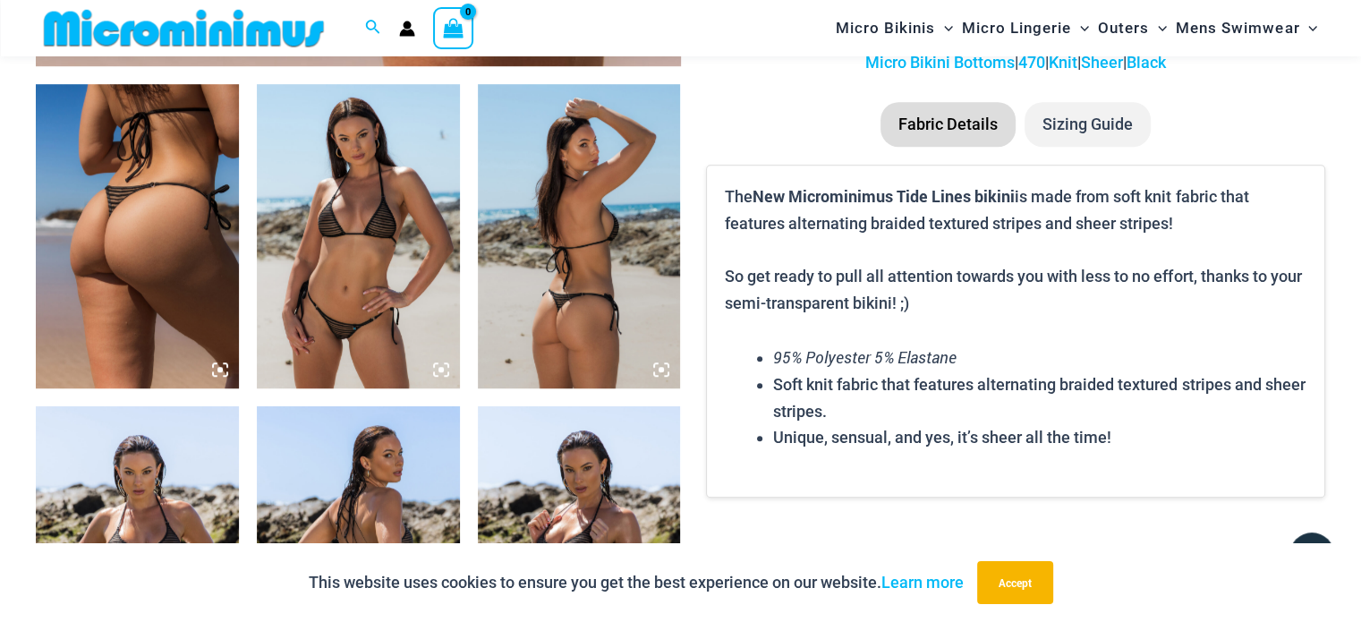
click at [648, 325] on img at bounding box center [579, 236] width 203 height 304
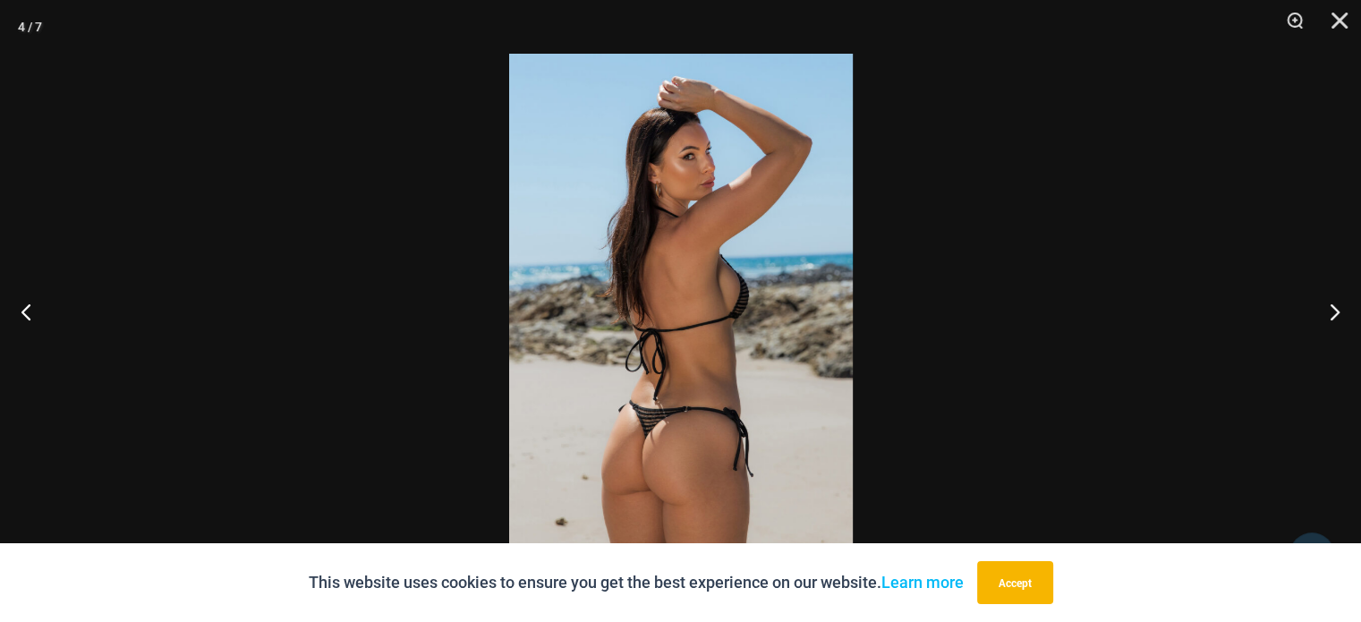
click at [652, 450] on img at bounding box center [681, 311] width 344 height 515
